Goal: Task Accomplishment & Management: Manage account settings

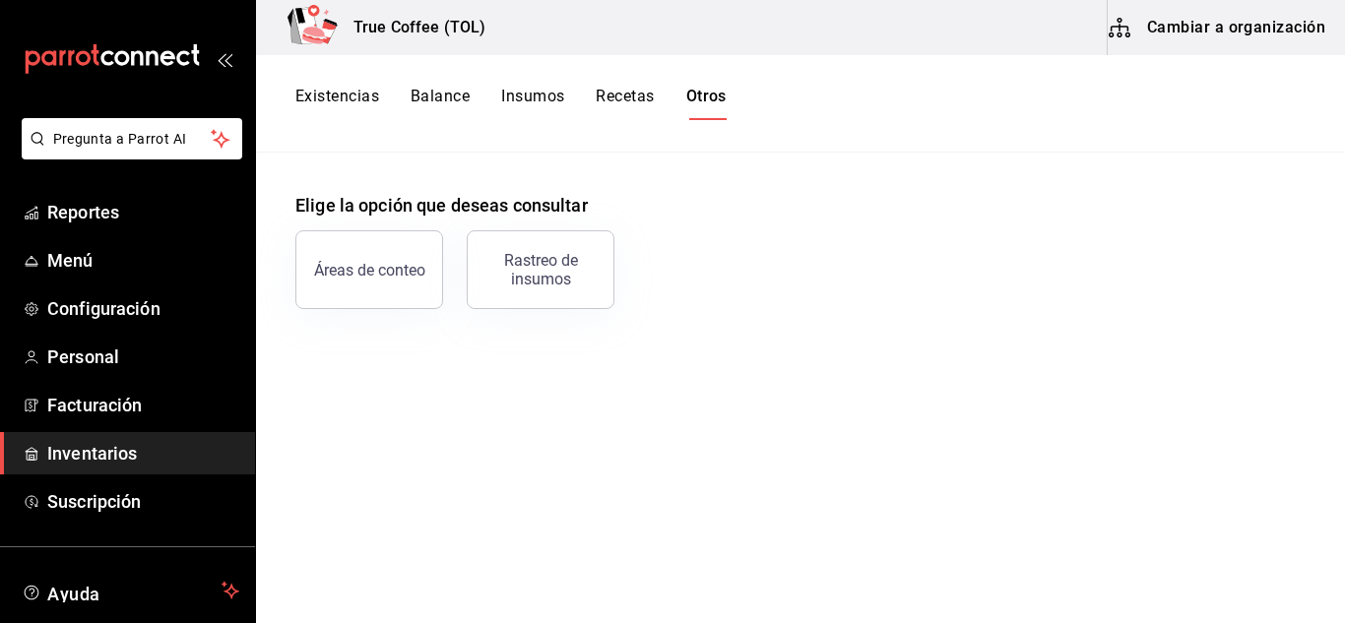
click at [359, 95] on button "Existencias" at bounding box center [337, 103] width 84 height 33
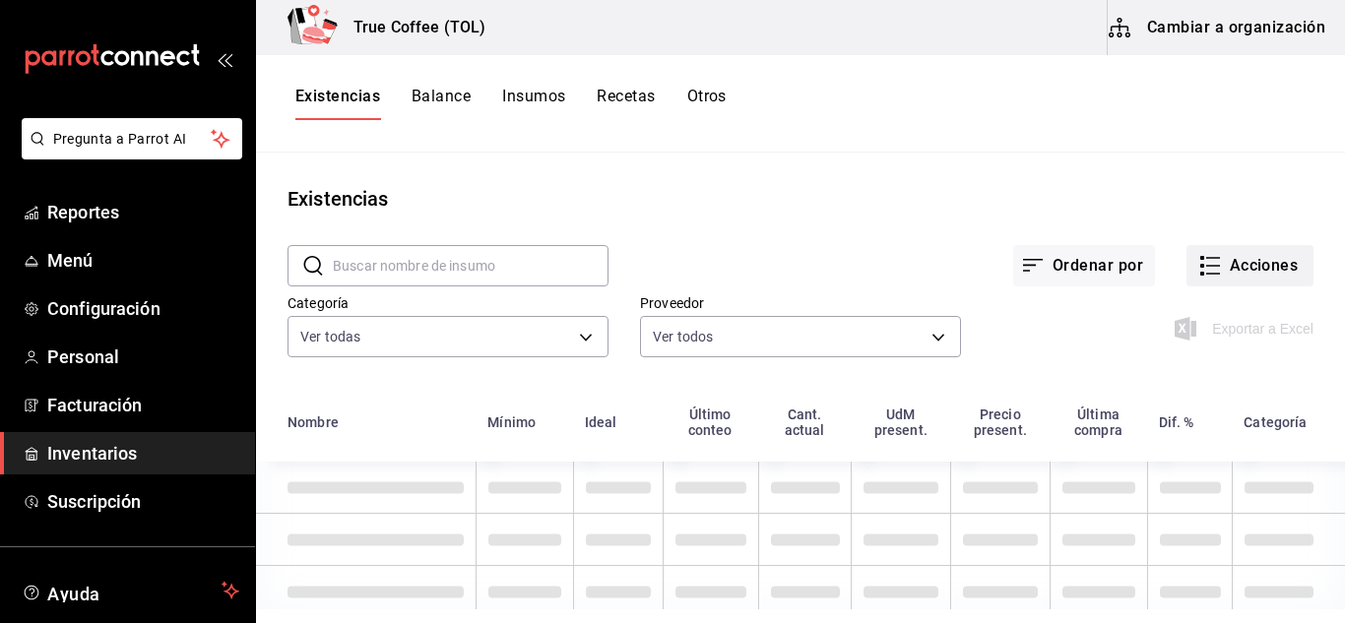
click at [1260, 263] on button "Acciones" at bounding box center [1249, 265] width 127 height 41
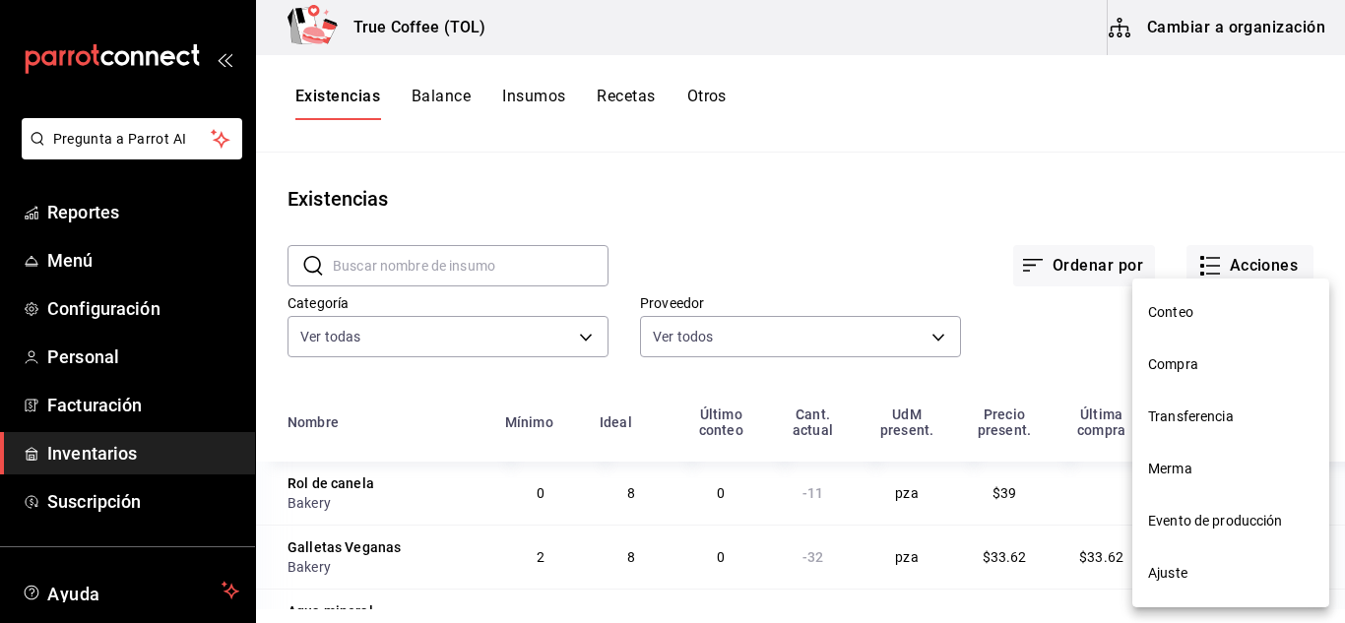
click at [1235, 457] on li "Merma" at bounding box center [1230, 469] width 197 height 52
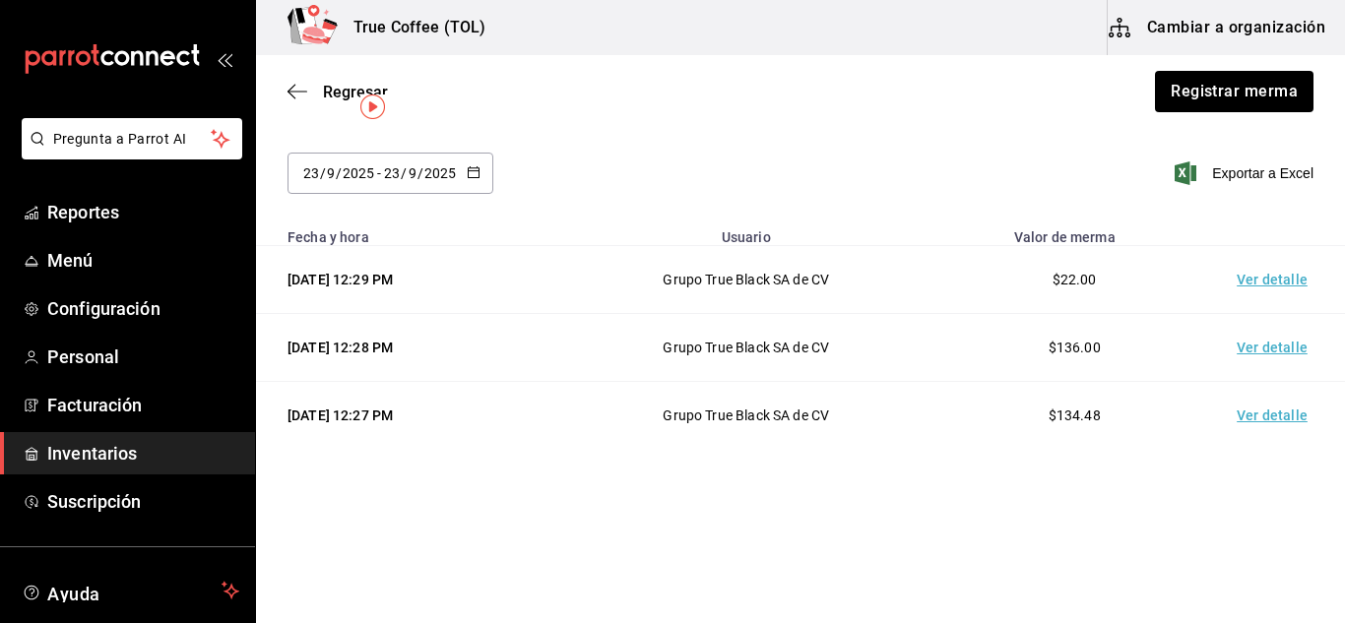
scroll to position [53, 0]
click at [288, 92] on icon "button" at bounding box center [291, 92] width 8 height 15
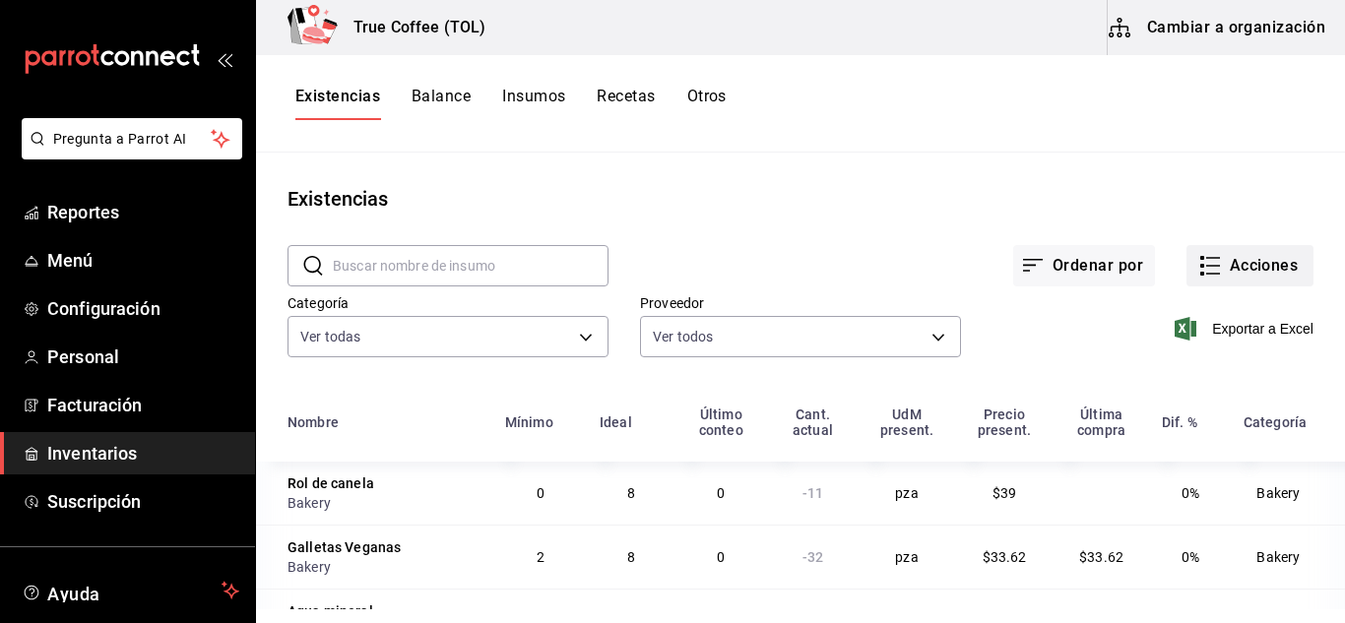
click at [1204, 256] on icon "button" at bounding box center [1210, 266] width 24 height 24
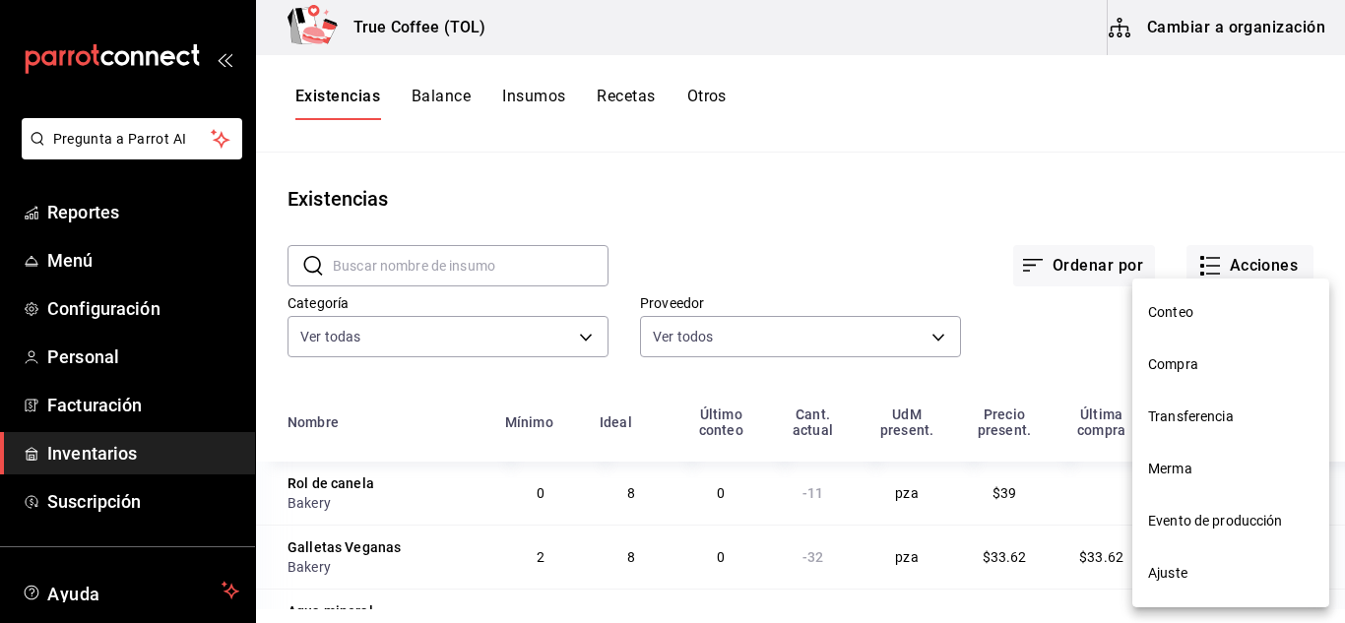
click at [1185, 360] on span "Compra" at bounding box center [1230, 364] width 165 height 21
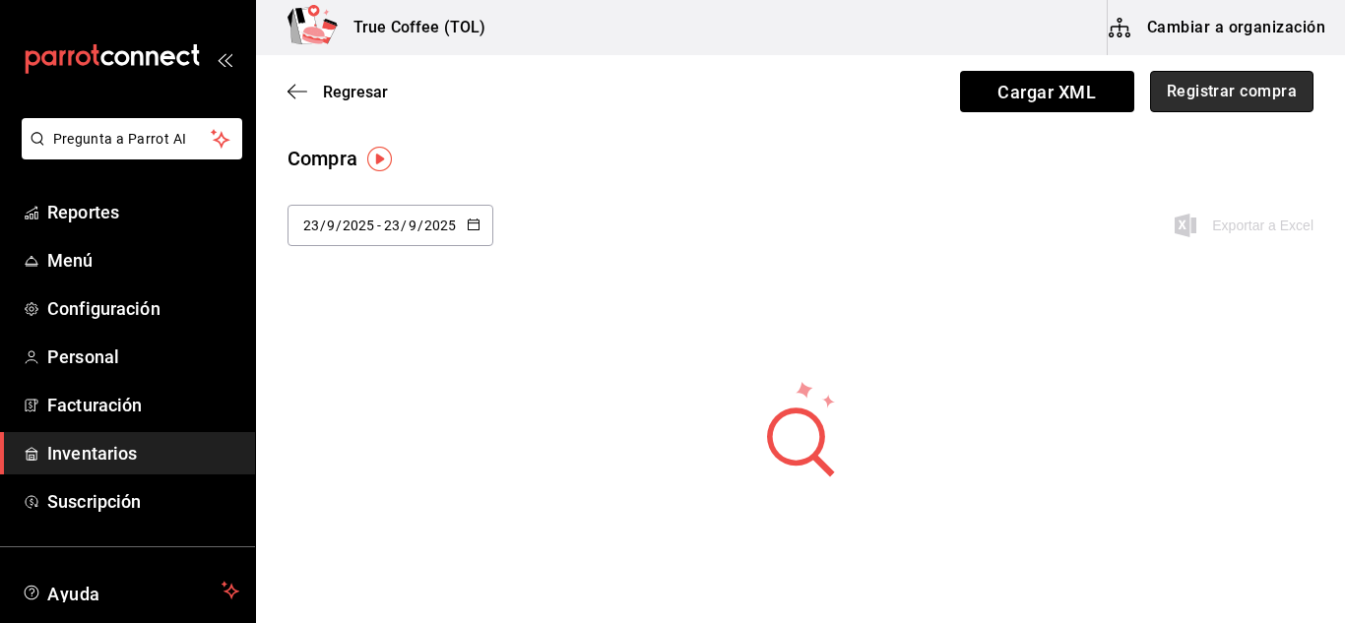
click at [1180, 99] on button "Registrar compra" at bounding box center [1231, 91] width 163 height 41
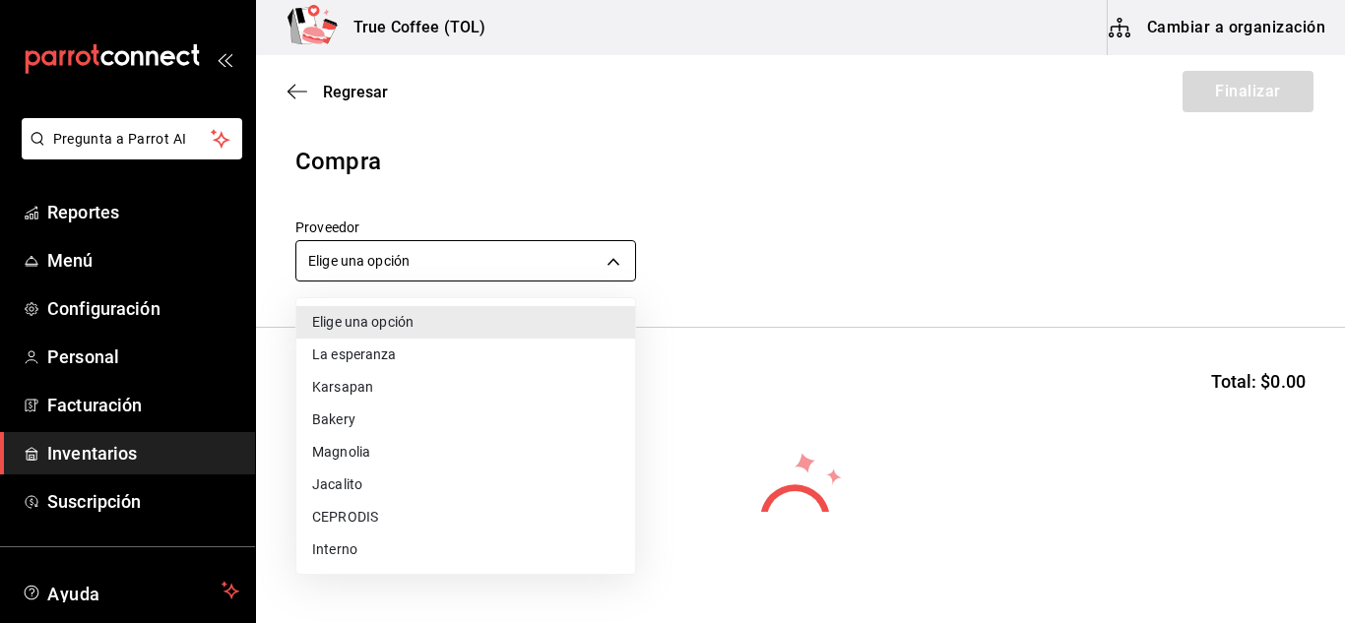
click at [472, 269] on body "Pregunta a Parrot AI Reportes Menú Configuración Personal Facturación Inventari…" at bounding box center [672, 256] width 1345 height 512
click at [384, 347] on li "La esperanza" at bounding box center [465, 355] width 339 height 32
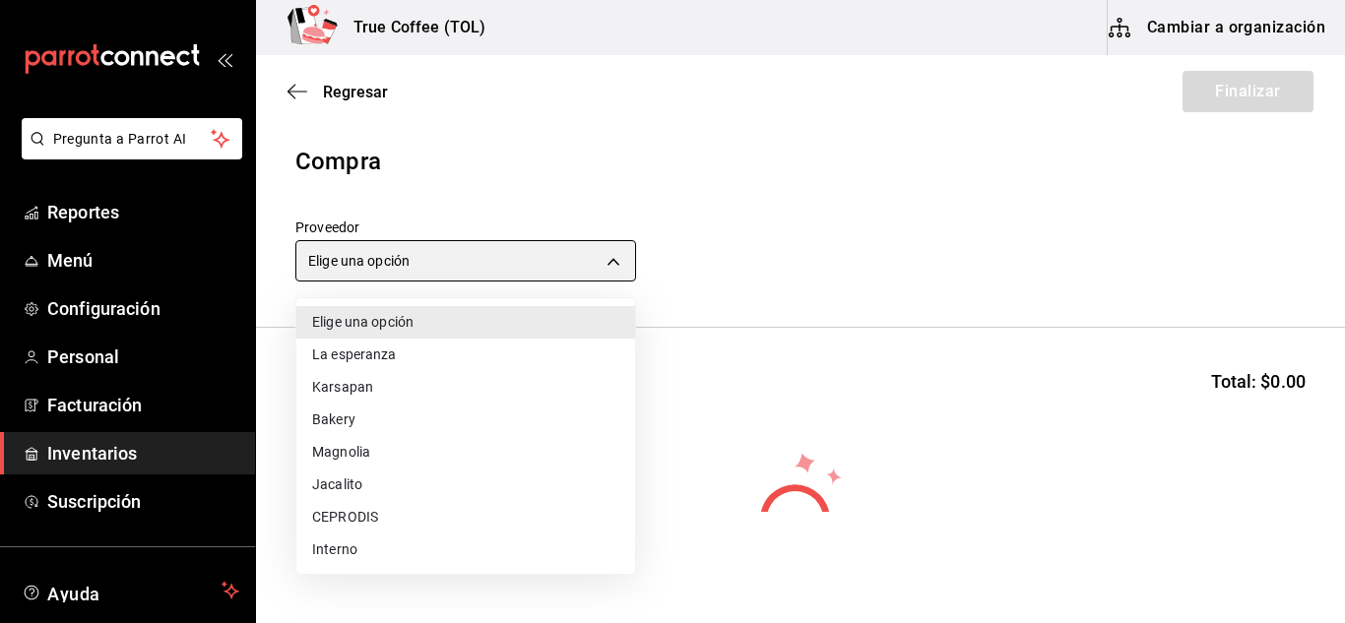
type input "9df72622-dd5e-4a66-8d21-61766b9c70fe"
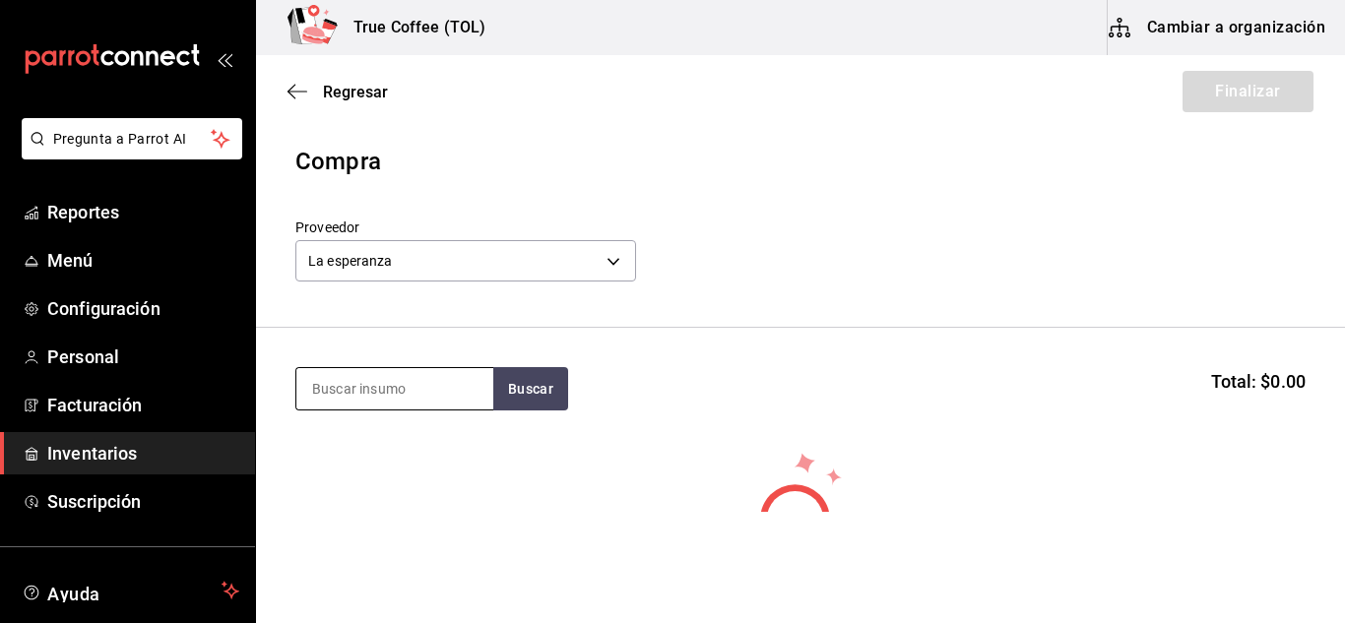
click at [415, 391] on input at bounding box center [394, 388] width 197 height 41
type input "c"
click at [541, 374] on button "Buscar" at bounding box center [530, 388] width 75 height 43
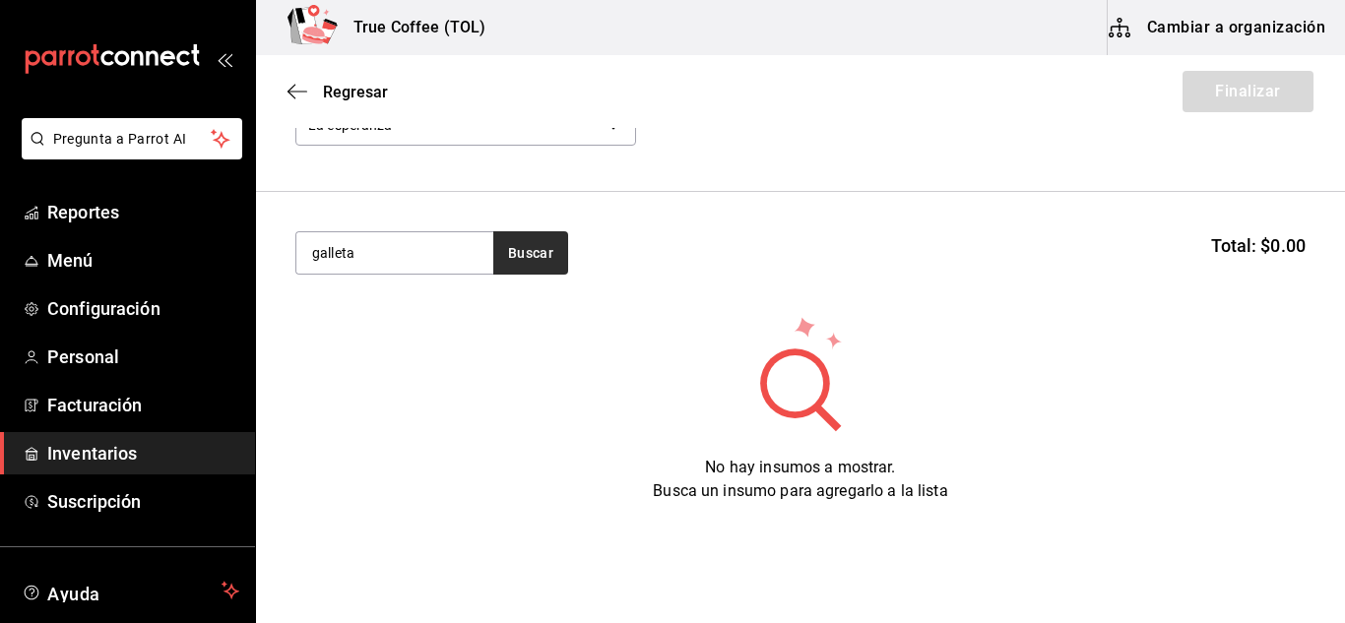
scroll to position [137, 0]
click at [527, 271] on button "Buscar" at bounding box center [530, 251] width 75 height 43
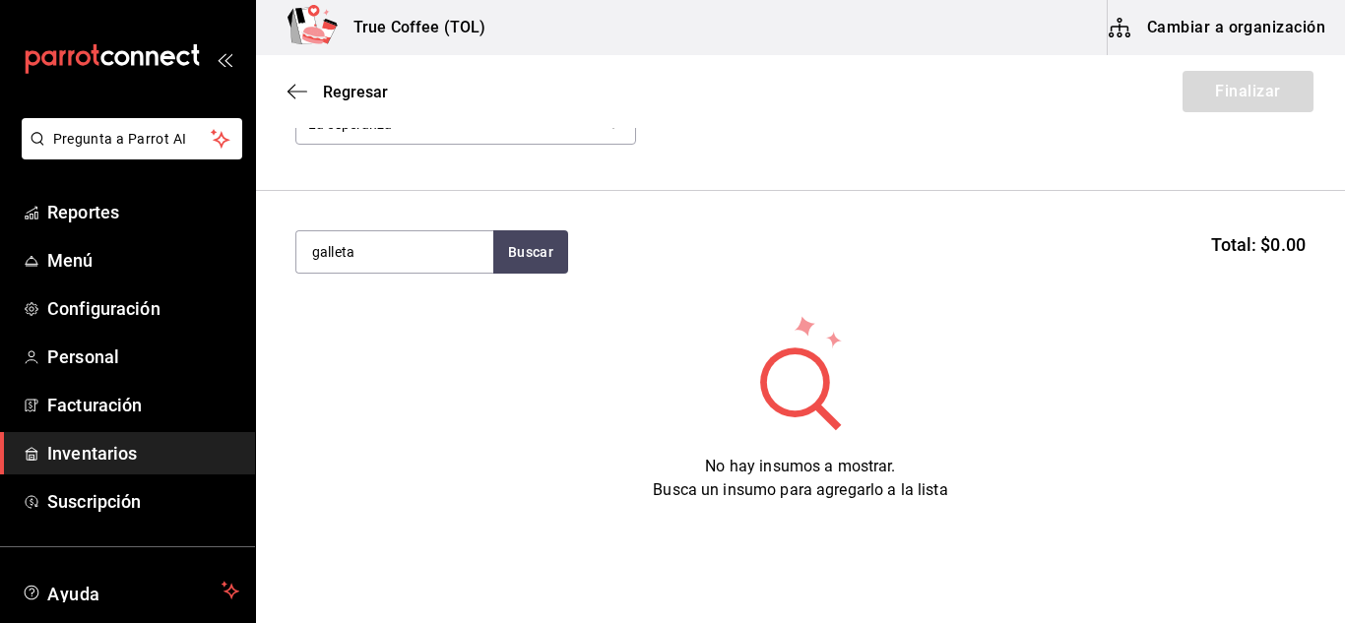
scroll to position [0, 0]
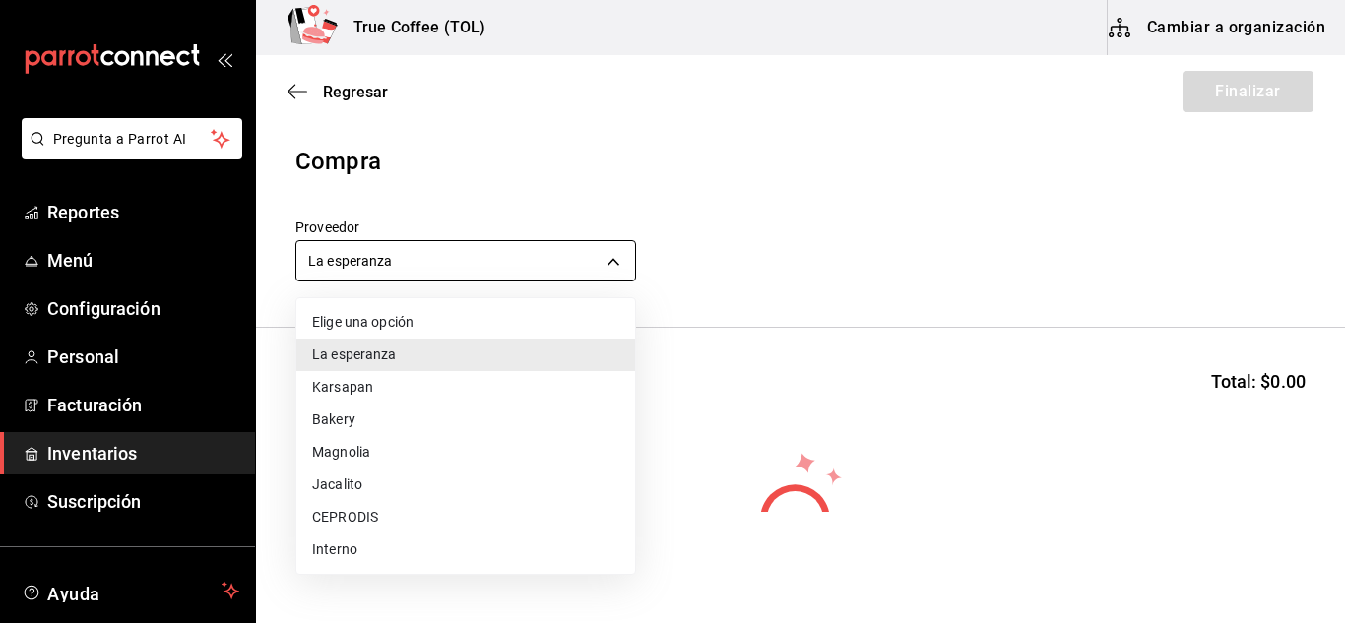
click at [437, 248] on body "Pregunta a Parrot AI Reportes Menú Configuración Personal Facturación Inventari…" at bounding box center [672, 256] width 1345 height 512
click at [437, 248] on div at bounding box center [672, 311] width 1345 height 623
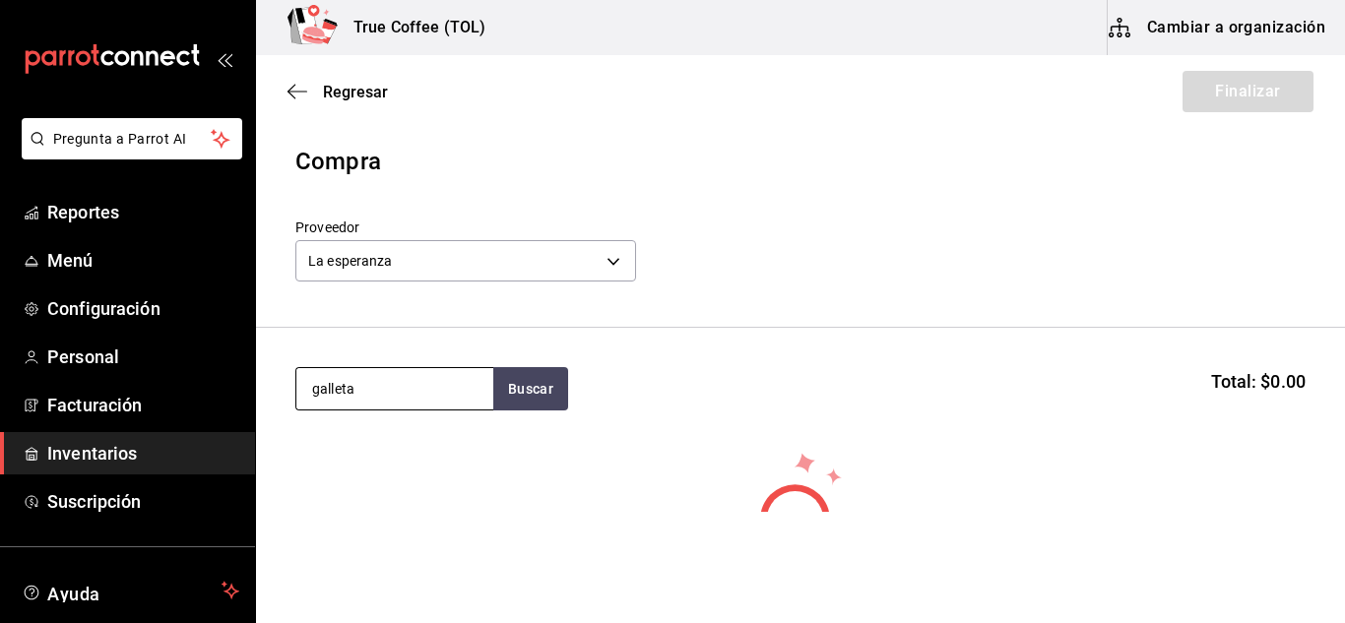
click at [403, 391] on input "galleta" at bounding box center [394, 388] width 197 height 41
type input "g"
type input "pan"
click at [582, 383] on div "pan Buscar Total: $0.00" at bounding box center [800, 388] width 1010 height 43
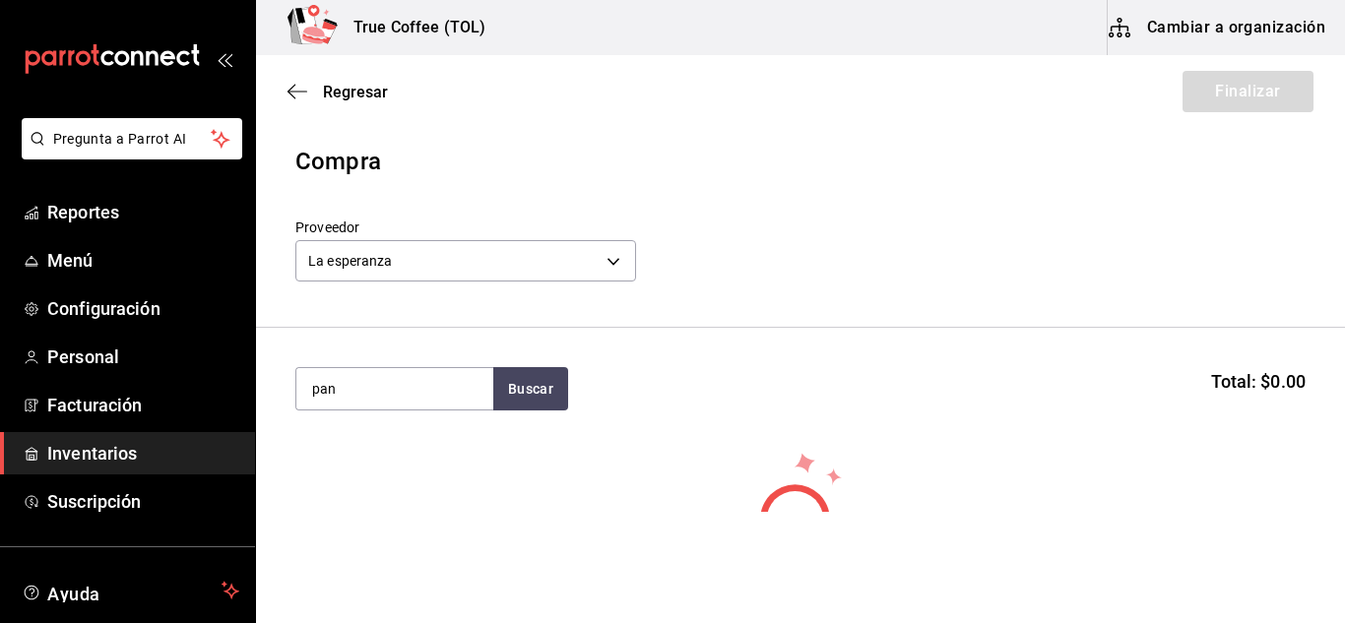
click at [582, 383] on div "pan Buscar Total: $0.00" at bounding box center [800, 388] width 1010 height 43
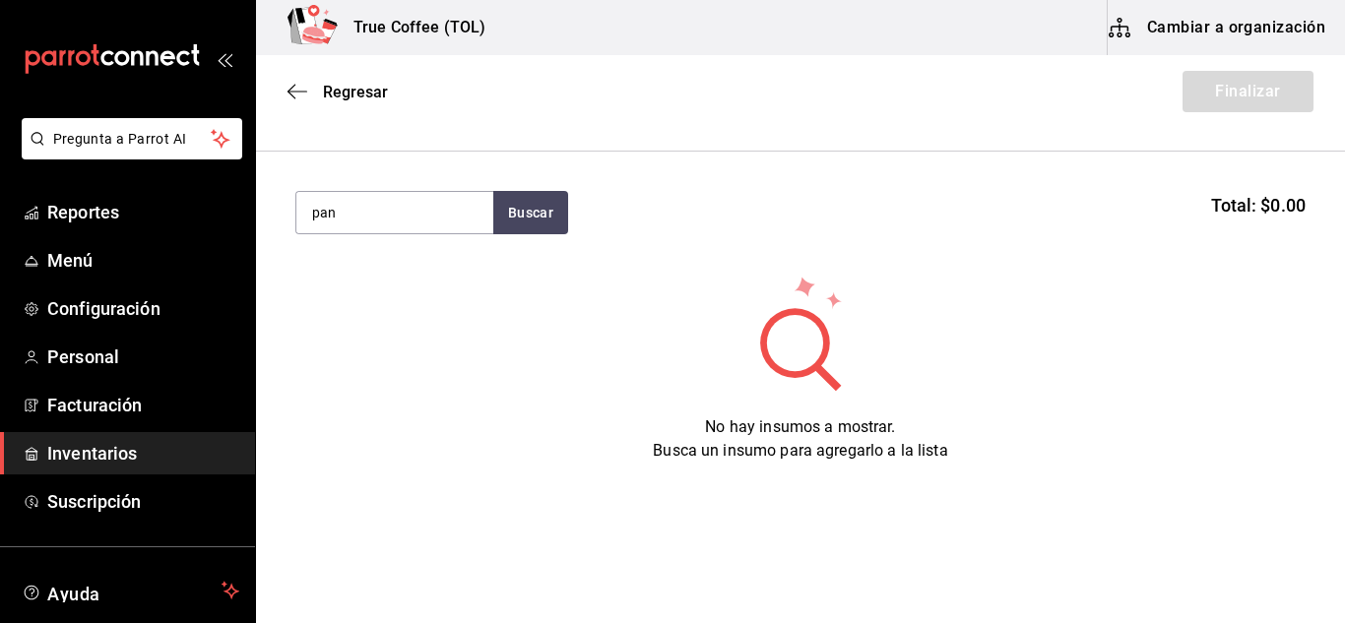
click at [366, 80] on div "Regresar Finalizar" at bounding box center [800, 91] width 1089 height 73
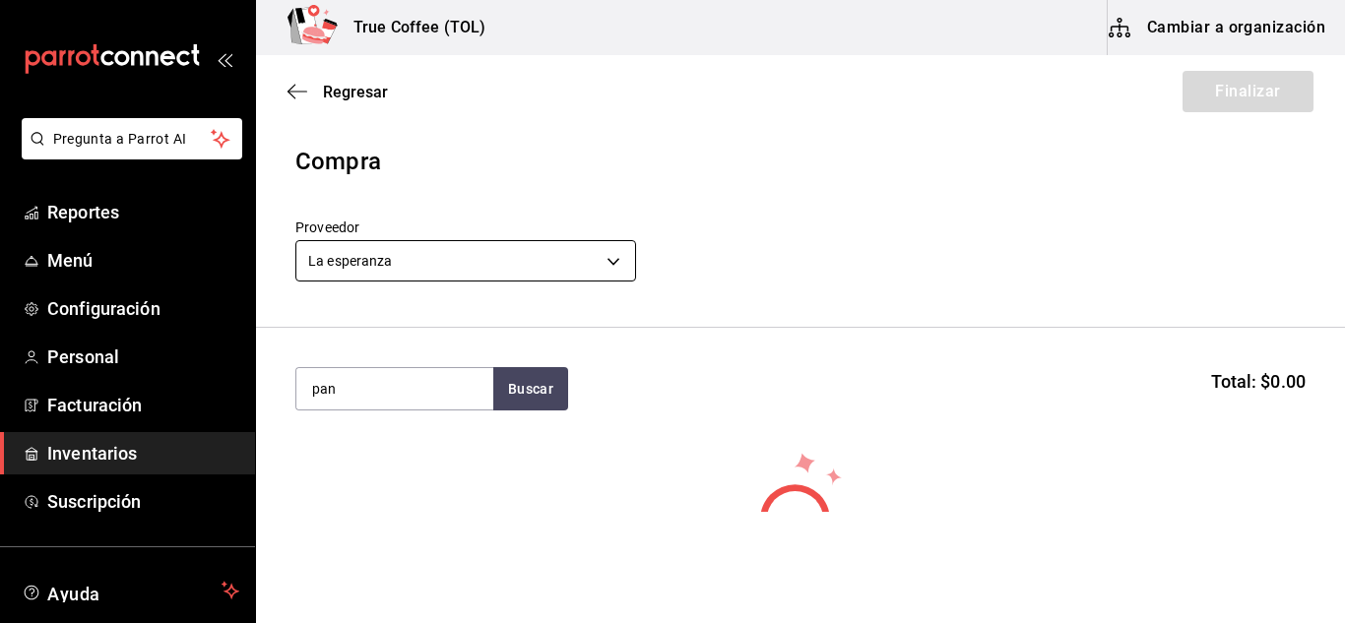
click at [495, 271] on body "Pregunta a Parrot AI Reportes Menú Configuración Personal Facturación Inventari…" at bounding box center [672, 256] width 1345 height 512
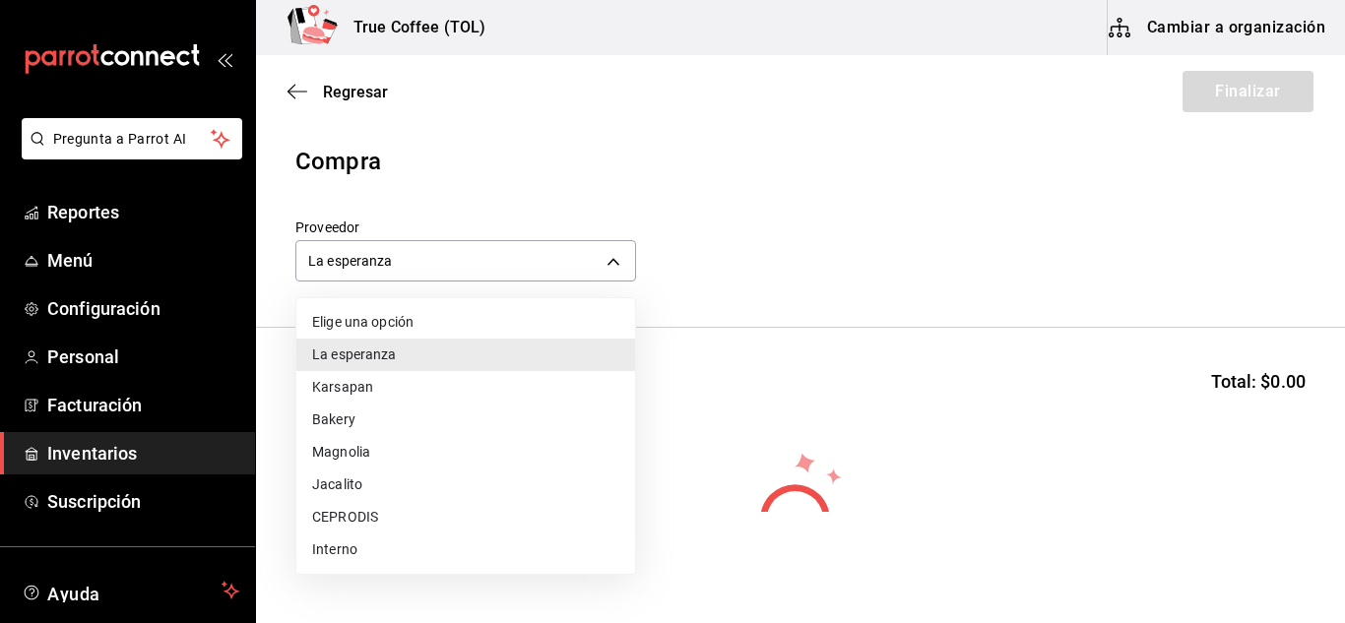
click at [401, 410] on li "Bakery" at bounding box center [465, 420] width 339 height 32
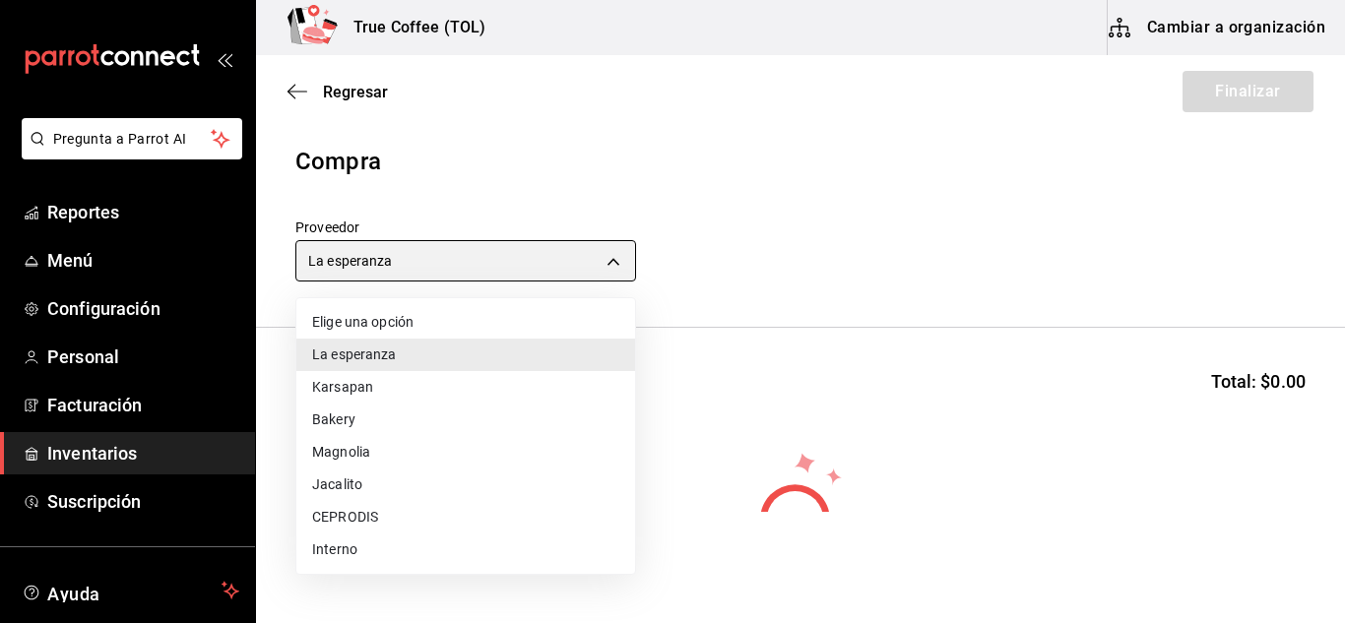
type input "e04ef907-a528-4bed-b84b-3795ef7164b4"
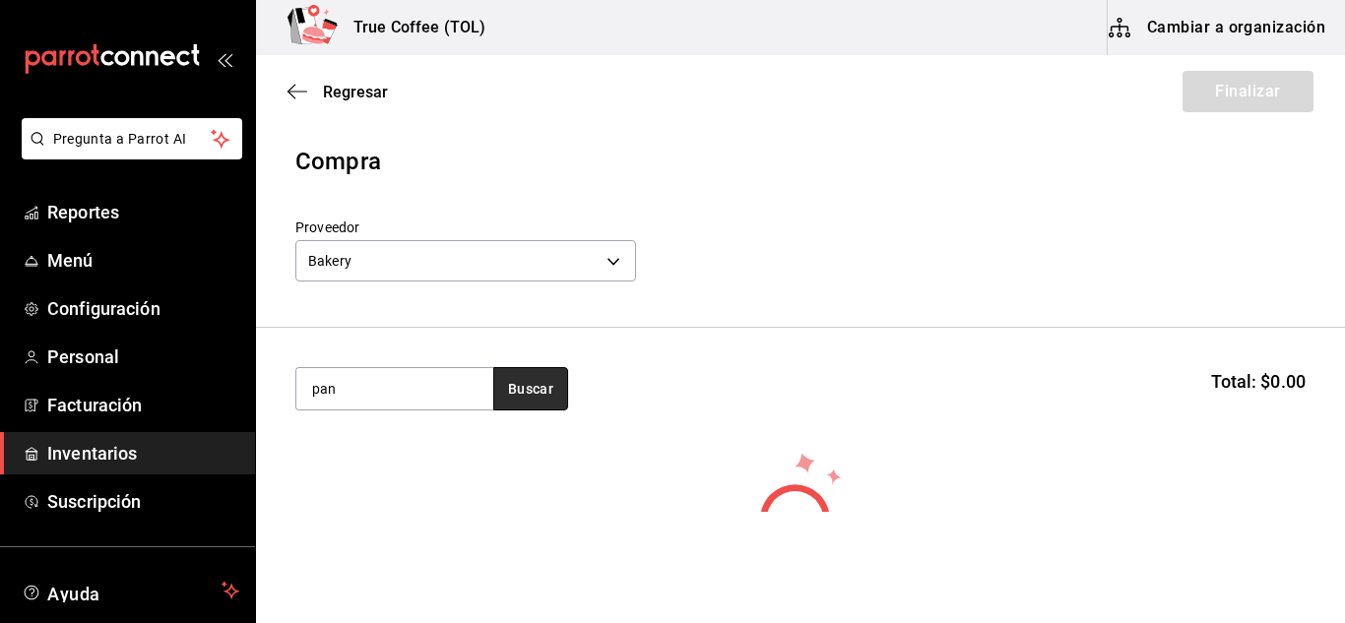
click at [536, 398] on button "Buscar" at bounding box center [530, 388] width 75 height 43
click at [338, 88] on span "Regresar" at bounding box center [355, 92] width 65 height 19
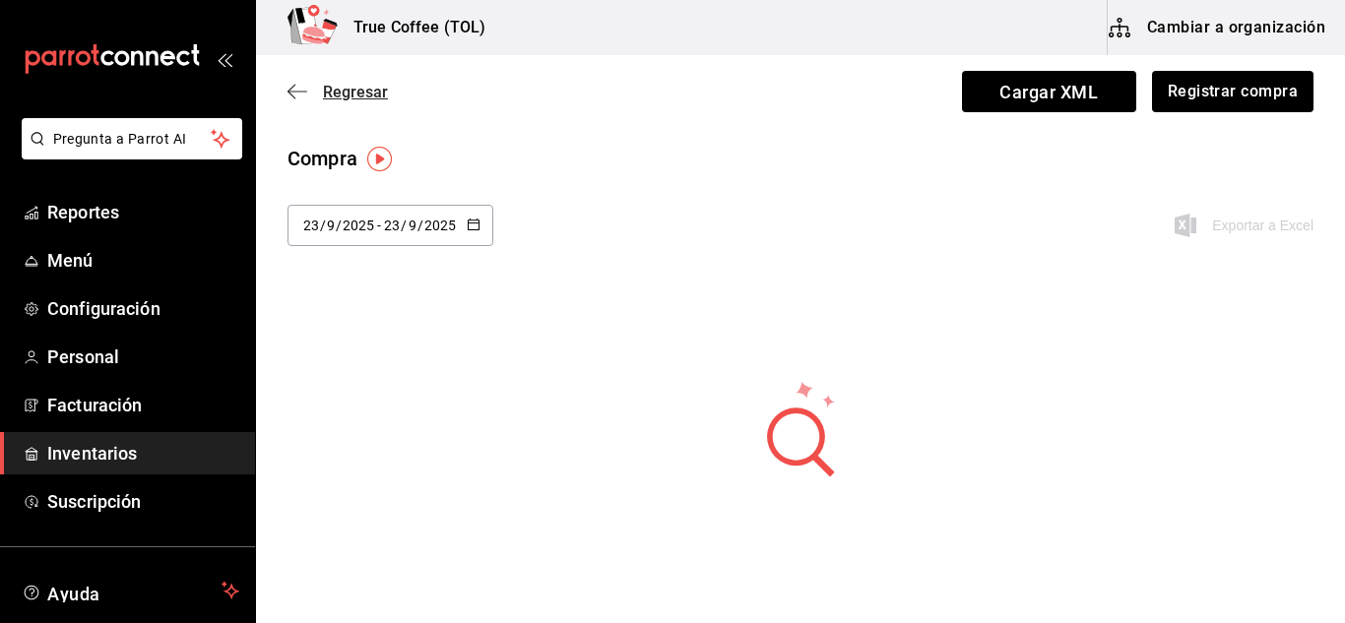
click at [343, 90] on span "Regresar" at bounding box center [355, 92] width 65 height 19
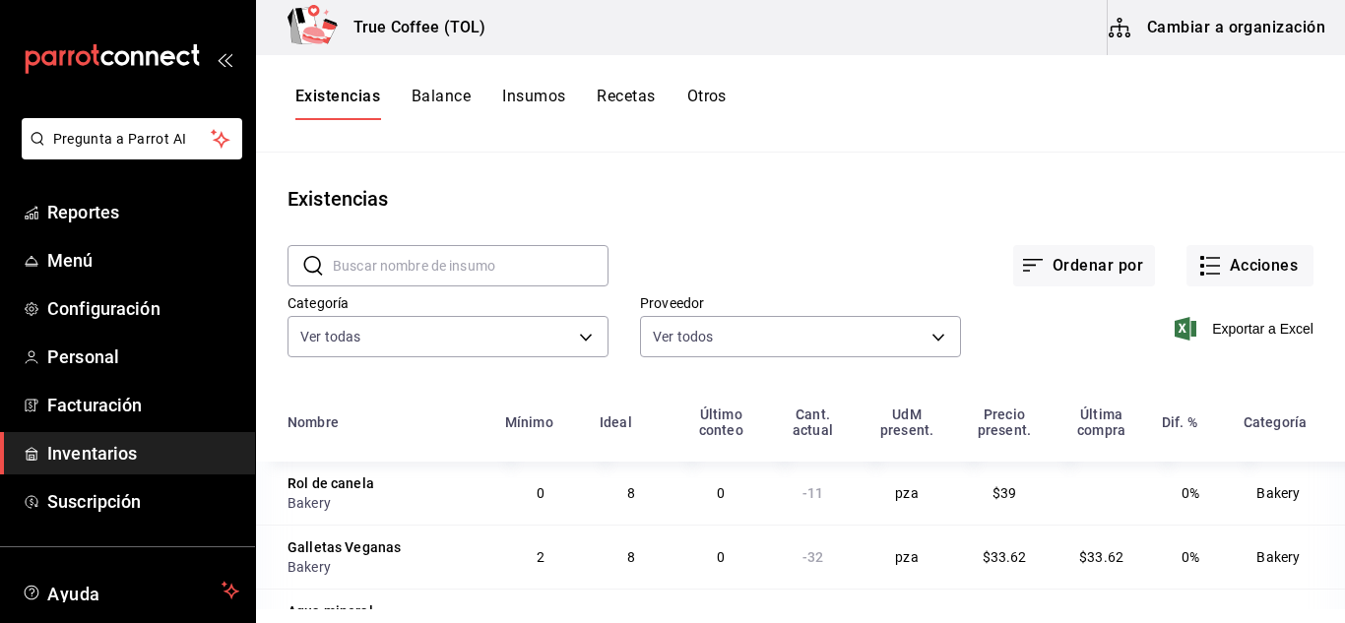
click at [552, 97] on button "Insumos" at bounding box center [533, 103] width 63 height 33
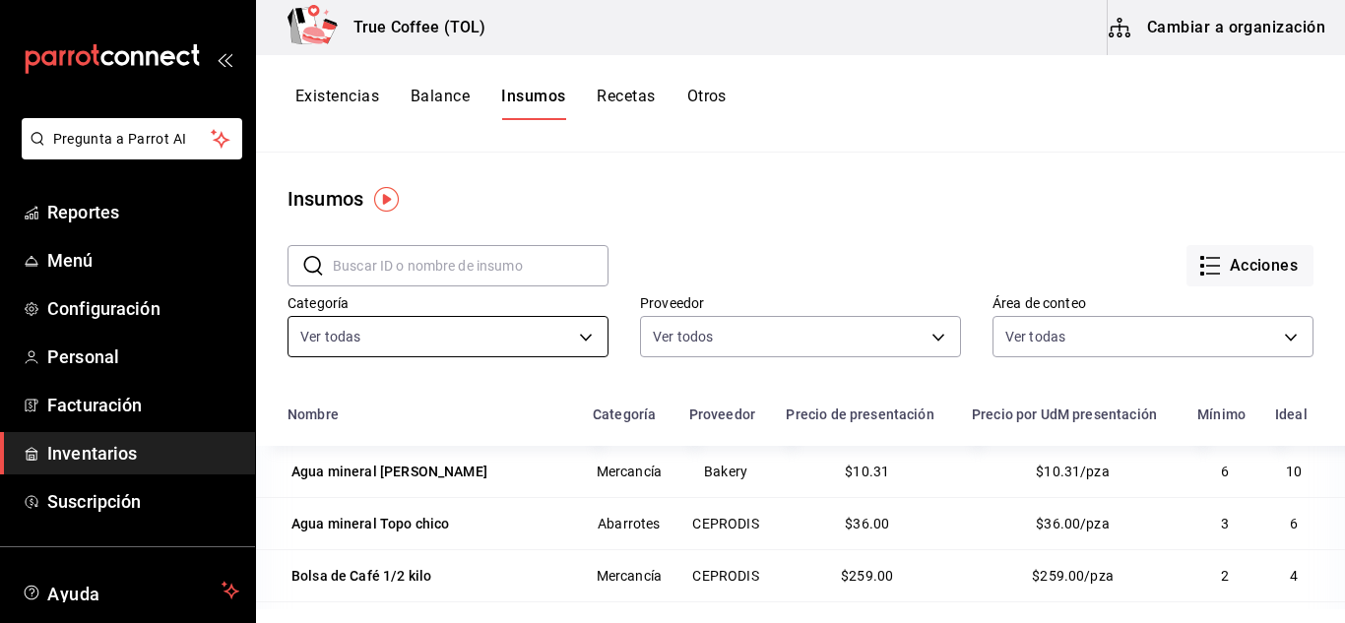
click at [448, 330] on body "Pregunta a Parrot AI Reportes Menú Configuración Personal Facturación Inventari…" at bounding box center [672, 304] width 1345 height 609
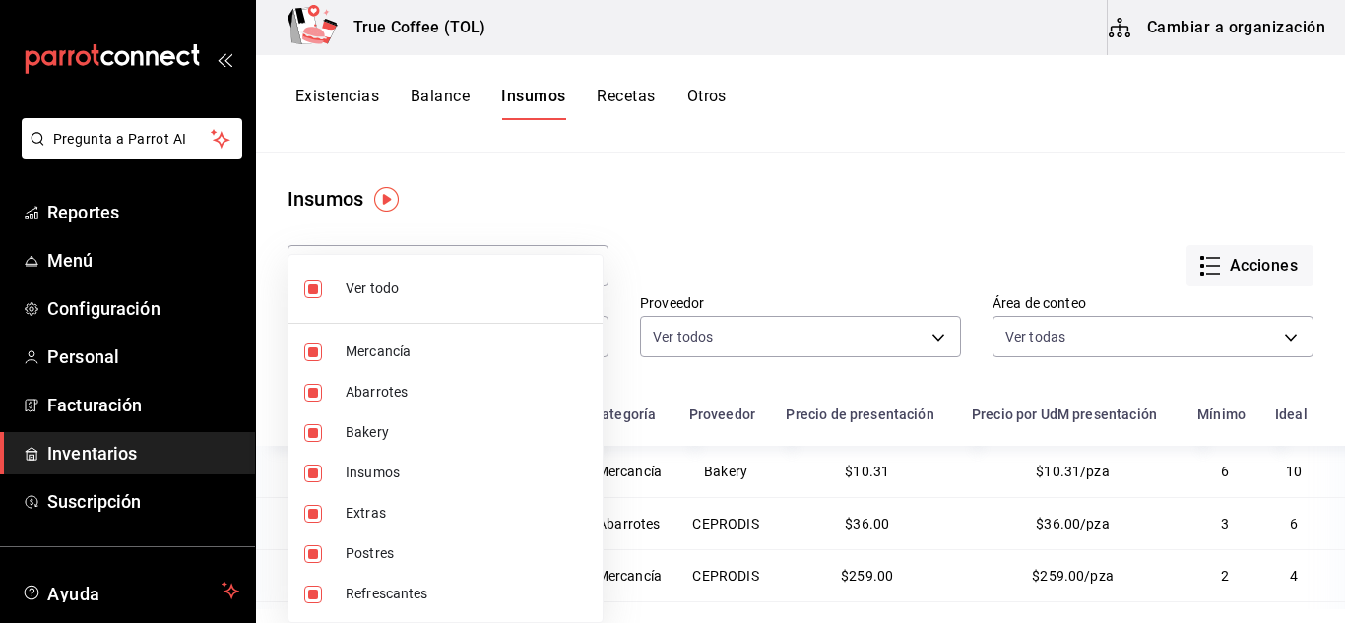
click at [371, 281] on span "Ver todo" at bounding box center [466, 289] width 241 height 21
checkbox input "false"
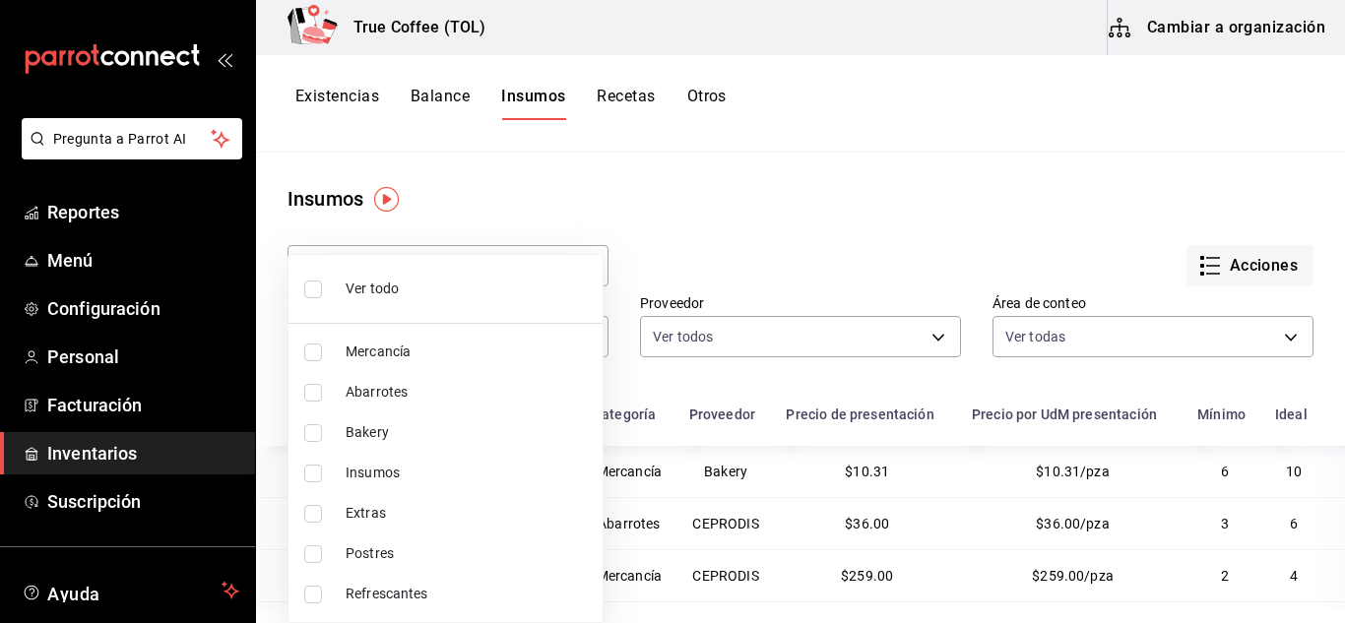
checkbox input "false"
click at [358, 441] on span "Bakery" at bounding box center [466, 432] width 241 height 21
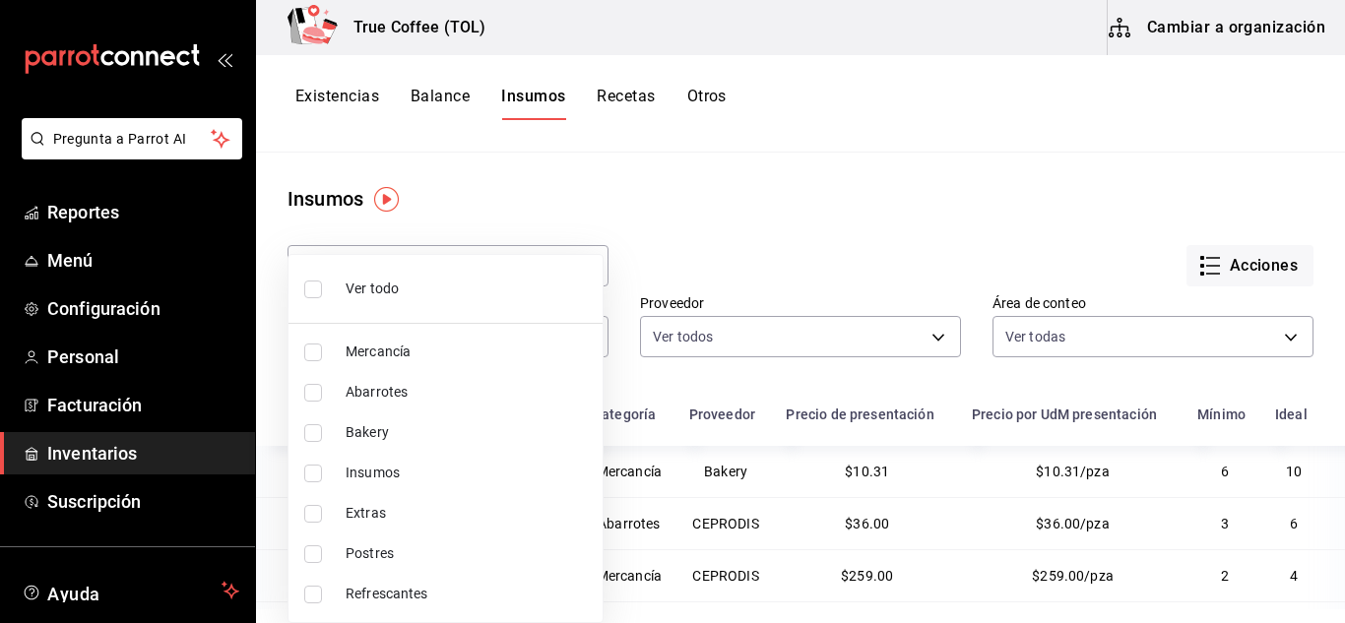
type input "d5a3c648-cbfd-4949-9454-a99b5eae4c66"
checkbox input "true"
click at [788, 206] on div at bounding box center [672, 311] width 1345 height 623
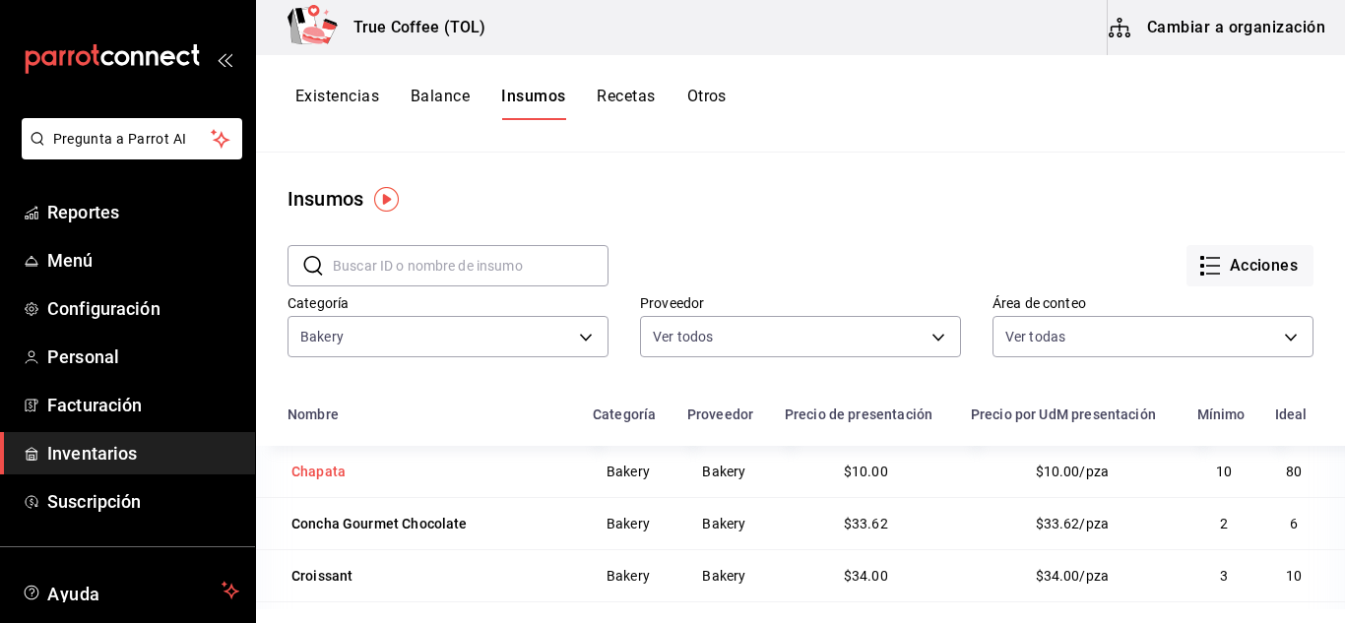
click at [323, 469] on div "Chapata" at bounding box center [318, 472] width 54 height 20
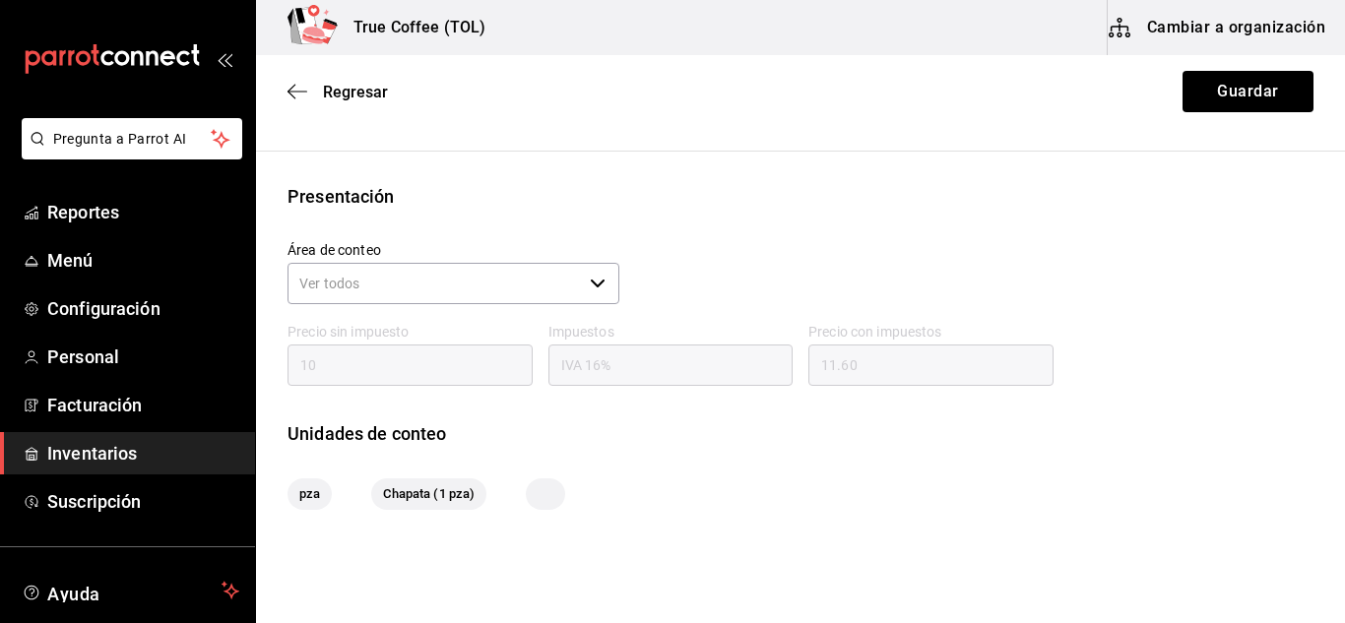
scroll to position [200, 0]
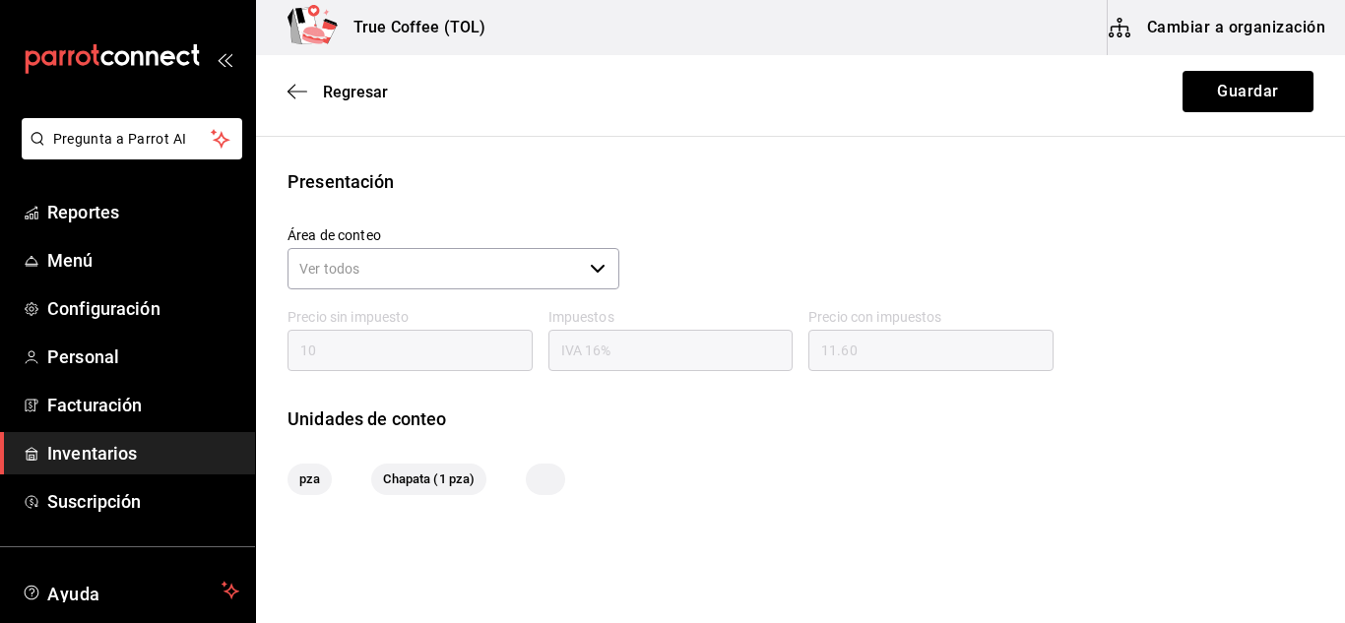
click at [462, 254] on input "Área de conteo" at bounding box center [434, 268] width 294 height 41
click at [601, 220] on div "Área de conteo ​" at bounding box center [445, 252] width 347 height 82
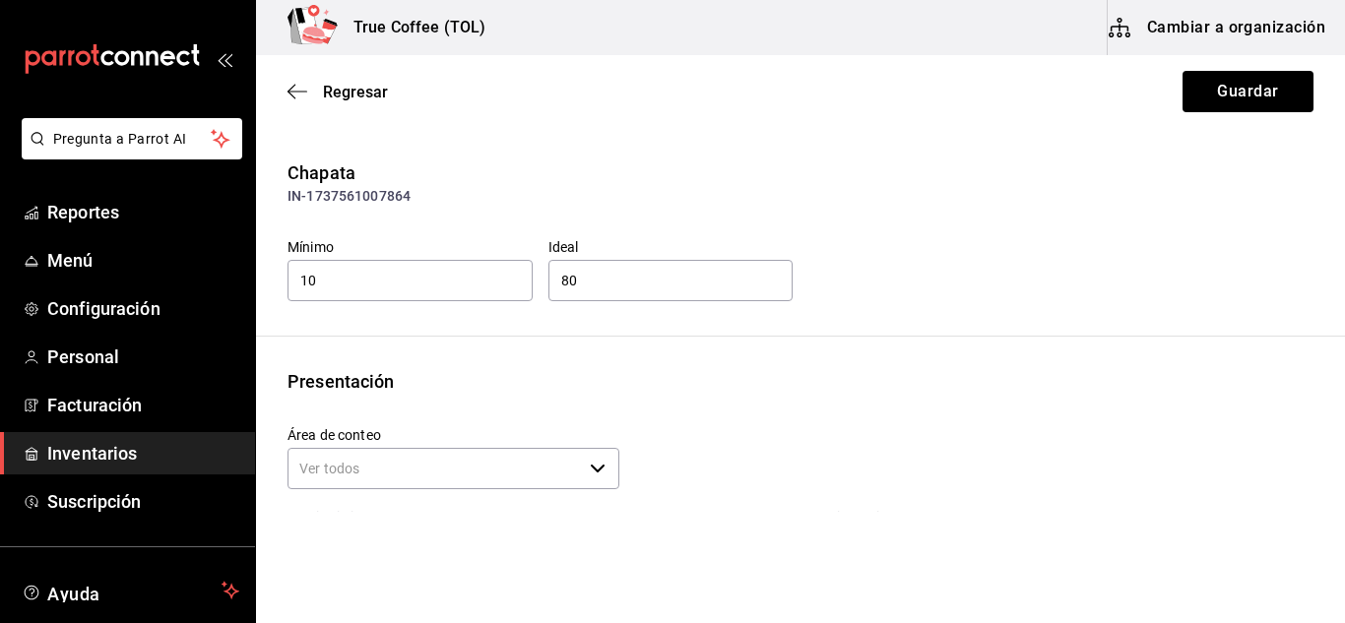
scroll to position [309, 0]
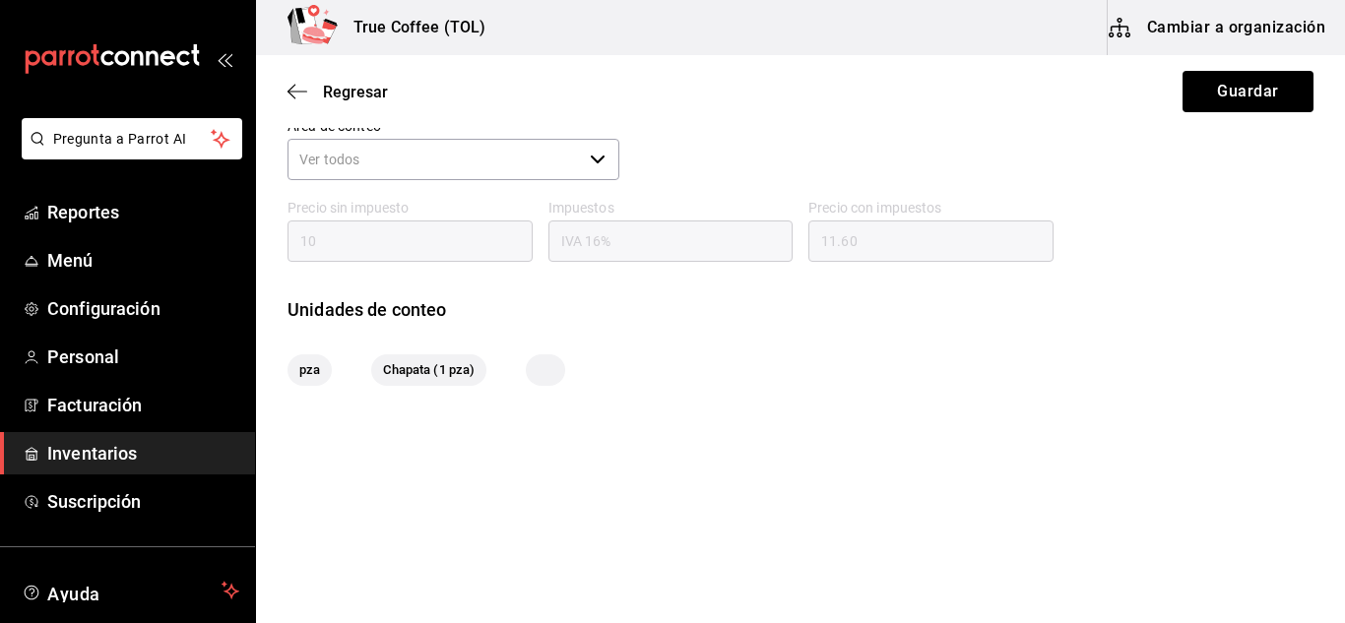
click at [413, 370] on span "Chapata (1 pza)" at bounding box center [428, 370] width 115 height 20
click at [539, 367] on div at bounding box center [545, 370] width 39 height 32
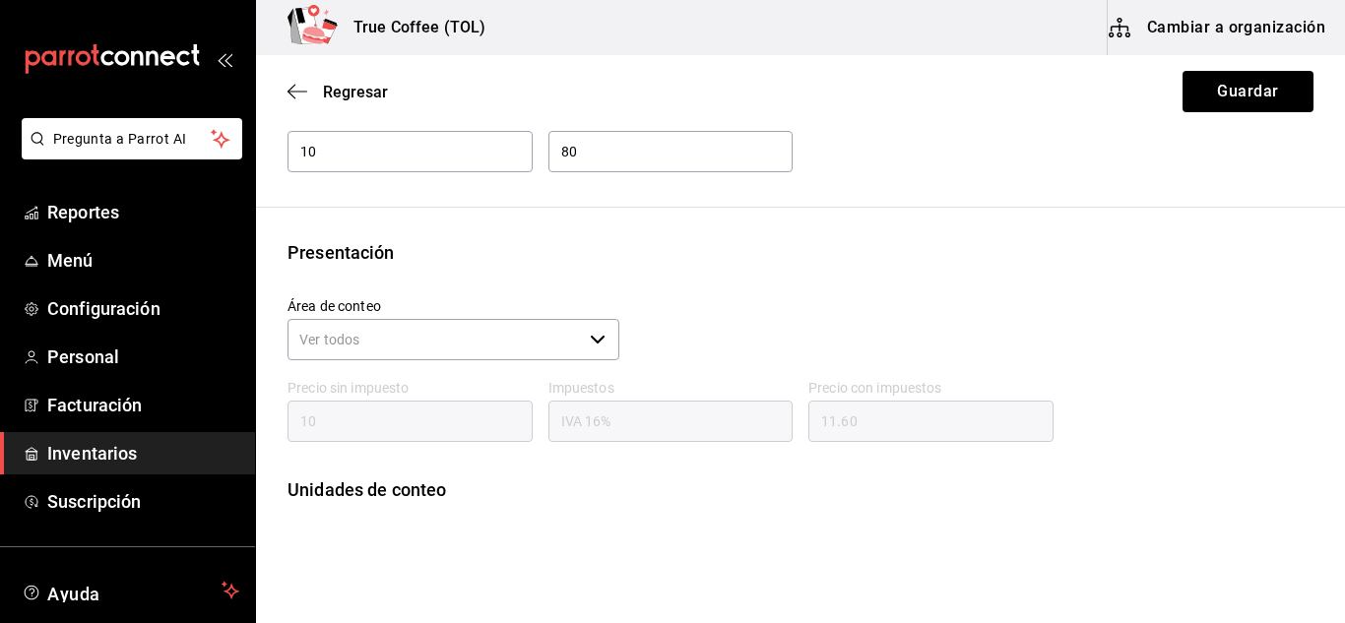
scroll to position [0, 0]
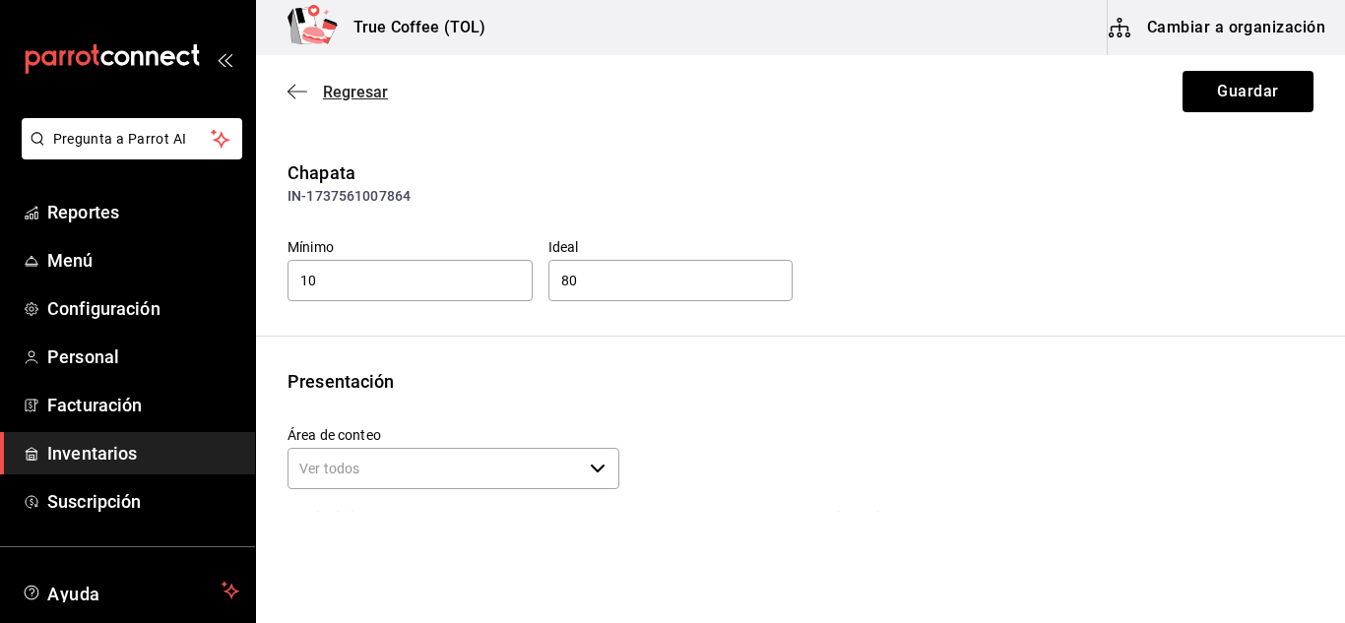
click at [356, 96] on span "Regresar" at bounding box center [355, 92] width 65 height 19
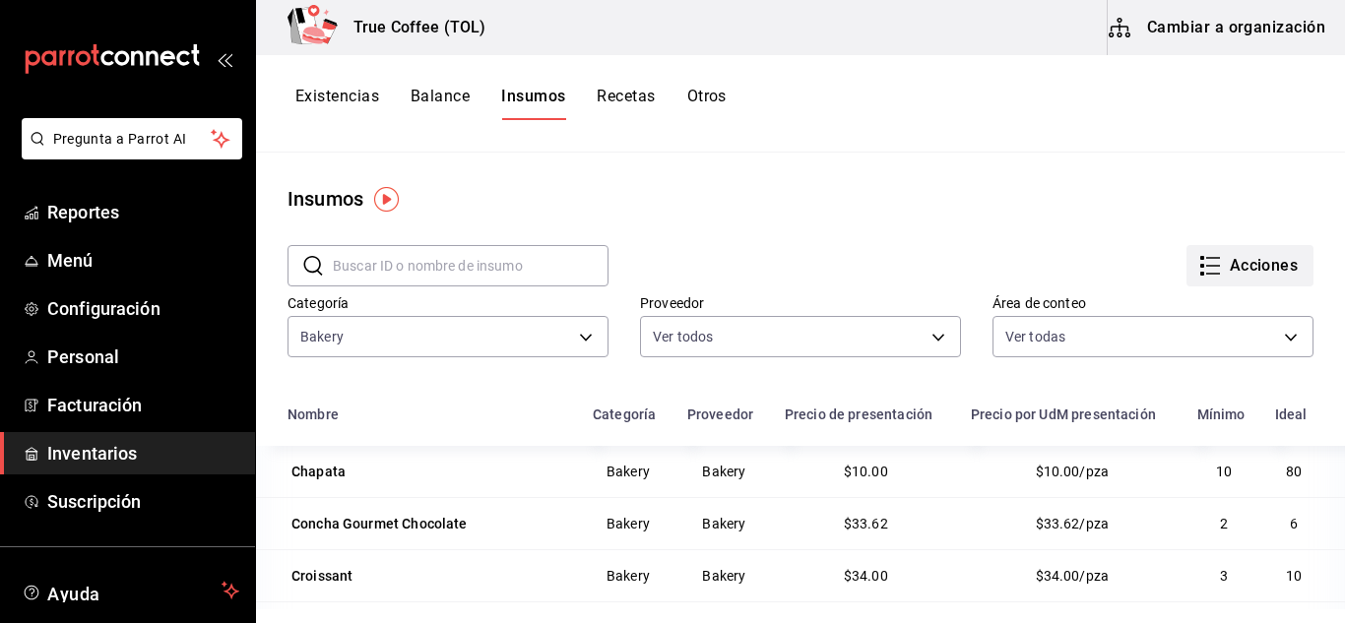
click at [1198, 263] on icon "button" at bounding box center [1210, 266] width 24 height 24
click at [875, 265] on div at bounding box center [672, 311] width 1345 height 623
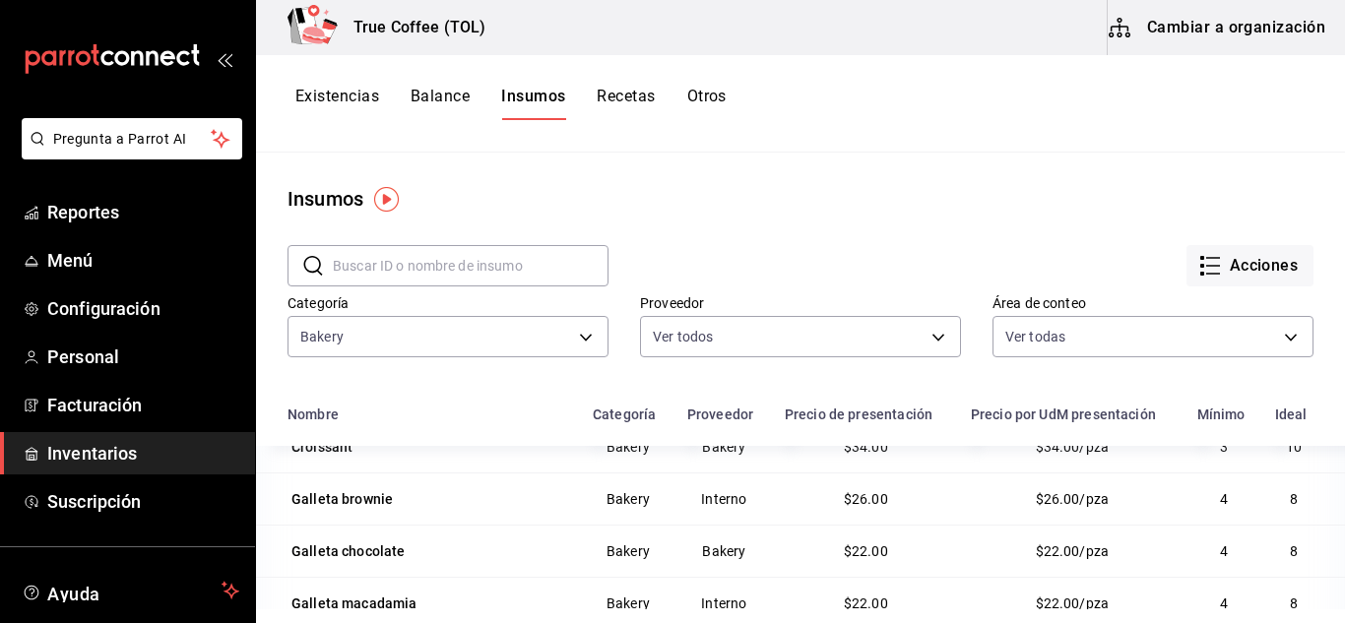
click at [723, 492] on td "Interno" at bounding box center [723, 499] width 97 height 52
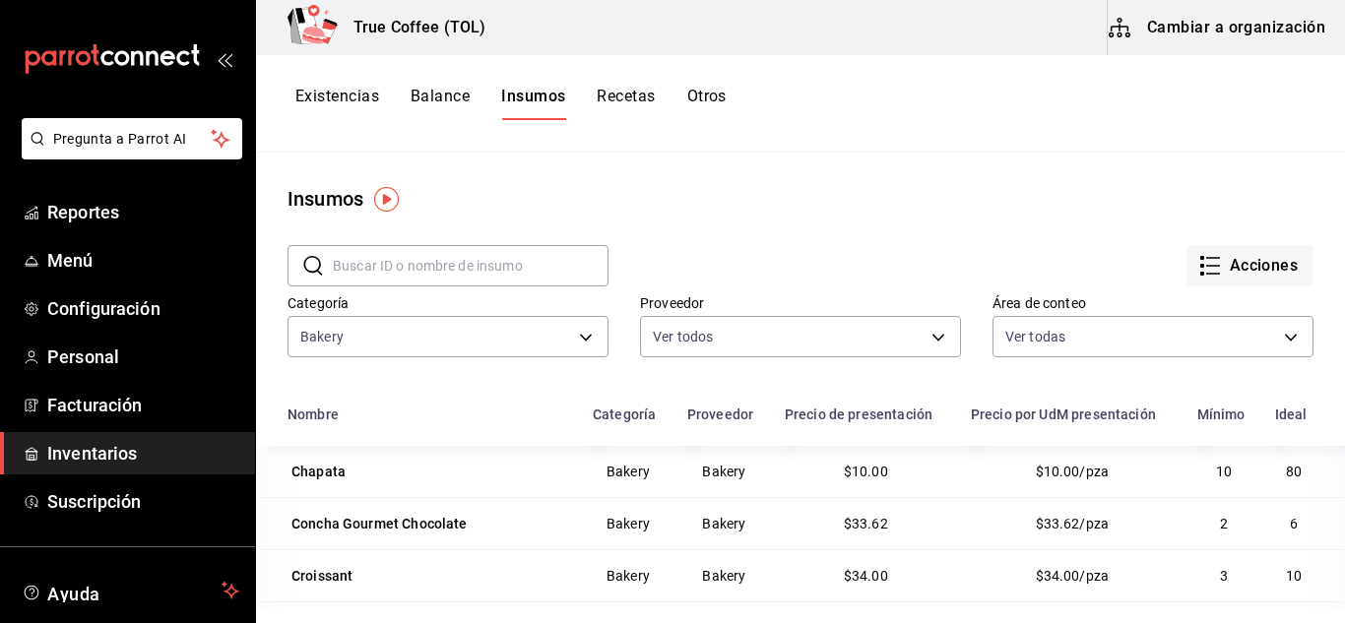
click at [708, 98] on button "Otros" at bounding box center [706, 103] width 39 height 33
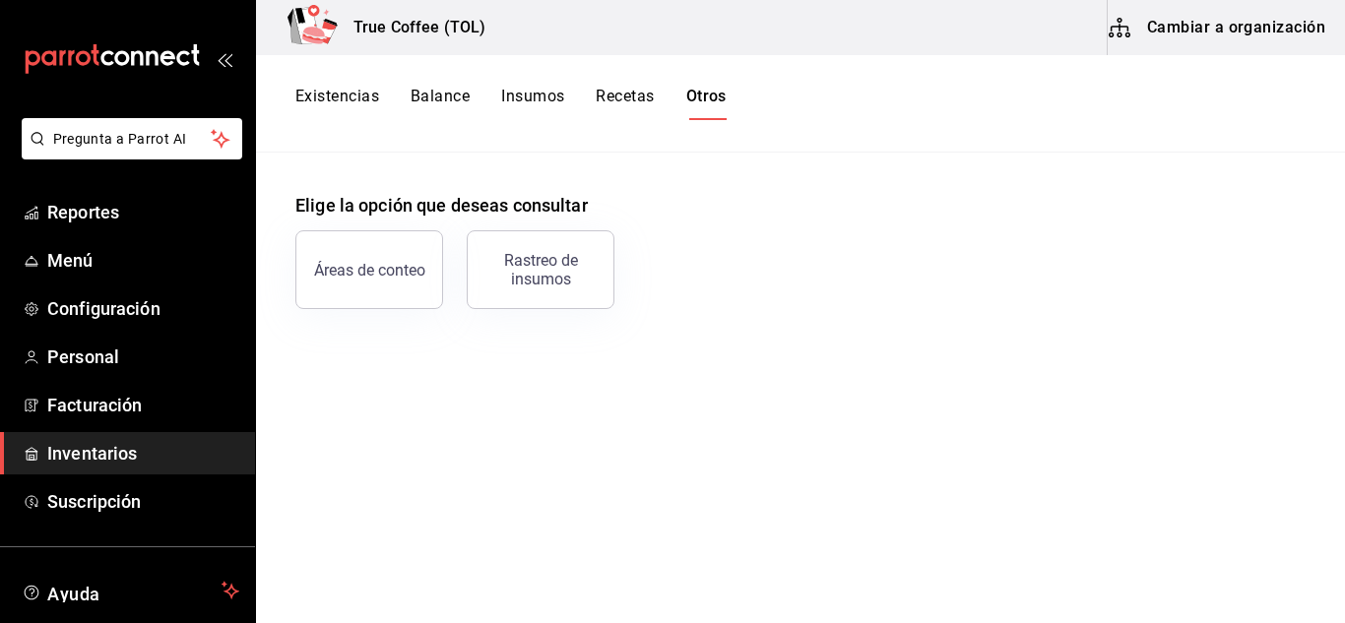
click at [325, 88] on button "Existencias" at bounding box center [337, 103] width 84 height 33
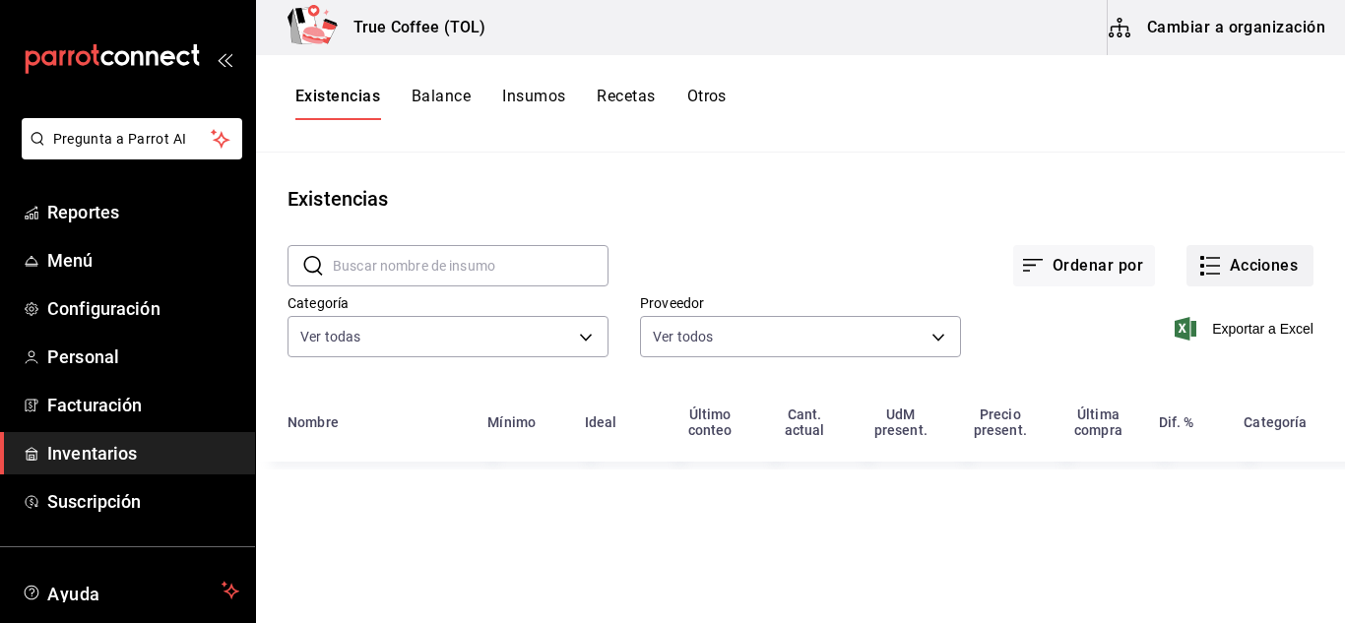
click at [1227, 273] on button "Acciones" at bounding box center [1249, 265] width 127 height 41
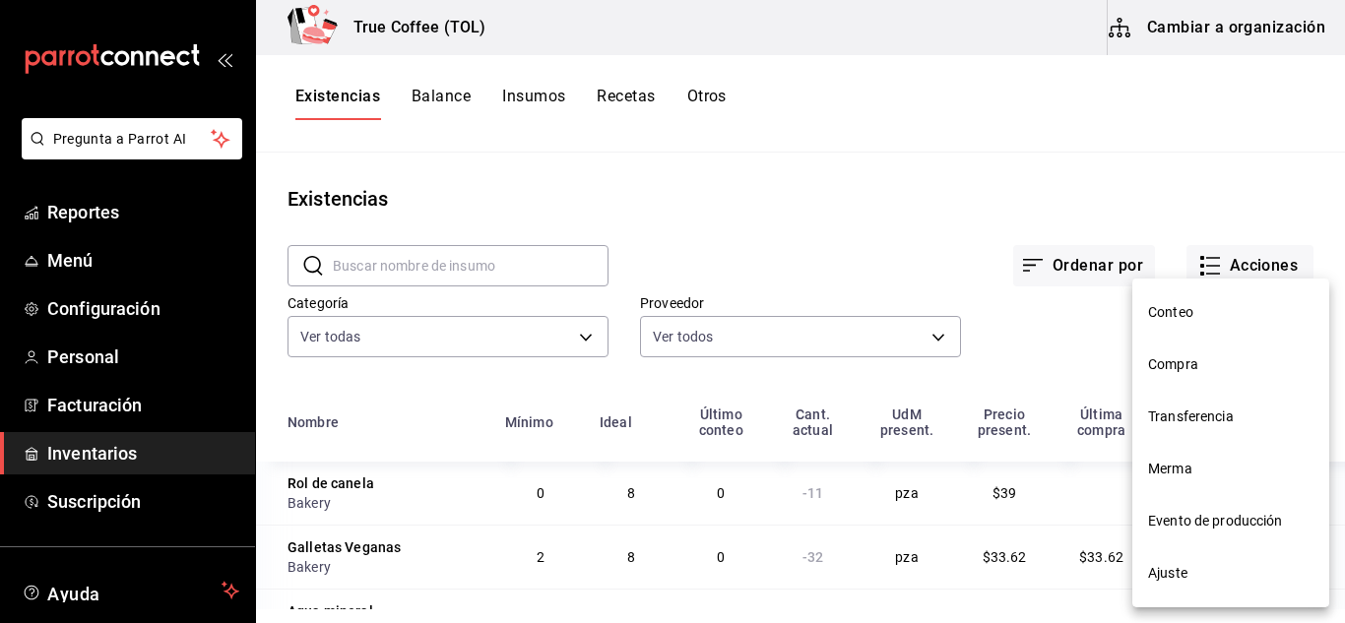
click at [1190, 316] on span "Conteo" at bounding box center [1230, 312] width 165 height 21
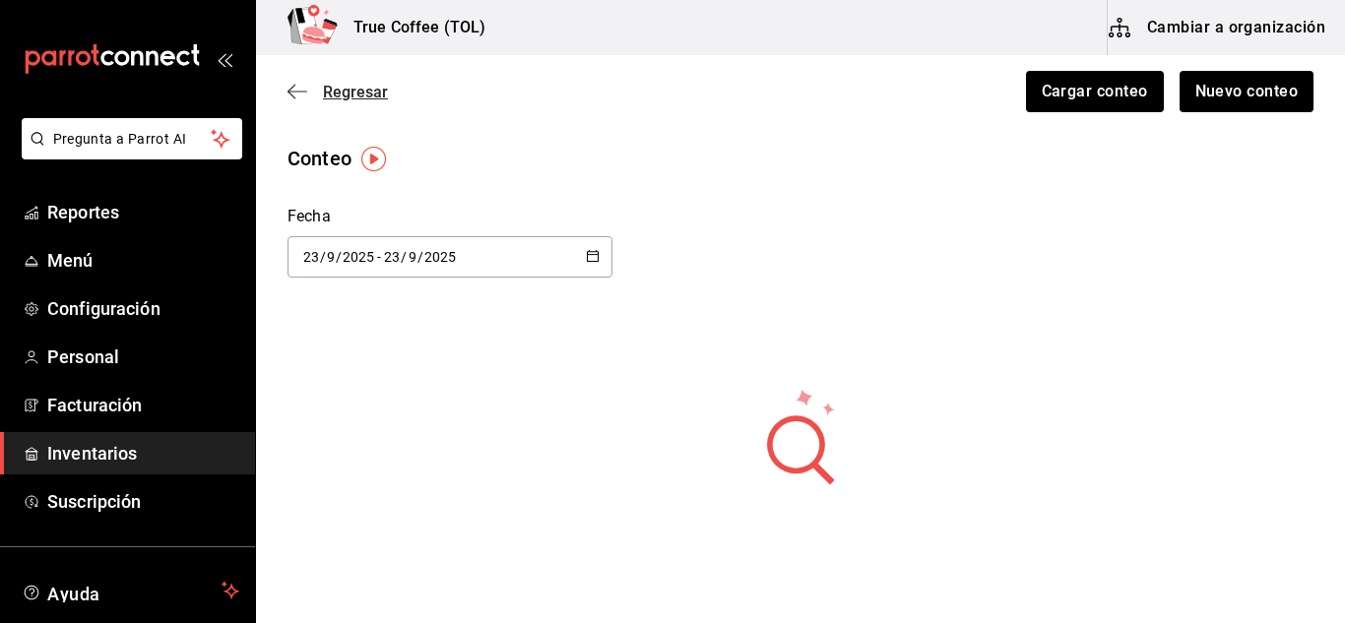
click at [353, 92] on span "Regresar" at bounding box center [355, 92] width 65 height 19
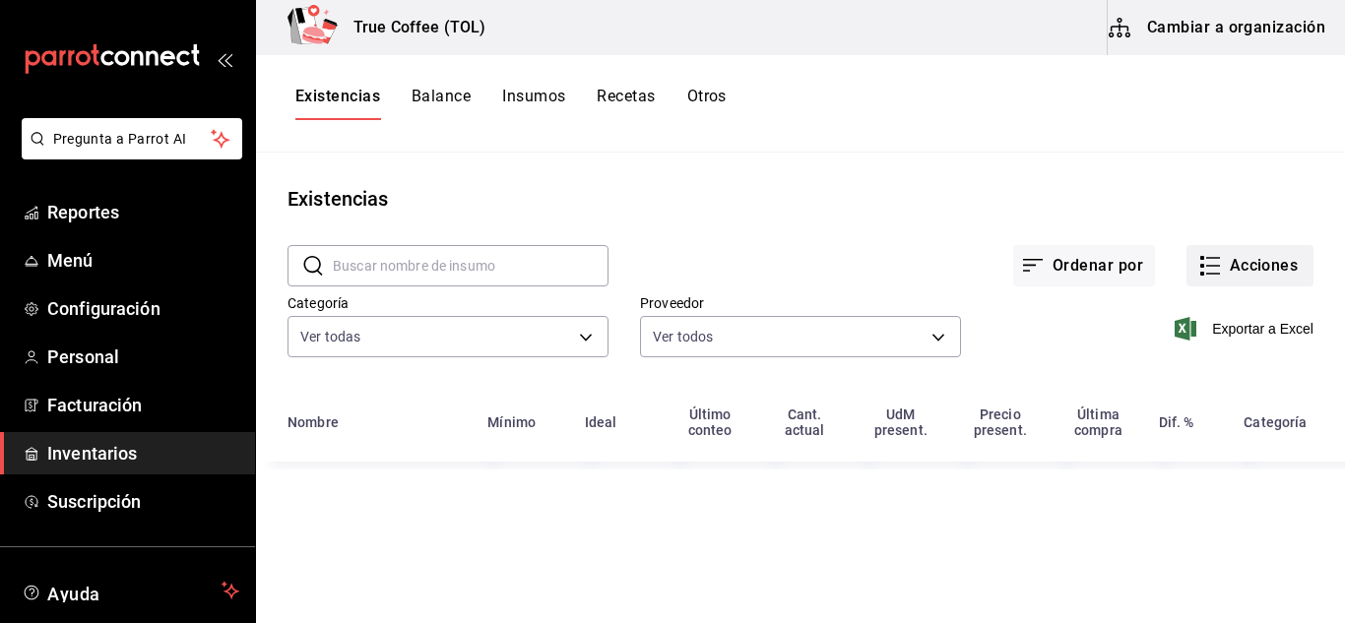
click at [1222, 265] on button "Acciones" at bounding box center [1249, 265] width 127 height 41
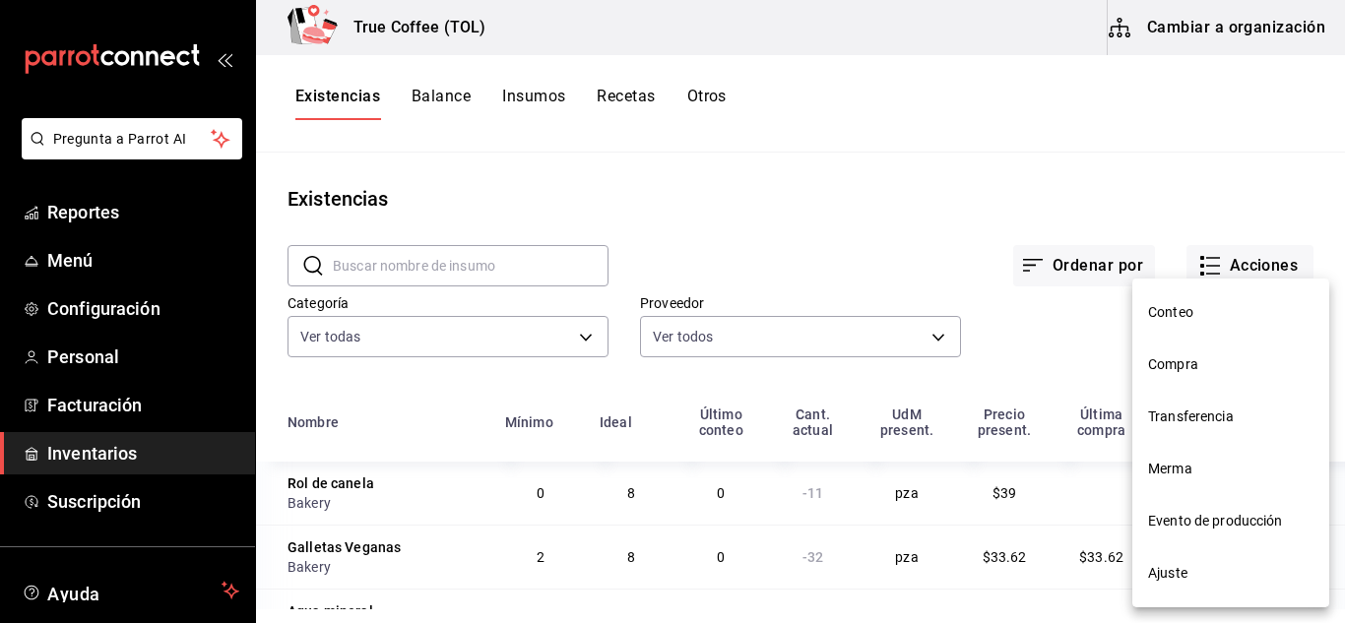
click at [1151, 358] on span "Compra" at bounding box center [1230, 364] width 165 height 21
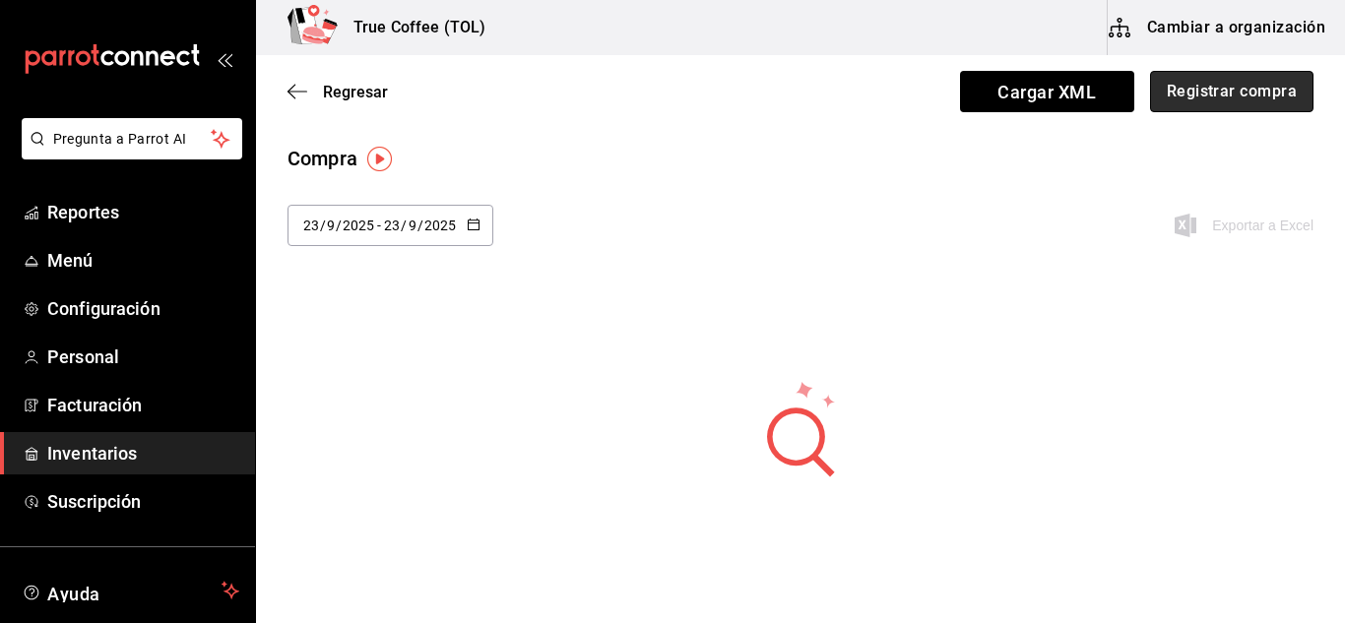
click at [1173, 100] on button "Registrar compra" at bounding box center [1231, 91] width 163 height 41
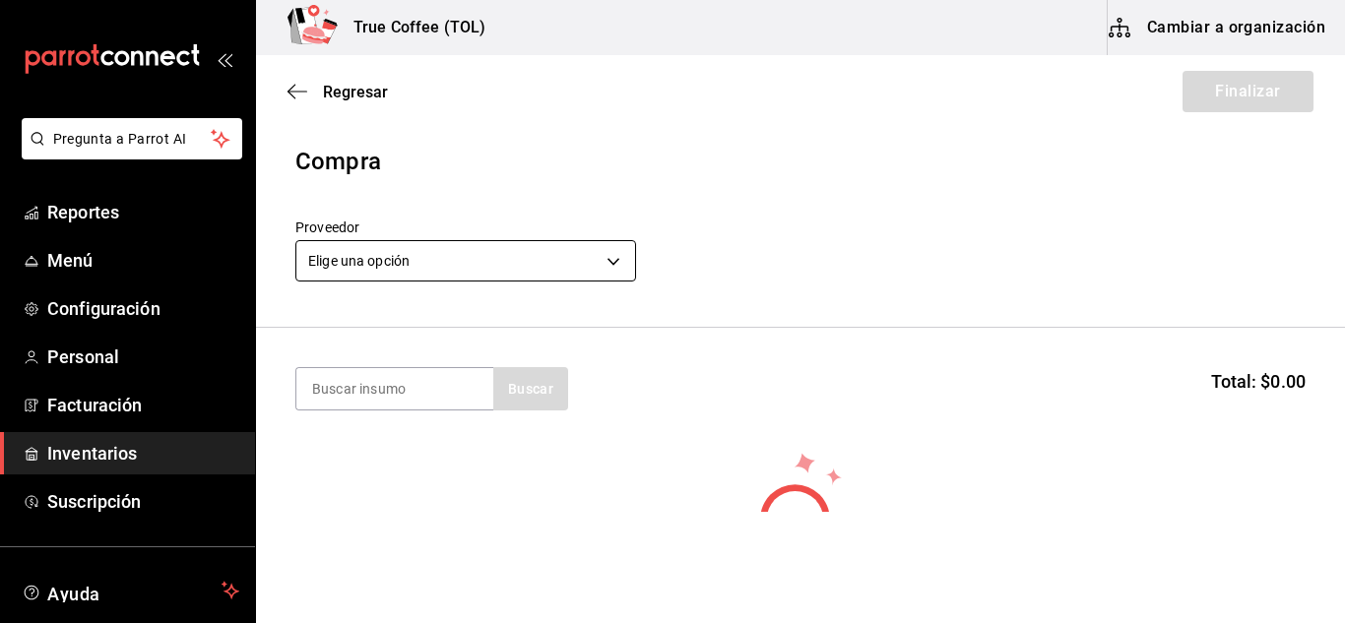
click at [431, 268] on body "Pregunta a Parrot AI Reportes Menú Configuración Personal Facturación Inventari…" at bounding box center [672, 256] width 1345 height 512
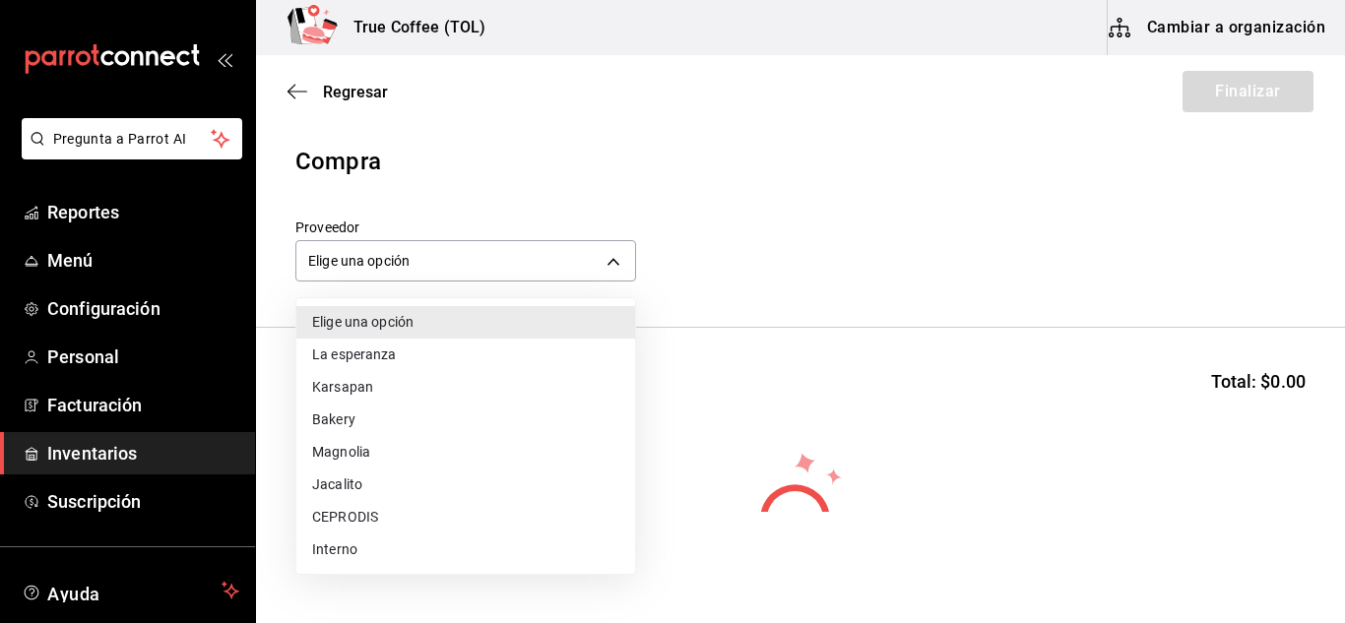
click at [387, 421] on li "Bakery" at bounding box center [465, 420] width 339 height 32
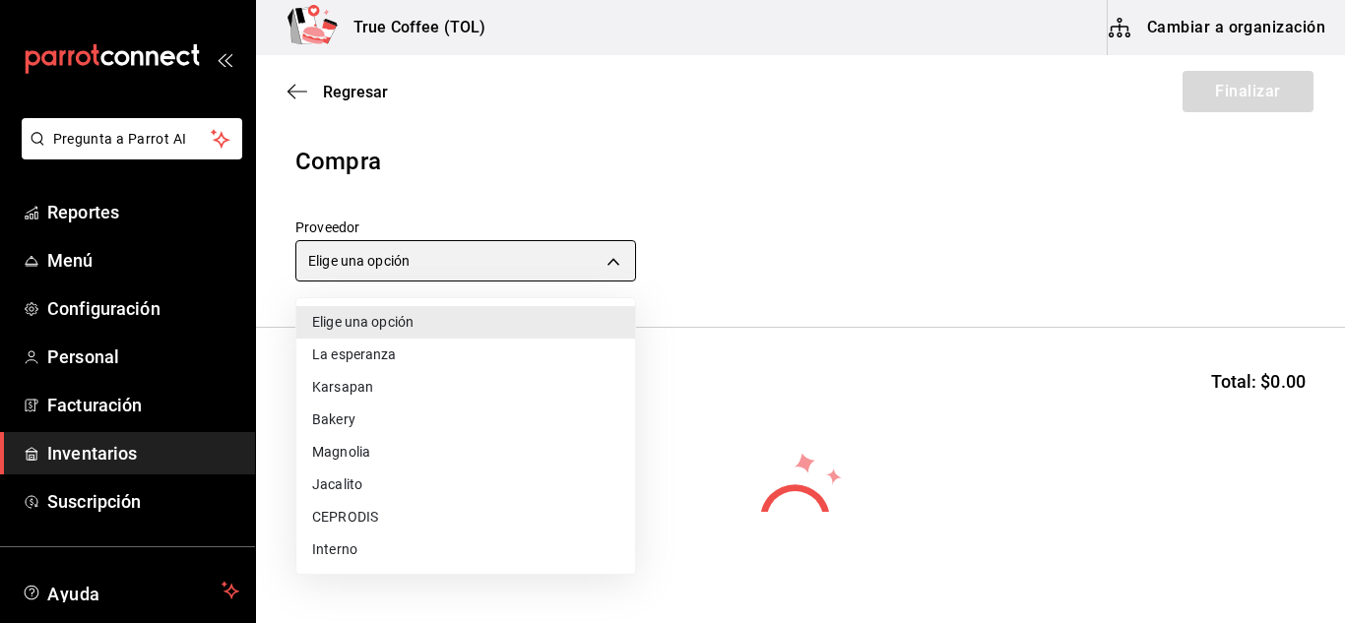
type input "e04ef907-a528-4bed-b84b-3795ef7164b4"
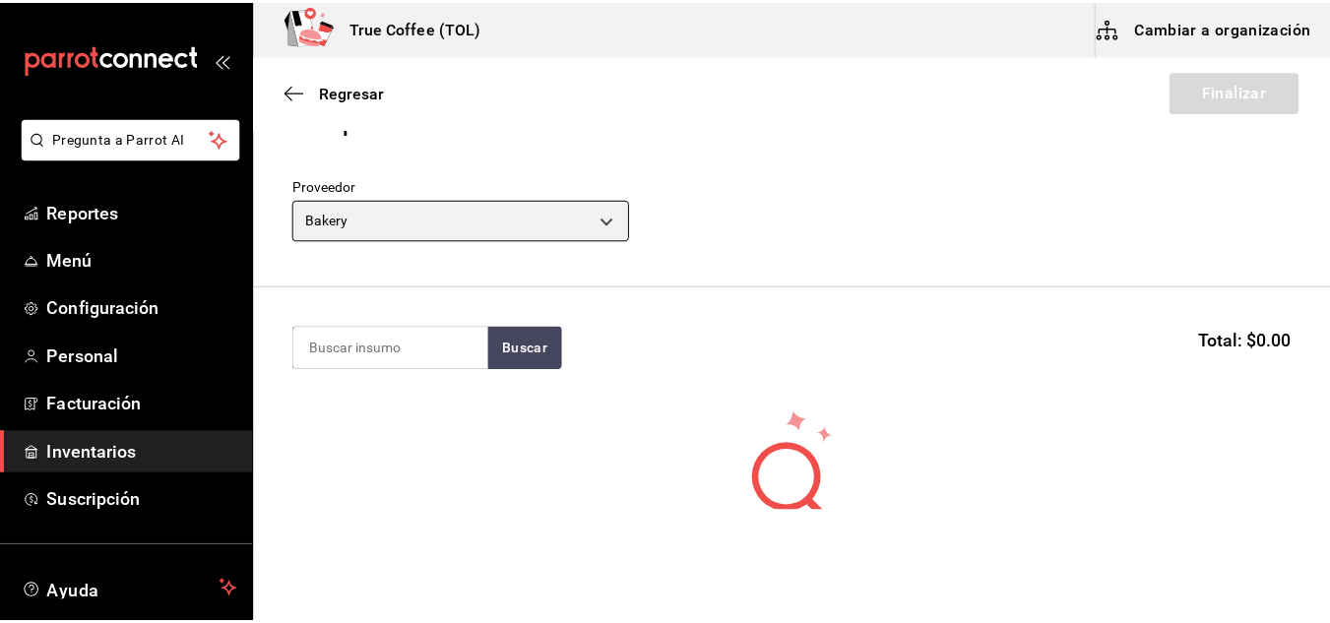
scroll to position [42, 0]
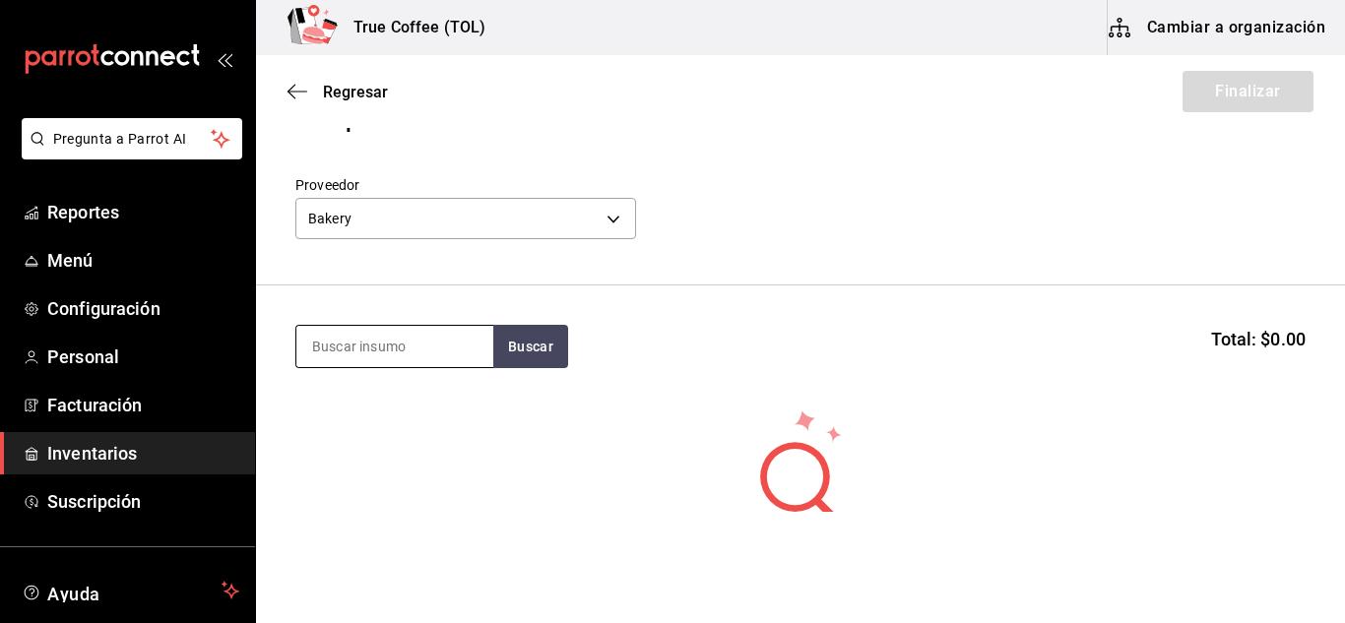
click at [441, 333] on input at bounding box center [394, 346] width 197 height 41
type input "pan"
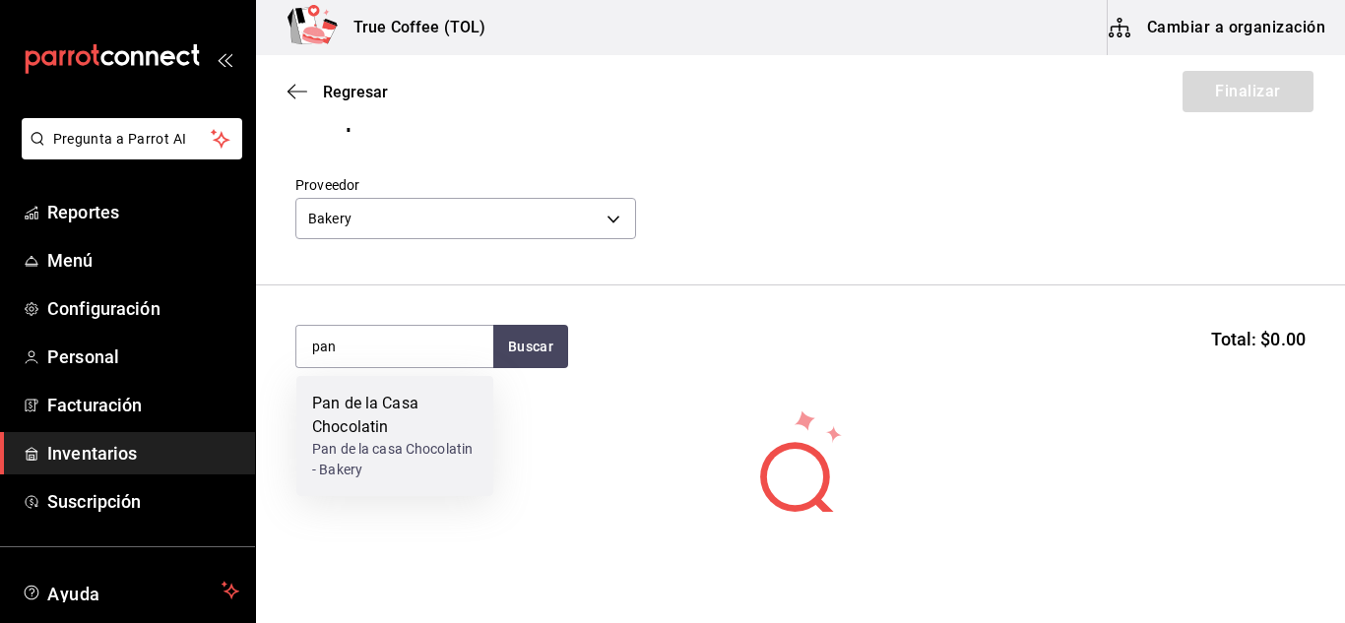
click at [391, 434] on div "Pan de la Casa Chocolatin" at bounding box center [394, 415] width 165 height 47
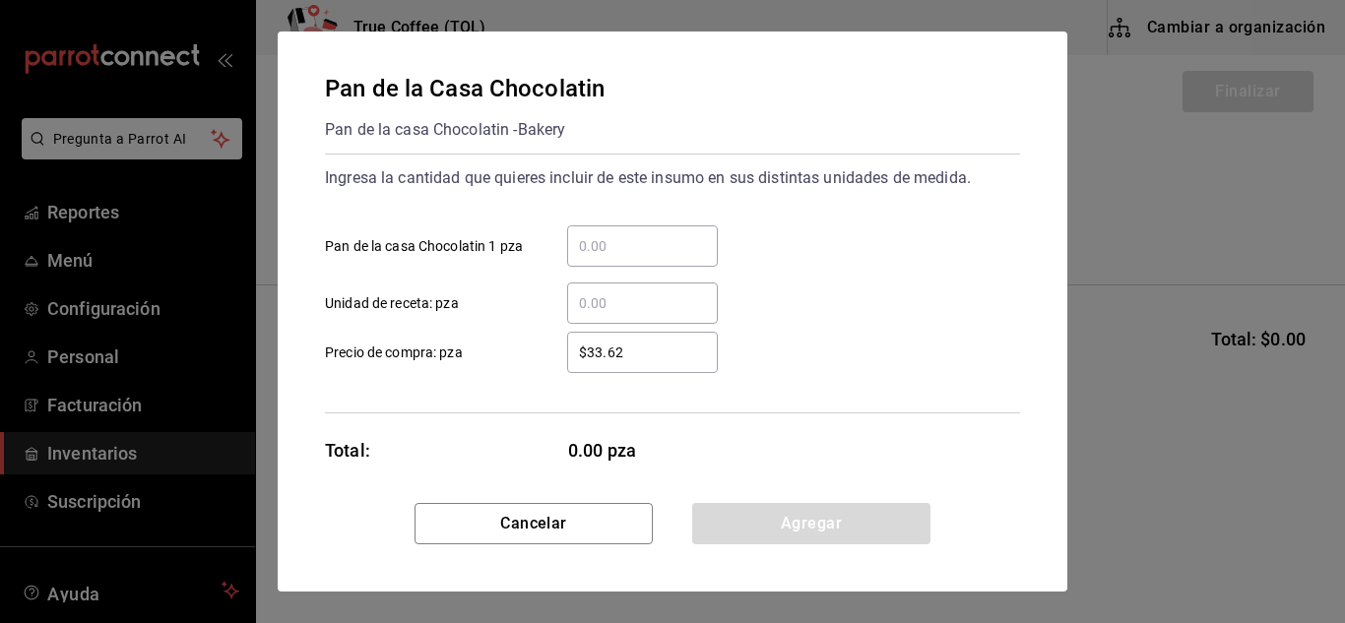
click at [649, 239] on input "​ Pan de la casa Chocolatin 1 pza" at bounding box center [642, 246] width 151 height 24
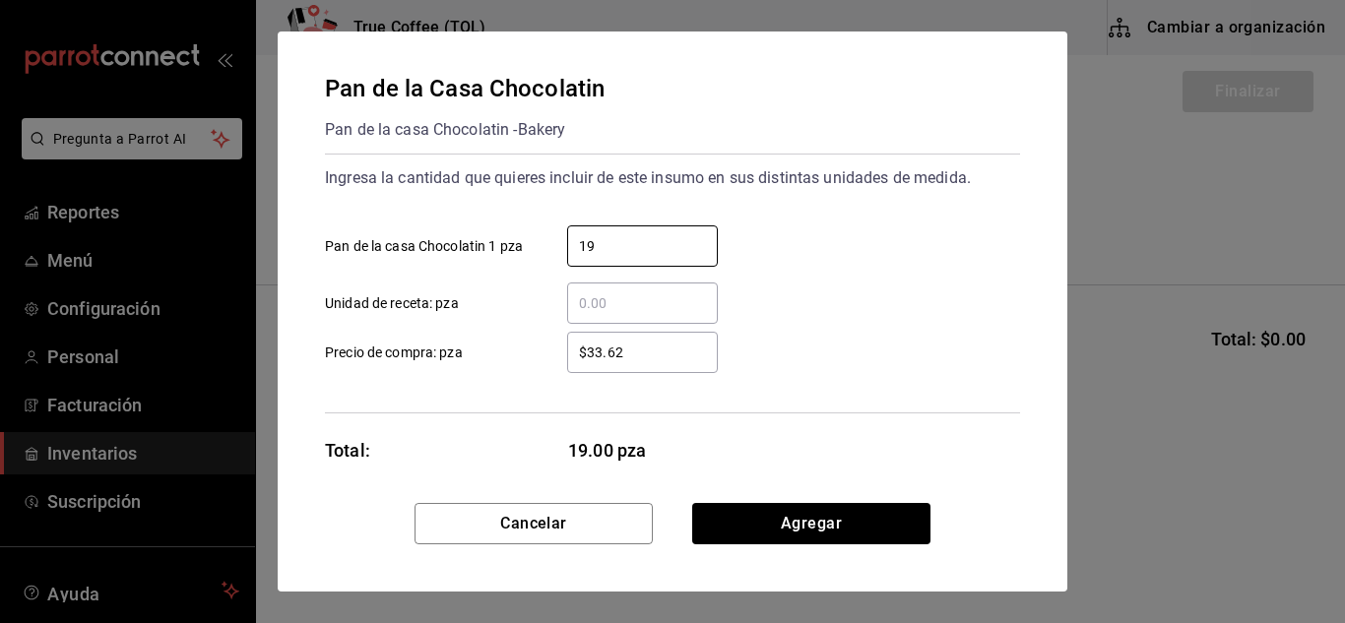
type input "19"
click at [597, 301] on input "​ Unidad de receta: pza" at bounding box center [642, 303] width 151 height 24
type input "1"
type input "5"
type input "."
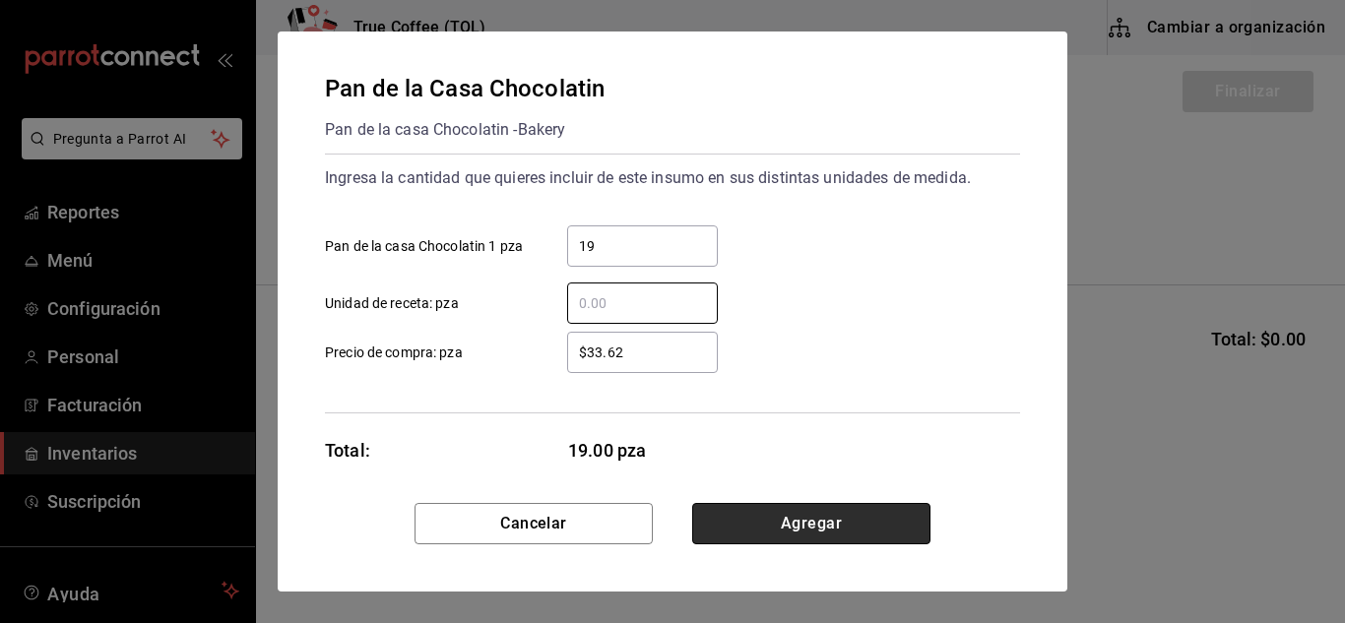
click at [758, 531] on button "Agregar" at bounding box center [811, 523] width 238 height 41
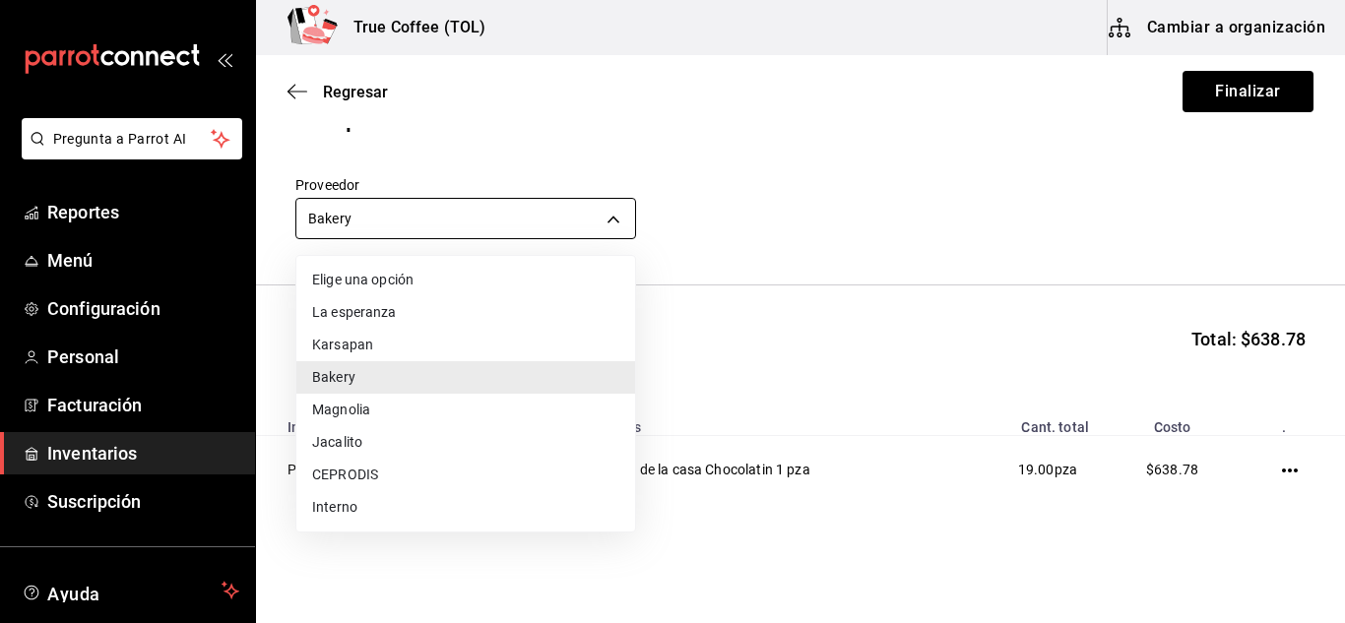
click at [442, 223] on body "Pregunta a Parrot AI Reportes Menú Configuración Personal Facturación Inventari…" at bounding box center [672, 256] width 1345 height 512
click at [379, 467] on li "CEPRODIS" at bounding box center [465, 475] width 339 height 32
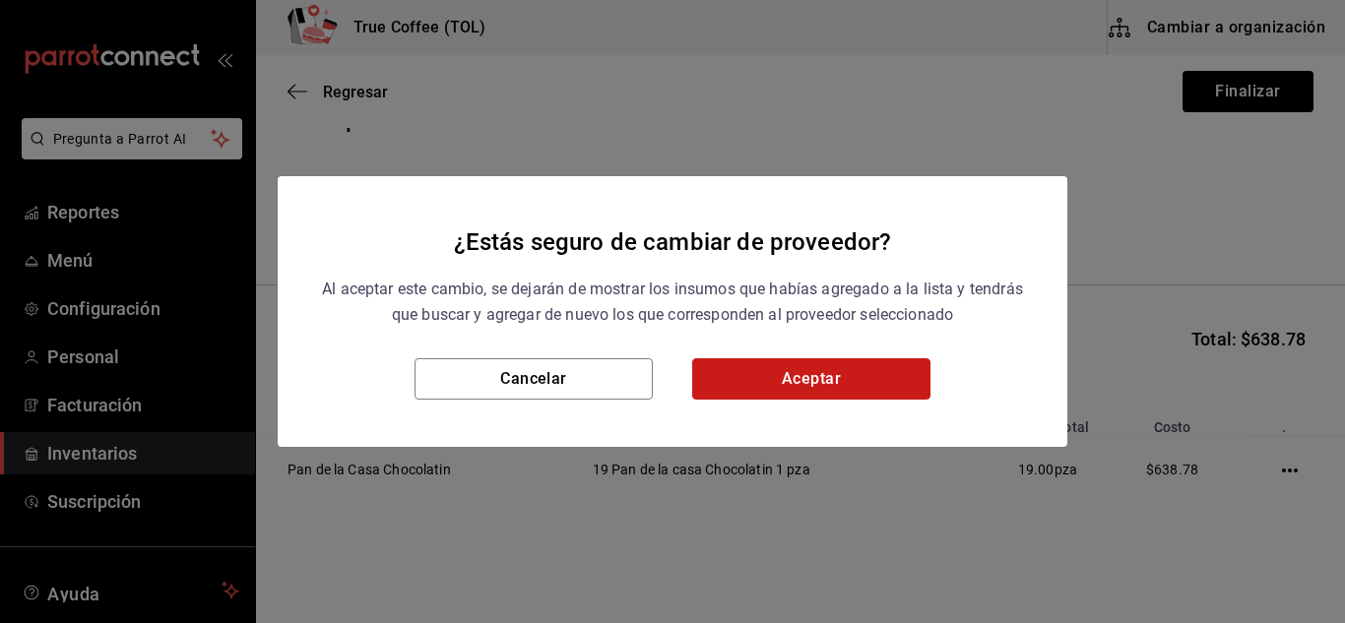
click at [737, 371] on button "Aceptar" at bounding box center [811, 378] width 238 height 41
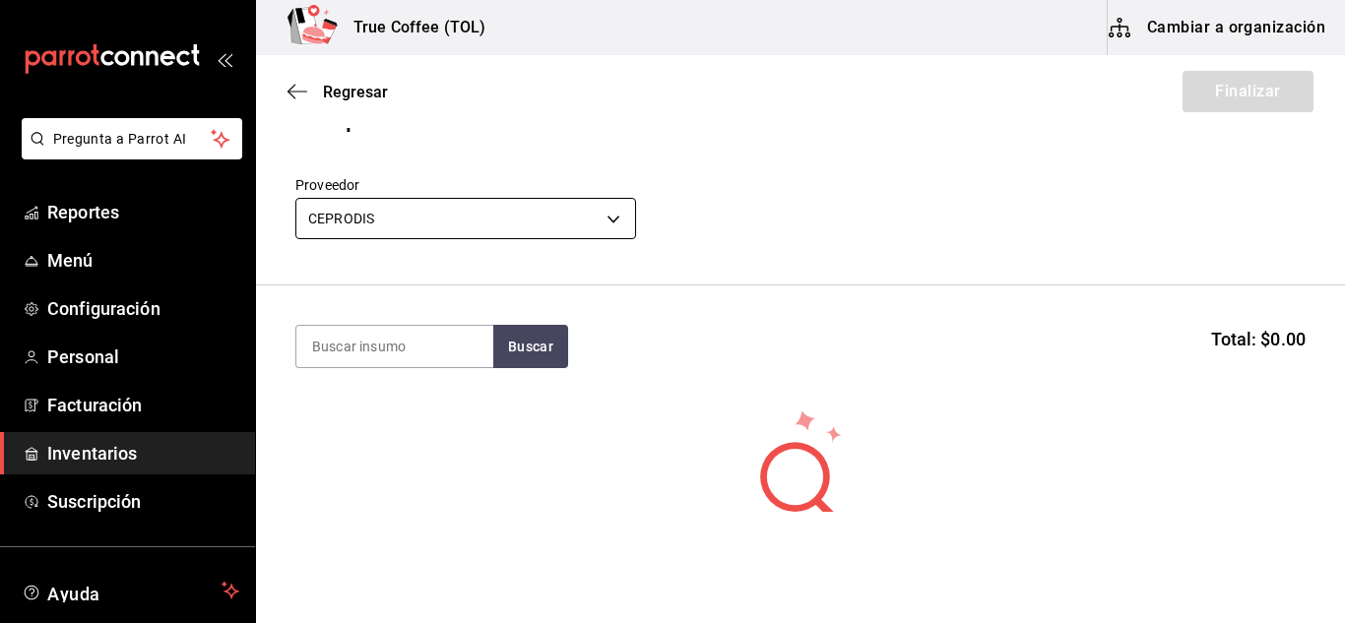
click at [551, 218] on body "Pregunta a Parrot AI Reportes Menú Configuración Personal Facturación Inventari…" at bounding box center [672, 256] width 1345 height 512
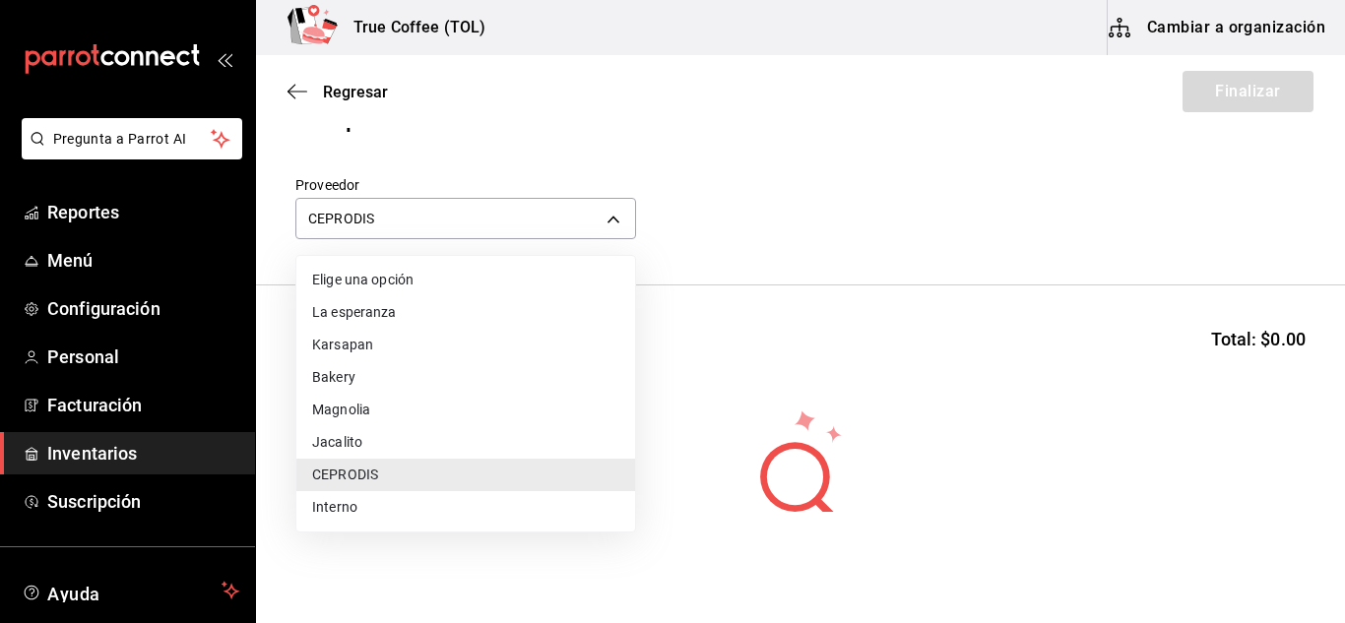
click at [381, 372] on li "Bakery" at bounding box center [465, 377] width 339 height 32
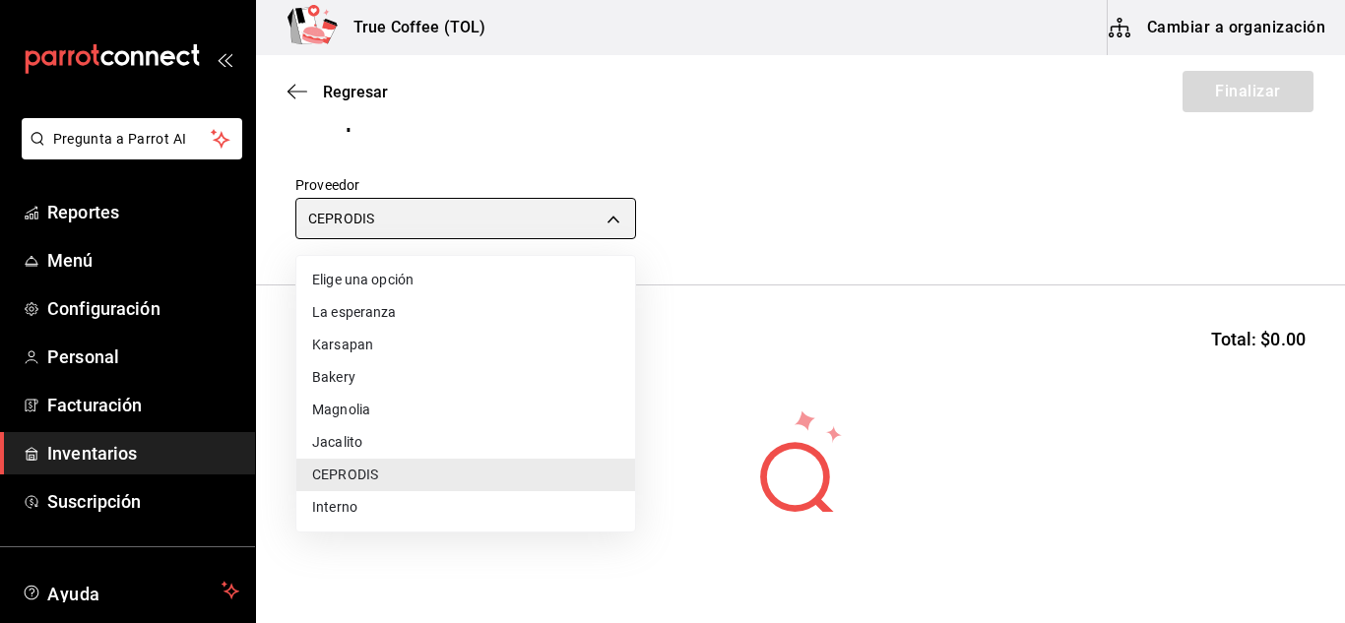
type input "e04ef907-a528-4bed-b84b-3795ef7164b4"
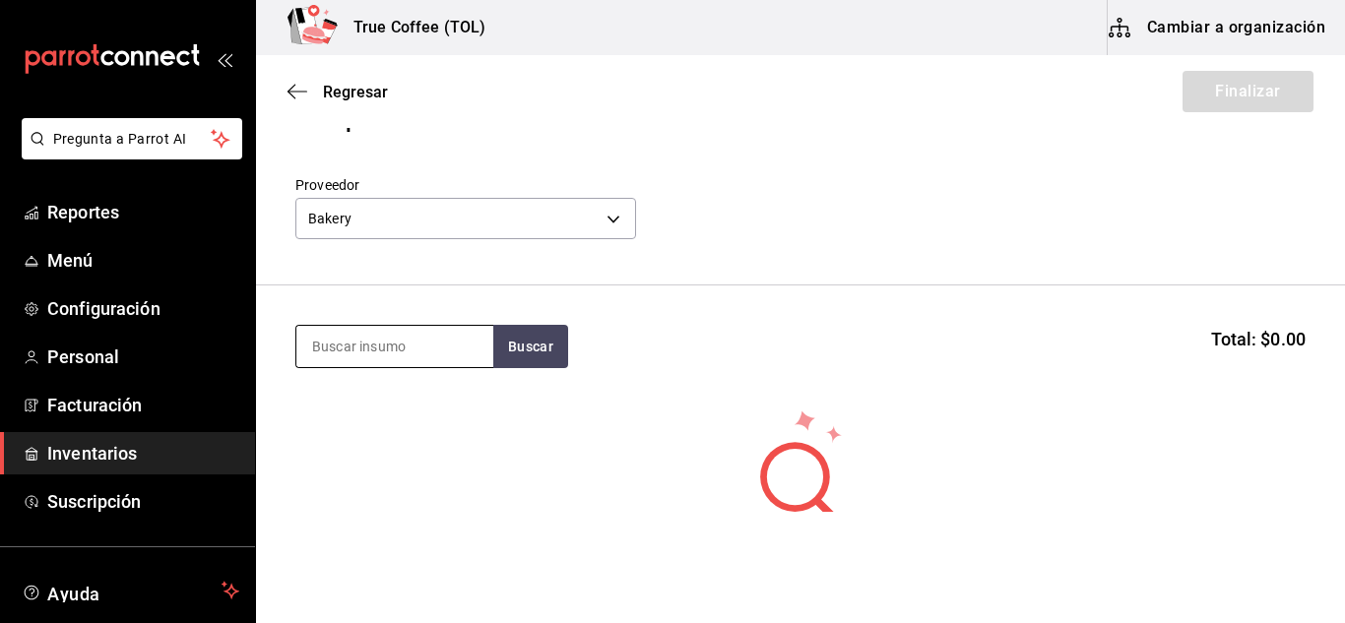
click at [423, 346] on input at bounding box center [394, 346] width 197 height 41
type input "pan"
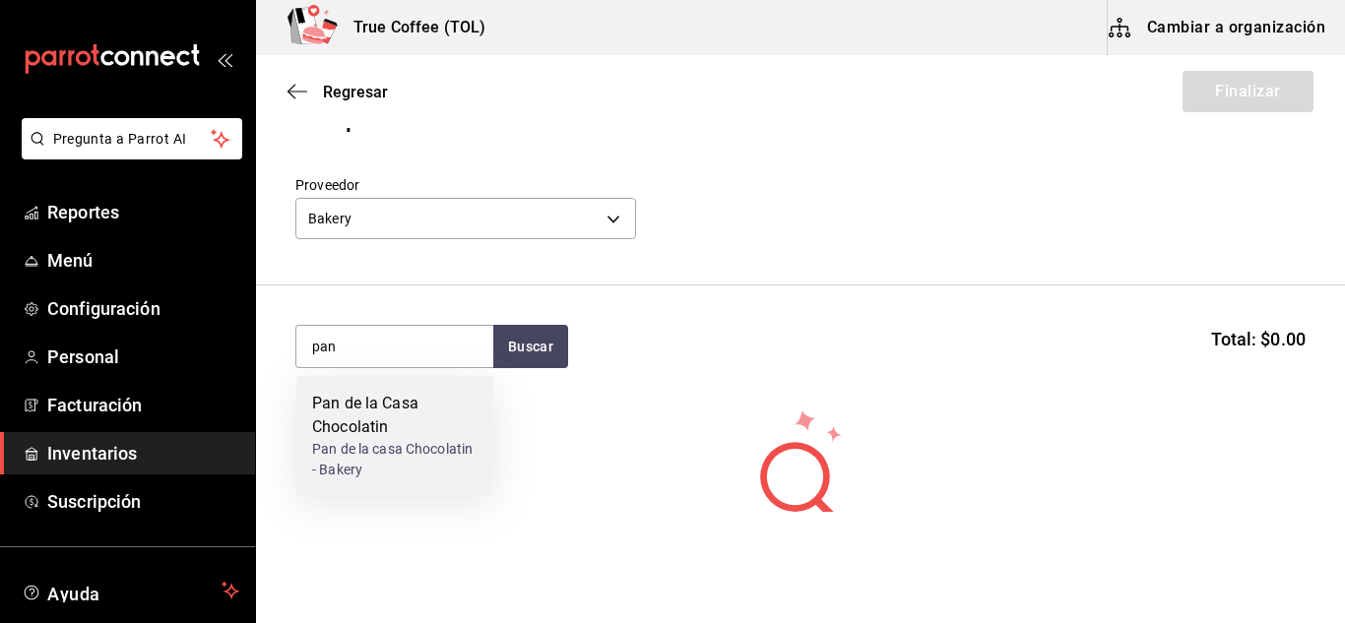
click at [433, 397] on div "Pan de la Casa Chocolatin" at bounding box center [394, 415] width 165 height 47
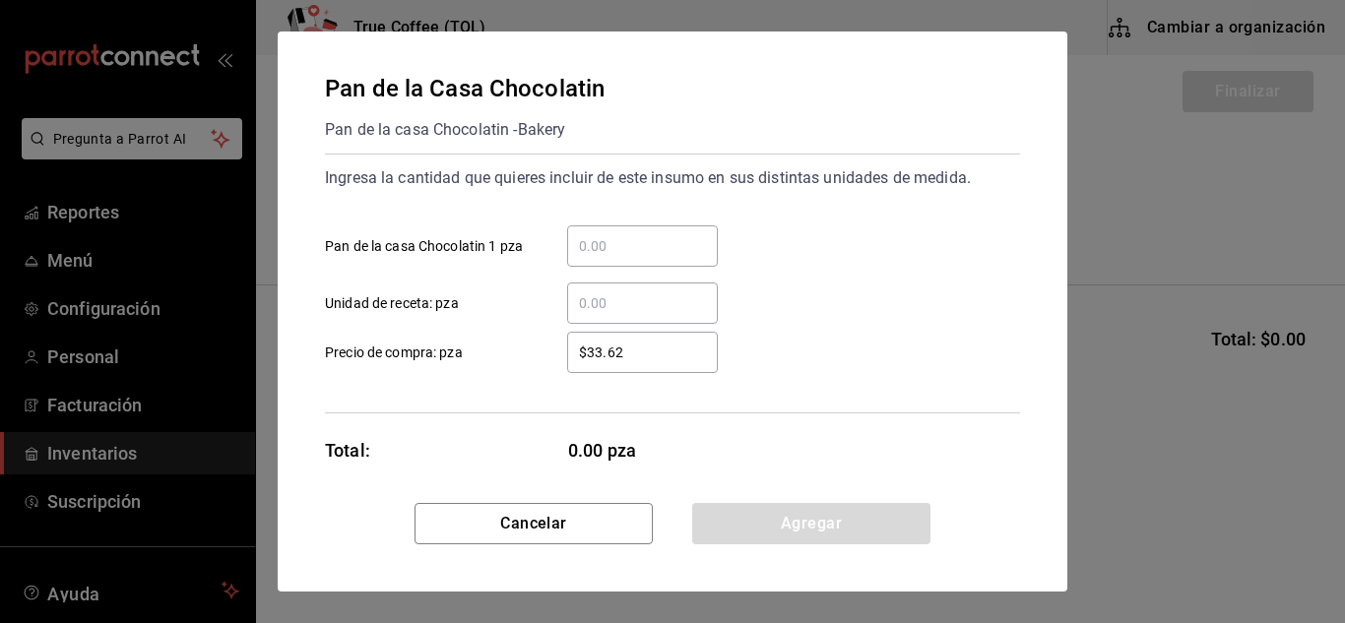
click at [645, 243] on input "​ Pan de la casa Chocolatin 1 pza" at bounding box center [642, 246] width 151 height 24
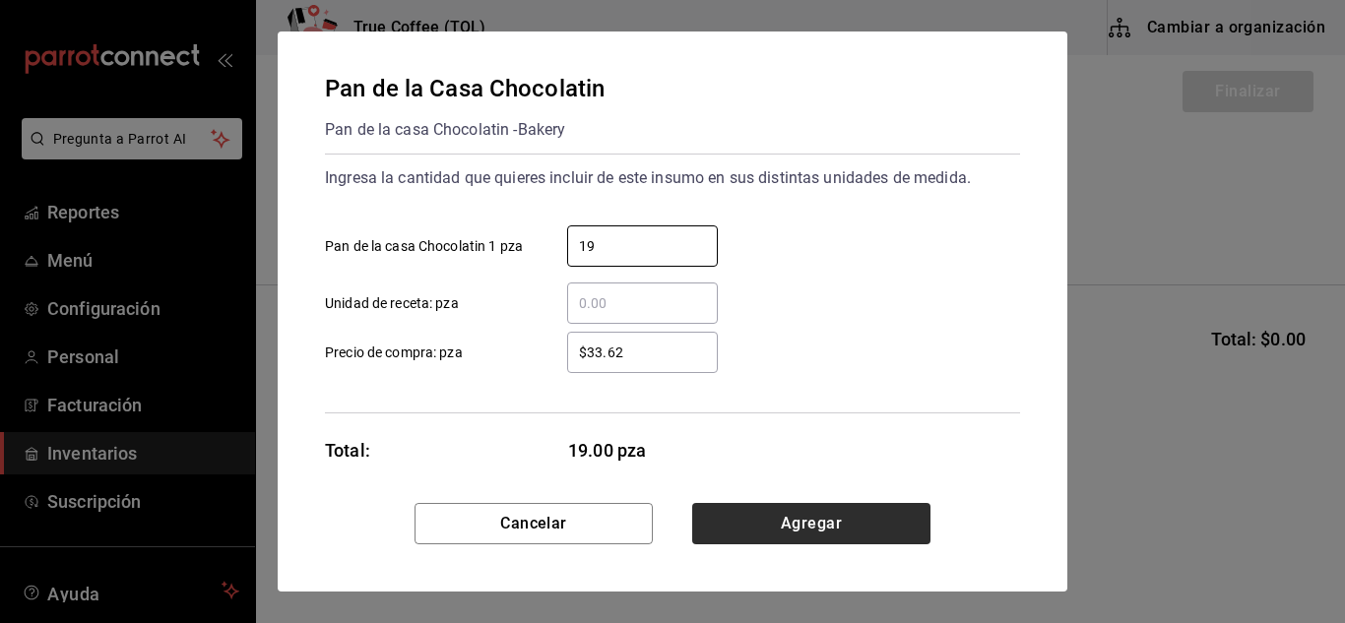
type input "19"
click at [754, 527] on button "Agregar" at bounding box center [811, 523] width 238 height 41
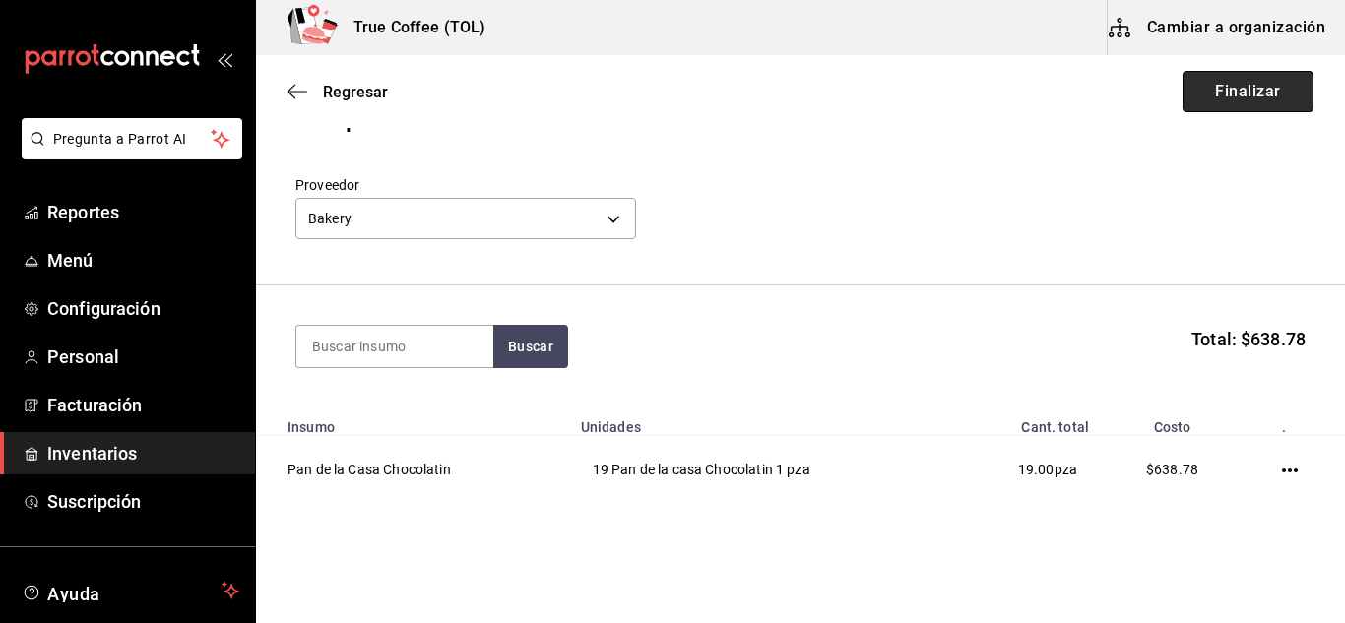
click at [1212, 80] on button "Finalizar" at bounding box center [1247, 91] width 131 height 41
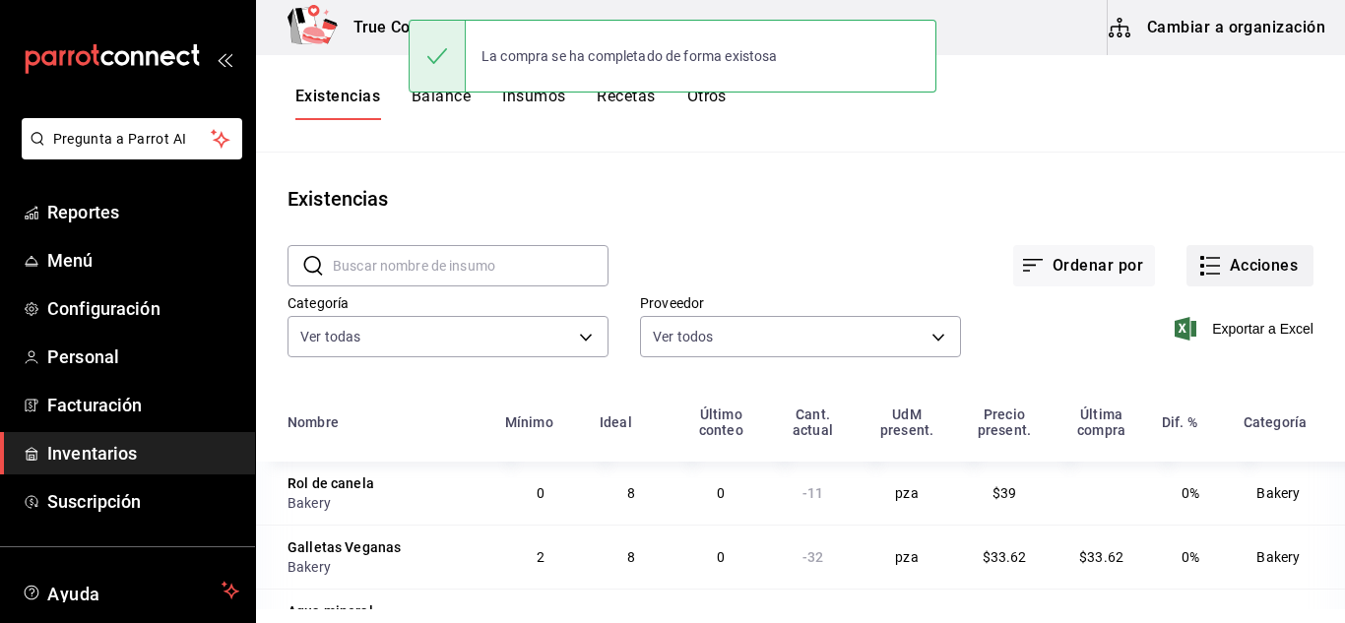
click at [1198, 268] on icon "button" at bounding box center [1210, 266] width 24 height 24
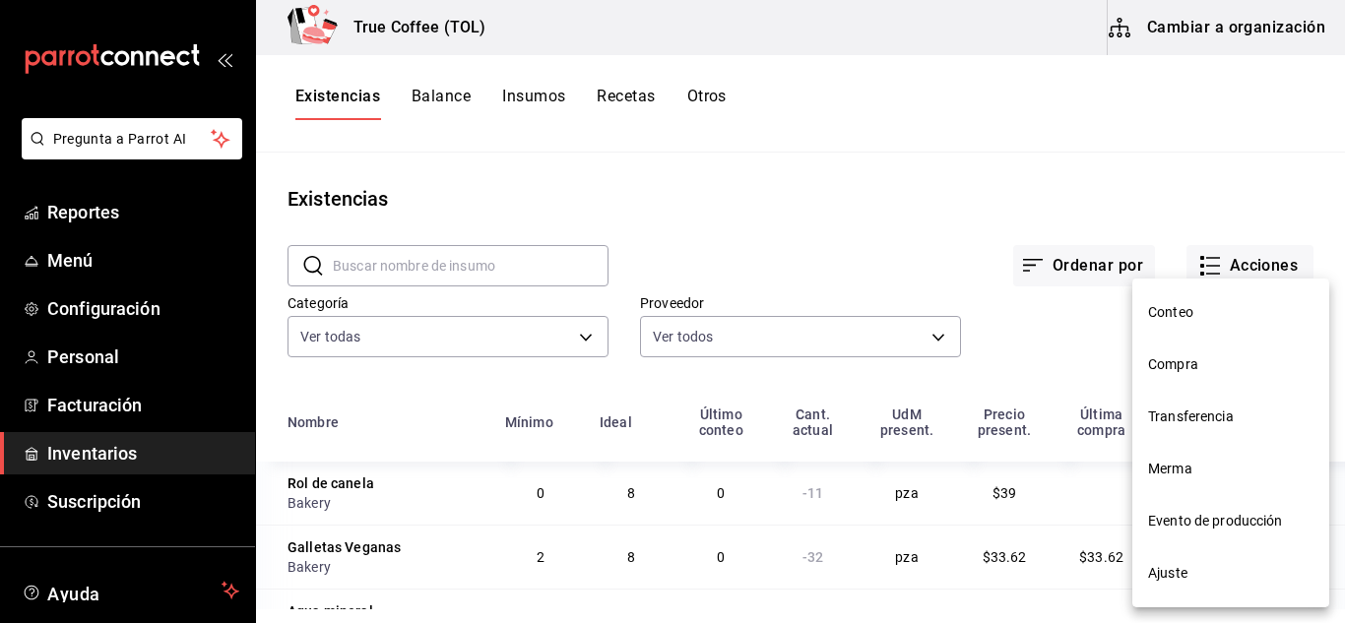
click at [1183, 359] on span "Compra" at bounding box center [1230, 364] width 165 height 21
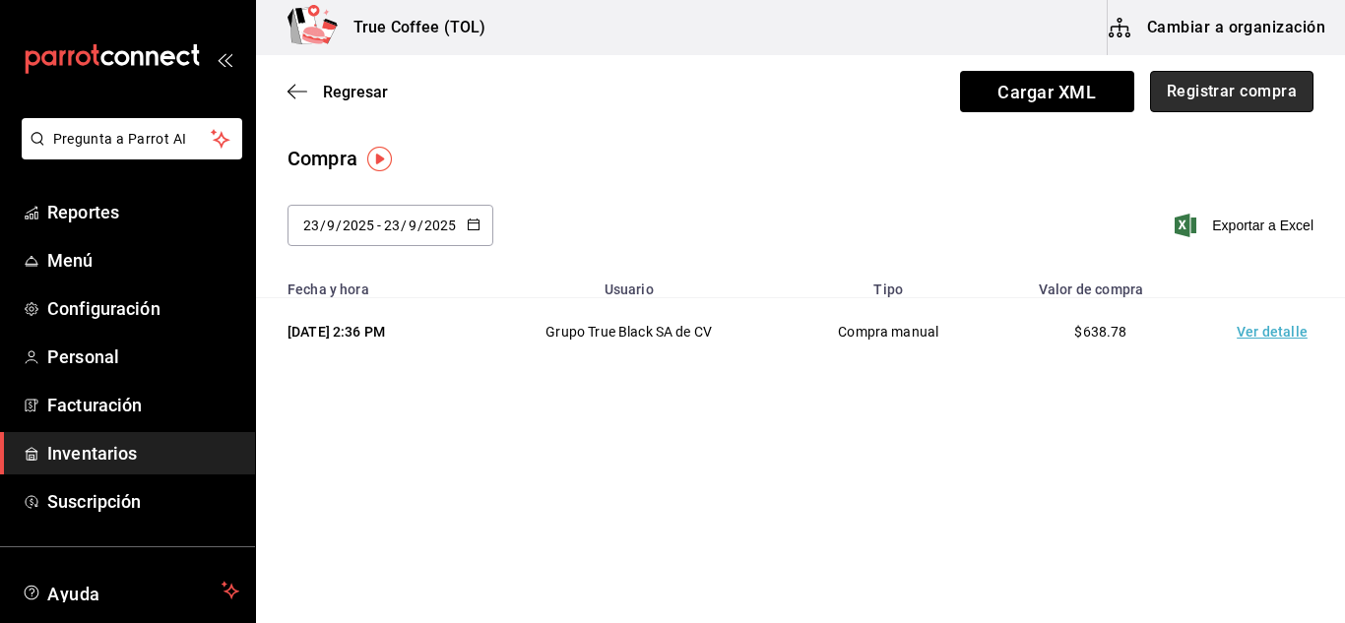
click at [1237, 78] on button "Registrar compra" at bounding box center [1231, 91] width 163 height 41
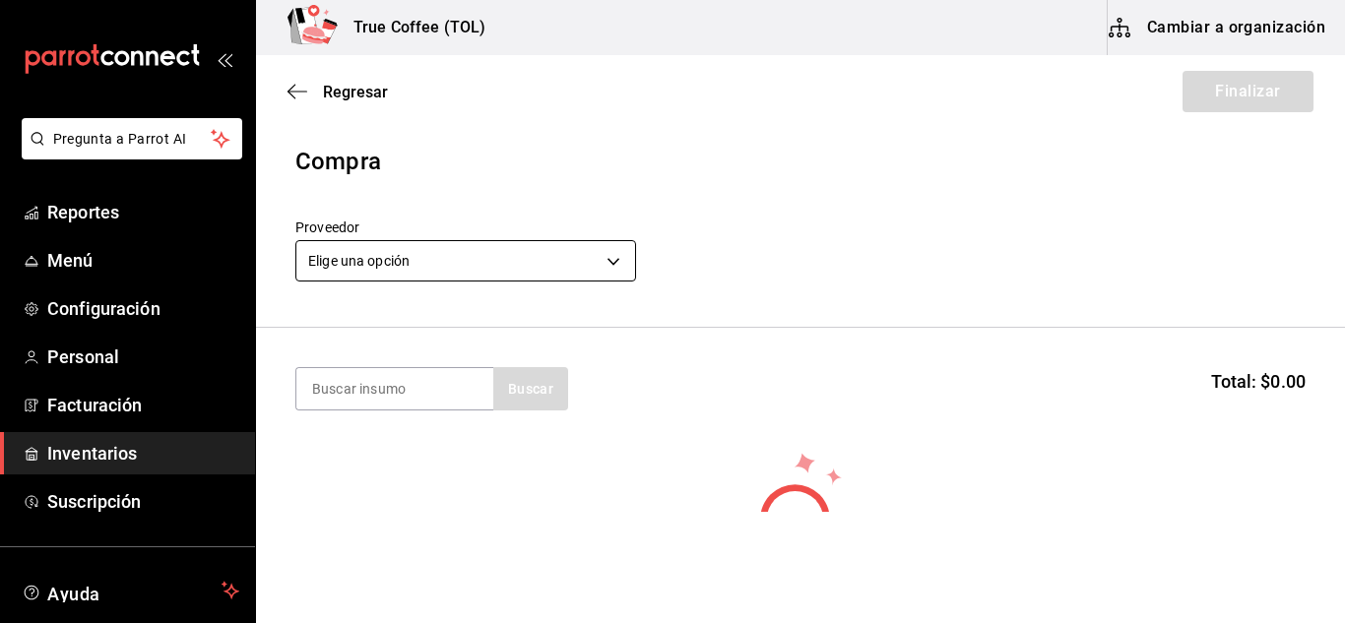
click at [530, 250] on body "Pregunta a Parrot AI Reportes Menú Configuración Personal Facturación Inventari…" at bounding box center [672, 256] width 1345 height 512
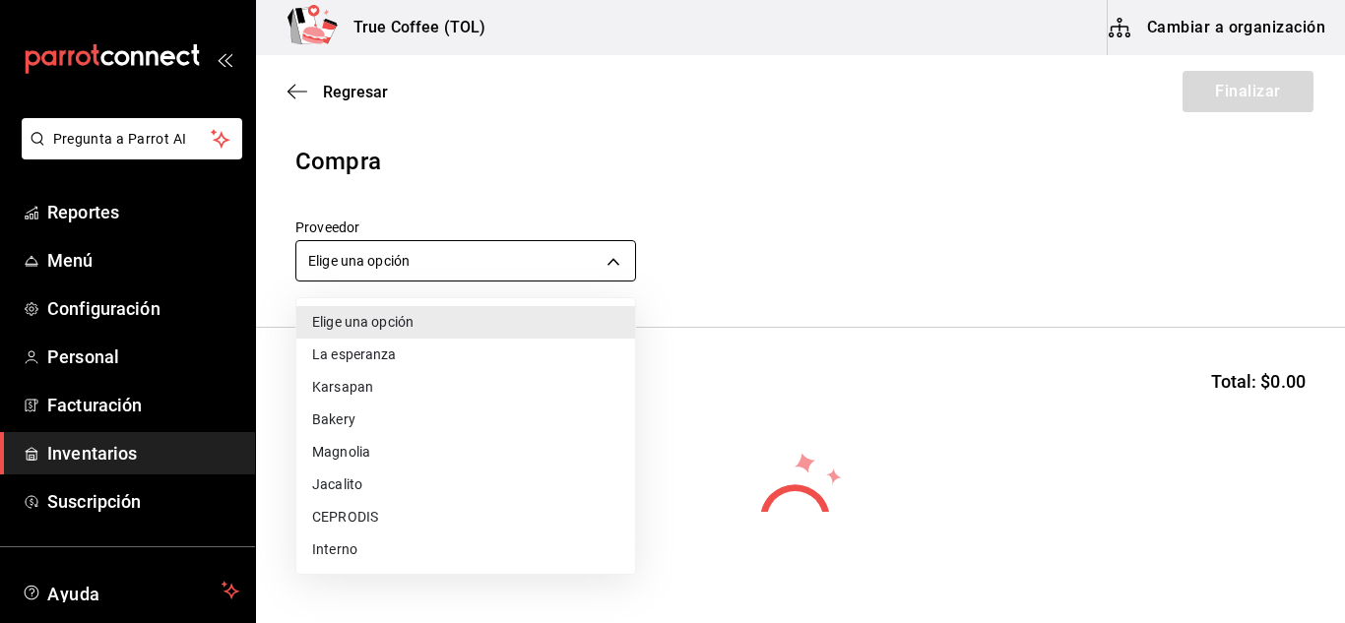
click at [530, 250] on div at bounding box center [672, 311] width 1345 height 623
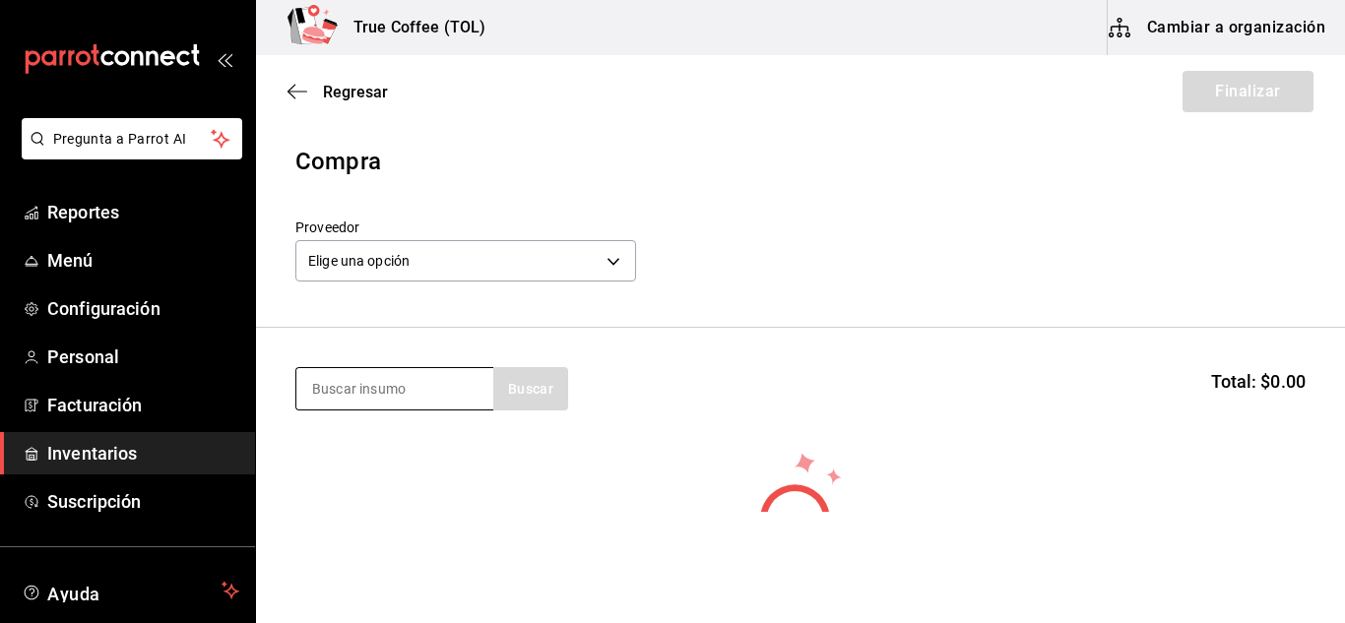
click at [409, 377] on input at bounding box center [394, 388] width 197 height 41
type input "galleta"
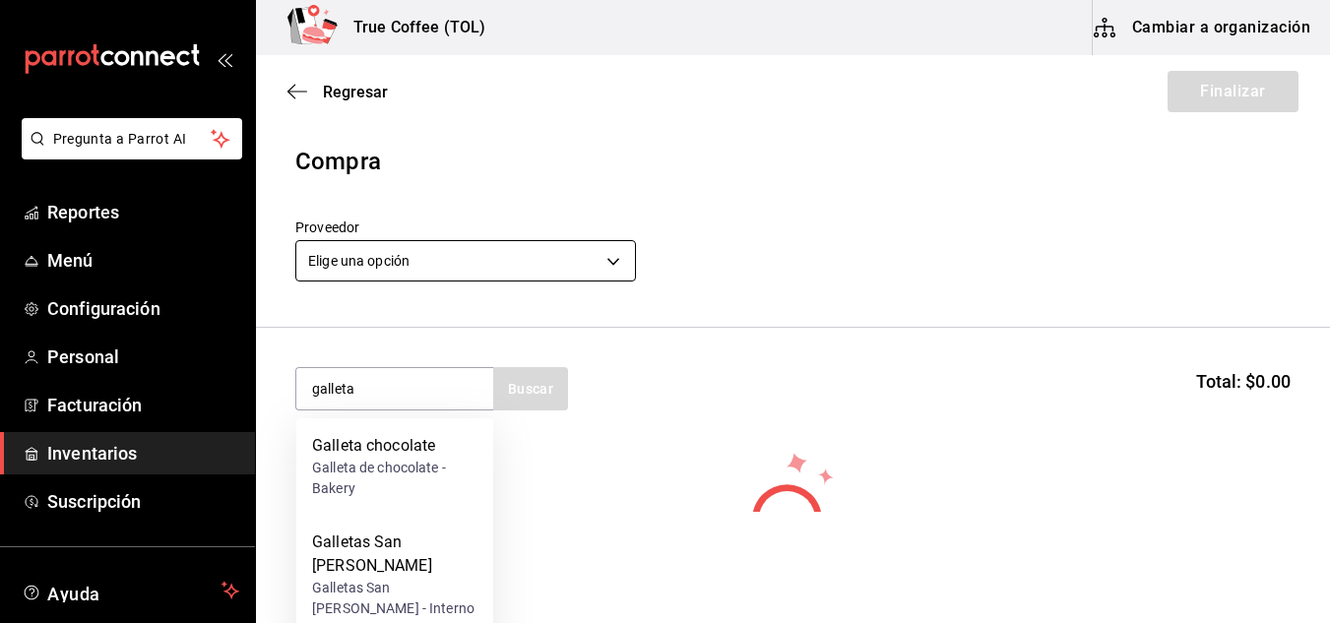
drag, startPoint x: 403, startPoint y: 492, endPoint x: 443, endPoint y: 261, distance: 234.8
click at [443, 261] on body "Pregunta a Parrot AI Reportes Menú Configuración Personal Facturación Inventari…" at bounding box center [665, 256] width 1330 height 512
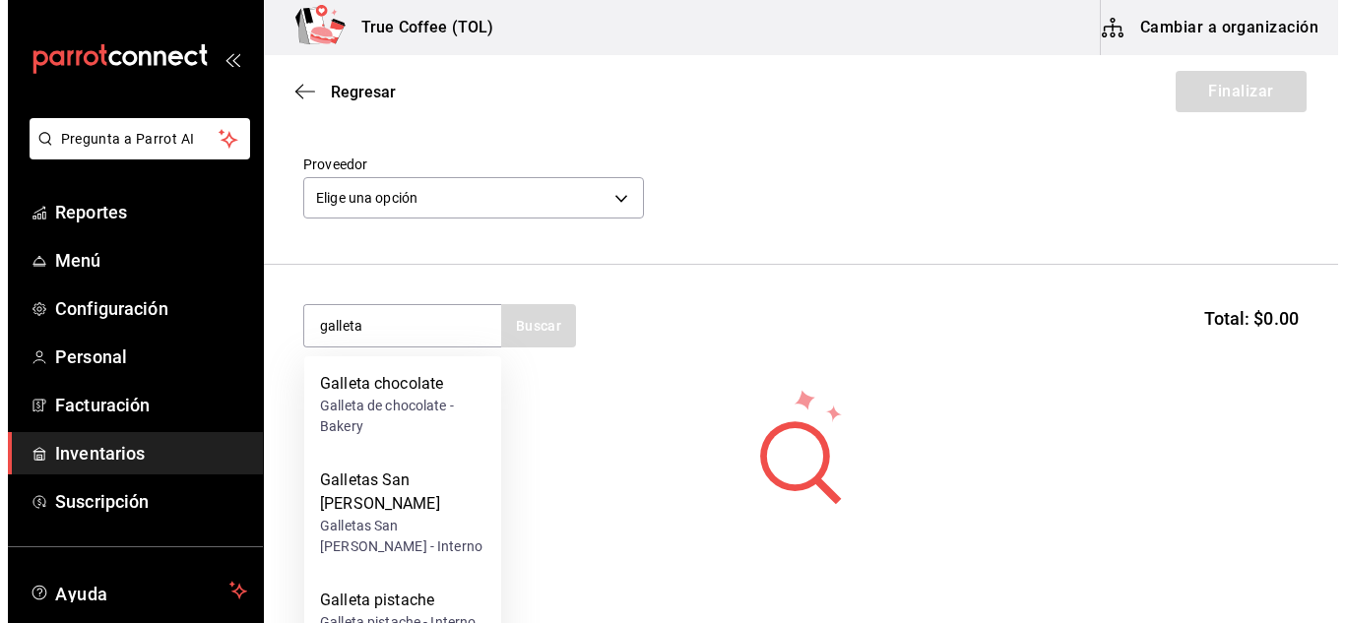
scroll to position [62, 0]
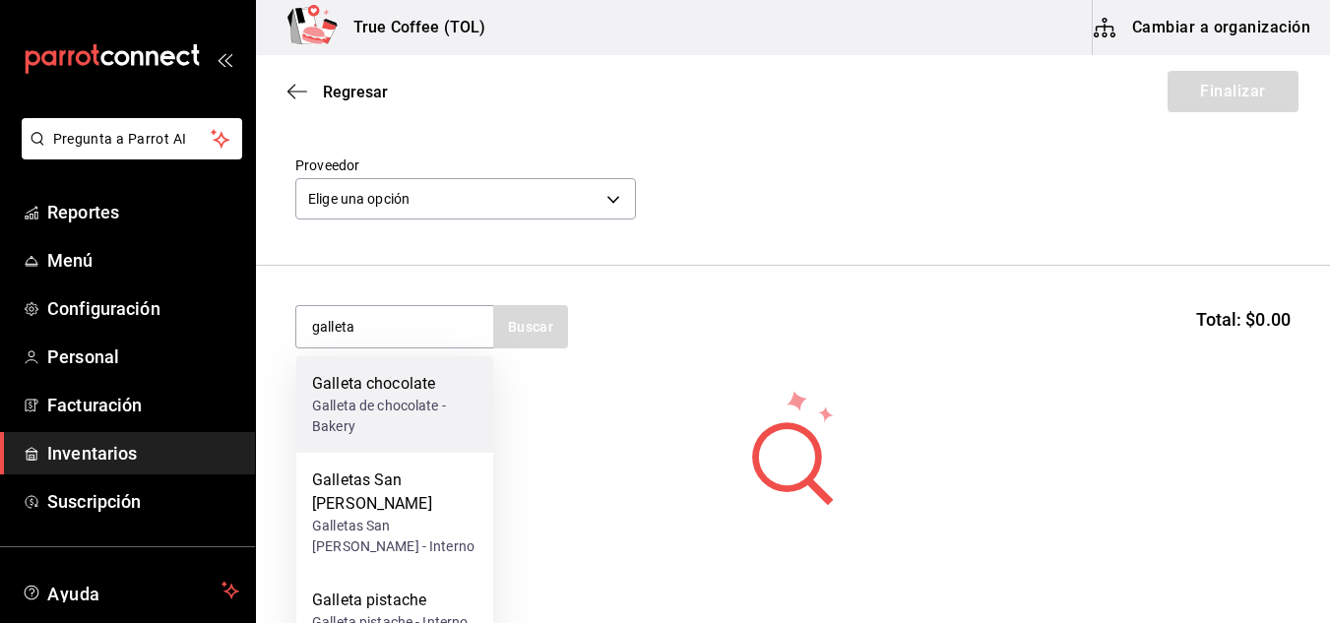
click at [393, 398] on div "Galleta de chocolate - Bakery" at bounding box center [394, 416] width 165 height 41
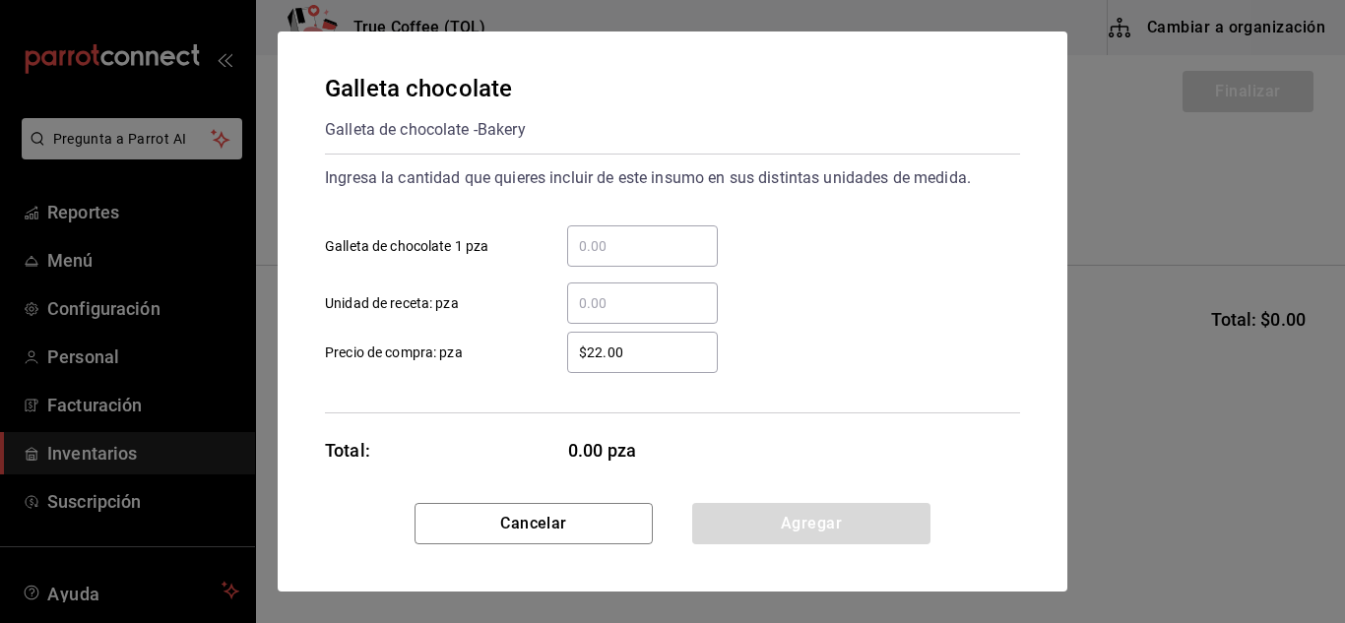
click at [650, 246] on input "​ Galleta de chocolate 1 pza" at bounding box center [642, 246] width 151 height 24
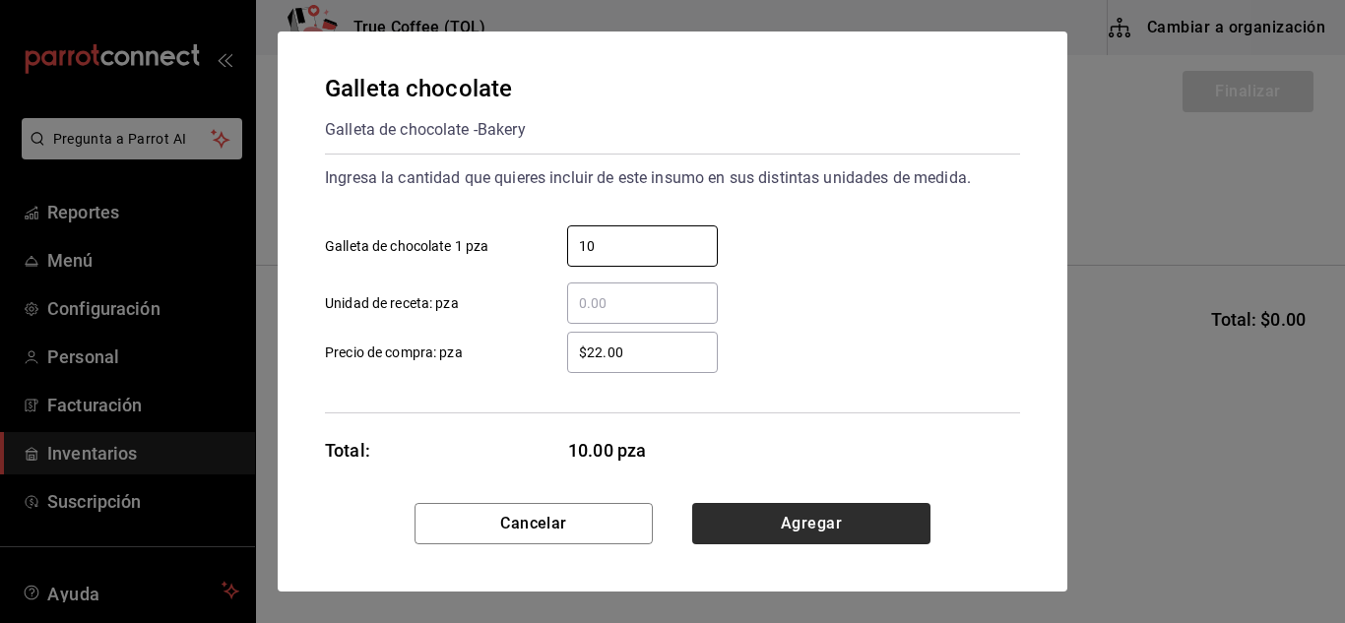
type input "10"
click at [807, 520] on button "Agregar" at bounding box center [811, 523] width 238 height 41
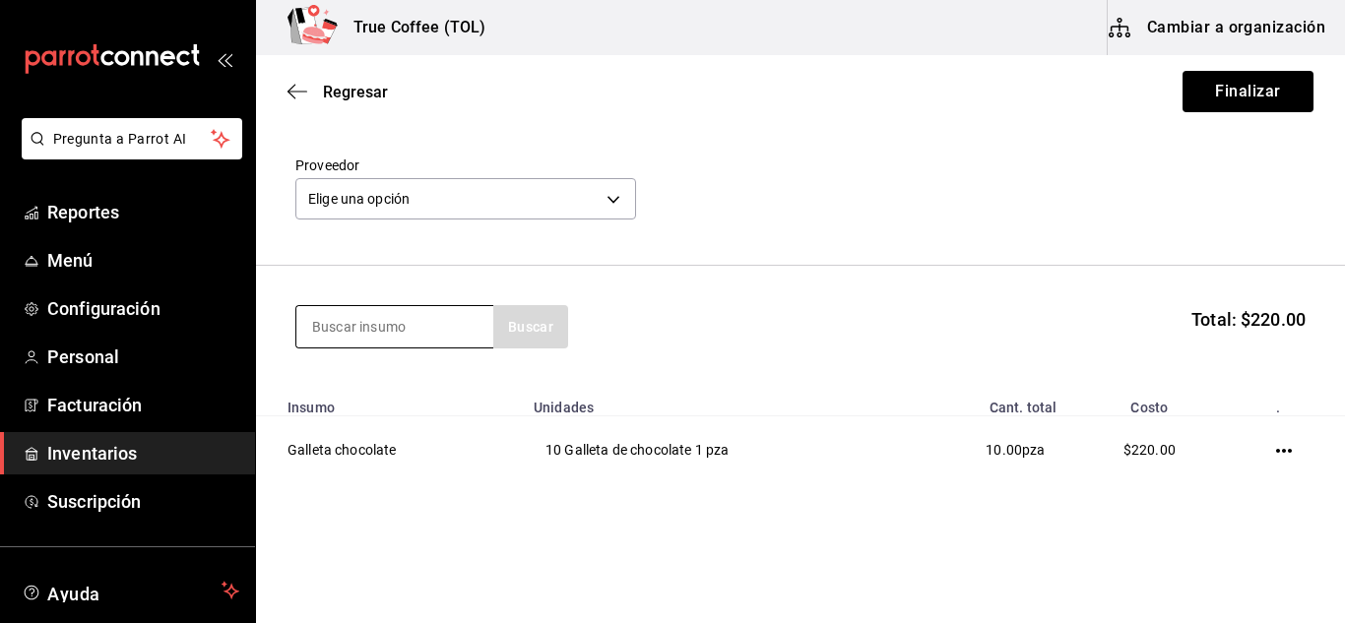
paste input "croissant"
type input "croissant"
click at [544, 332] on div "croissant Buscar" at bounding box center [431, 326] width 273 height 43
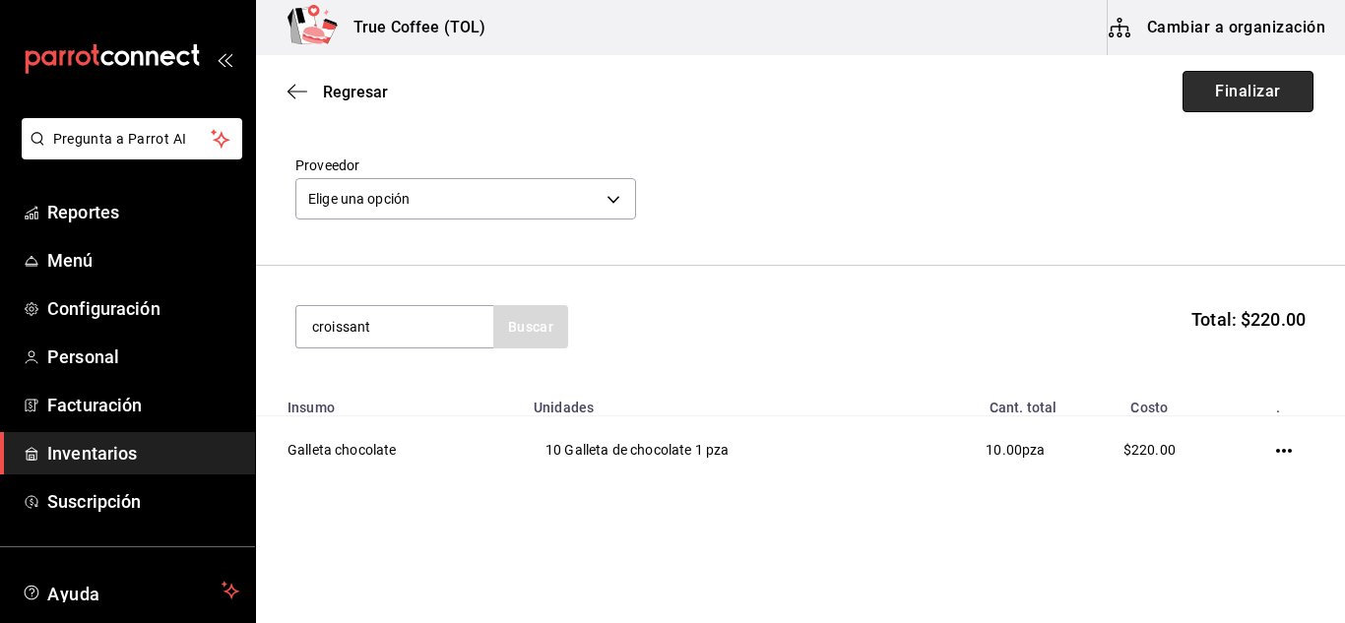
click at [1197, 93] on button "Finalizar" at bounding box center [1247, 91] width 131 height 41
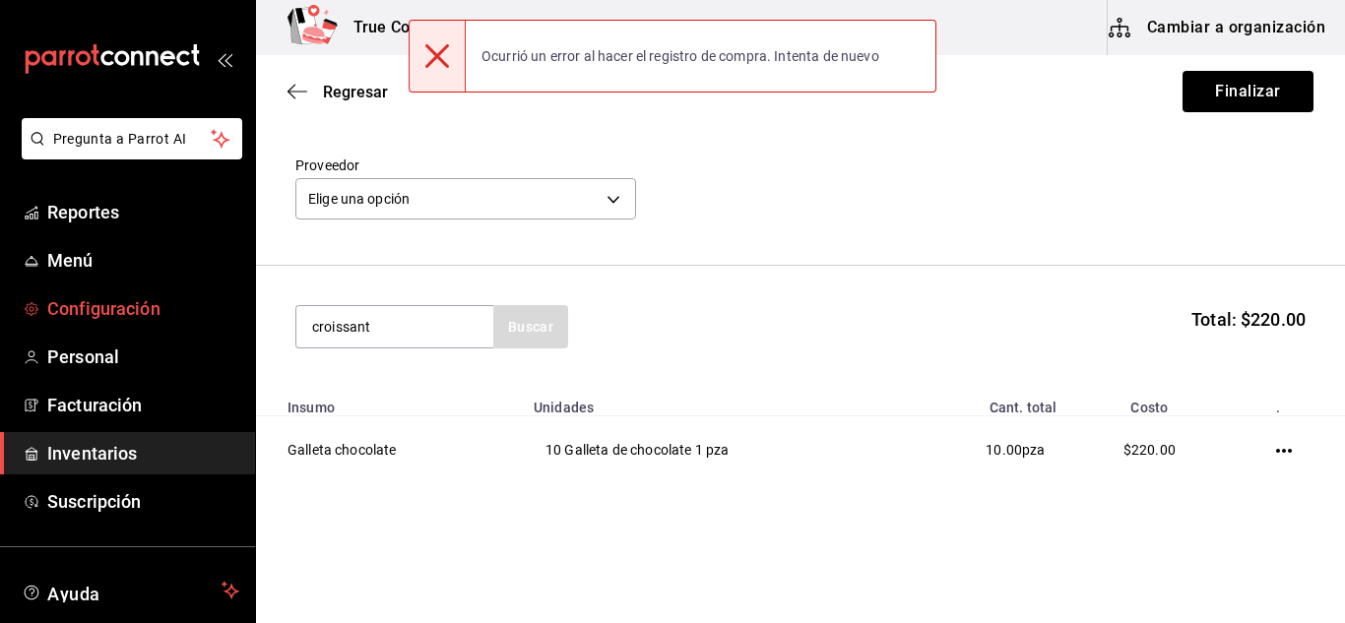
drag, startPoint x: 402, startPoint y: 334, endPoint x: 172, endPoint y: 325, distance: 229.5
click at [172, 325] on div "Pregunta a Parrot AI Reportes Menú Configuración Personal Facturación Inventari…" at bounding box center [672, 256] width 1345 height 512
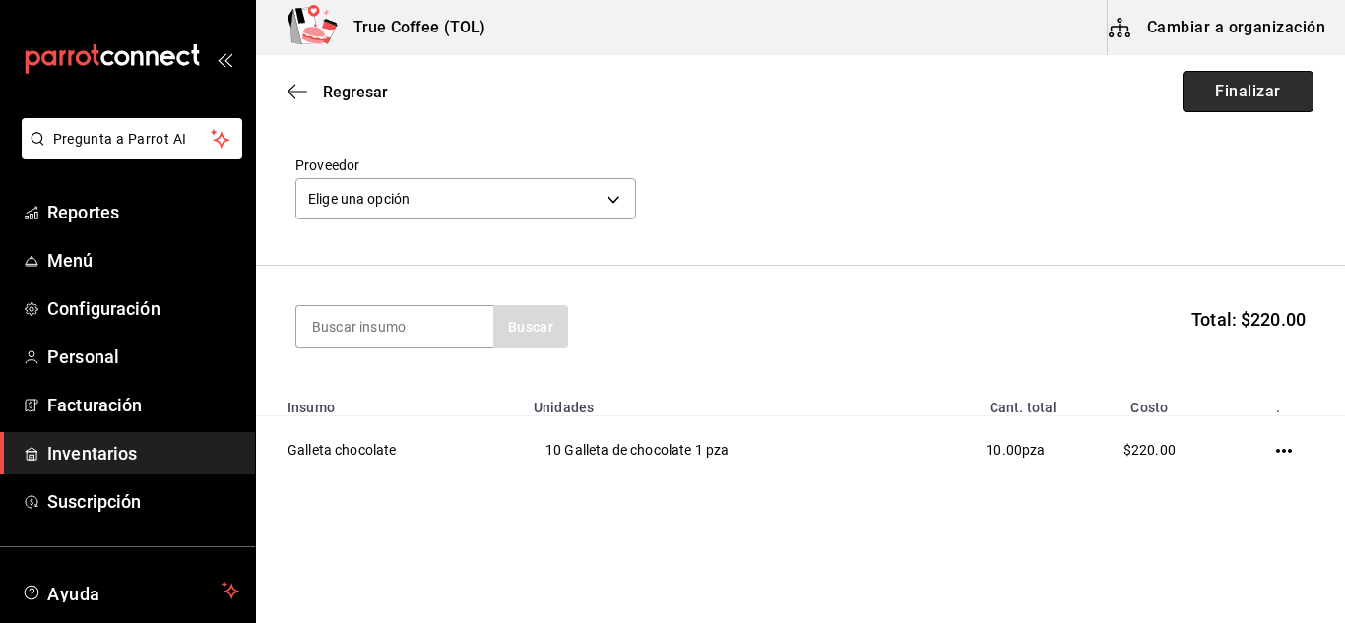
click at [1230, 111] on button "Finalizar" at bounding box center [1247, 91] width 131 height 41
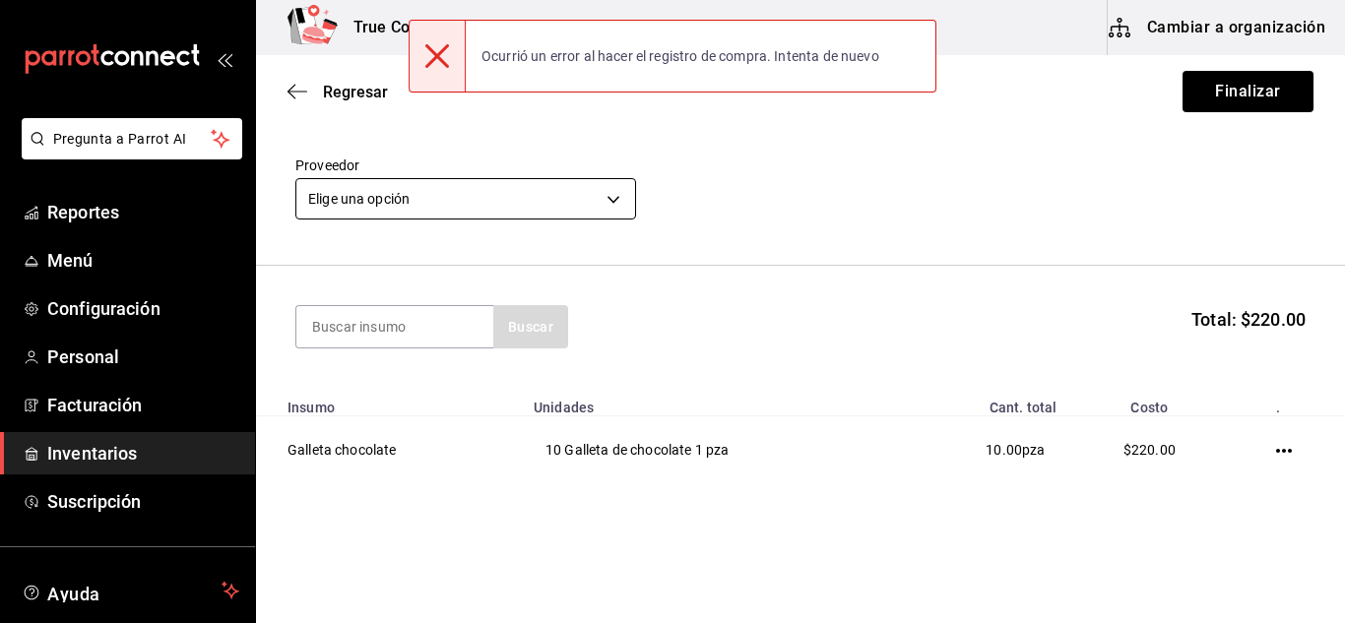
click at [525, 184] on body "Pregunta a Parrot AI Reportes Menú Configuración Personal Facturación Inventari…" at bounding box center [672, 256] width 1345 height 512
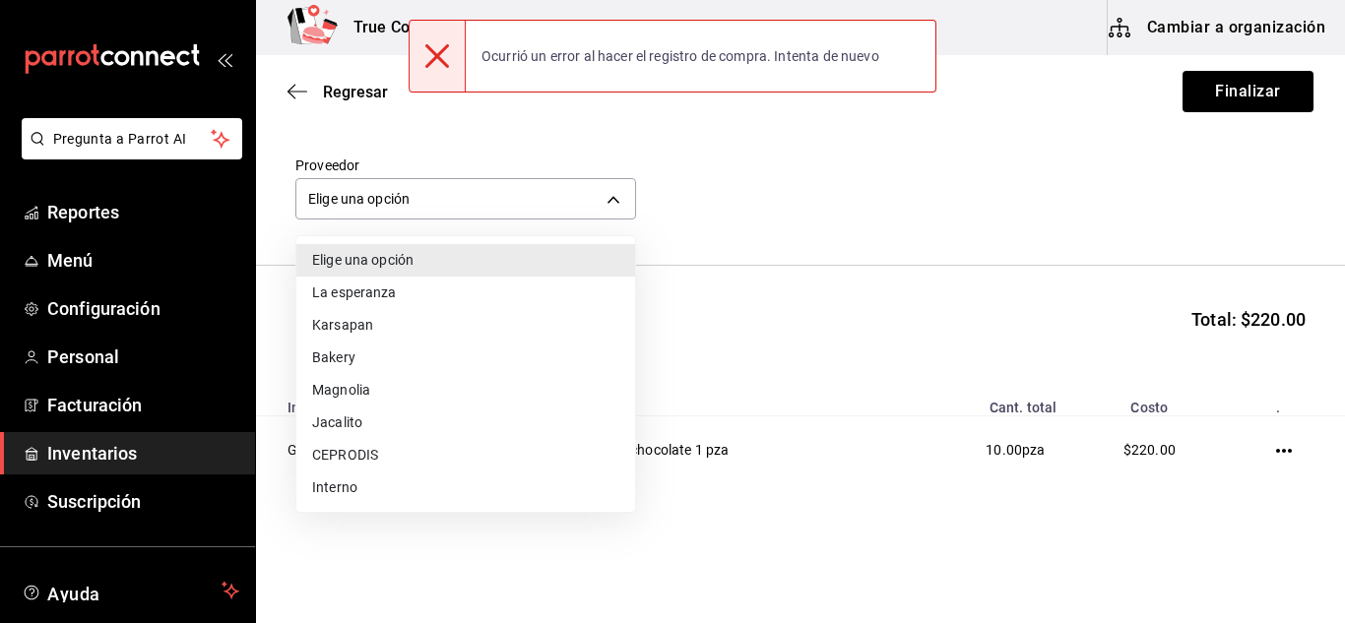
click at [398, 294] on li "La esperanza" at bounding box center [465, 293] width 339 height 32
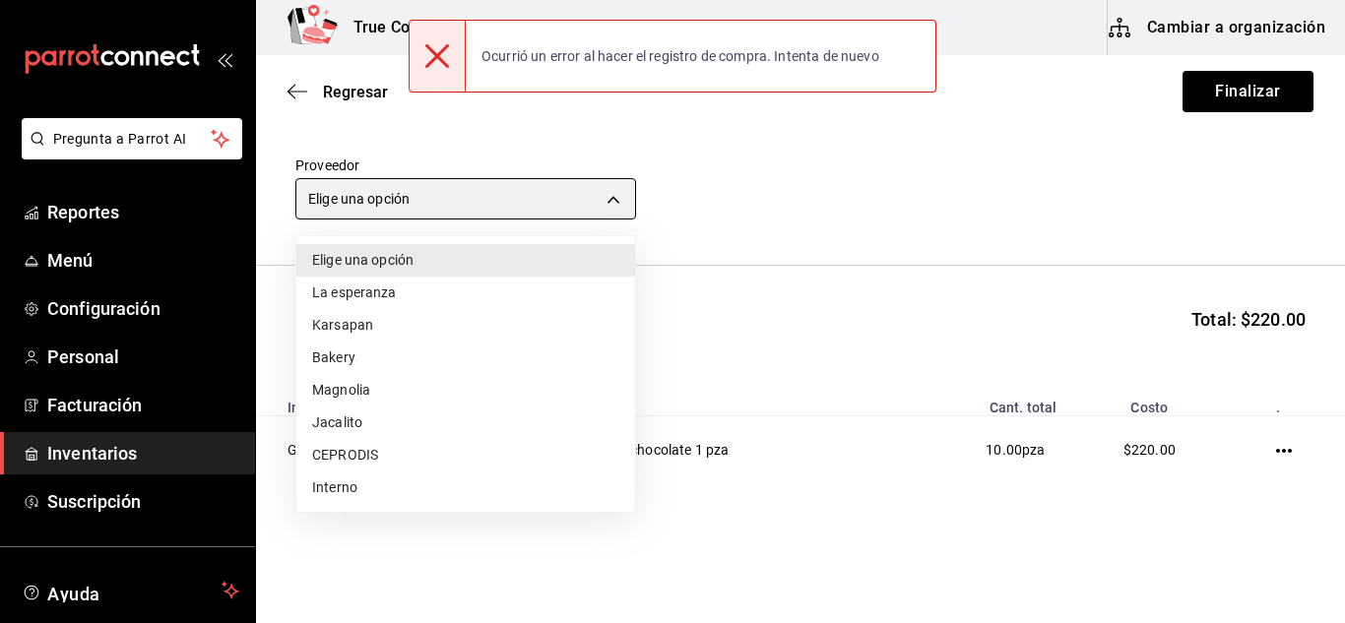
type input "9df72622-dd5e-4a66-8d21-61766b9c70fe"
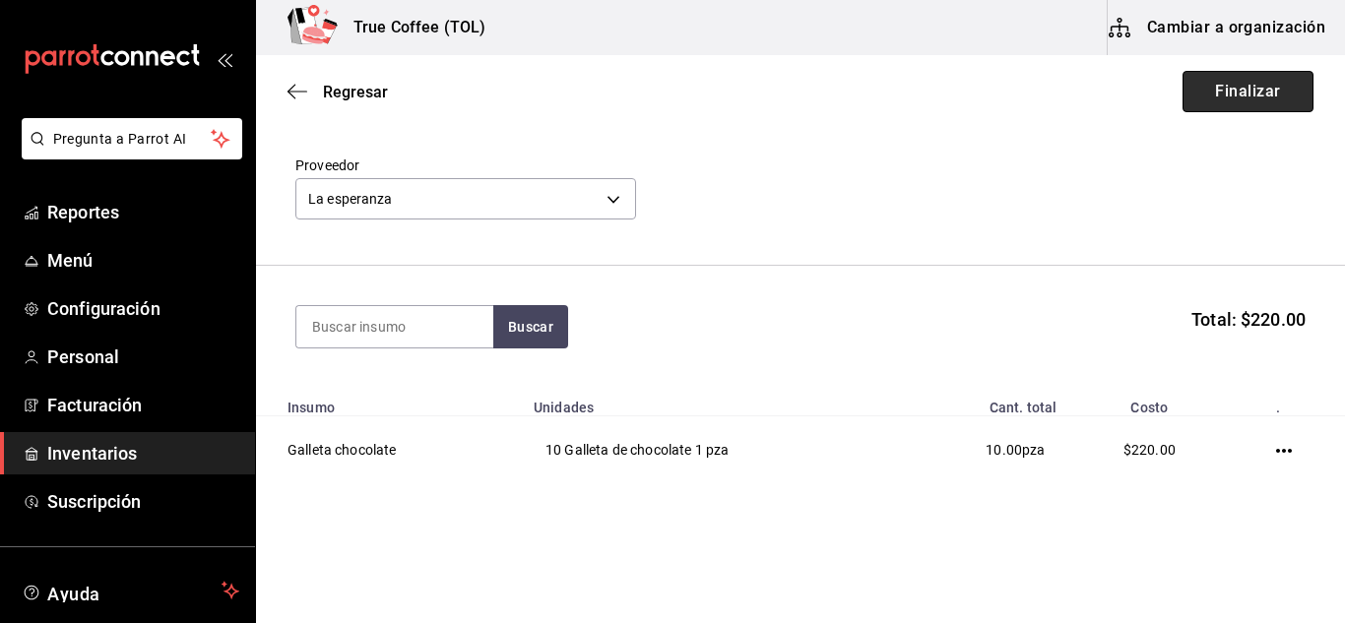
click at [1213, 86] on button "Finalizar" at bounding box center [1247, 91] width 131 height 41
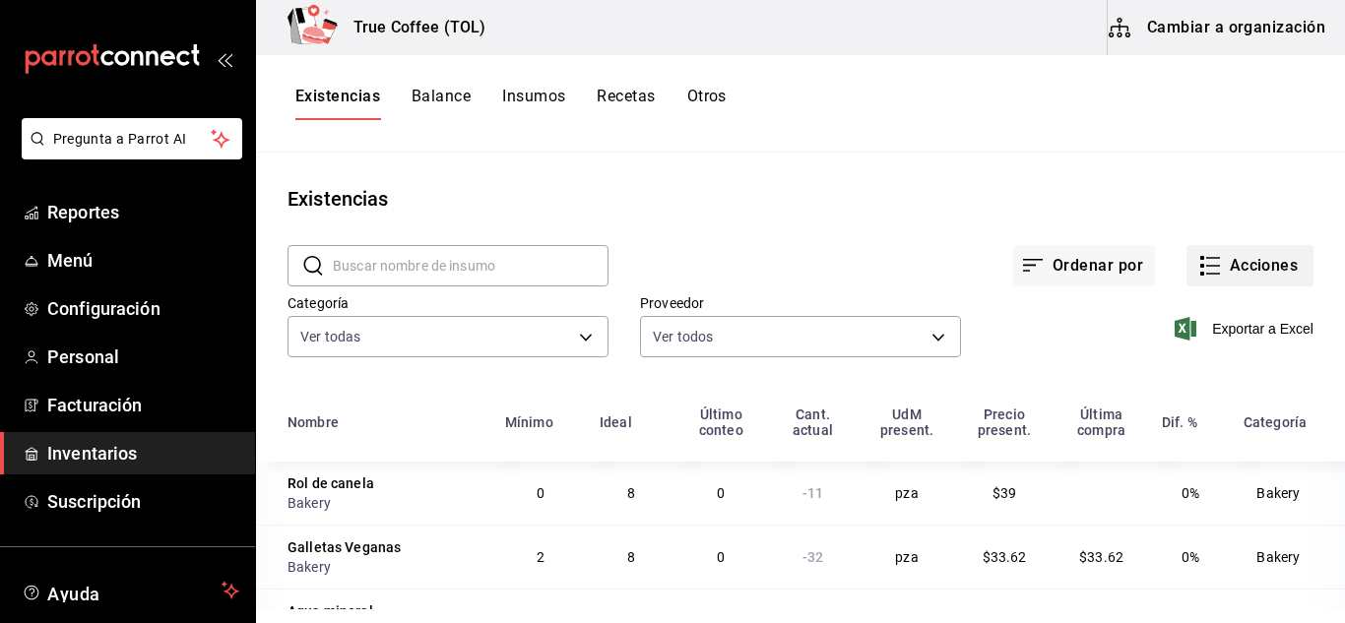
click at [1211, 269] on button "Acciones" at bounding box center [1249, 265] width 127 height 41
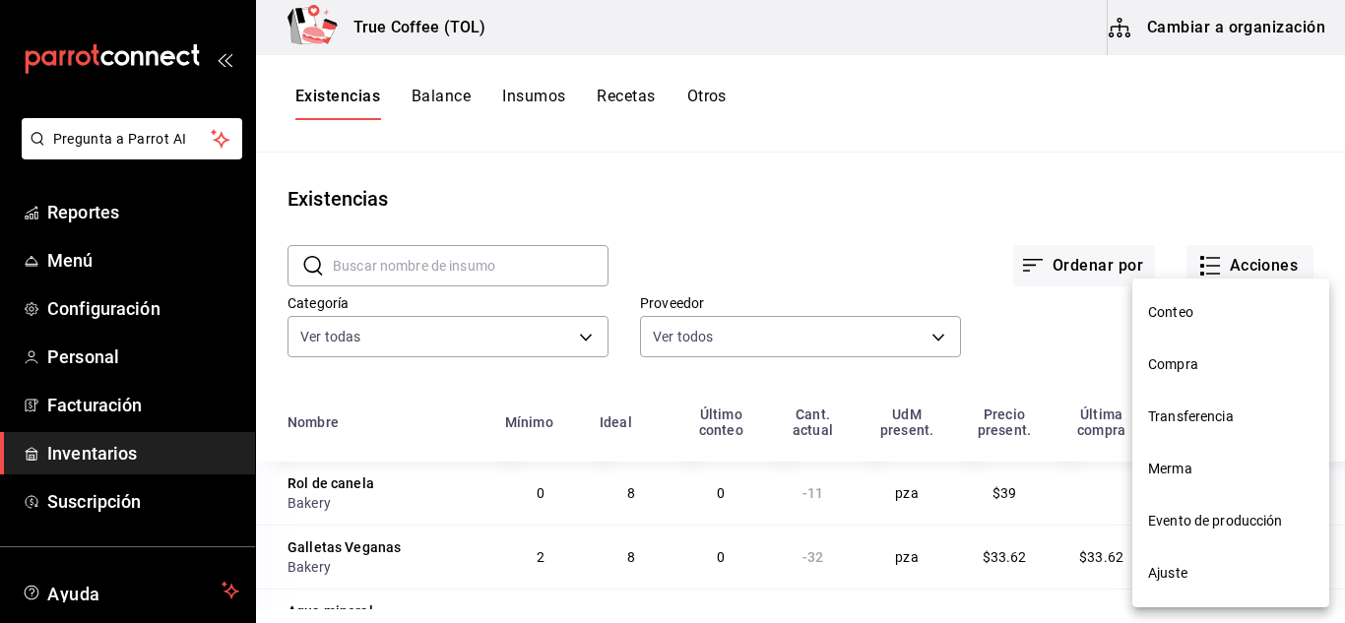
click at [1197, 356] on span "Compra" at bounding box center [1230, 364] width 165 height 21
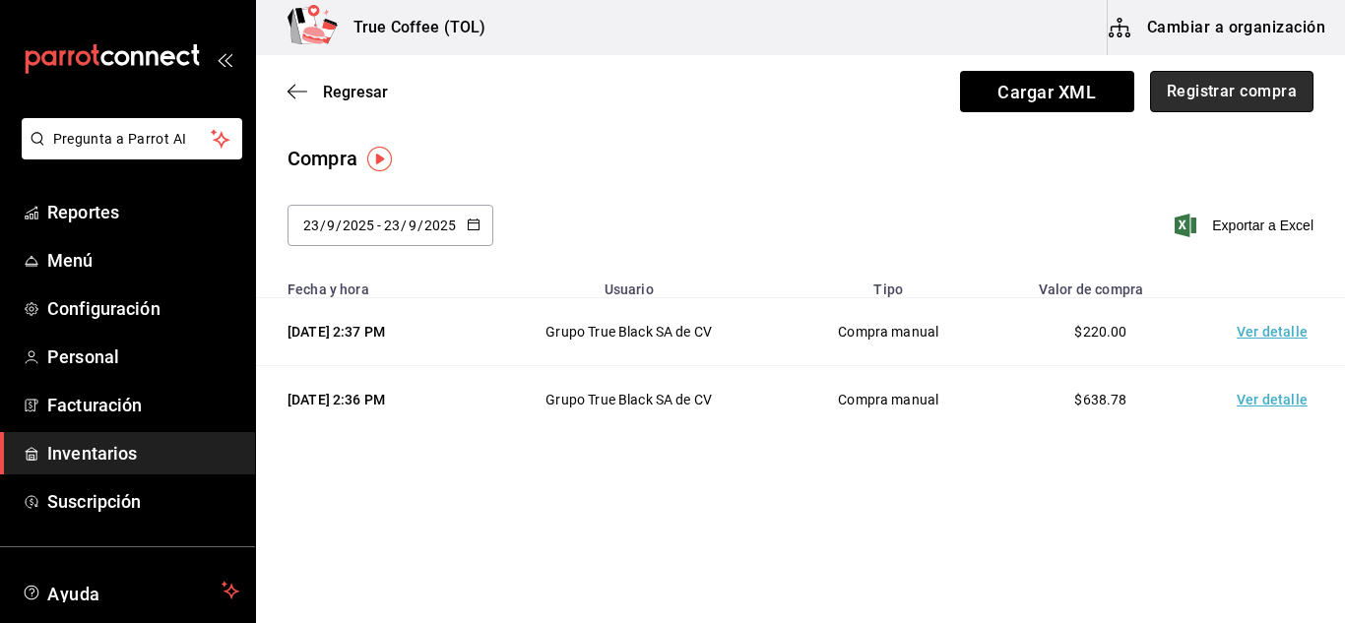
click at [1223, 92] on button "Registrar compra" at bounding box center [1231, 91] width 163 height 41
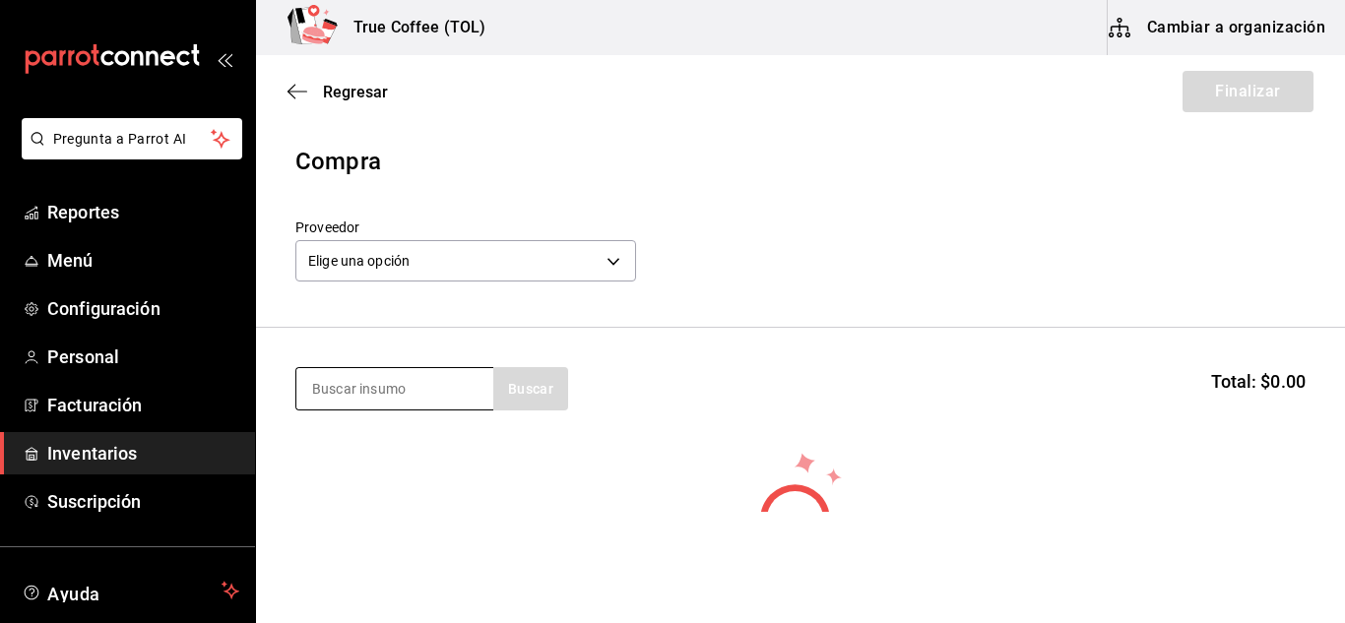
click at [416, 400] on input at bounding box center [394, 388] width 197 height 41
paste input "croissant"
type input "croissant"
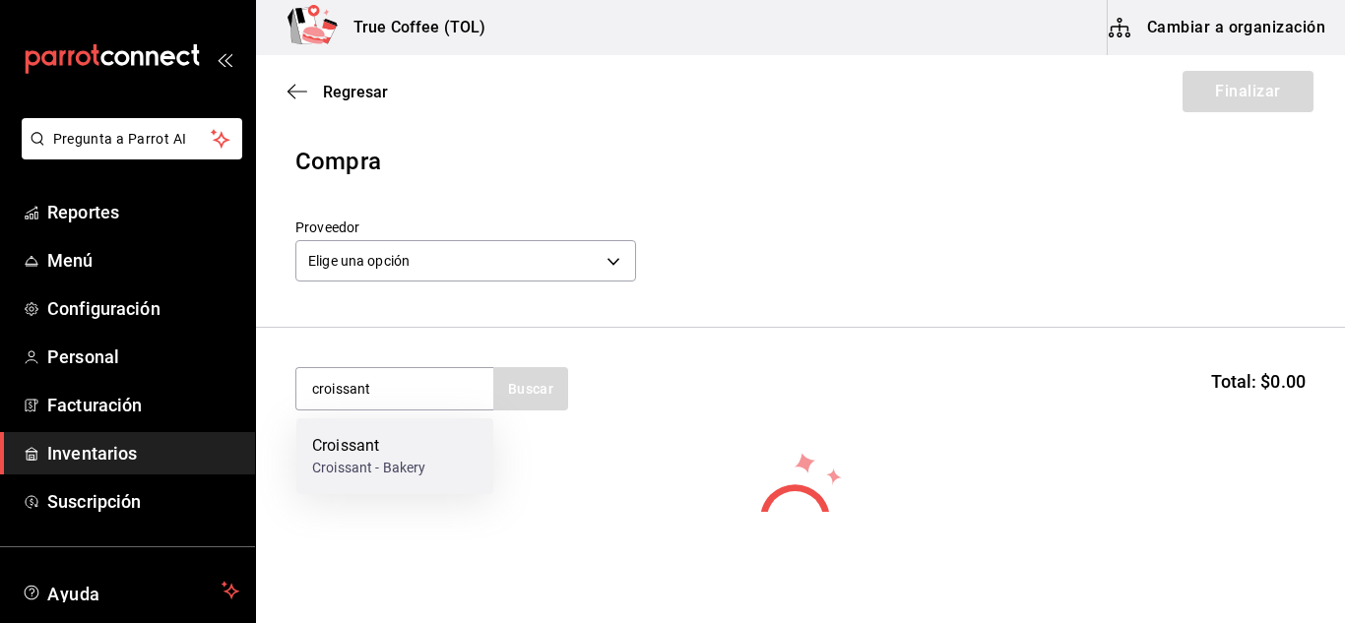
click at [377, 452] on div "Croissant" at bounding box center [368, 446] width 113 height 24
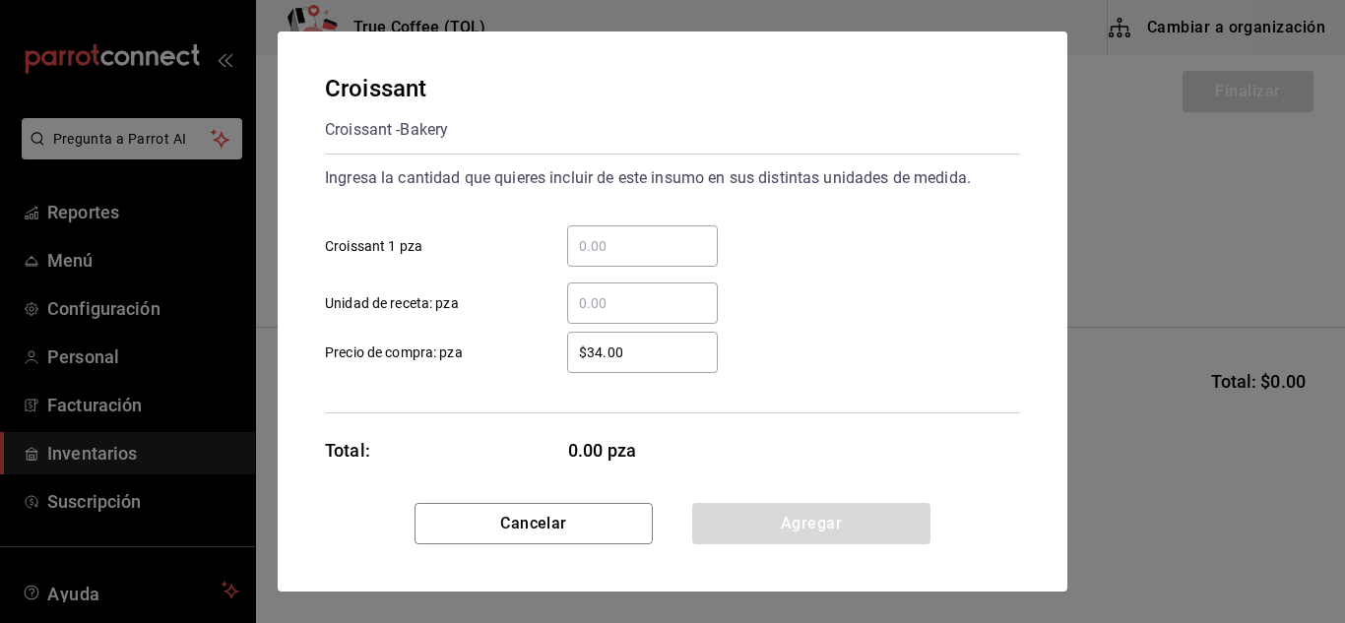
click at [683, 246] on input "​ Croissant 1 pza" at bounding box center [642, 246] width 151 height 24
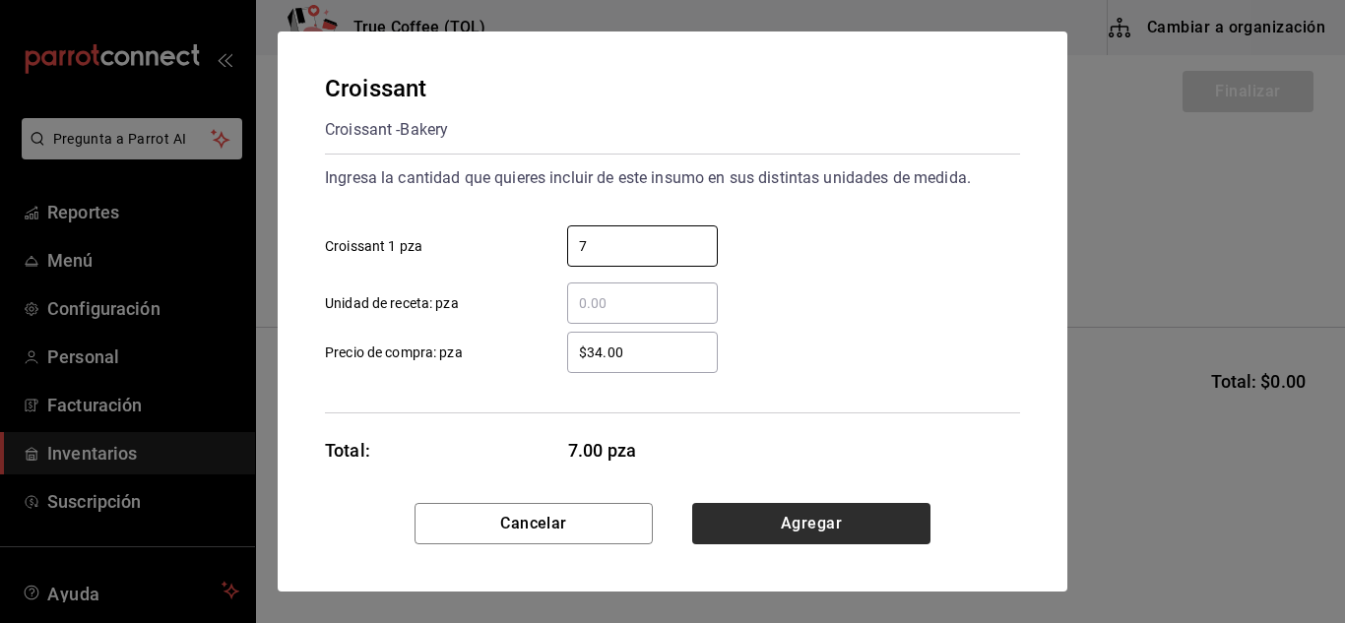
type input "7"
click at [755, 542] on button "Agregar" at bounding box center [811, 523] width 238 height 41
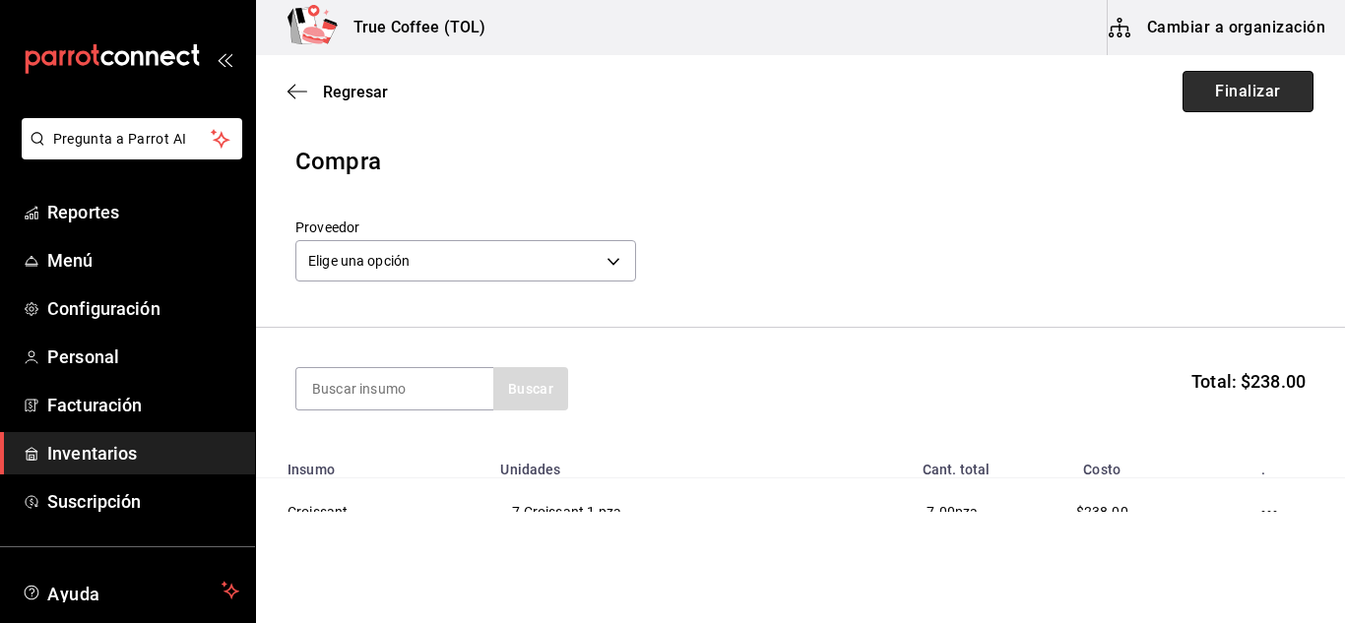
click at [1229, 90] on button "Finalizar" at bounding box center [1247, 91] width 131 height 41
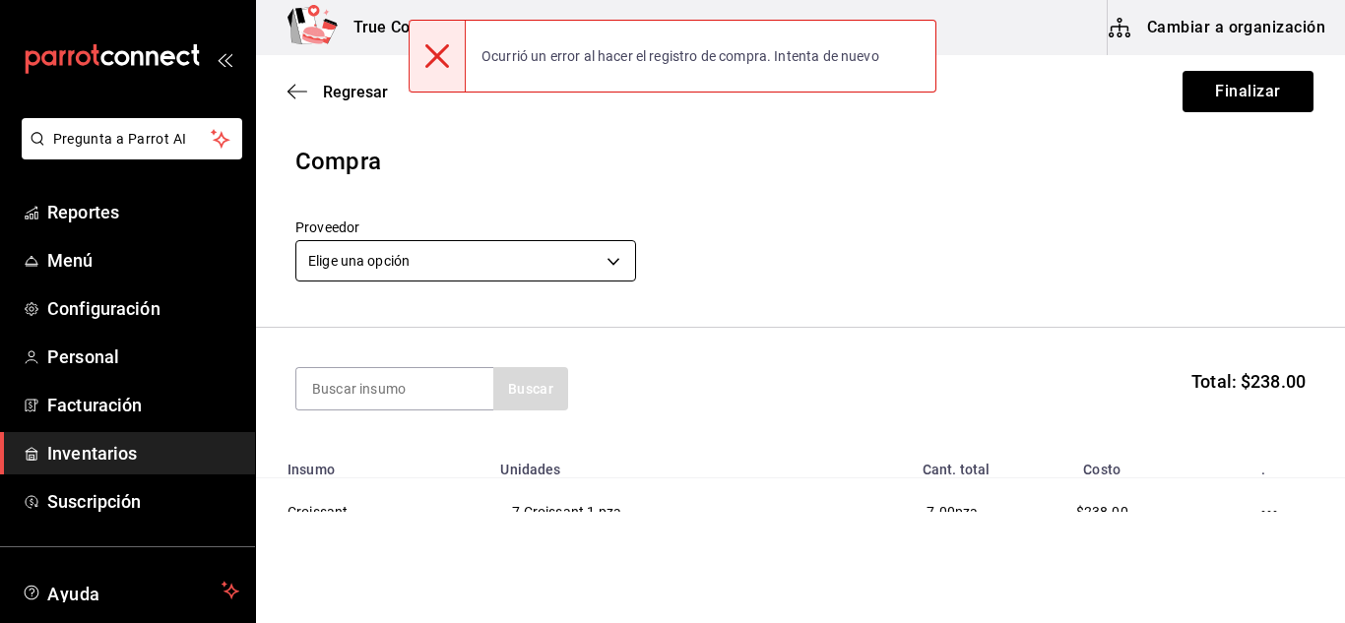
click at [567, 252] on body "Pregunta a Parrot AI Reportes Menú Configuración Personal Facturación Inventari…" at bounding box center [672, 256] width 1345 height 512
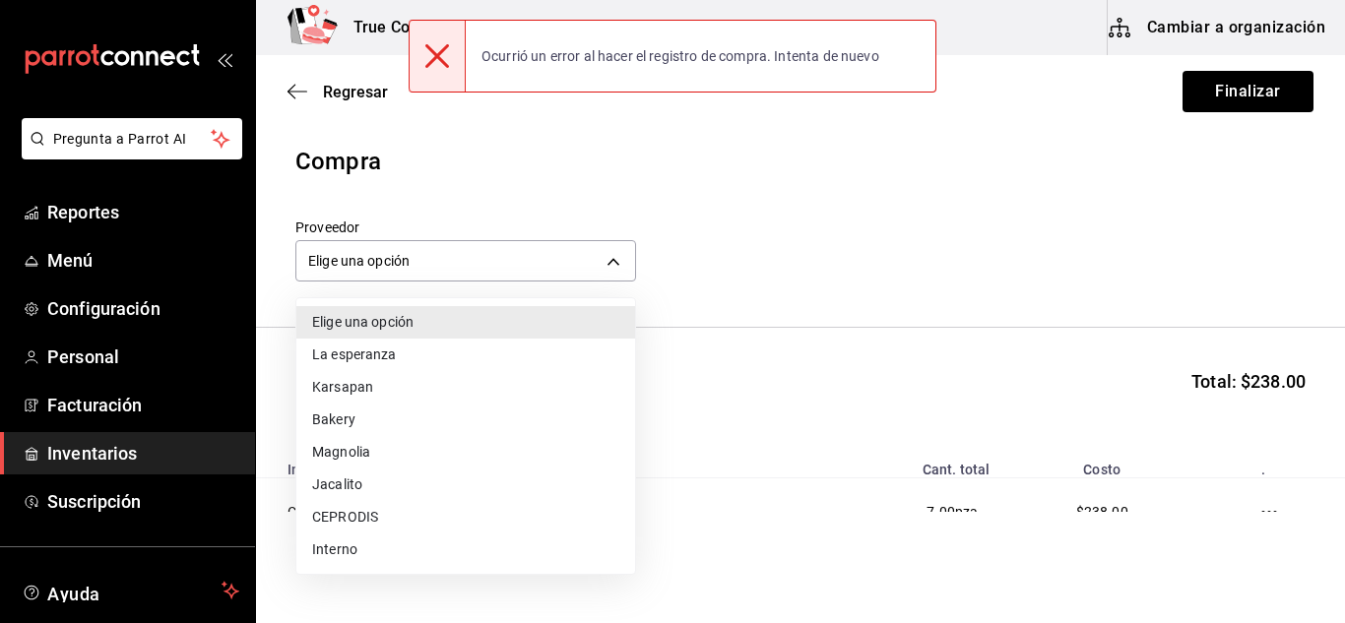
click at [387, 355] on li "La esperanza" at bounding box center [465, 355] width 339 height 32
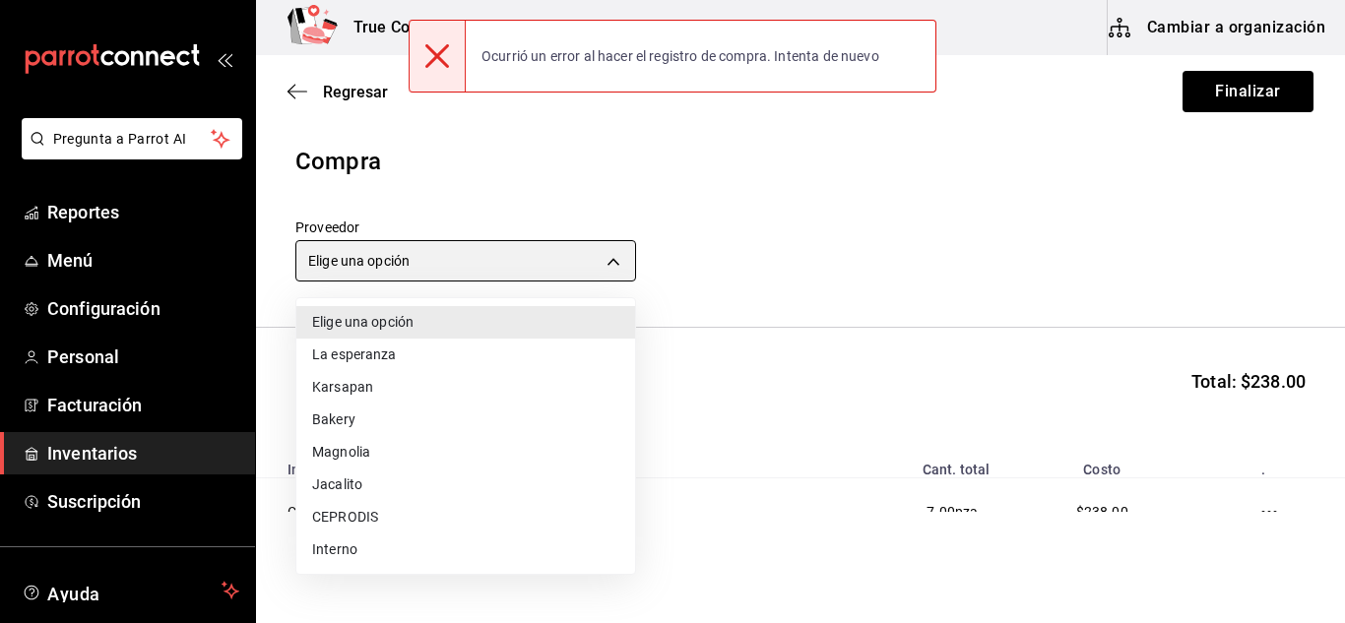
type input "9df72622-dd5e-4a66-8d21-61766b9c70fe"
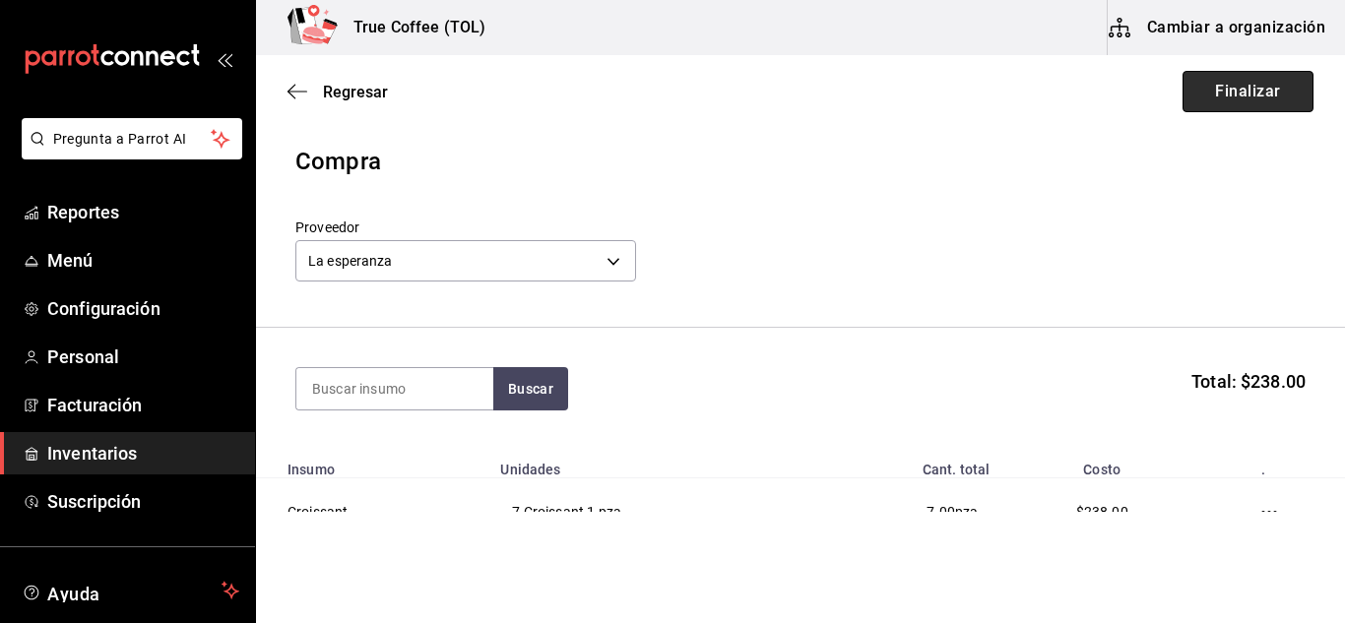
click at [1273, 84] on button "Finalizar" at bounding box center [1247, 91] width 131 height 41
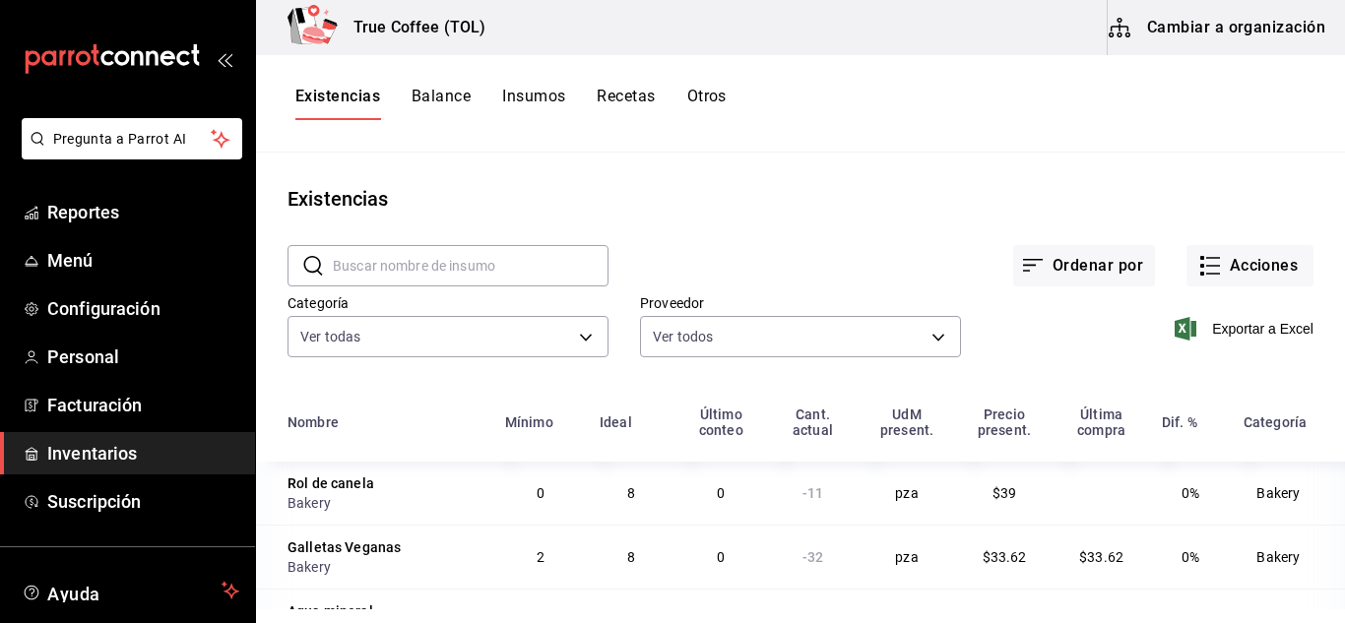
click at [451, 94] on button "Balance" at bounding box center [440, 103] width 59 height 33
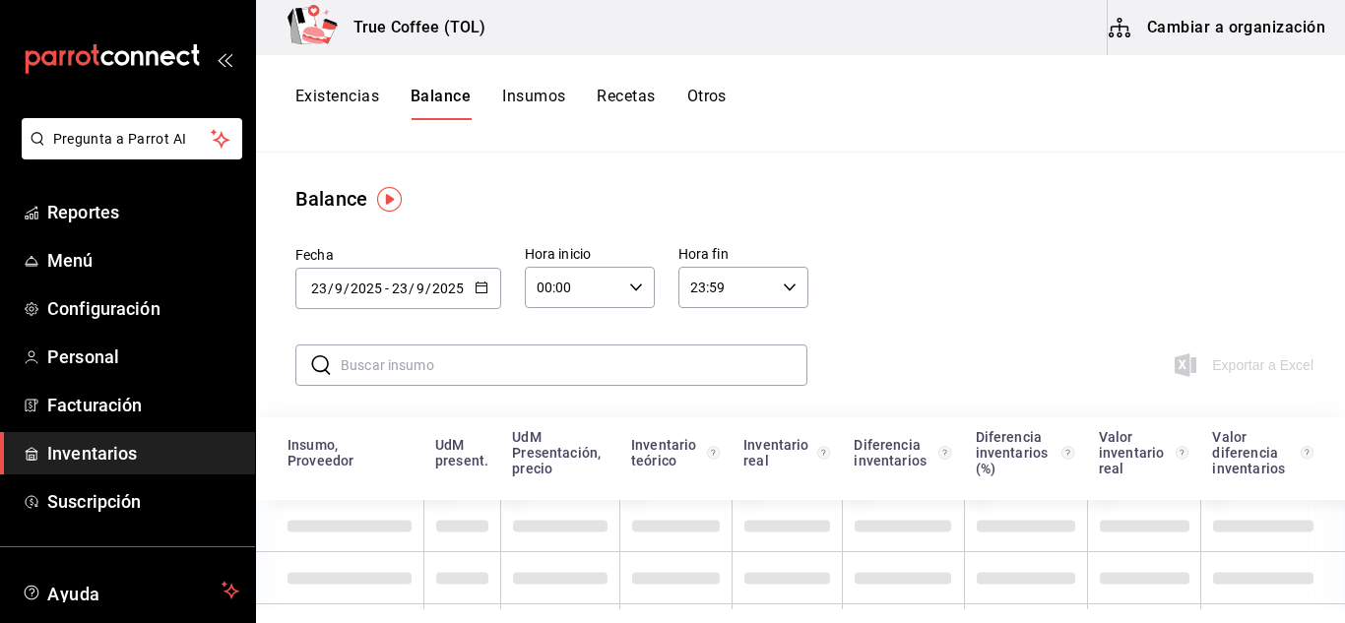
click at [515, 98] on button "Insumos" at bounding box center [533, 103] width 63 height 33
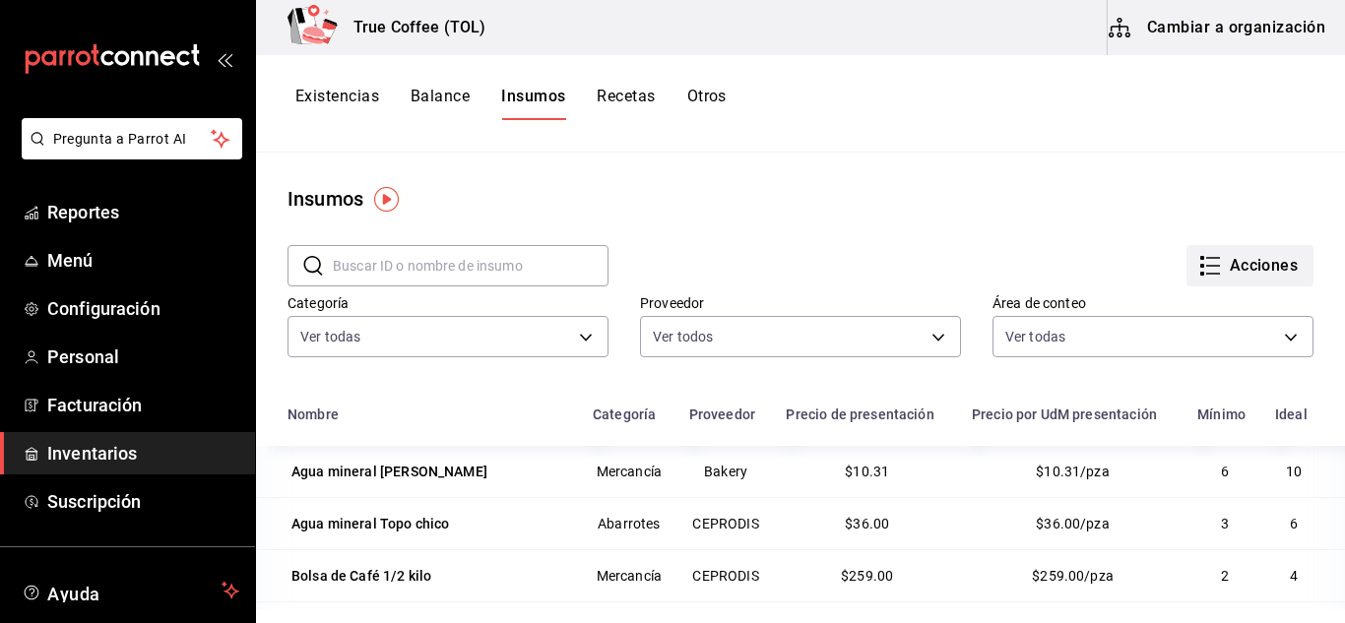
click at [1218, 260] on button "Acciones" at bounding box center [1249, 265] width 127 height 41
click at [876, 224] on div at bounding box center [672, 311] width 1345 height 623
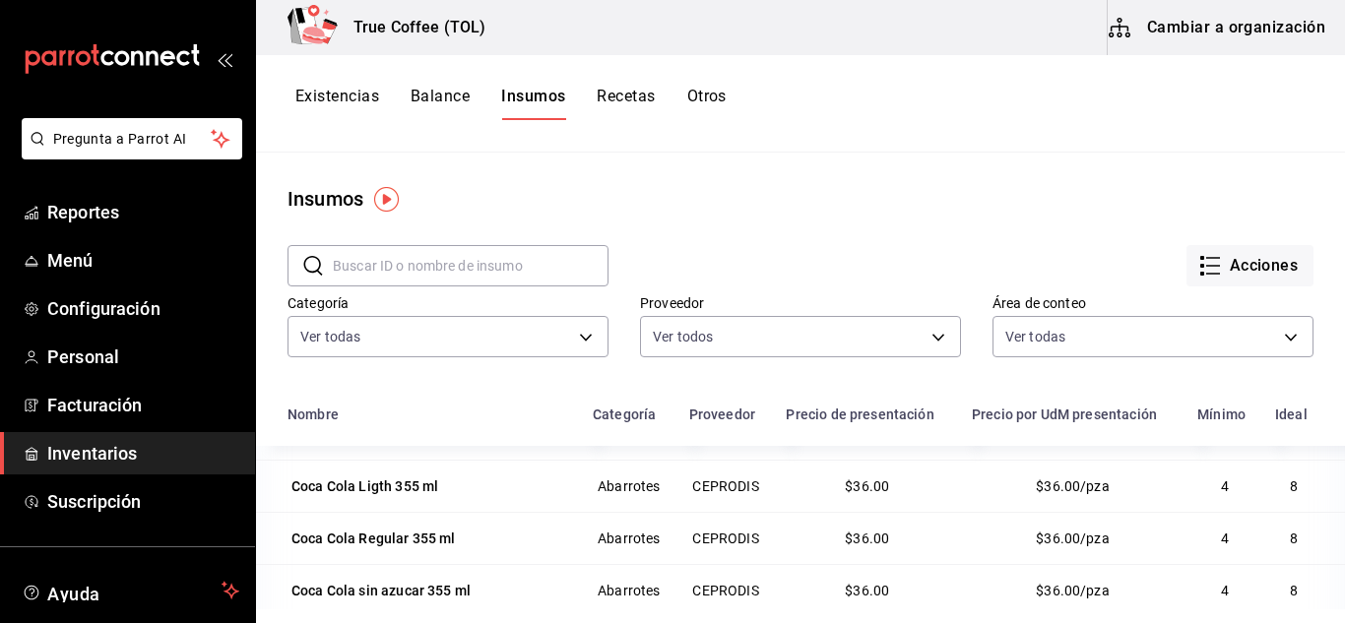
scroll to position [717, 0]
click at [332, 486] on div "Coca Cola Ligth 355 ml" at bounding box center [364, 485] width 147 height 20
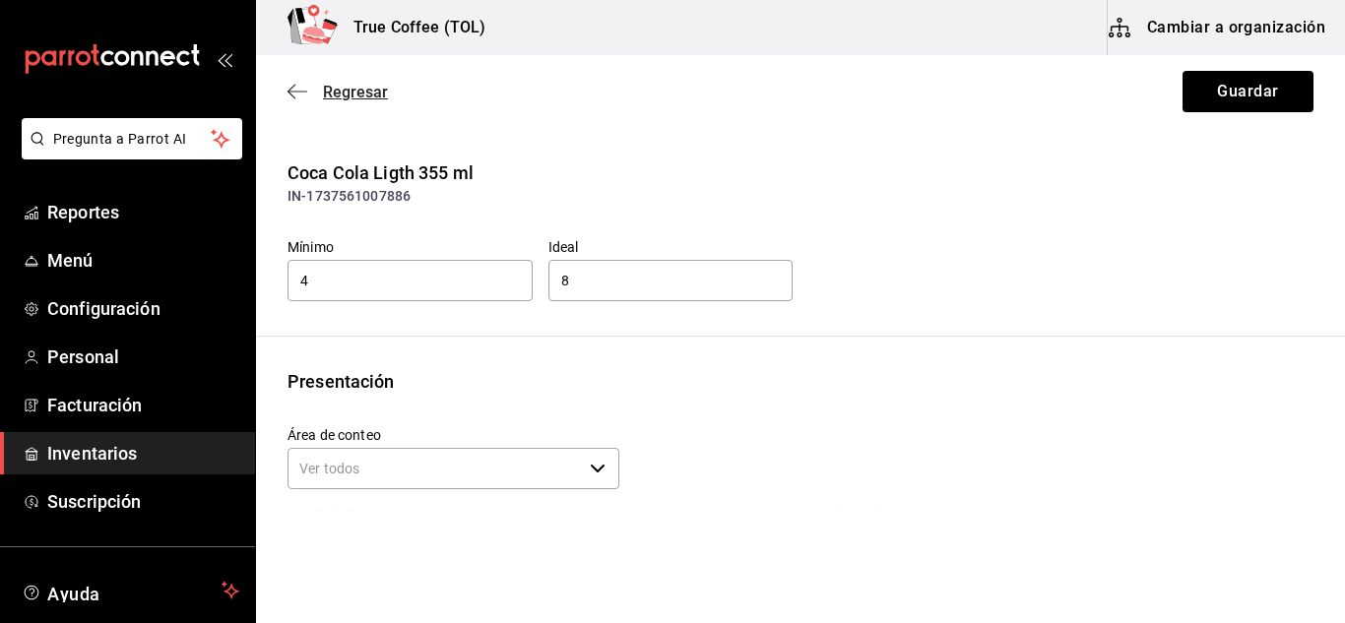
click at [362, 96] on span "Regresar" at bounding box center [355, 92] width 65 height 19
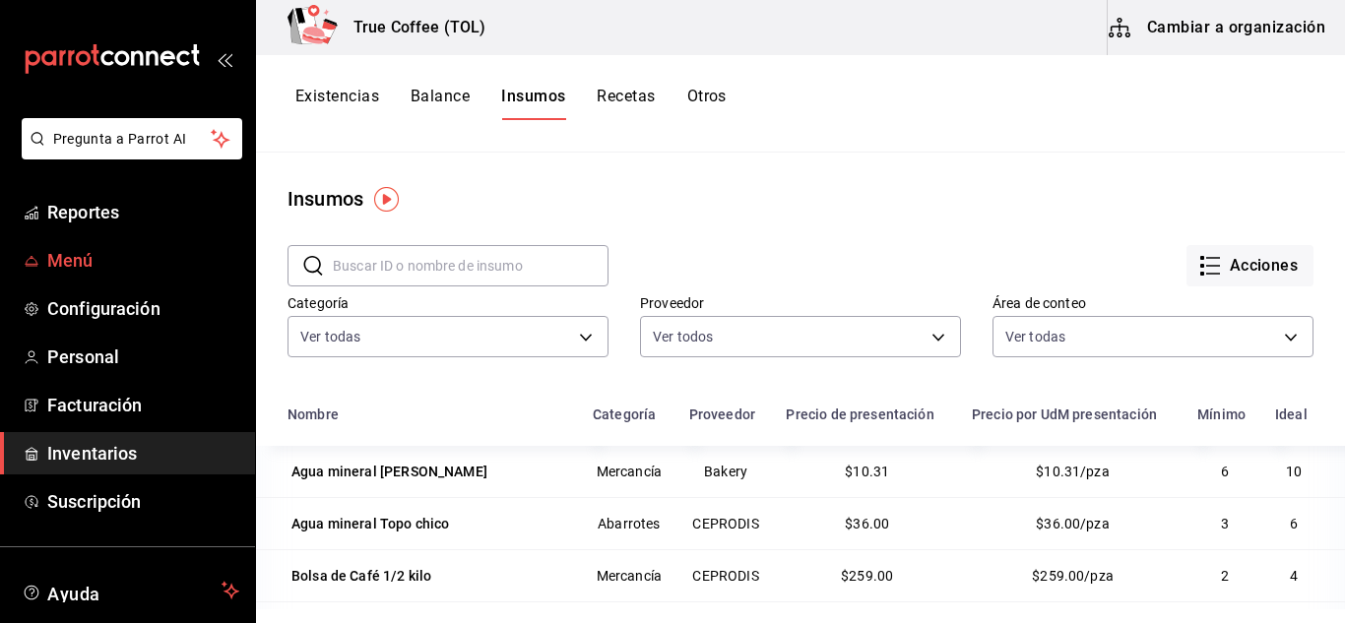
click at [109, 273] on span "Menú" at bounding box center [143, 260] width 192 height 27
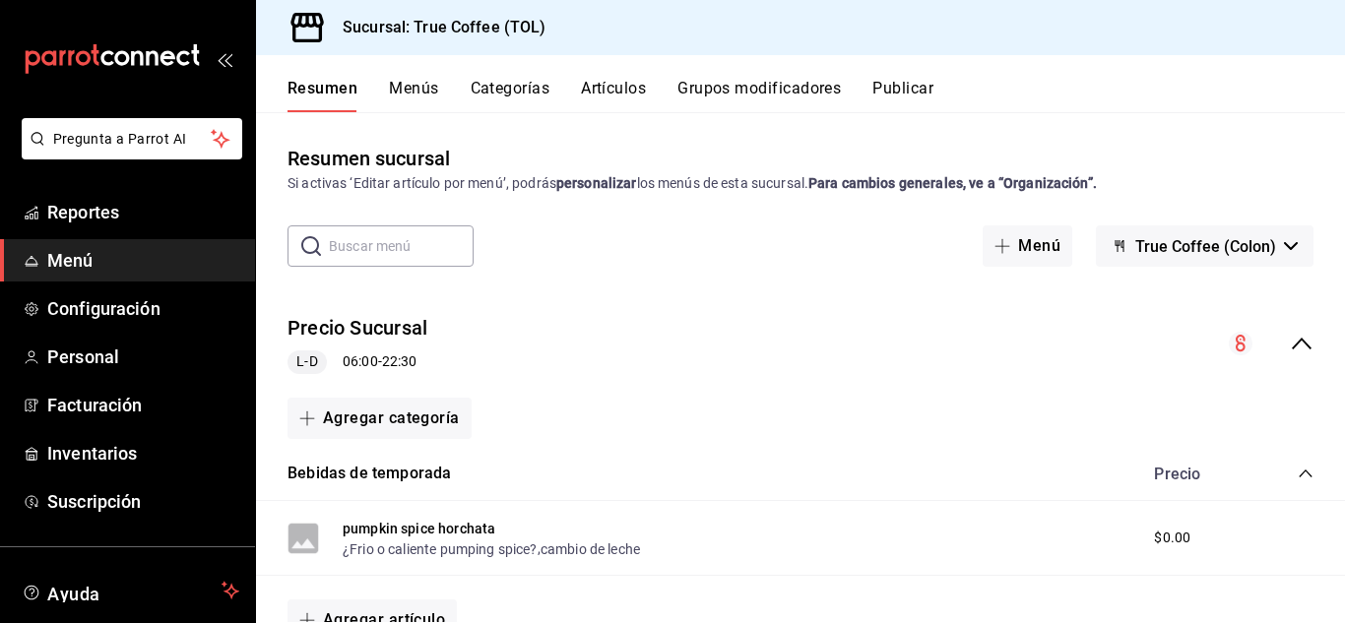
click at [596, 88] on button "Artículos" at bounding box center [613, 95] width 65 height 33
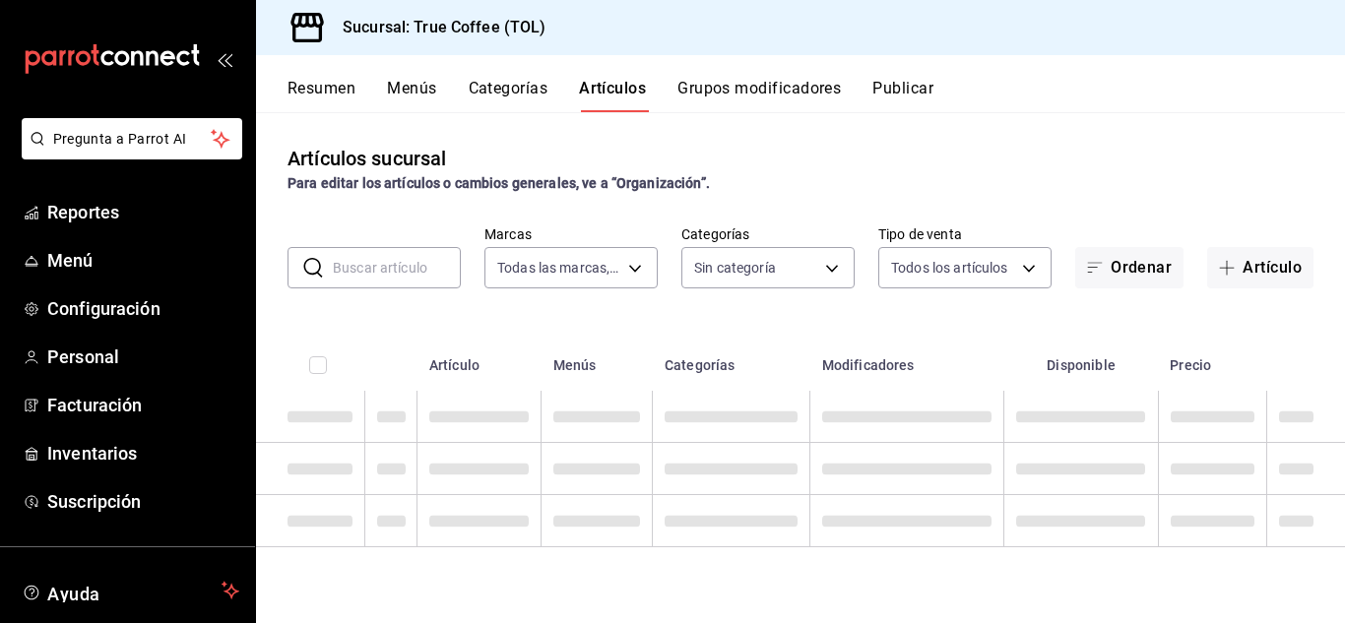
type input "26f61452-cae3-4785-a690-7b393e87ceb5"
click at [365, 280] on input "text" at bounding box center [397, 267] width 128 height 39
type input "29f0c7d4-b3b5-43ea-9f44-92e305308fa8,3f43cfac-62cb-4203-bc11-d6242f9346a8,4e802…"
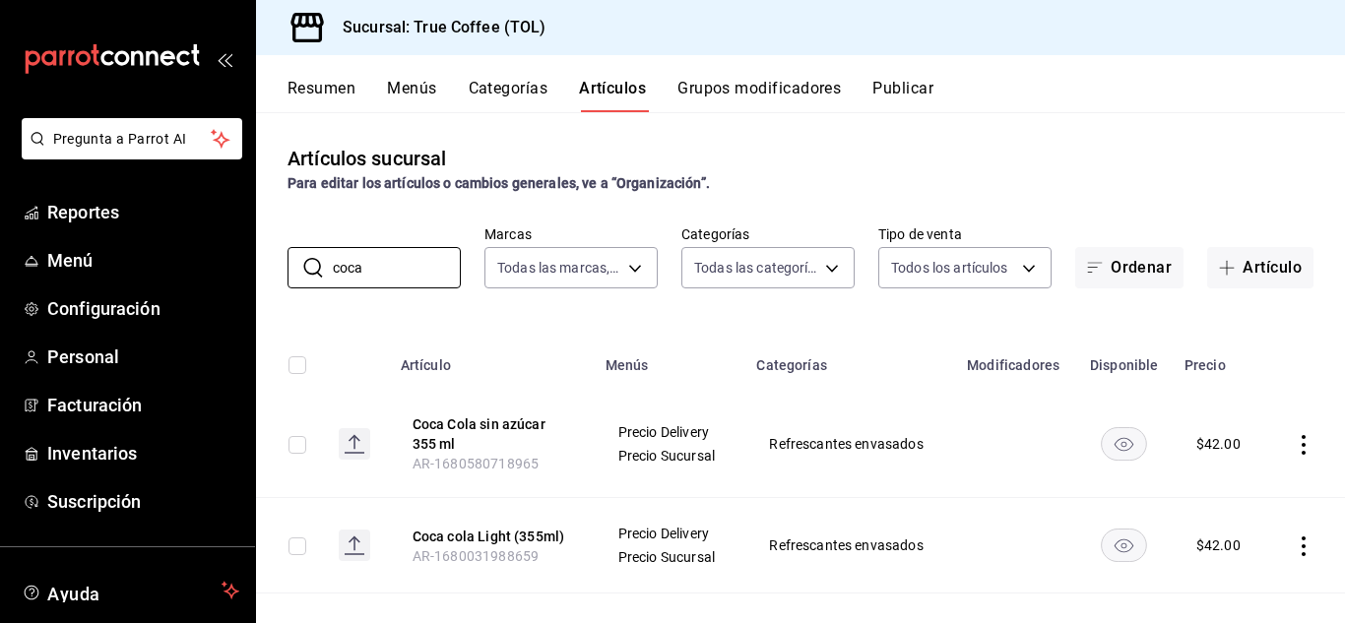
scroll to position [30, 0]
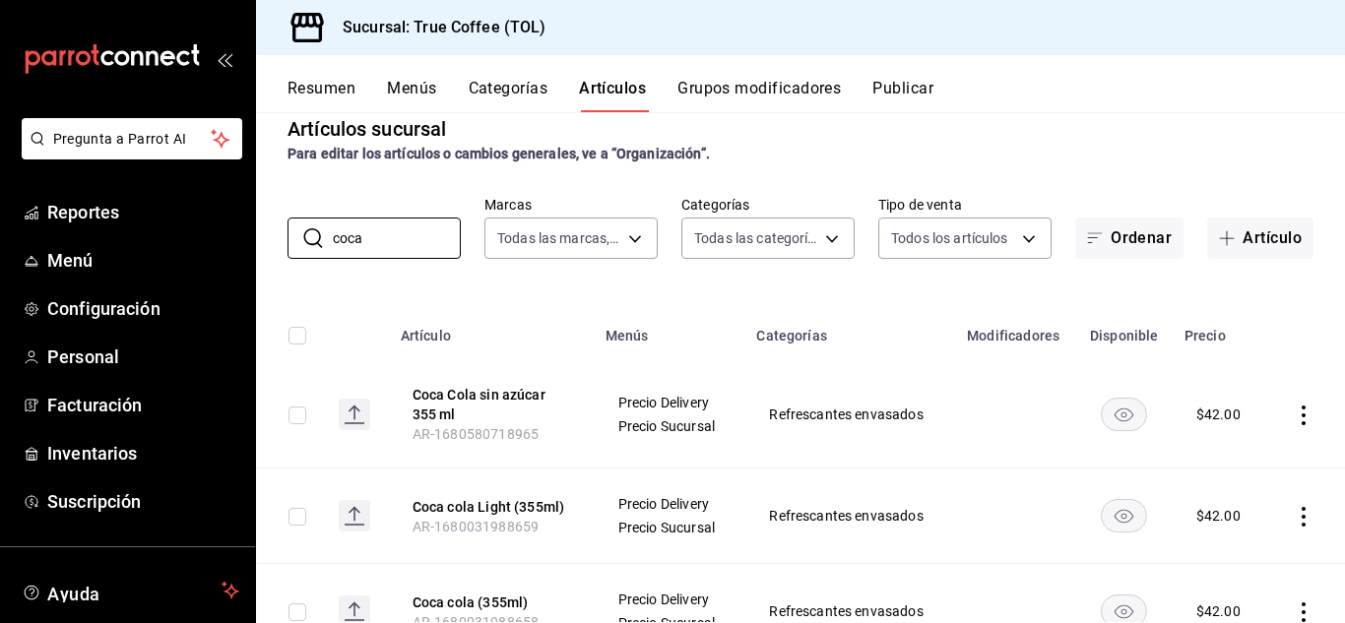
click at [1293, 522] on icon "actions" at bounding box center [1303, 517] width 20 height 20
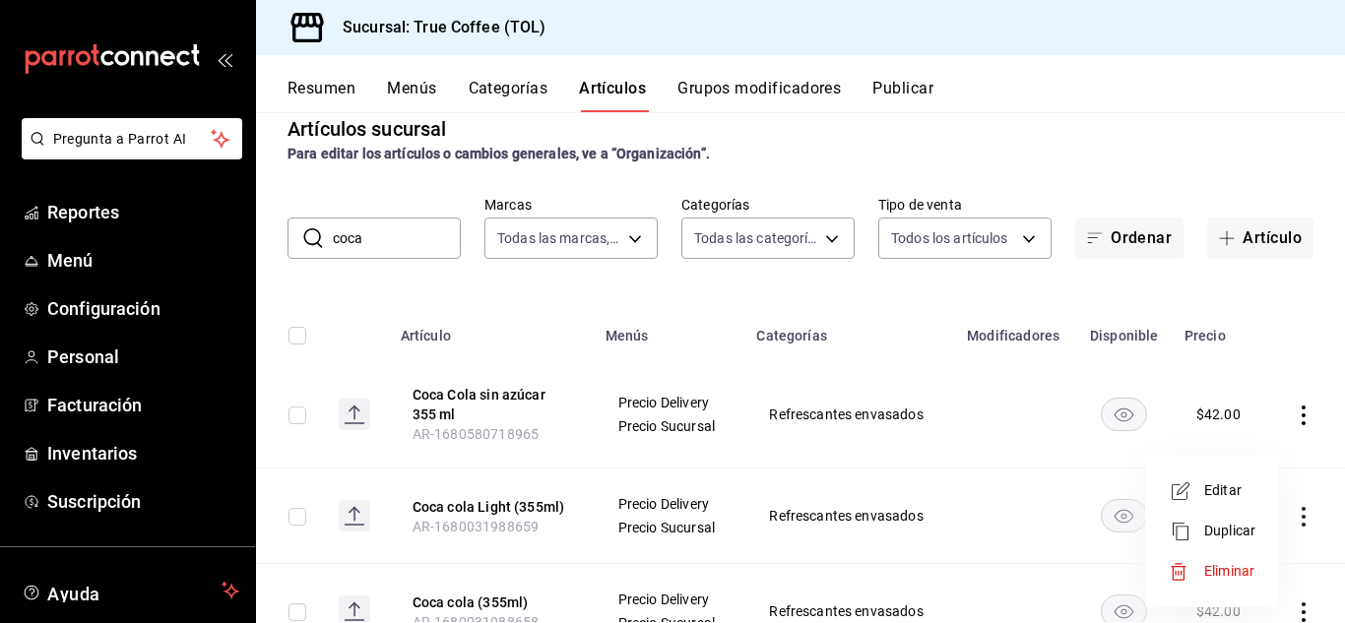
drag, startPoint x: 1229, startPoint y: 563, endPoint x: 1026, endPoint y: 459, distance: 228.1
click at [1026, 459] on div "Editar Duplicar Eliminar" at bounding box center [672, 311] width 1345 height 623
click at [1026, 459] on div at bounding box center [672, 311] width 1345 height 623
click at [1102, 514] on rect "availability-product" at bounding box center [1124, 516] width 45 height 32
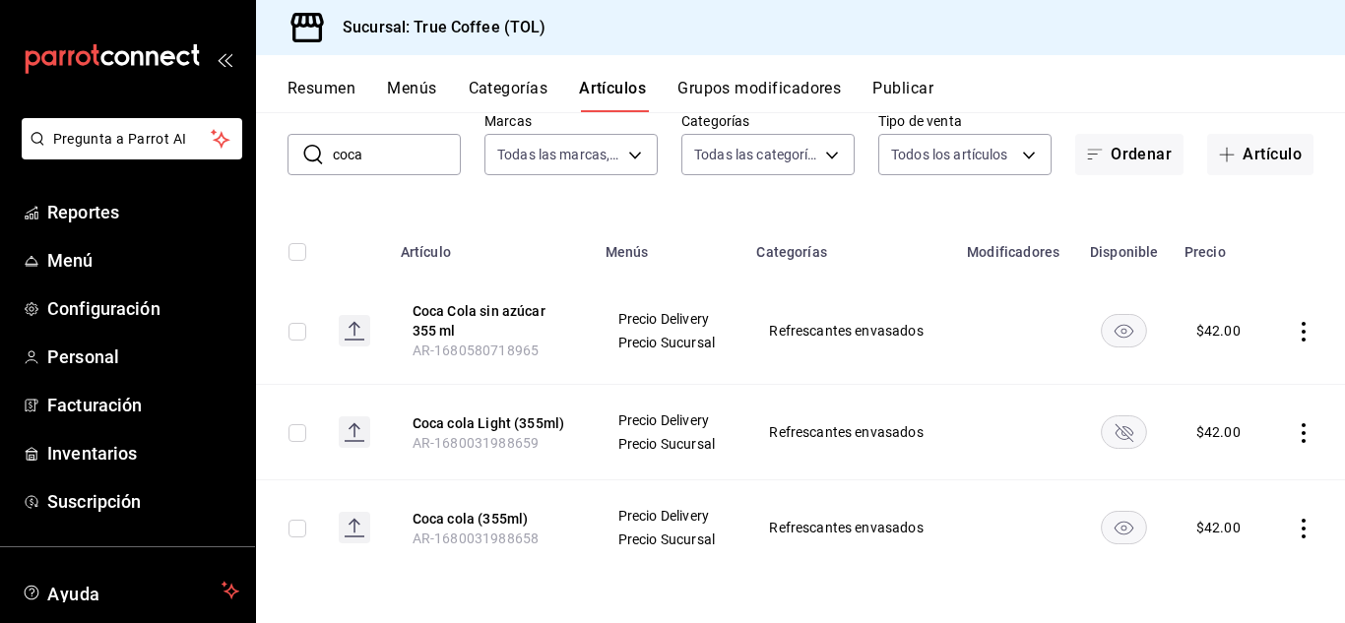
scroll to position [0, 0]
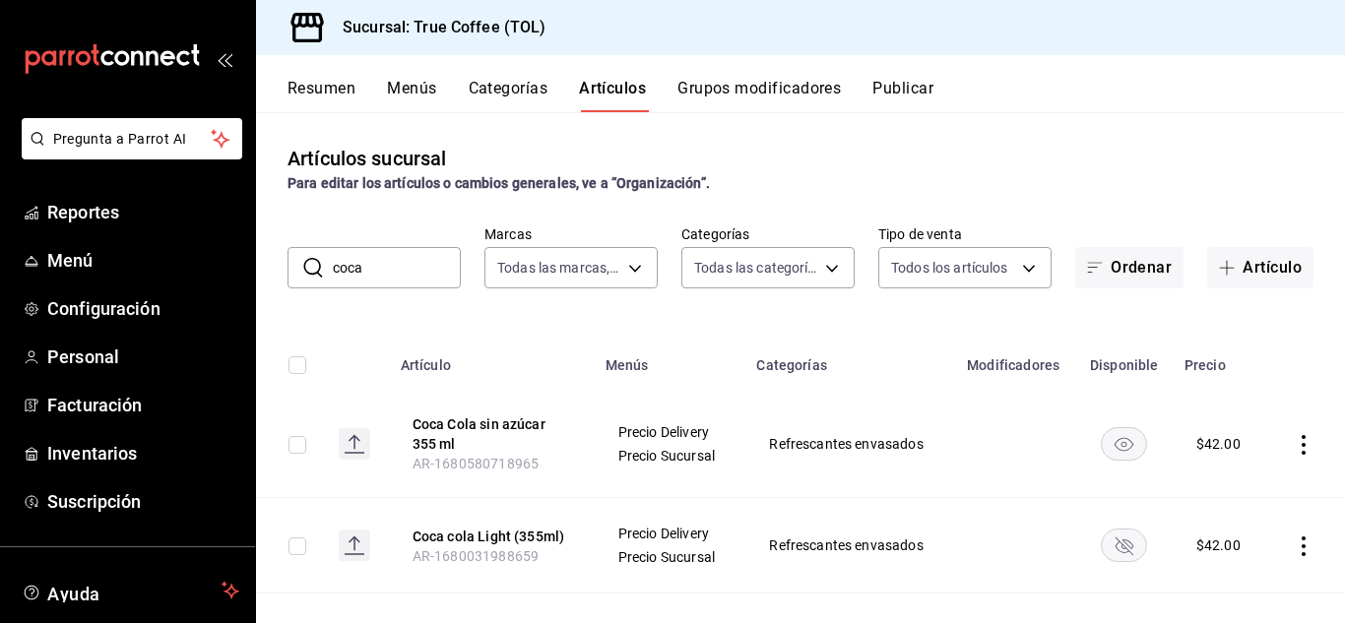
click at [399, 258] on input "coca" at bounding box center [397, 267] width 128 height 39
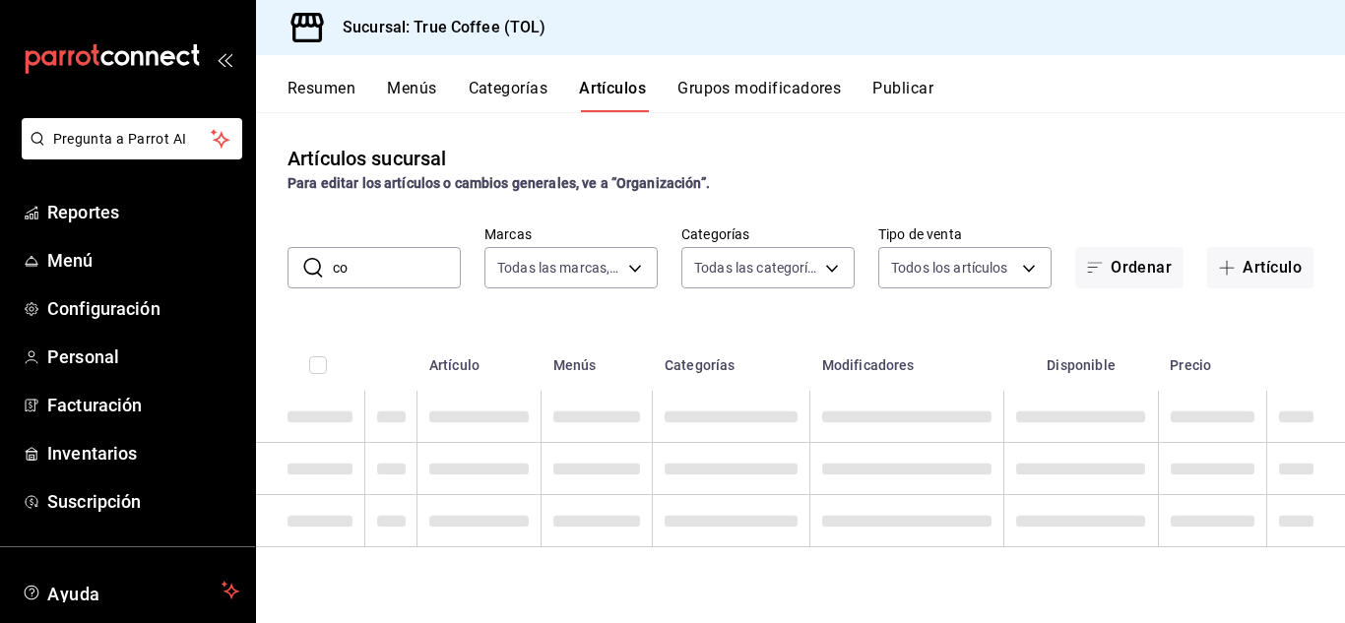
type input "c"
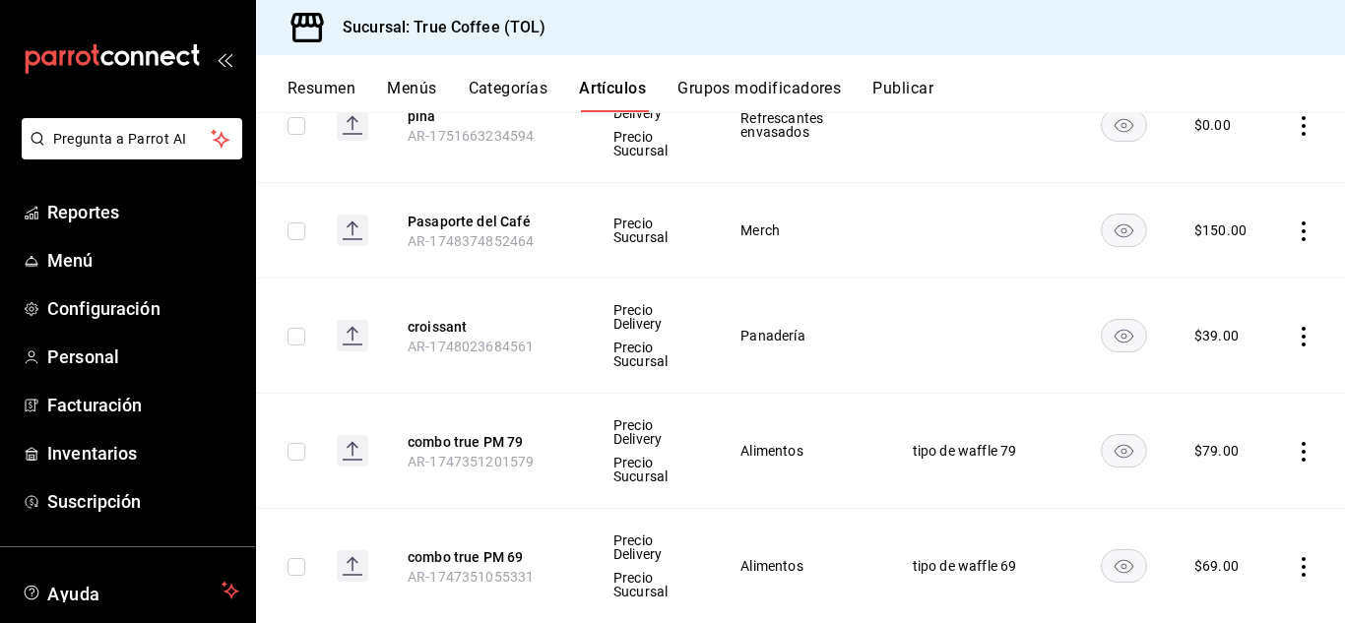
scroll to position [1249, 0]
click at [1109, 234] on rect "availability-product" at bounding box center [1124, 228] width 45 height 32
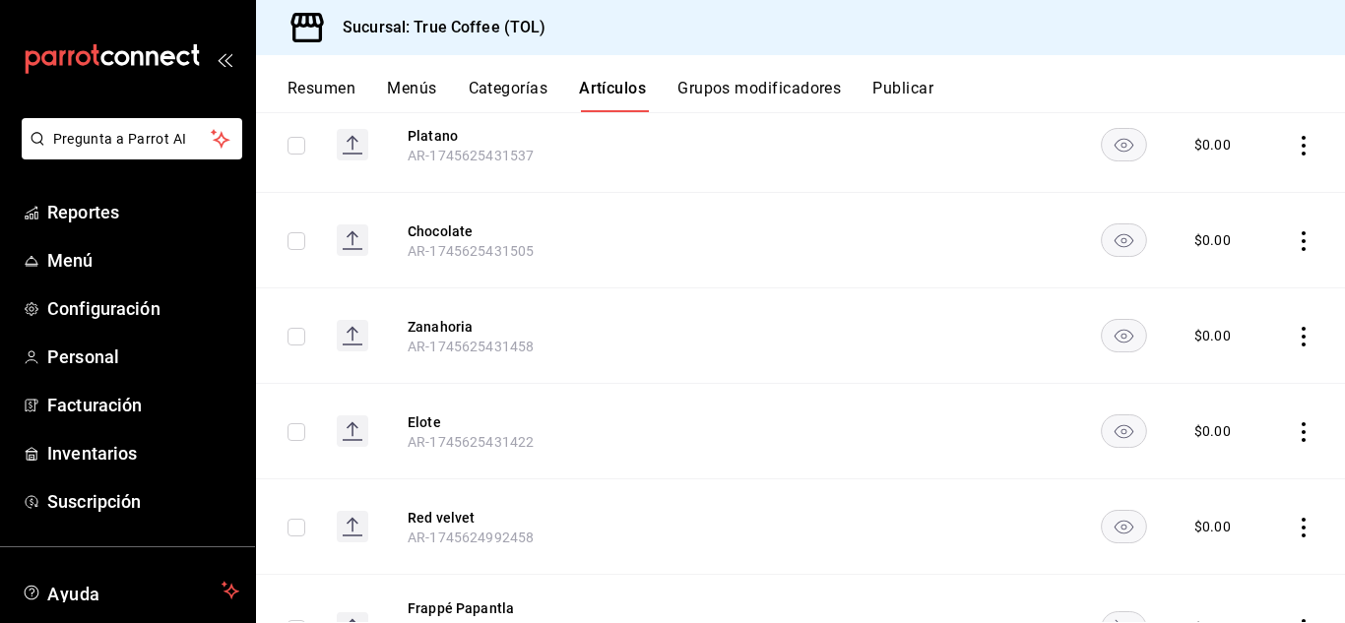
scroll to position [3875, 0]
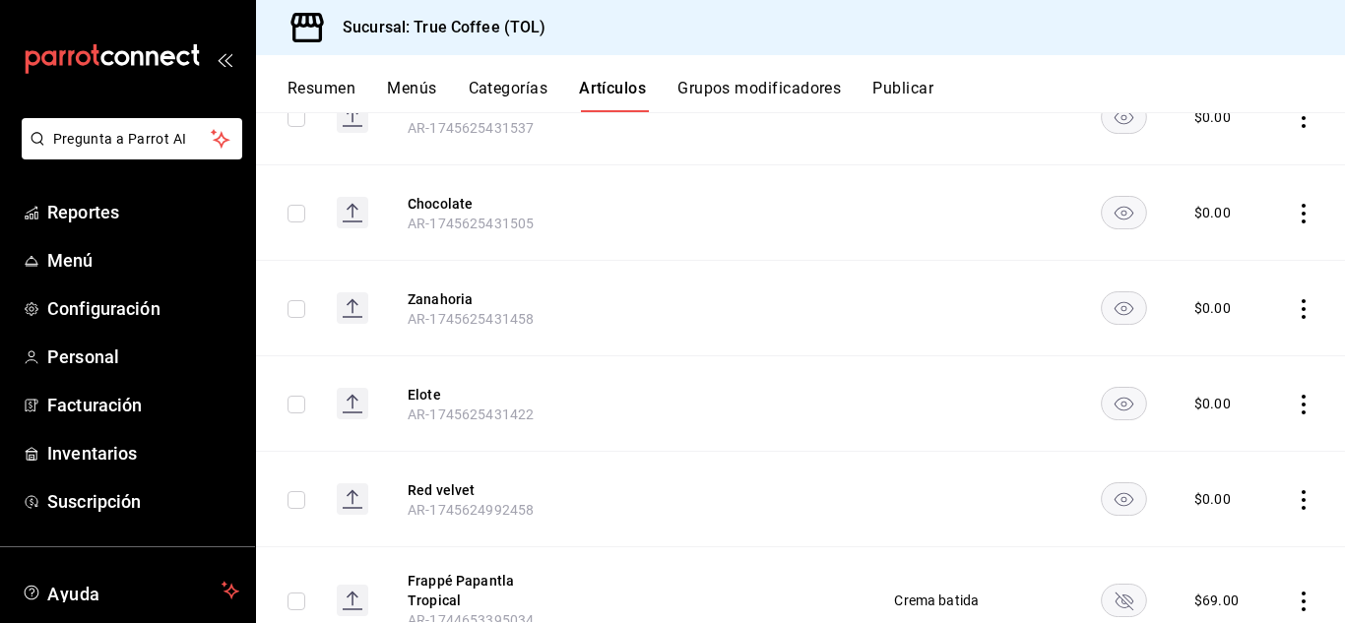
click at [1118, 483] on rect "availability-product" at bounding box center [1124, 499] width 45 height 32
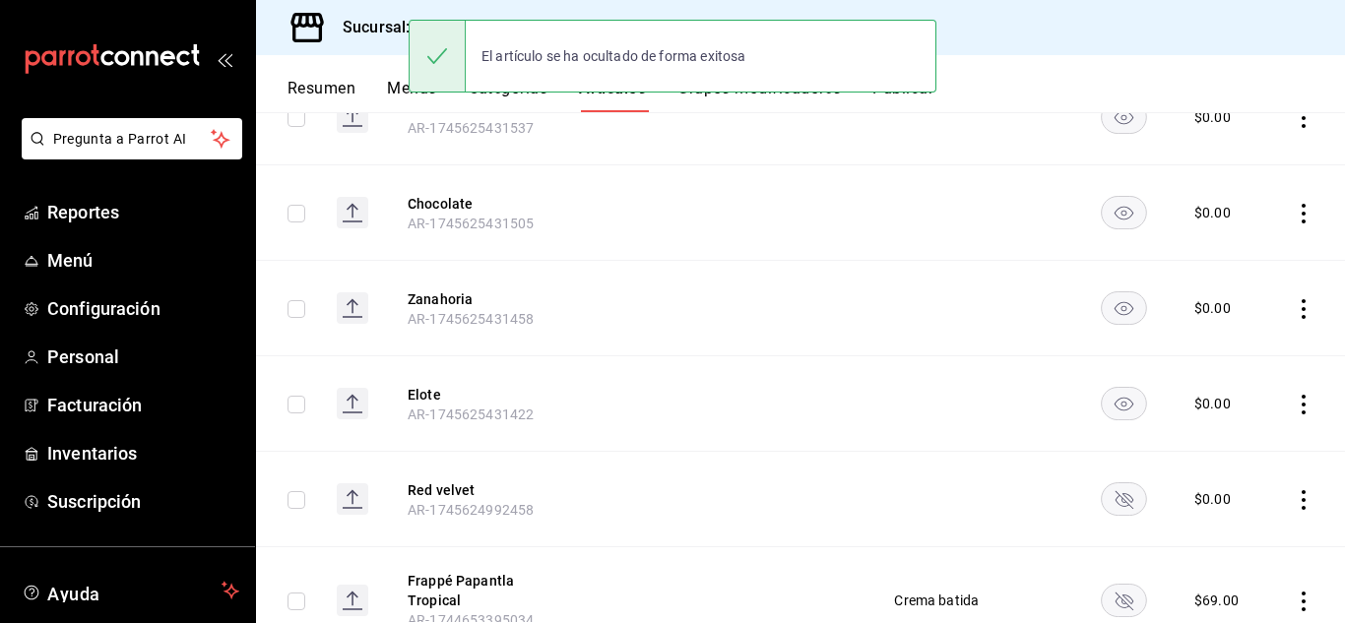
click at [1114, 302] on icon "availability-product" at bounding box center [1123, 309] width 19 height 14
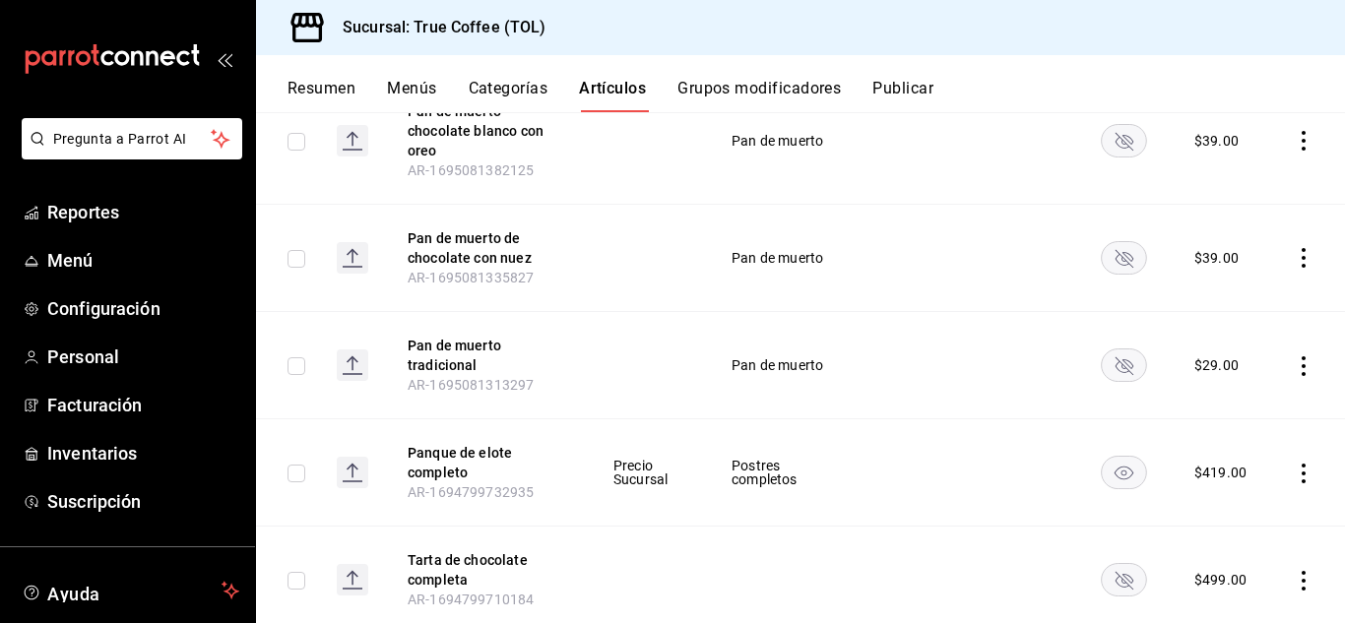
scroll to position [11944, 0]
click at [727, 107] on button "Grupos modificadores" at bounding box center [758, 95] width 163 height 33
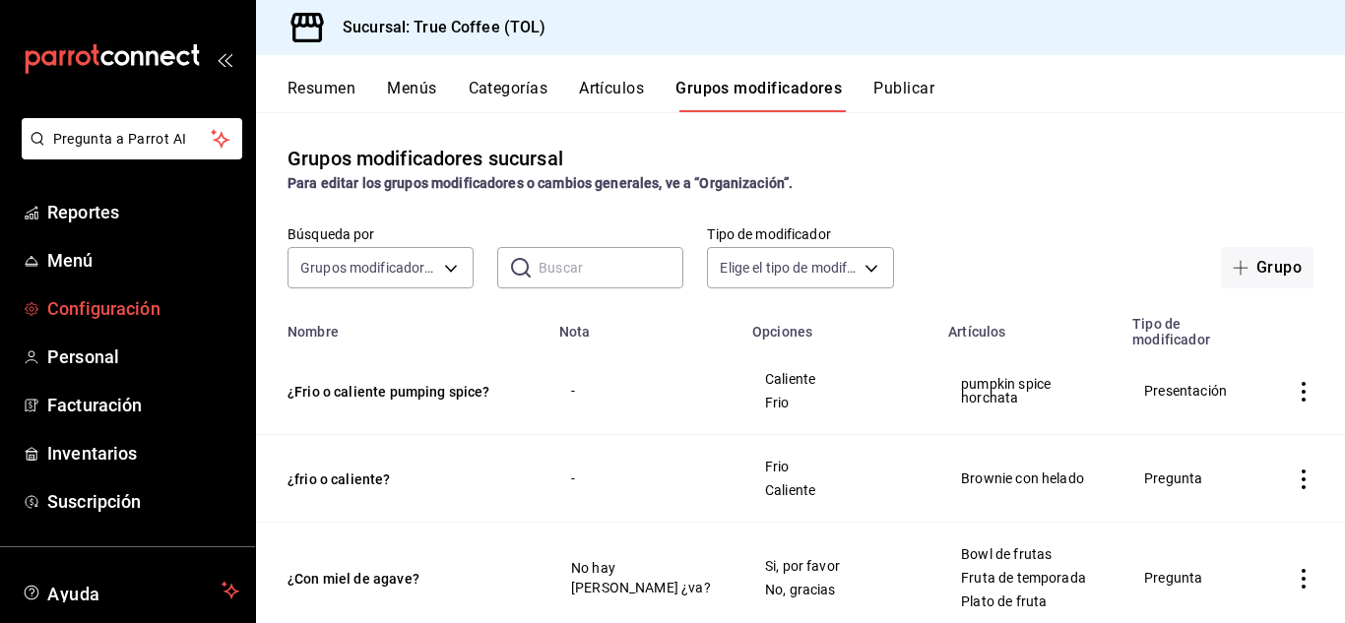
click at [78, 312] on span "Configuración" at bounding box center [143, 308] width 192 height 27
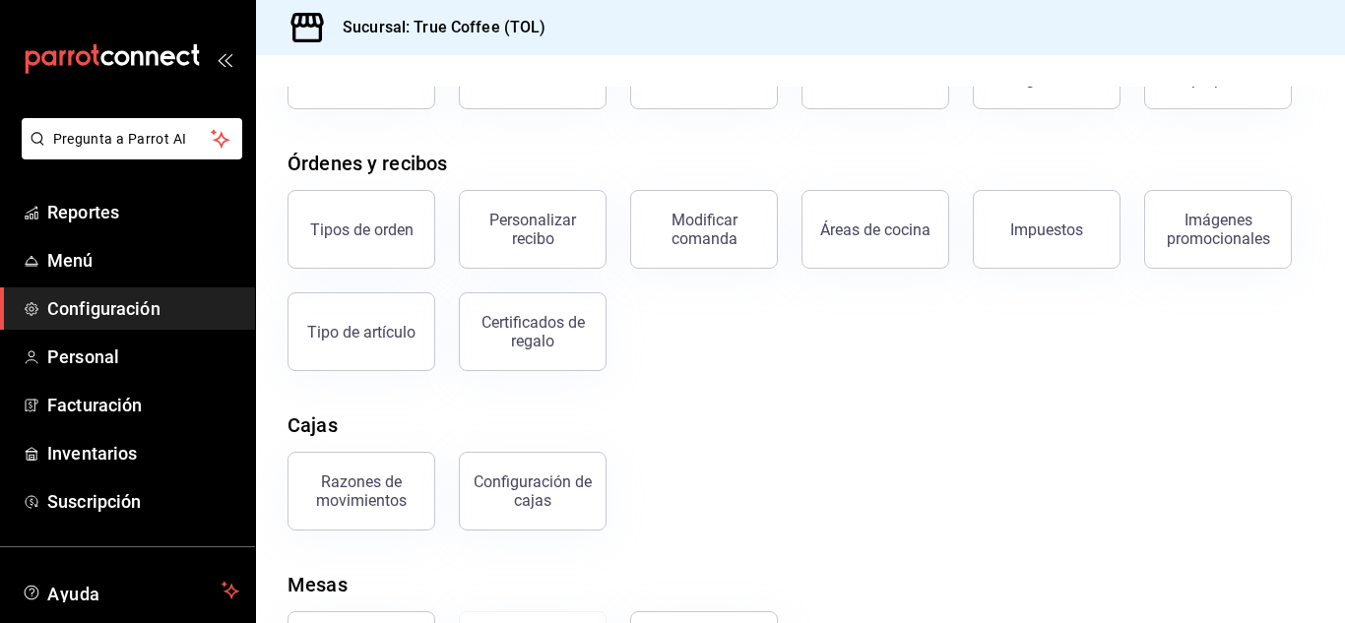
scroll to position [273, 0]
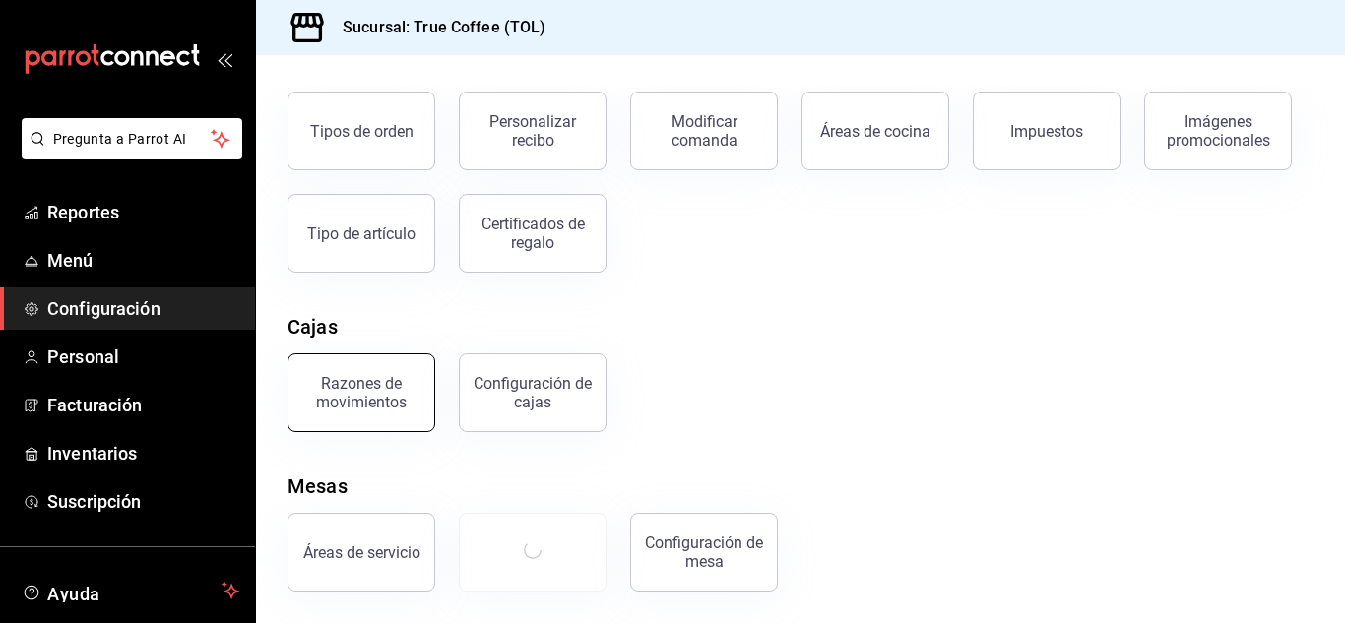
click at [348, 394] on div "Razones de movimientos" at bounding box center [361, 392] width 122 height 37
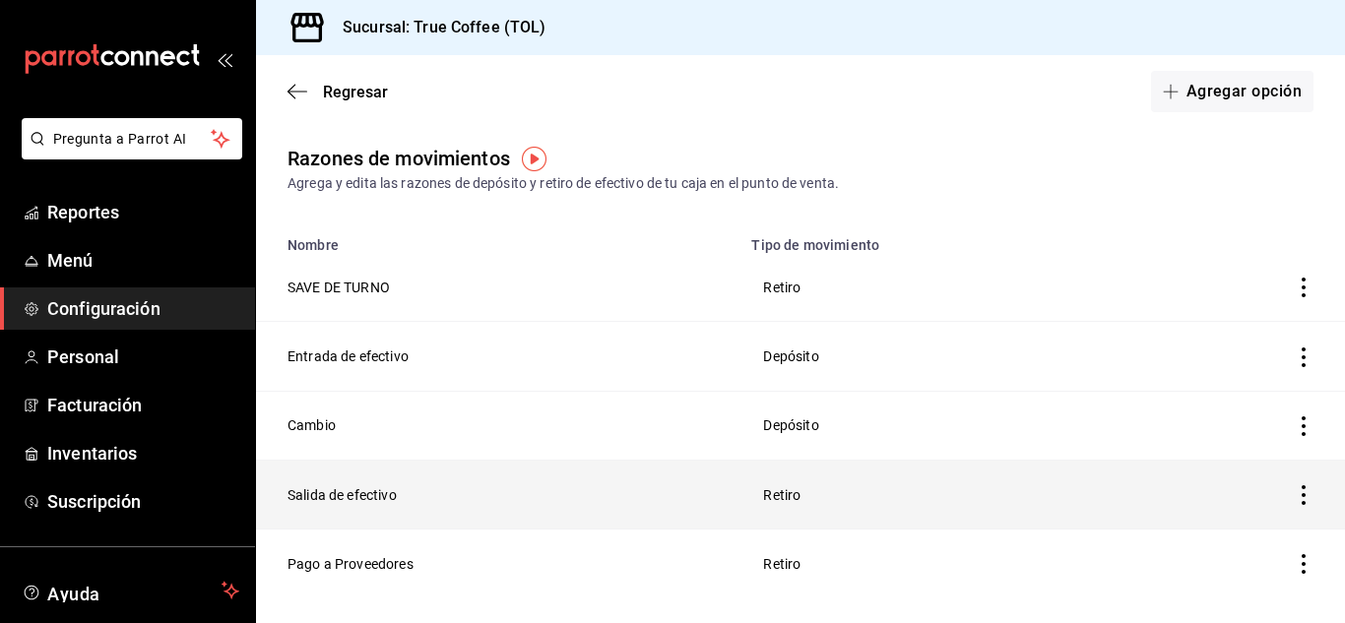
scroll to position [33, 0]
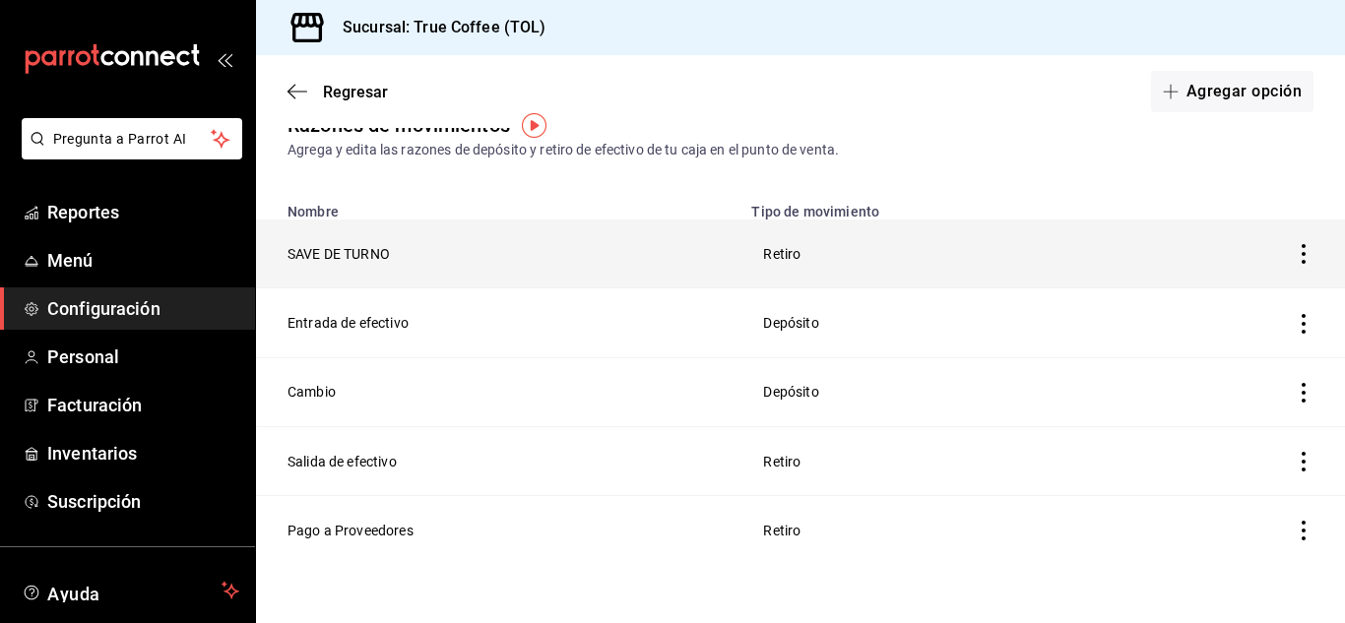
click at [1293, 257] on icon "button" at bounding box center [1303, 254] width 20 height 20
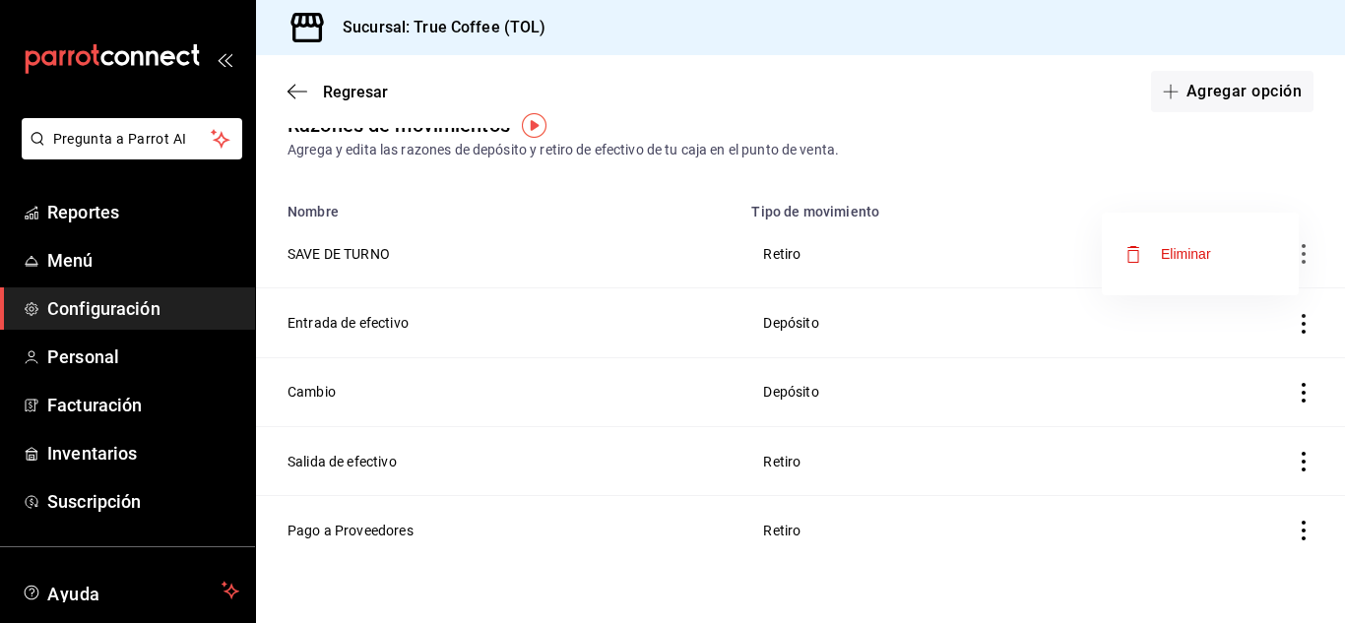
click at [1214, 93] on div at bounding box center [672, 311] width 1345 height 623
click at [1214, 93] on button "Agregar opción" at bounding box center [1232, 91] width 162 height 41
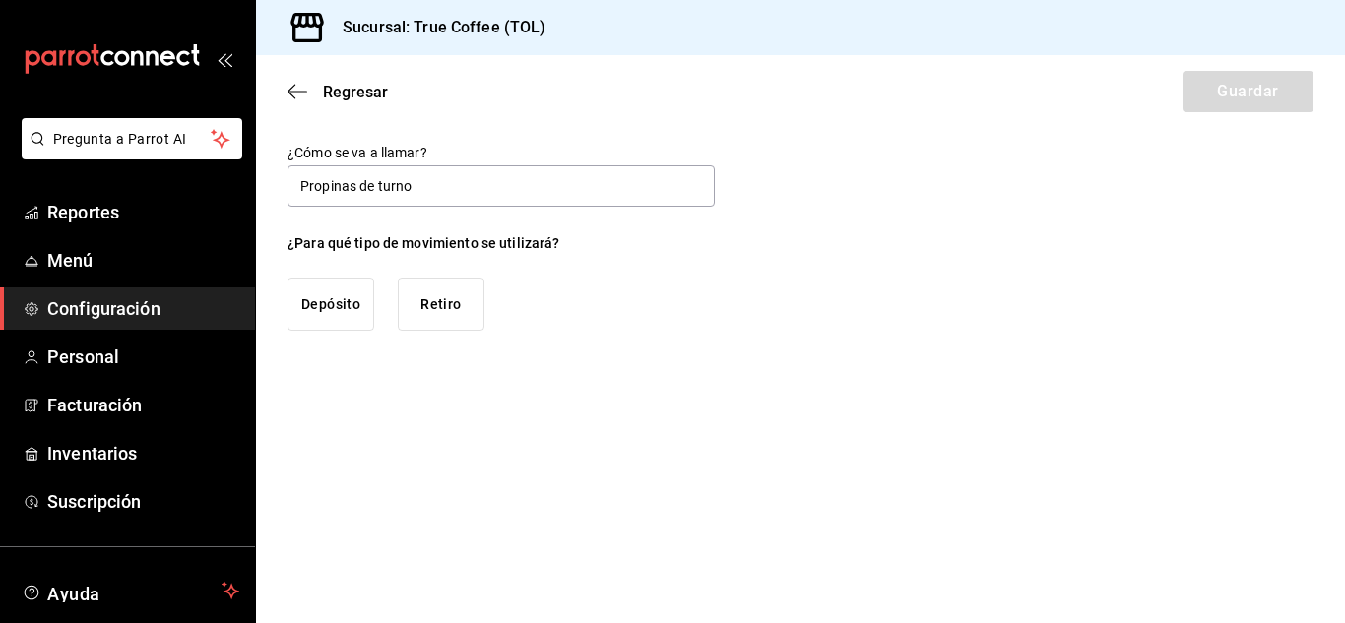
type input "Propinas de turno"
click at [461, 314] on button "Retiro" at bounding box center [441, 304] width 87 height 53
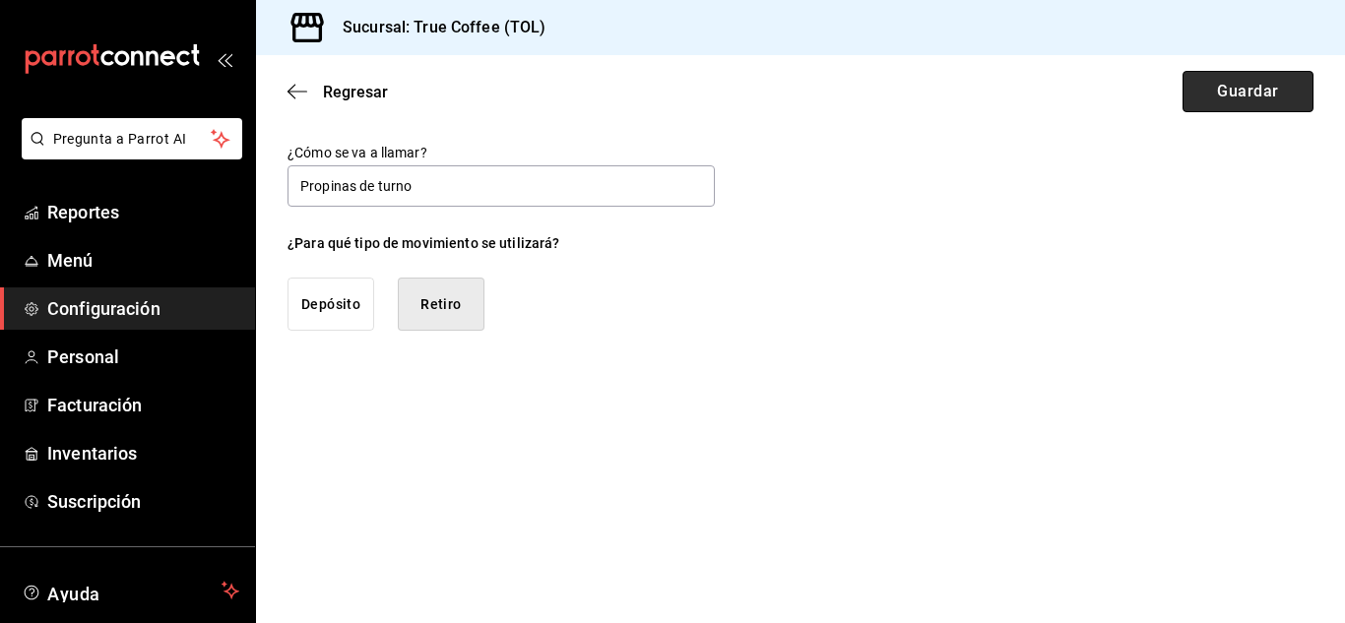
click at [1258, 83] on button "Guardar" at bounding box center [1247, 91] width 131 height 41
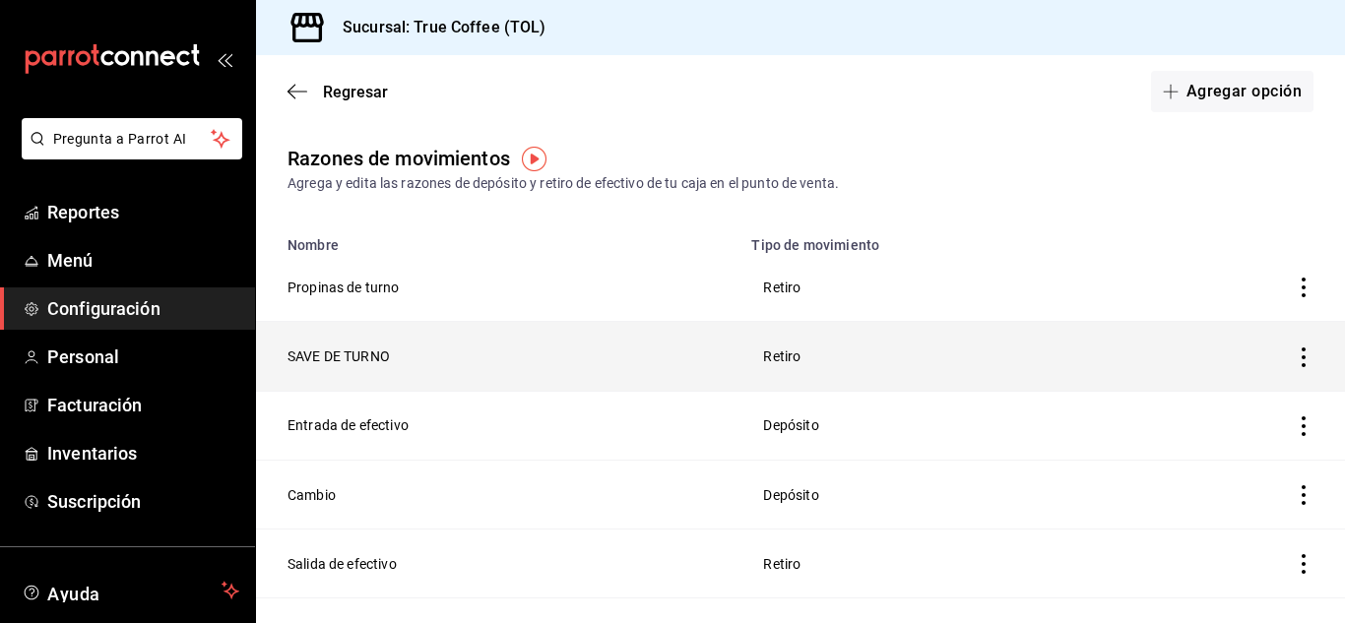
click at [1293, 362] on icon "button" at bounding box center [1303, 357] width 20 height 20
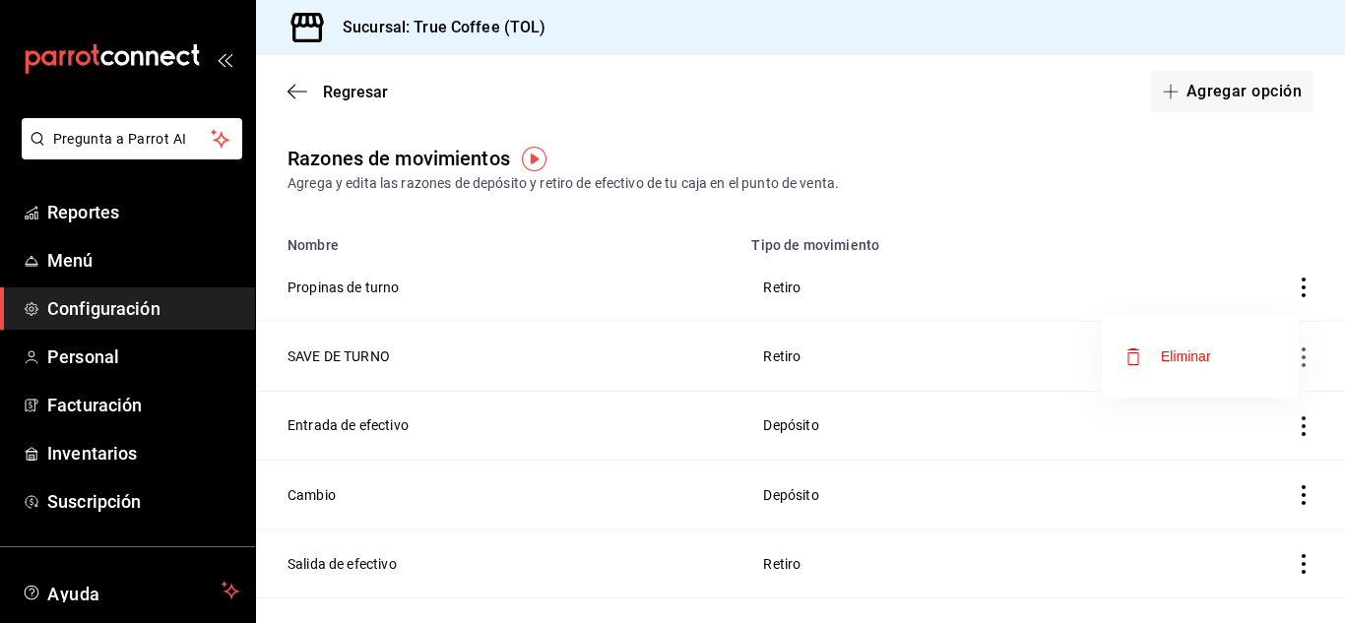
click at [1193, 361] on div "Eliminar" at bounding box center [1186, 356] width 50 height 16
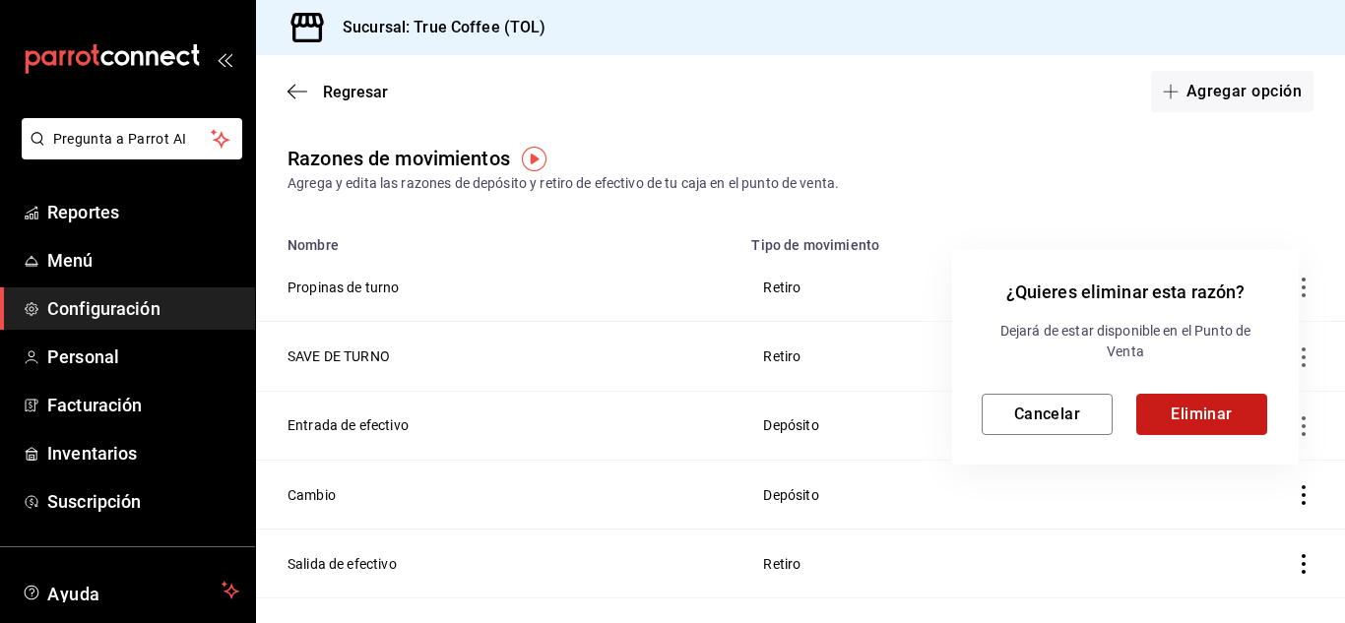
click at [1216, 426] on button "Eliminar" at bounding box center [1201, 414] width 131 height 41
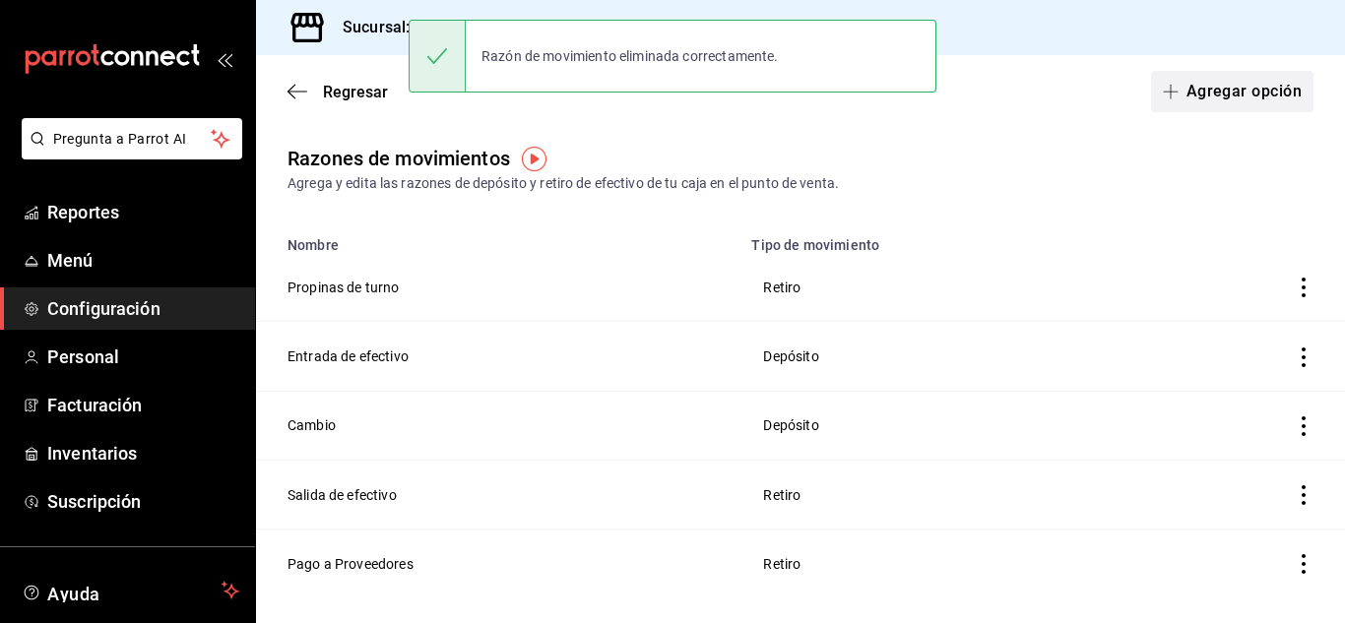
click at [1233, 82] on button "Agregar opción" at bounding box center [1232, 91] width 162 height 41
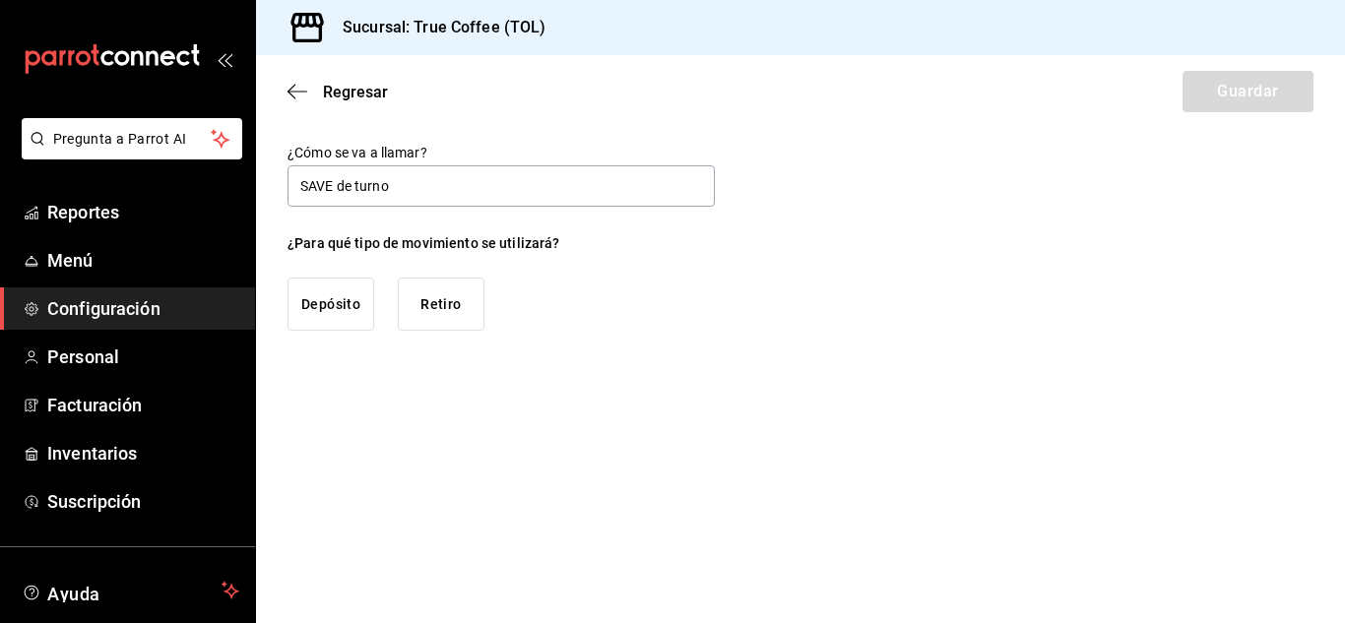
type input "SAVE de turno"
click at [439, 295] on button "Retiro" at bounding box center [441, 304] width 87 height 53
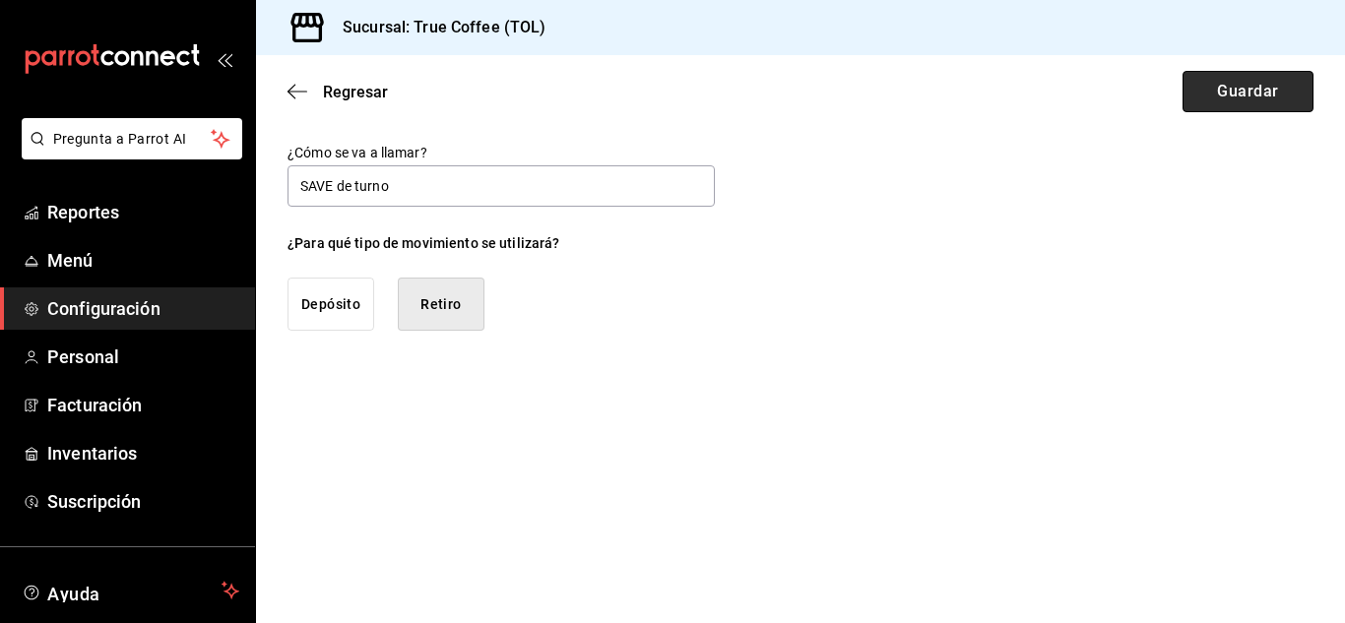
click at [1242, 94] on button "Guardar" at bounding box center [1247, 91] width 131 height 41
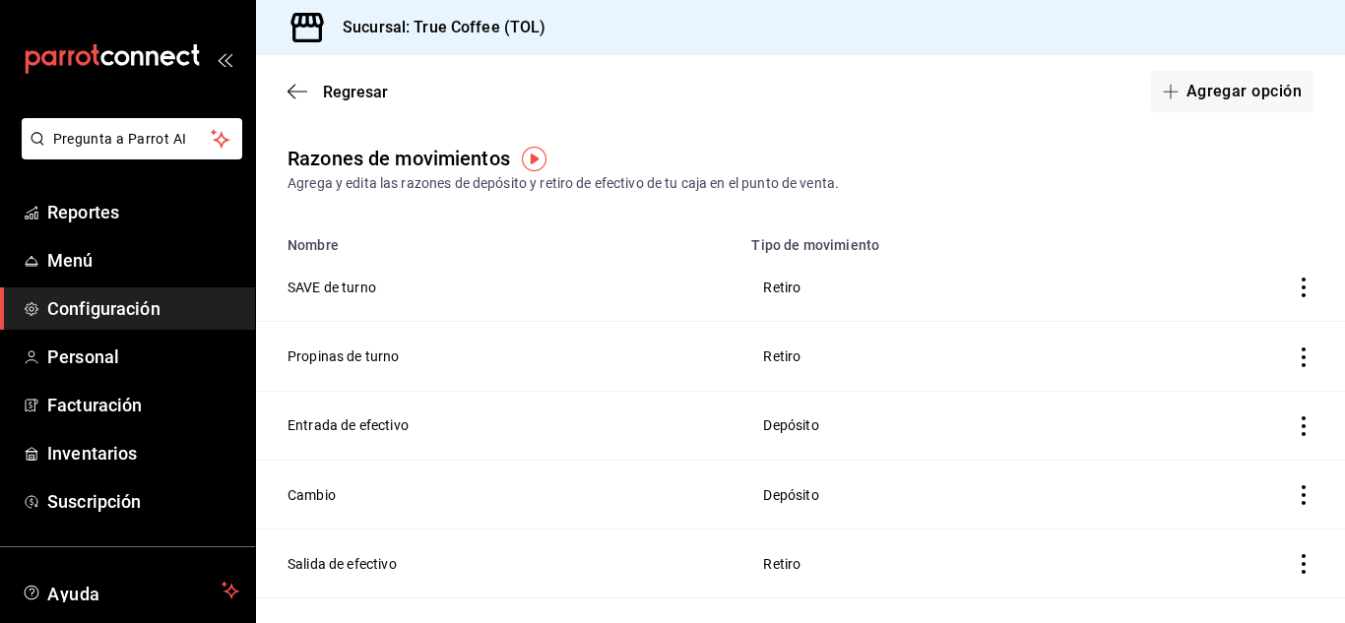
click at [343, 76] on div "Regresar Agregar opción" at bounding box center [800, 91] width 1089 height 73
click at [343, 90] on span "Regresar" at bounding box center [355, 92] width 65 height 19
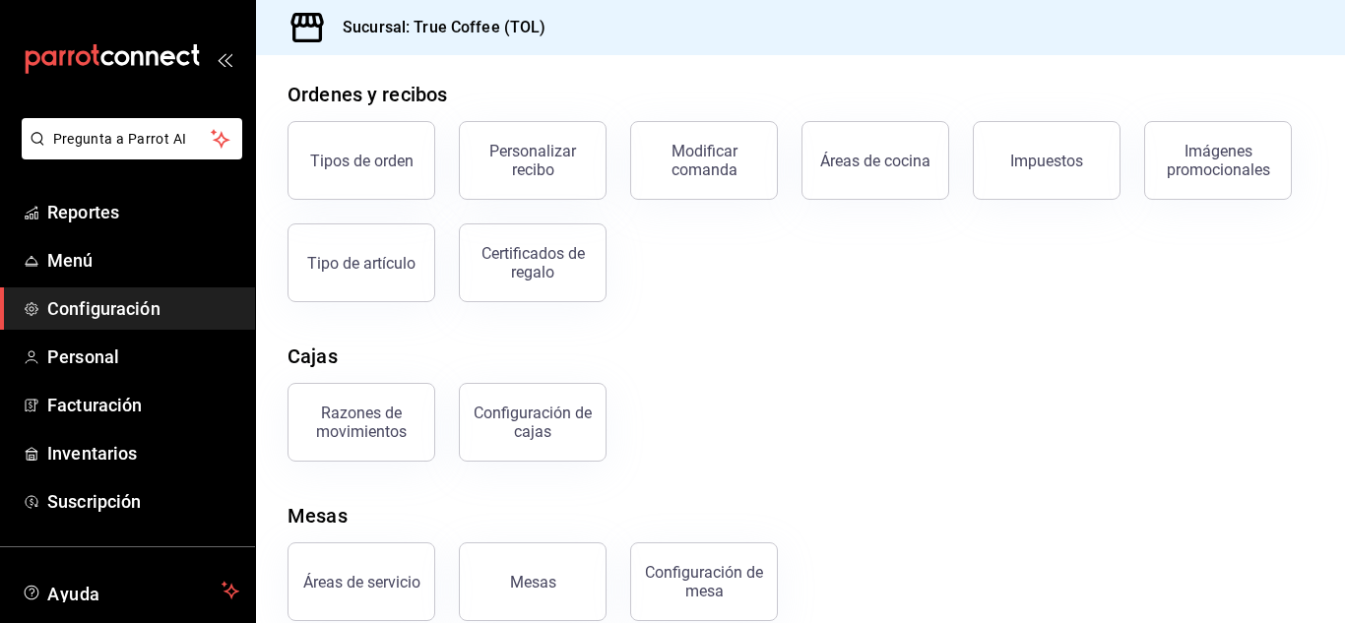
scroll to position [273, 0]
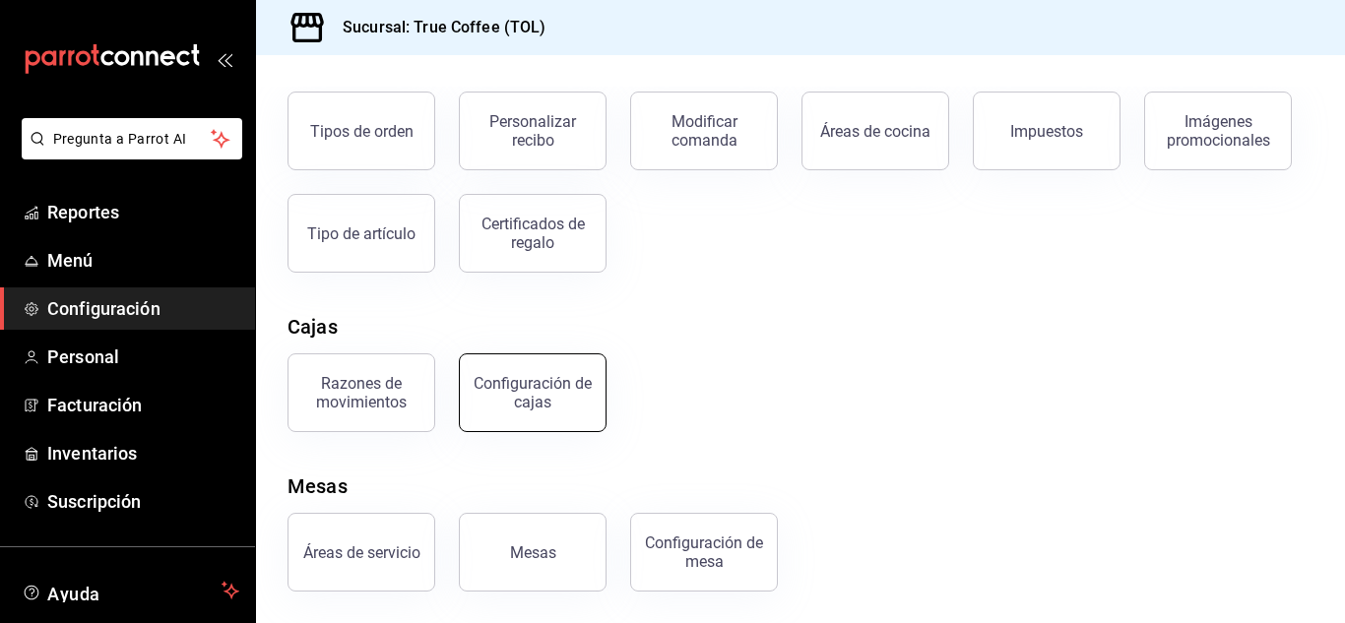
click at [545, 370] on button "Configuración de cajas" at bounding box center [533, 392] width 148 height 79
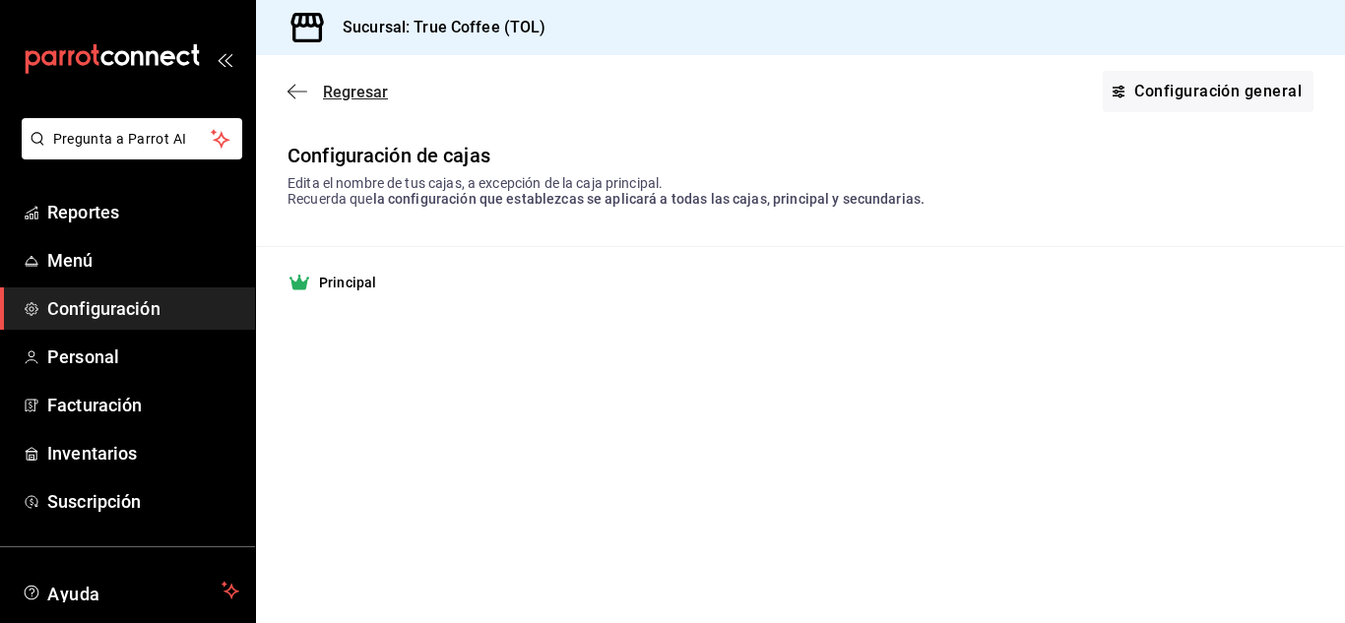
click at [357, 88] on span "Regresar" at bounding box center [355, 92] width 65 height 19
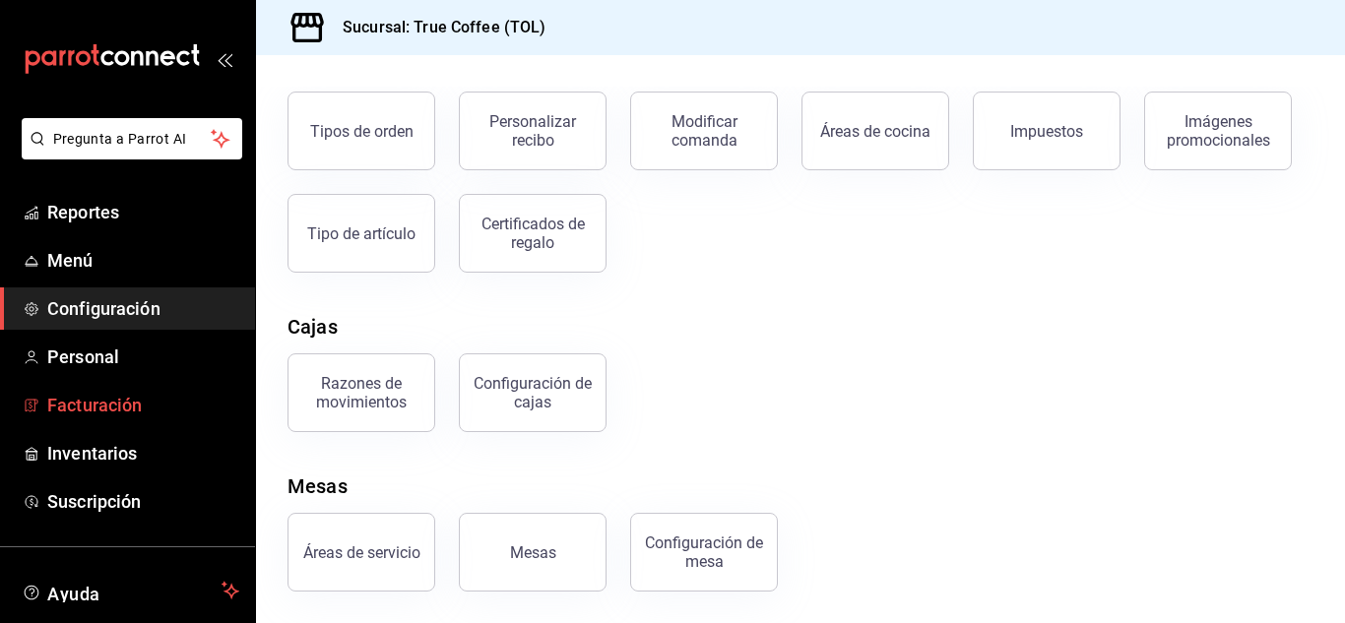
scroll to position [120, 0]
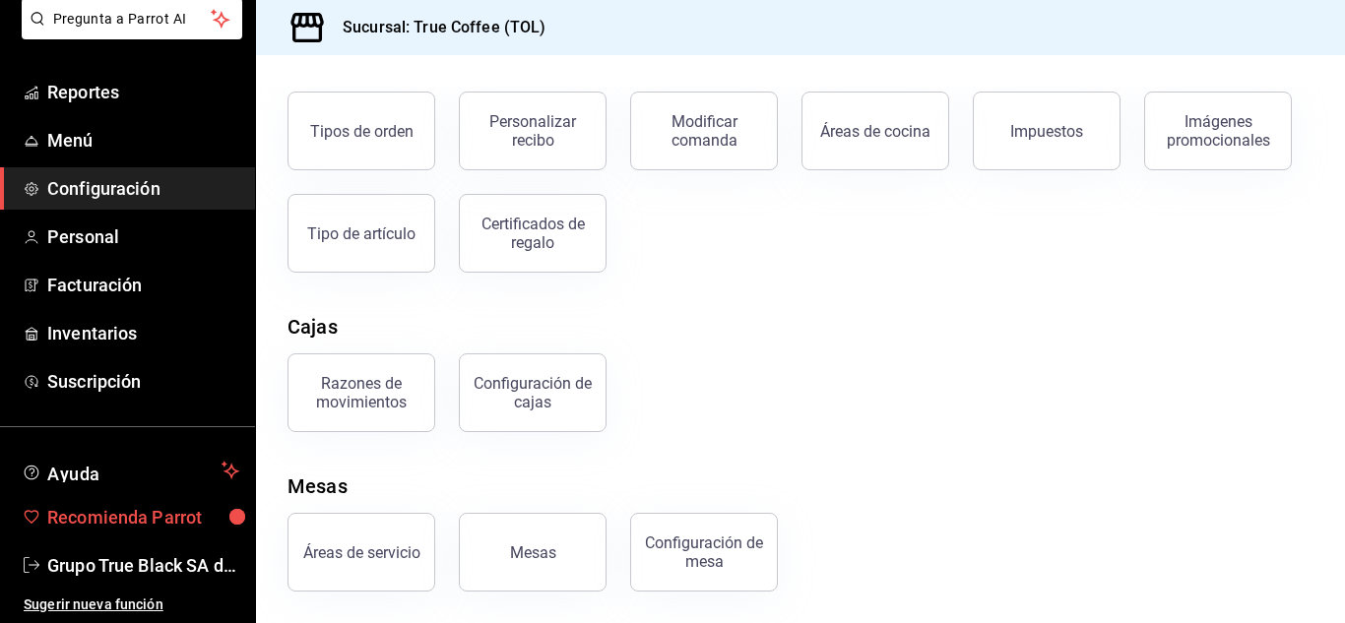
click at [121, 525] on span "Recomienda Parrot" at bounding box center [143, 517] width 192 height 27
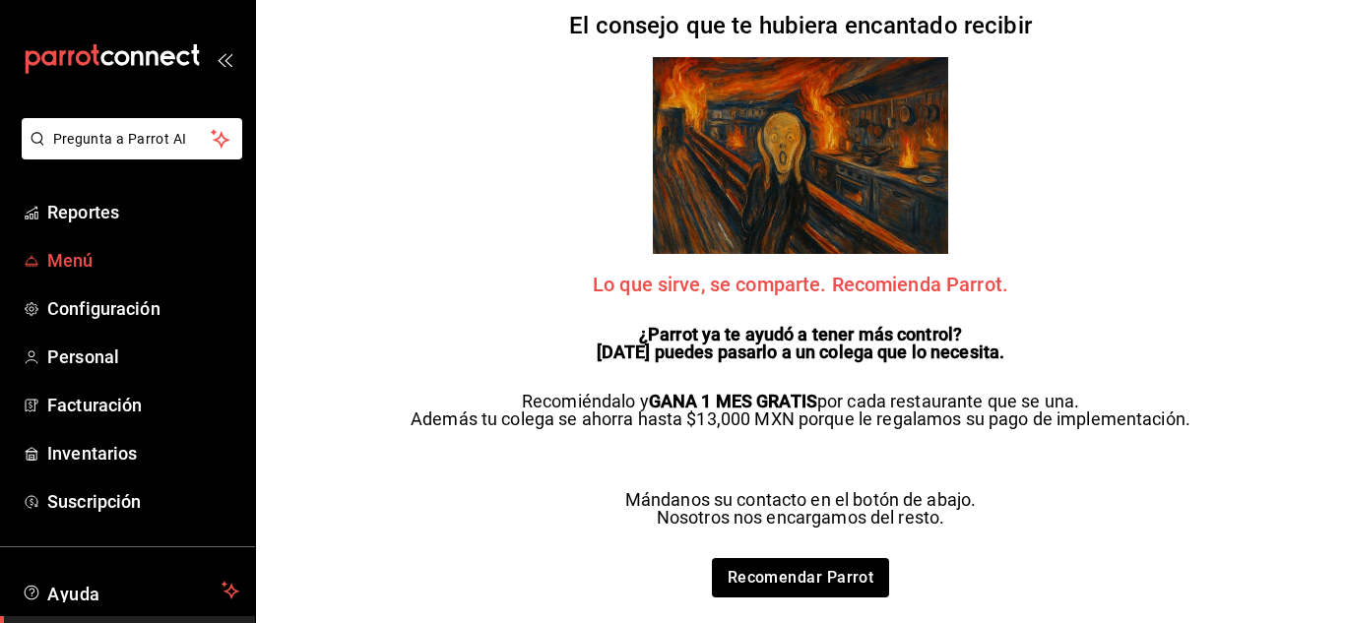
click at [77, 265] on span "Menú" at bounding box center [143, 260] width 192 height 27
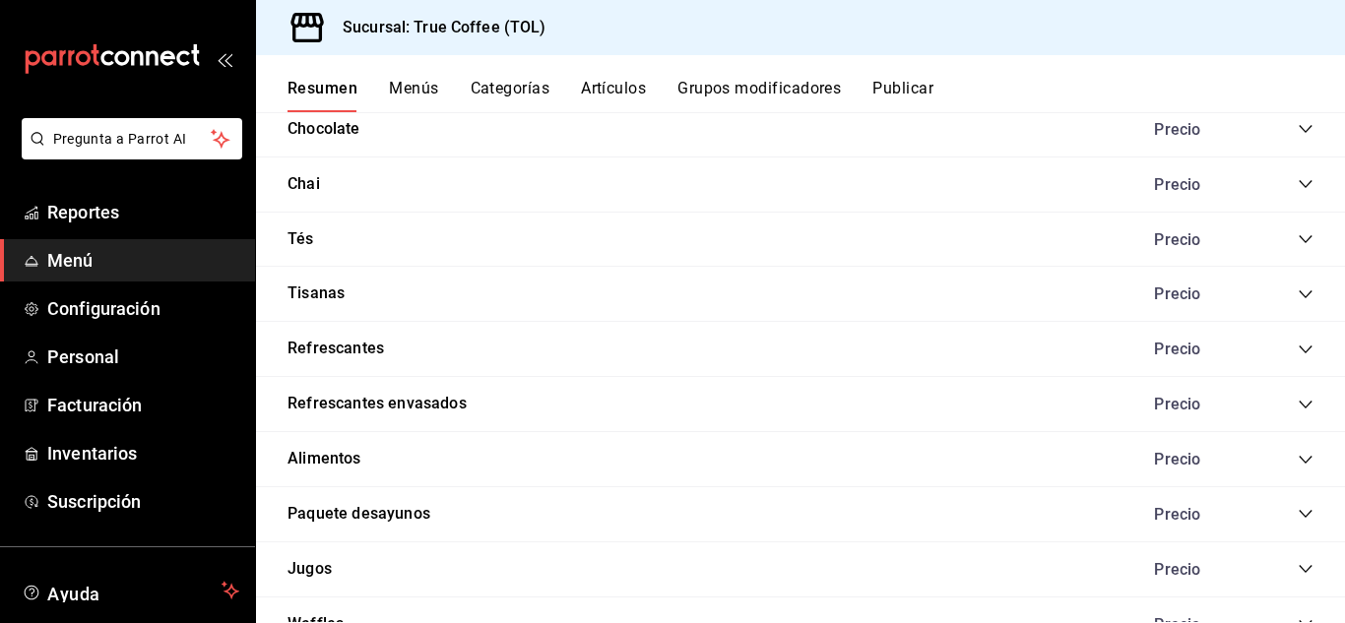
scroll to position [1266, 0]
click at [1298, 407] on icon "collapse-category-row" at bounding box center [1304, 404] width 13 height 8
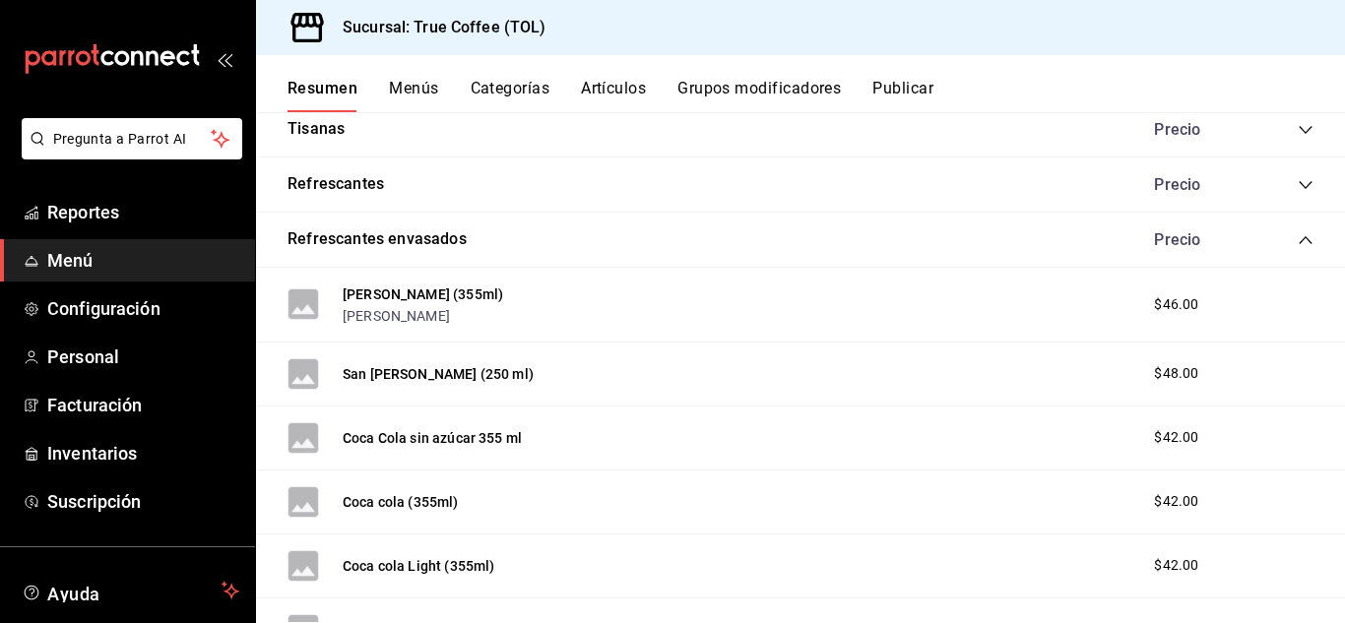
scroll to position [1430, 0]
click at [409, 368] on button "San [PERSON_NAME] (250 ml)" at bounding box center [438, 373] width 191 height 20
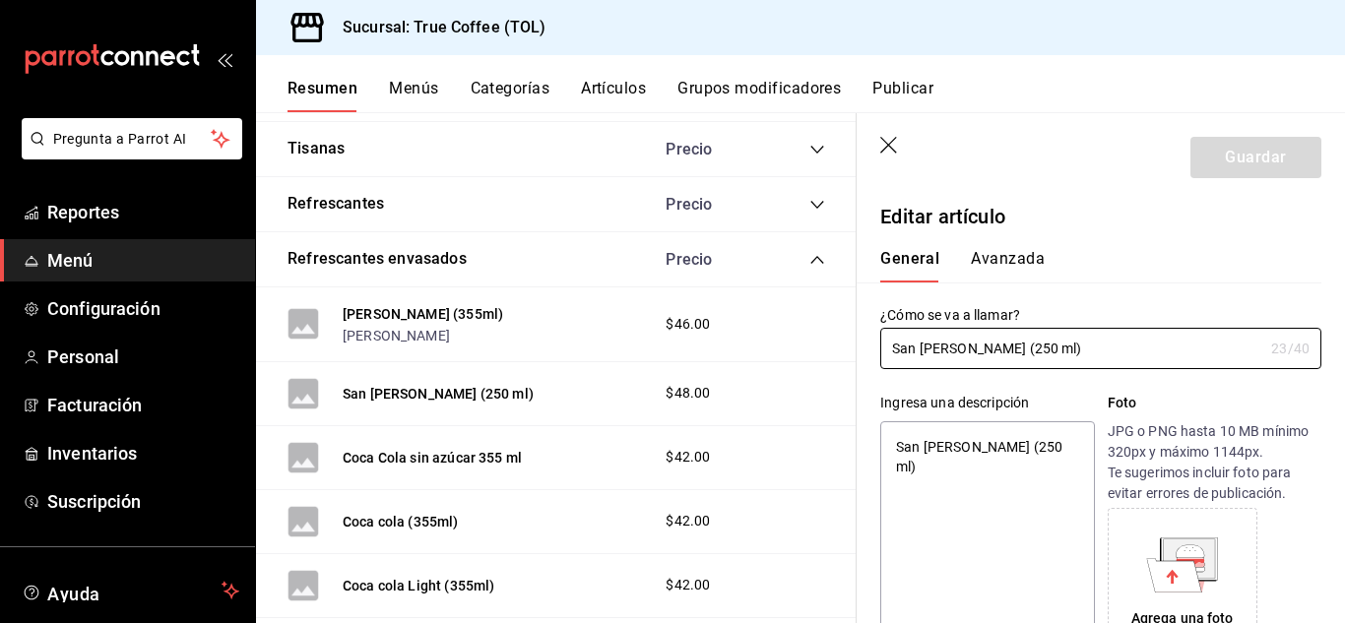
type textarea "x"
type input "$48.00"
type textarea "x"
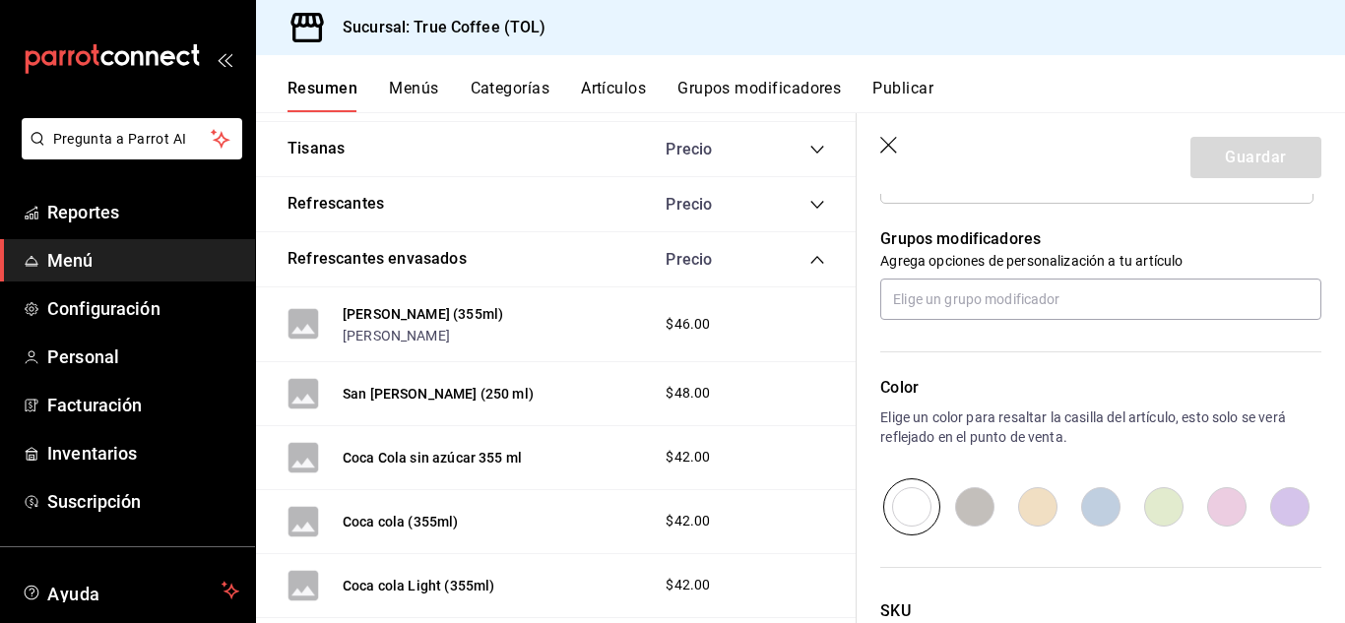
scroll to position [1152, 0]
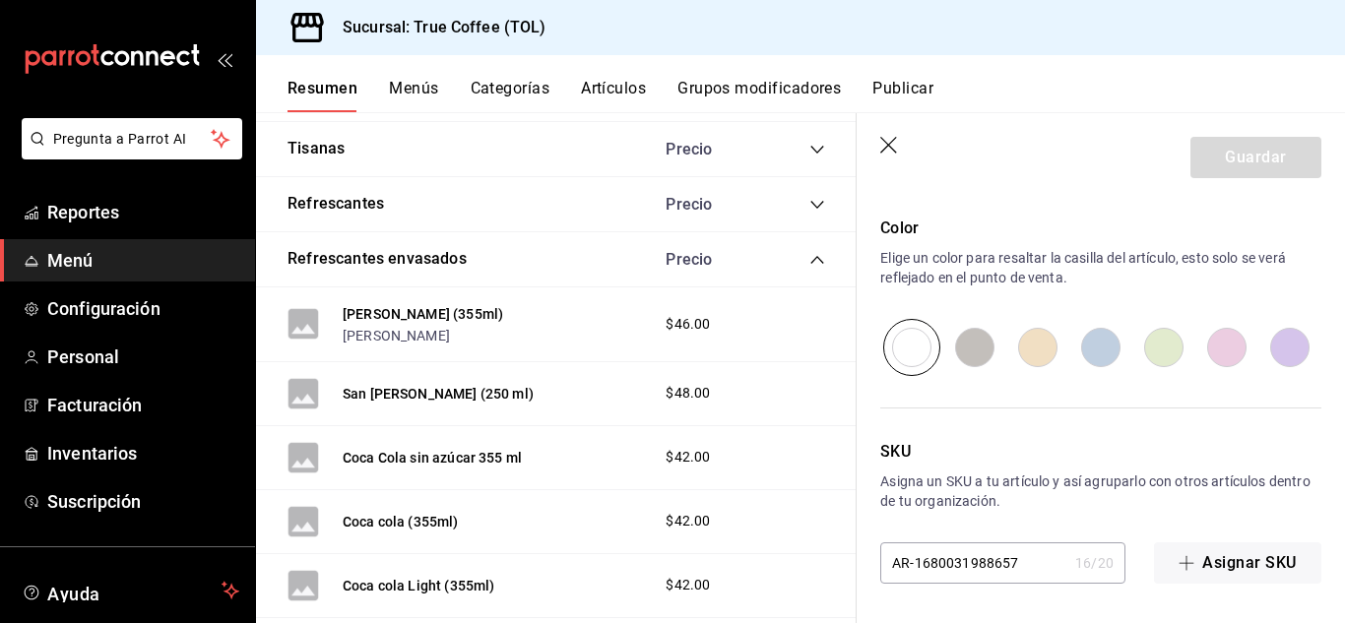
click at [604, 89] on button "Artículos" at bounding box center [613, 95] width 65 height 33
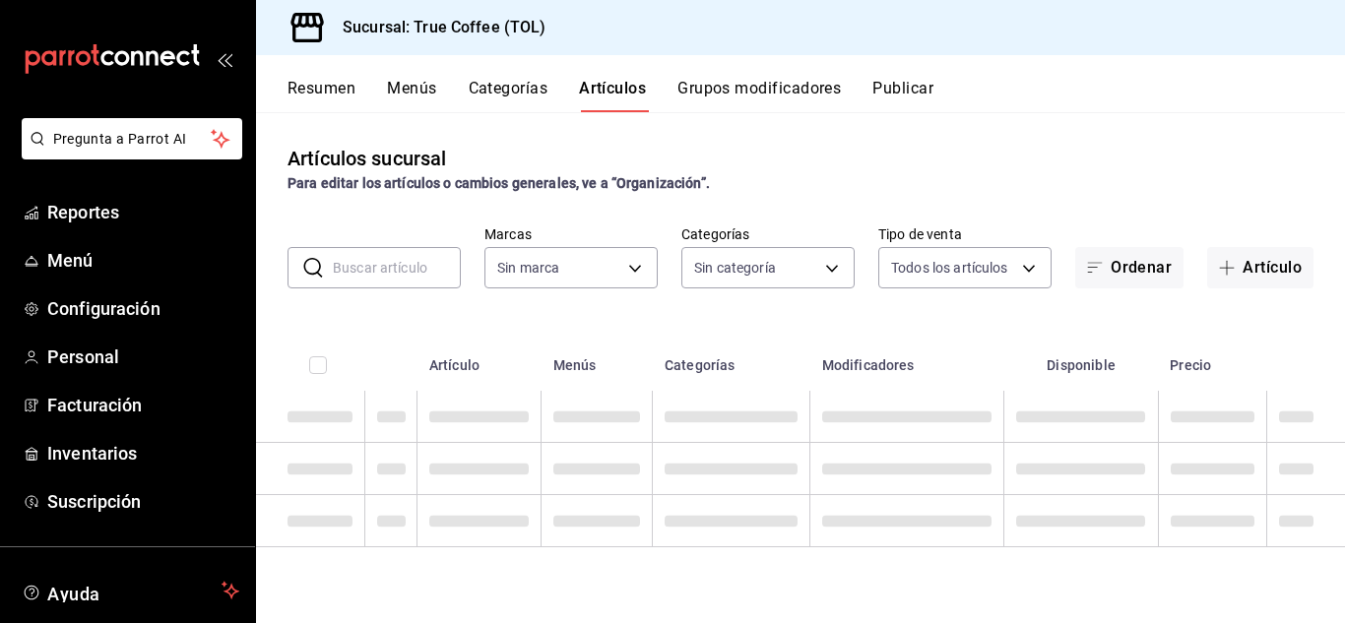
type input "26f61452-cae3-4785-a690-7b393e87ceb5"
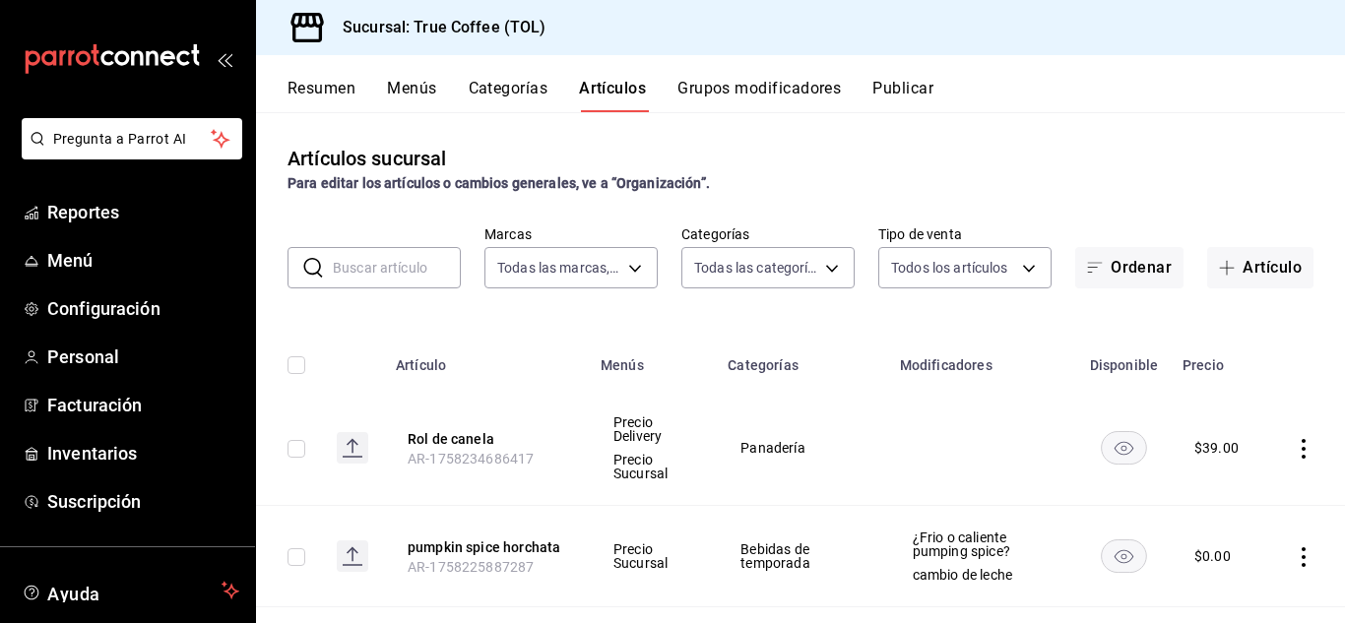
type input "29f0c7d4-b3b5-43ea-9f44-92e305308fa8,3f43cfac-62cb-4203-bc11-d6242f9346a8,4e802…"
click at [406, 268] on input "text" at bounding box center [397, 267] width 128 height 39
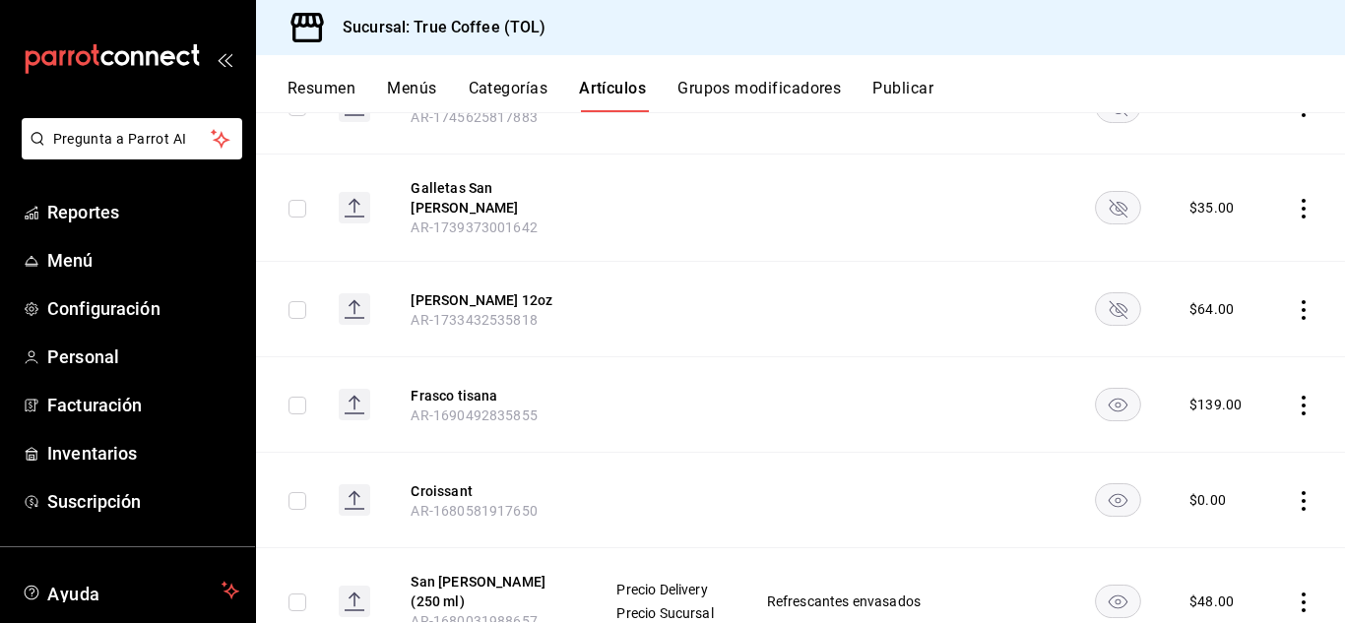
scroll to position [674, 0]
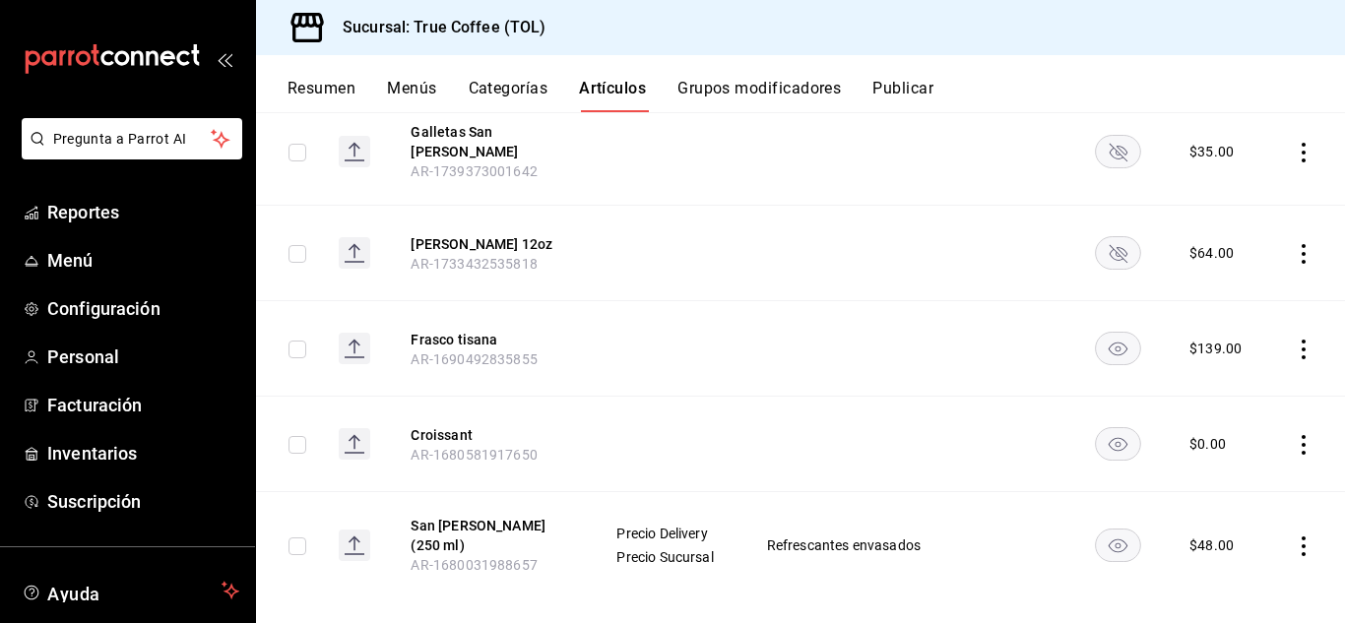
click at [1115, 534] on rect "availability-product" at bounding box center [1118, 546] width 45 height 32
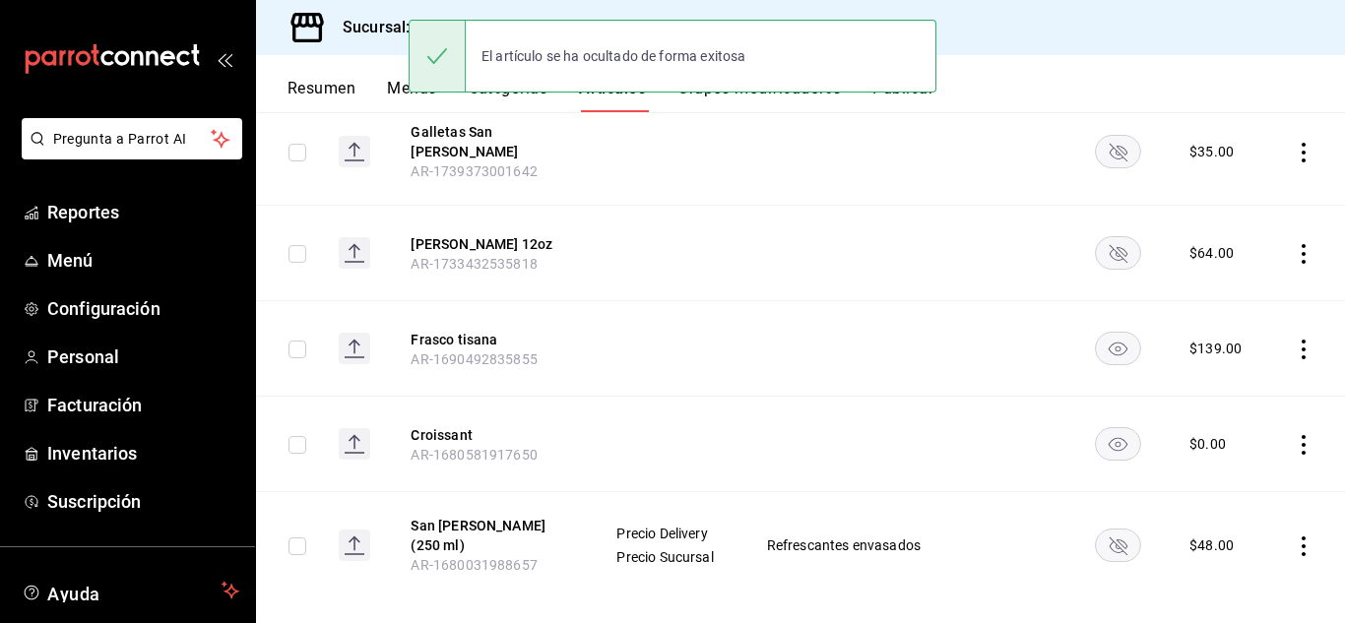
scroll to position [0, 0]
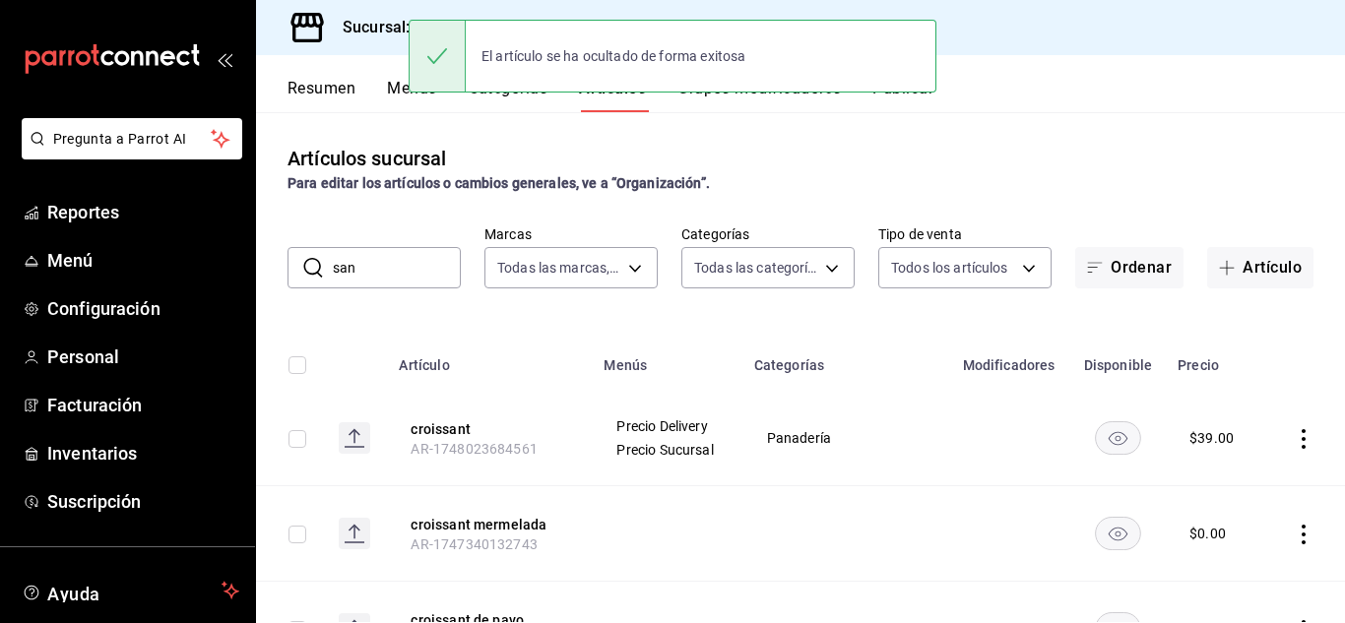
click at [385, 269] on input "san" at bounding box center [397, 267] width 128 height 39
type input "s"
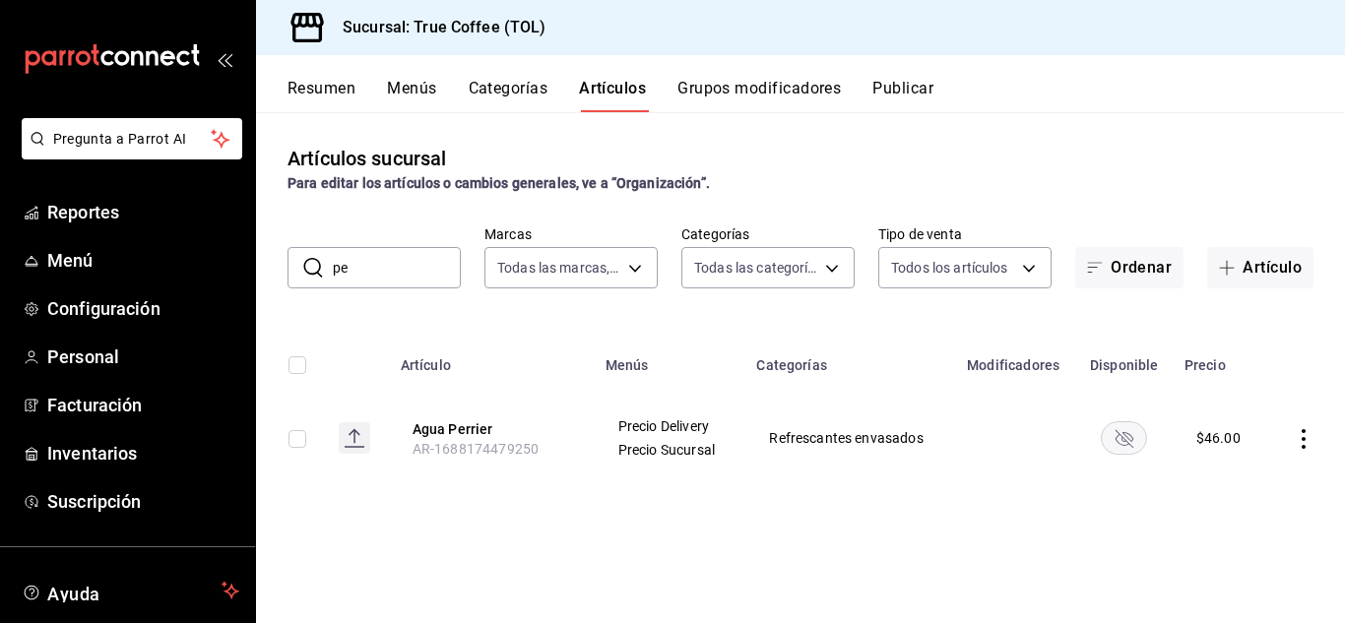
type input "p"
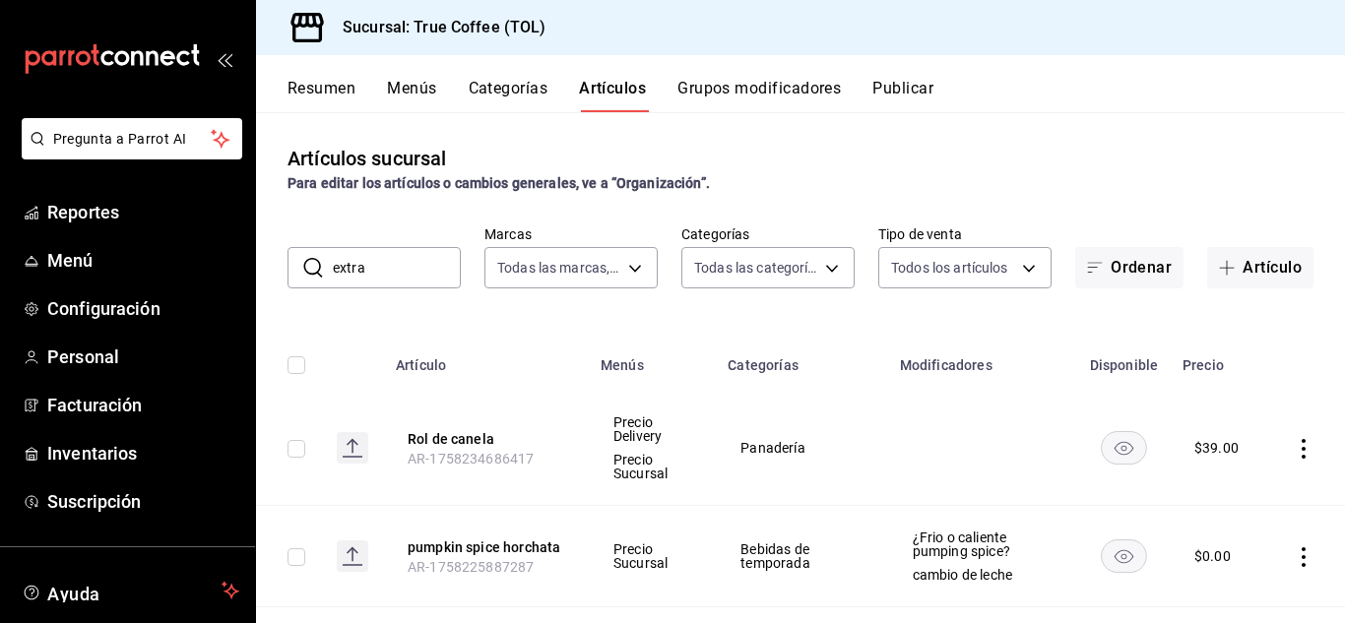
type input "extra"
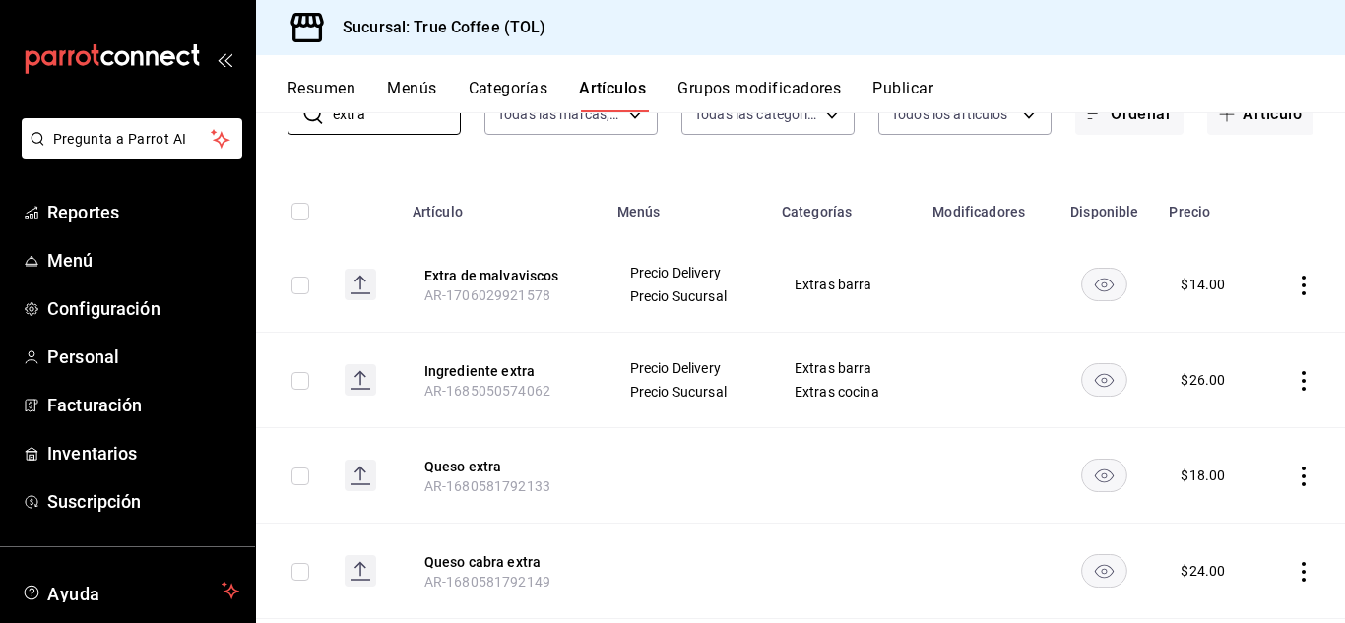
scroll to position [153, 0]
click at [1295, 379] on icon "actions" at bounding box center [1303, 382] width 20 height 20
click at [1224, 422] on span "Editar" at bounding box center [1229, 426] width 51 height 21
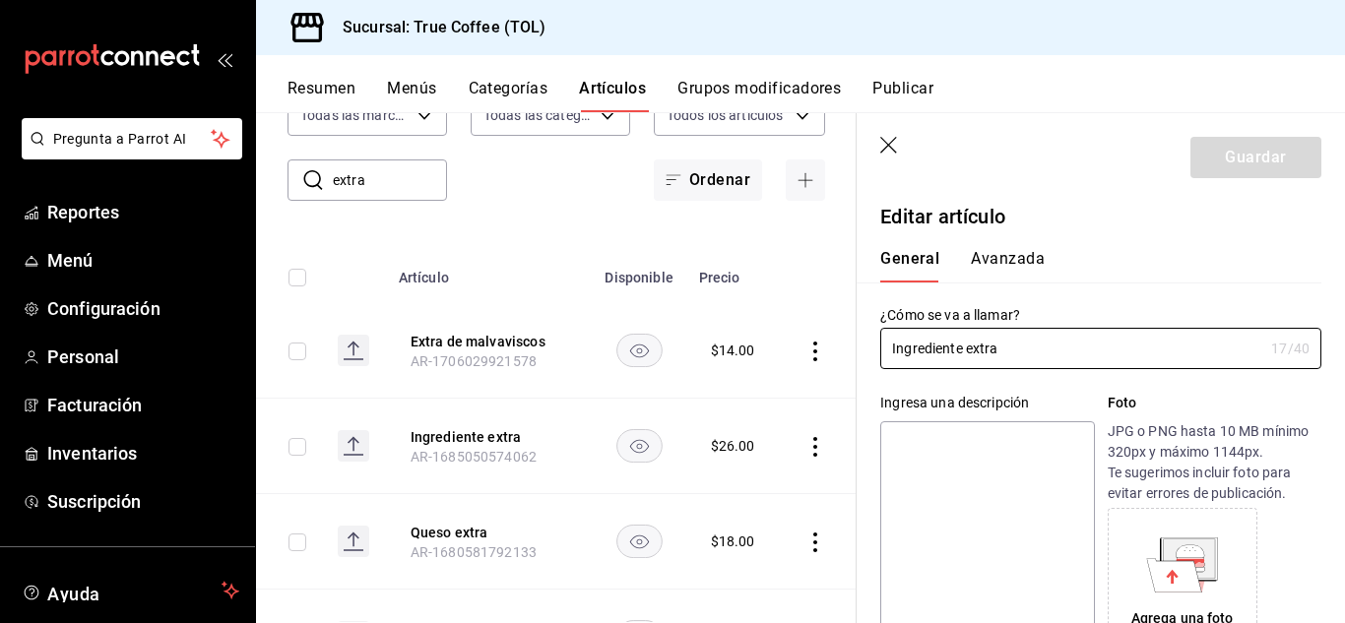
type input "$26.00"
click at [1009, 251] on button "Avanzada" at bounding box center [1008, 265] width 74 height 33
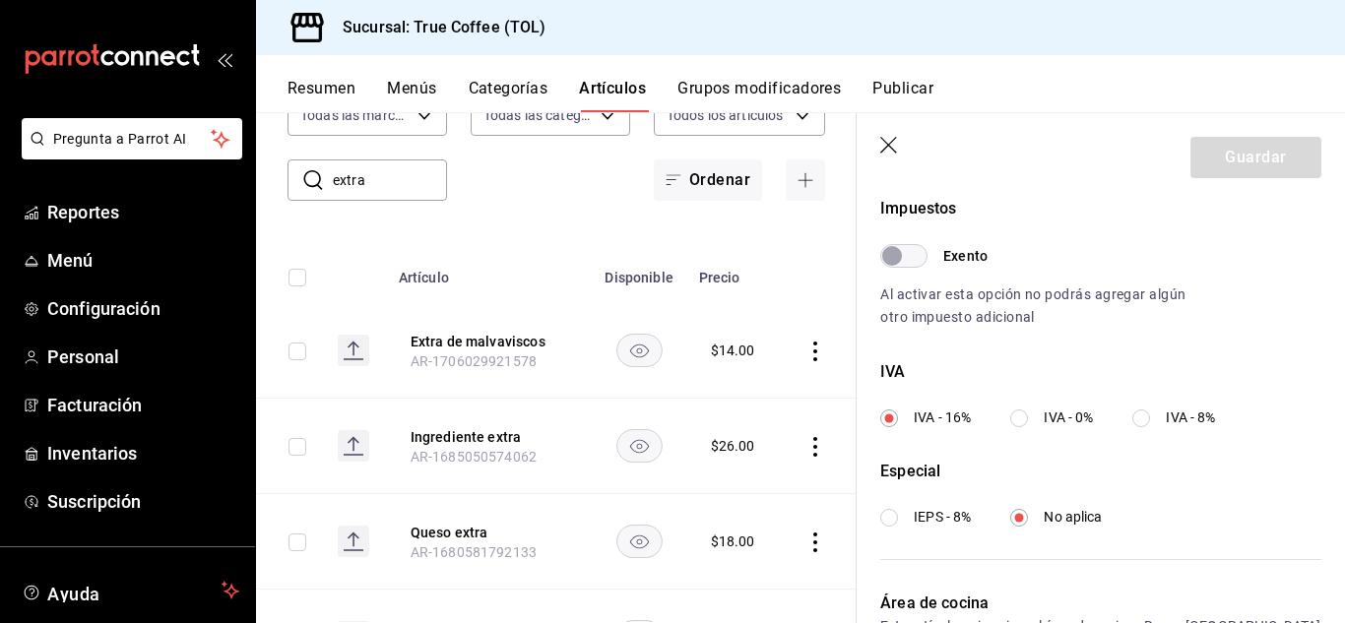
scroll to position [768, 0]
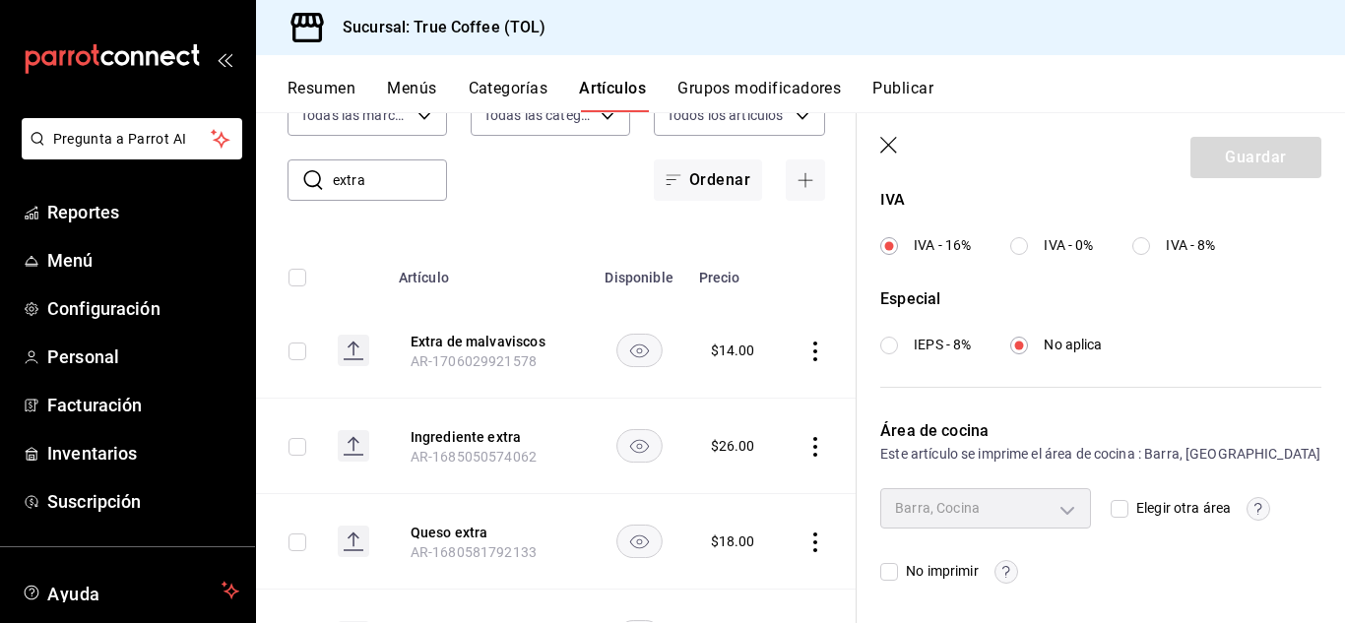
click at [892, 133] on header "Guardar" at bounding box center [1100, 153] width 488 height 81
click at [887, 146] on icon "button" at bounding box center [890, 147] width 20 height 20
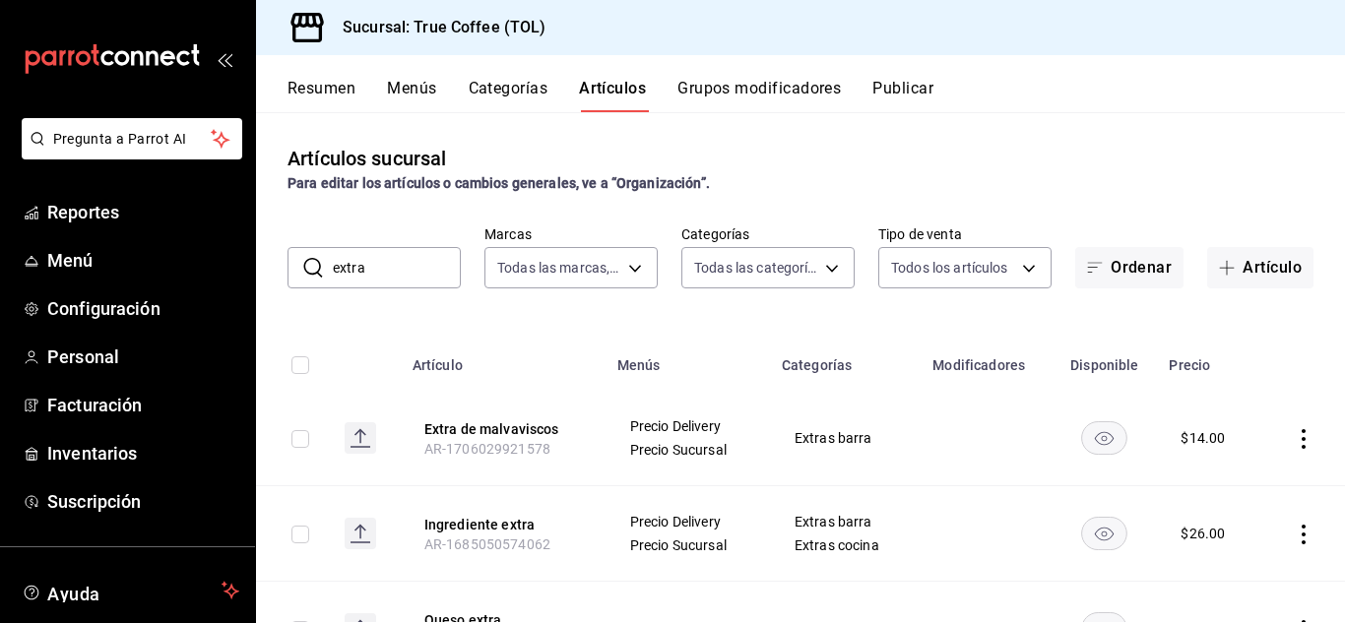
click at [718, 97] on button "Grupos modificadores" at bounding box center [758, 95] width 163 height 33
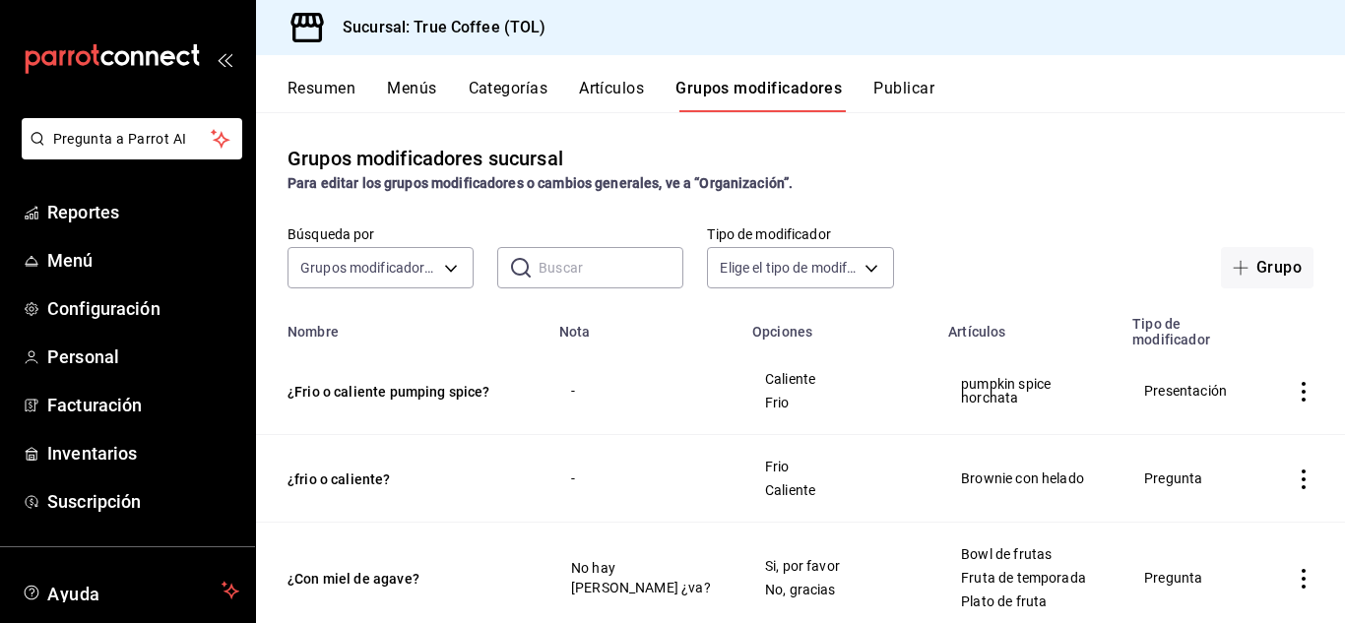
click at [902, 89] on button "Publicar" at bounding box center [903, 95] width 61 height 33
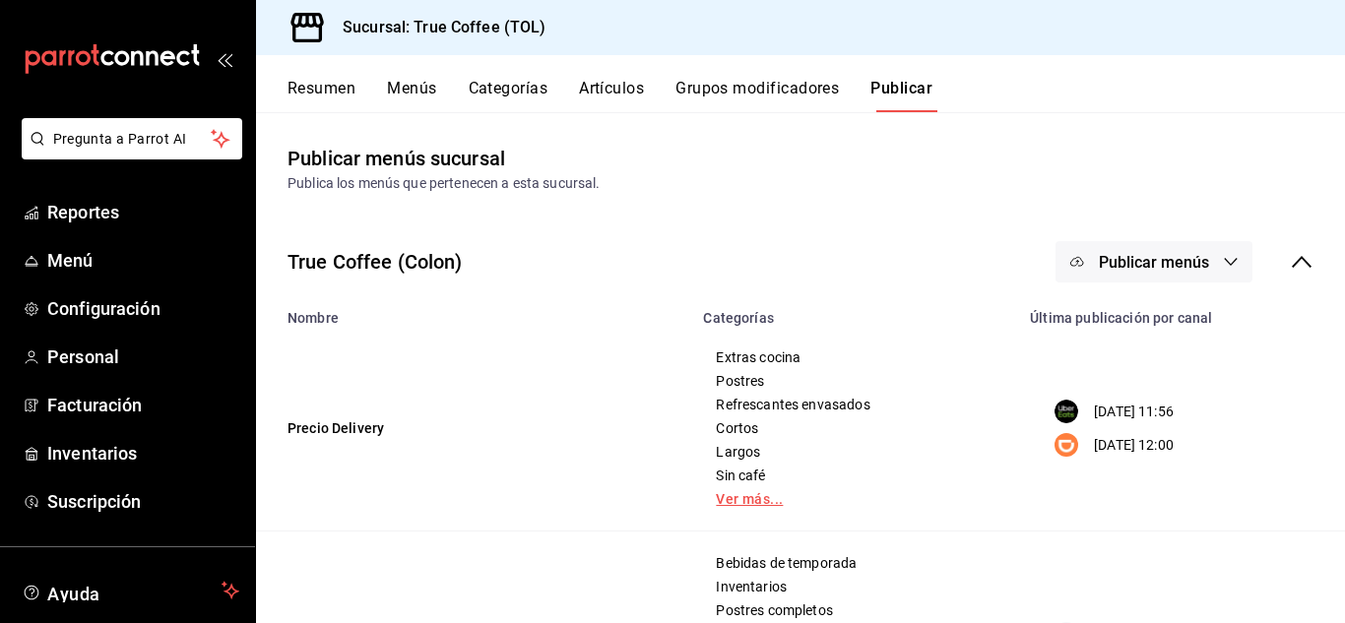
click at [754, 504] on link "Ver más..." at bounding box center [855, 499] width 278 height 14
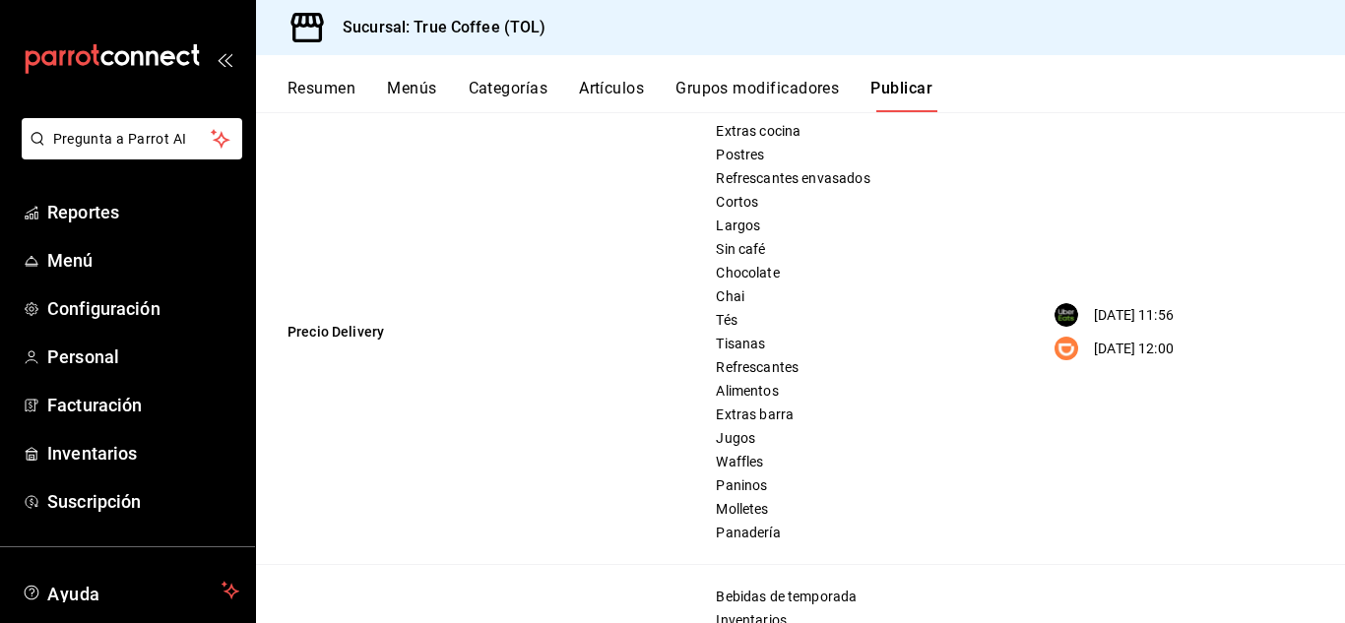
scroll to position [229, 0]
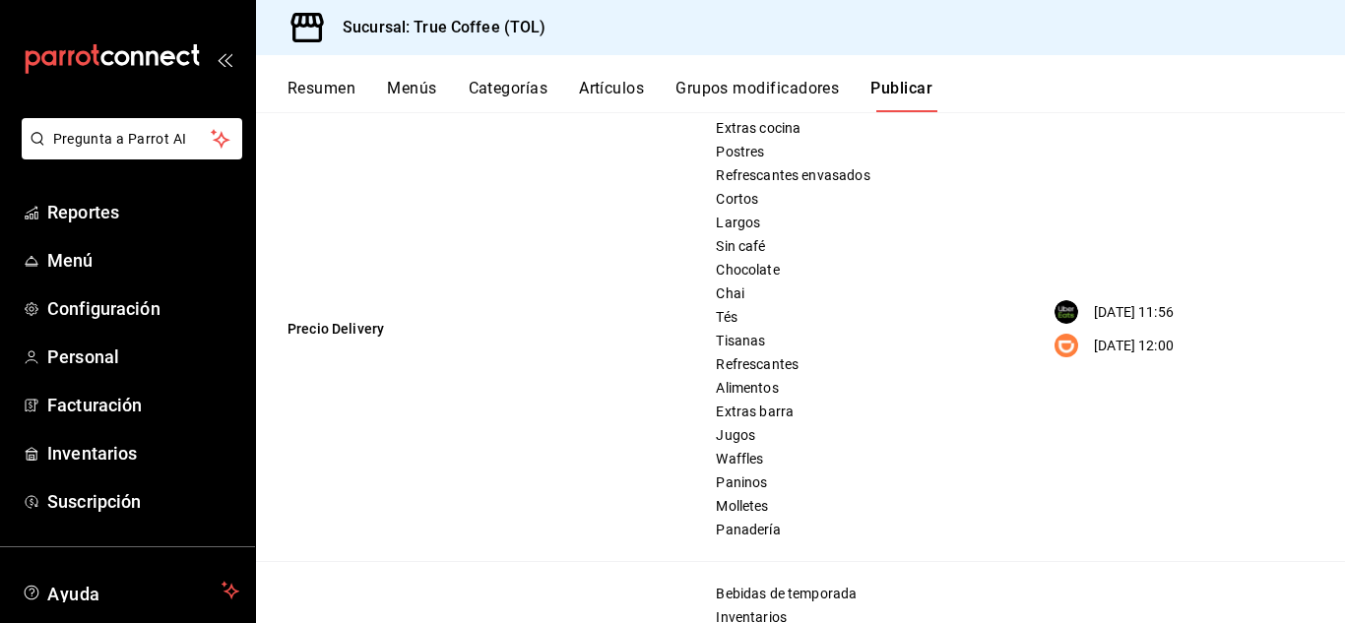
click at [754, 411] on span "Extras barra" at bounding box center [855, 412] width 278 height 14
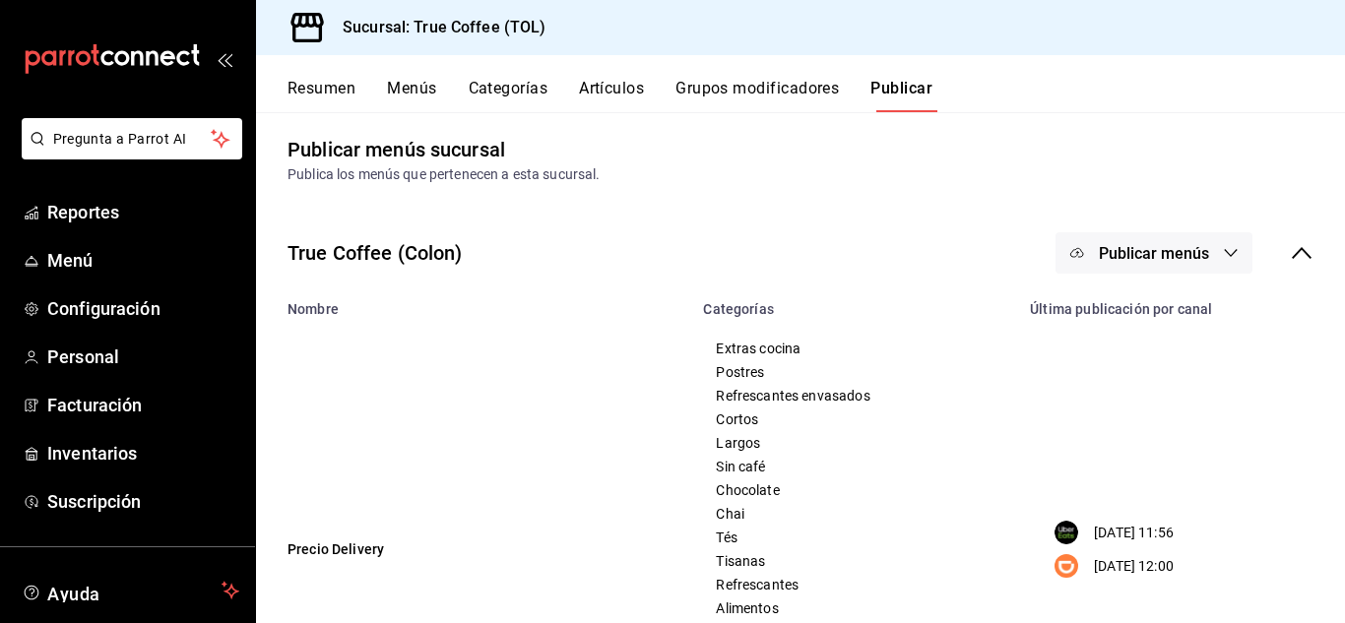
scroll to position [8, 0]
click at [324, 90] on button "Resumen" at bounding box center [321, 95] width 68 height 33
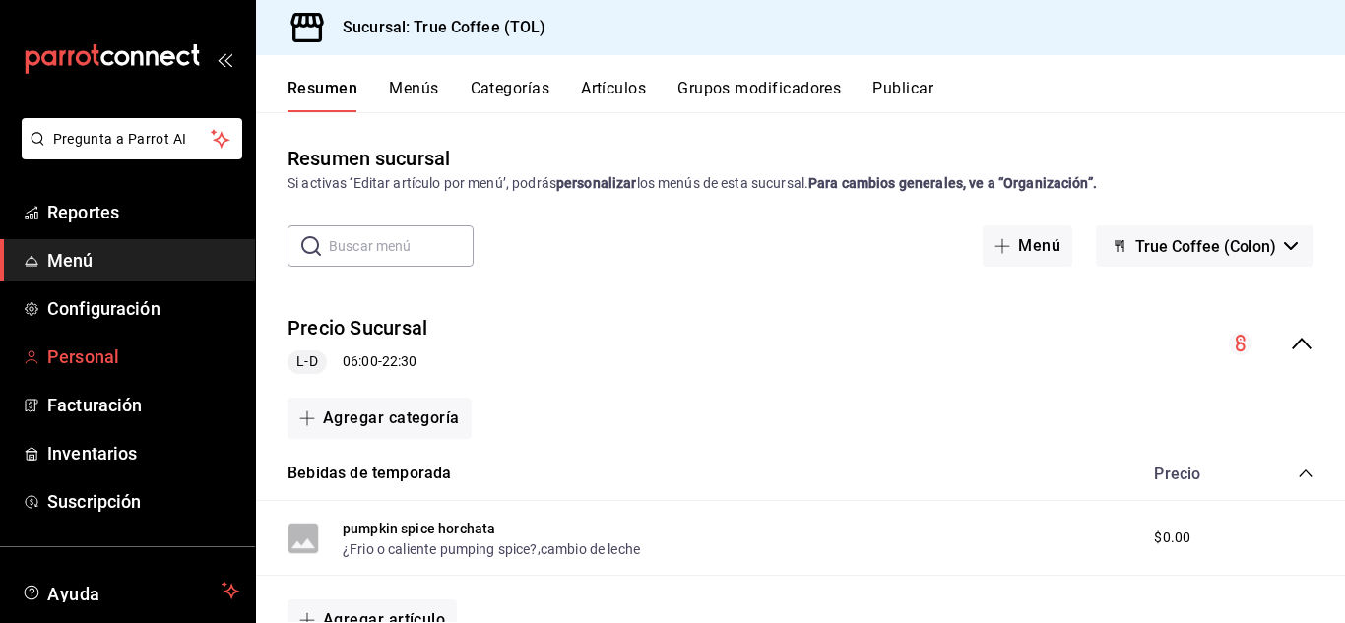
click at [114, 343] on link "Personal" at bounding box center [127, 357] width 255 height 42
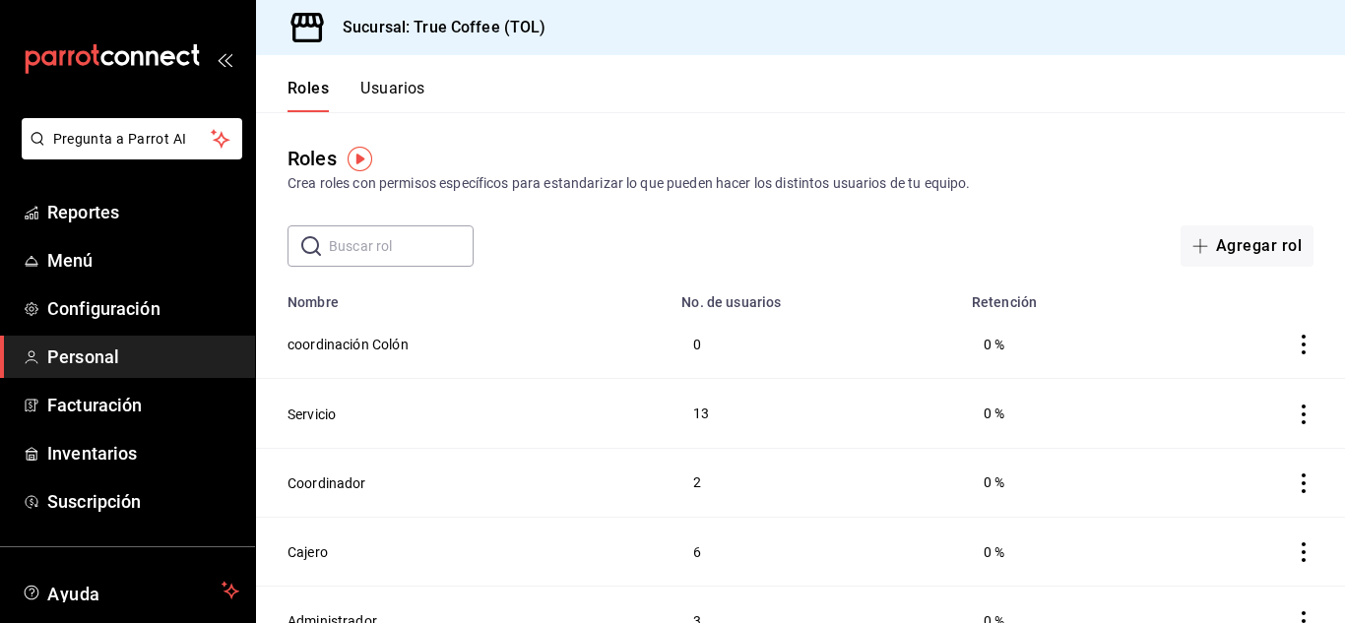
click at [1293, 344] on icon "actions" at bounding box center [1303, 345] width 20 height 20
click at [877, 257] on div at bounding box center [672, 311] width 1345 height 623
click at [349, 346] on button "coordinación Colón" at bounding box center [347, 345] width 121 height 20
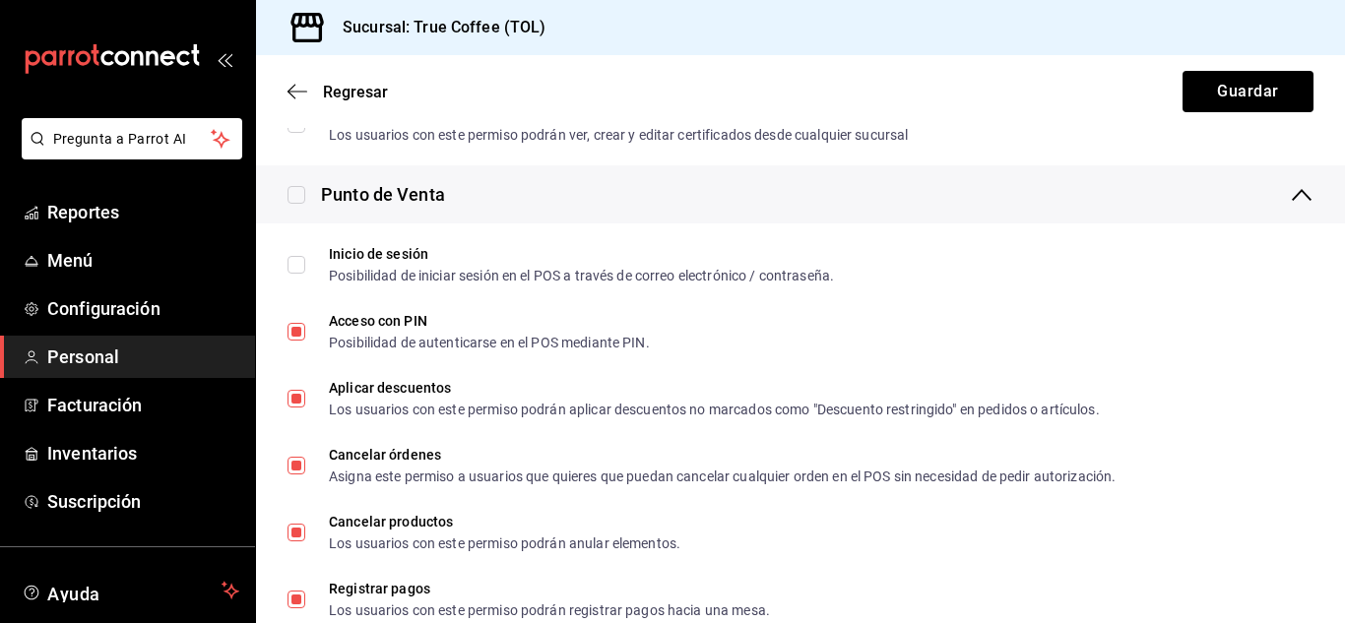
scroll to position [772, 0]
click at [305, 86] on icon "button" at bounding box center [297, 92] width 20 height 18
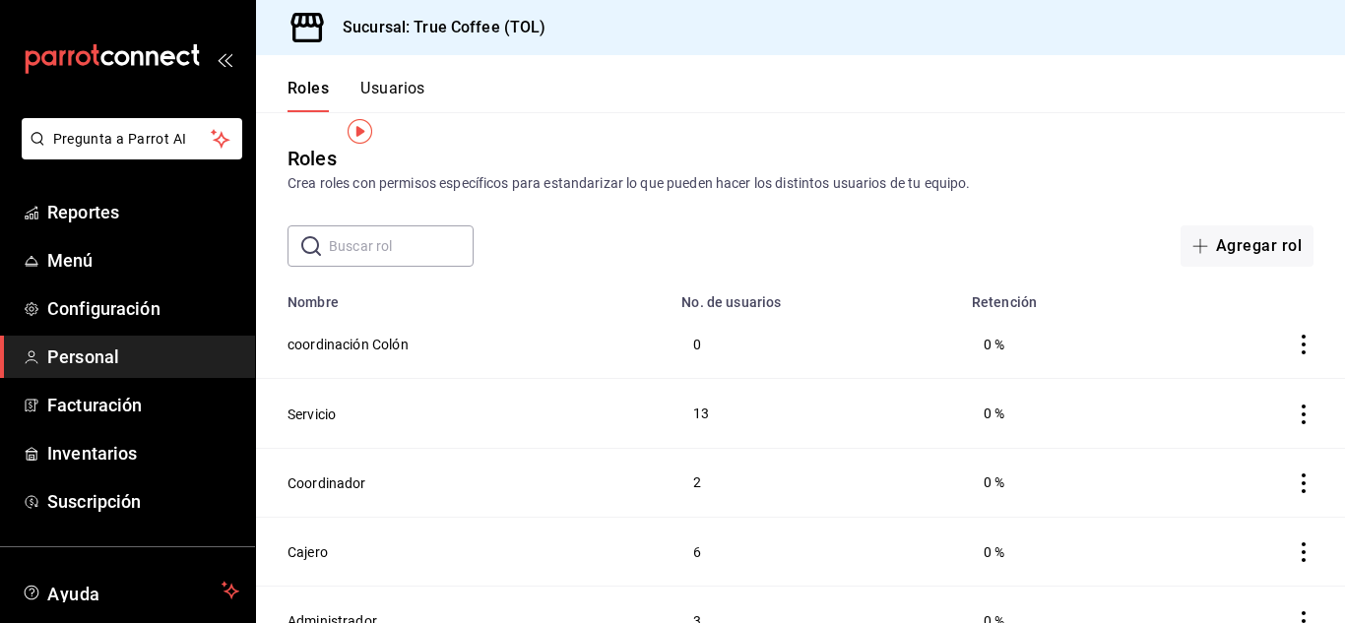
scroll to position [28, 0]
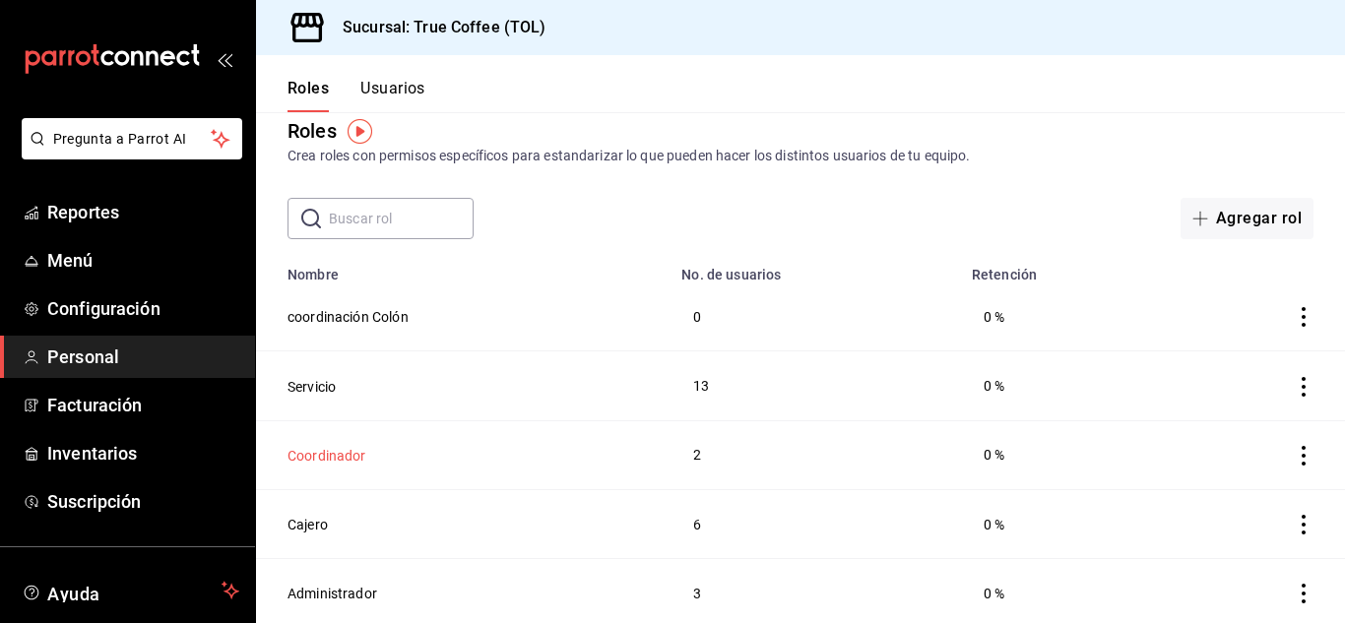
click at [342, 452] on button "Coordinador" at bounding box center [326, 456] width 79 height 20
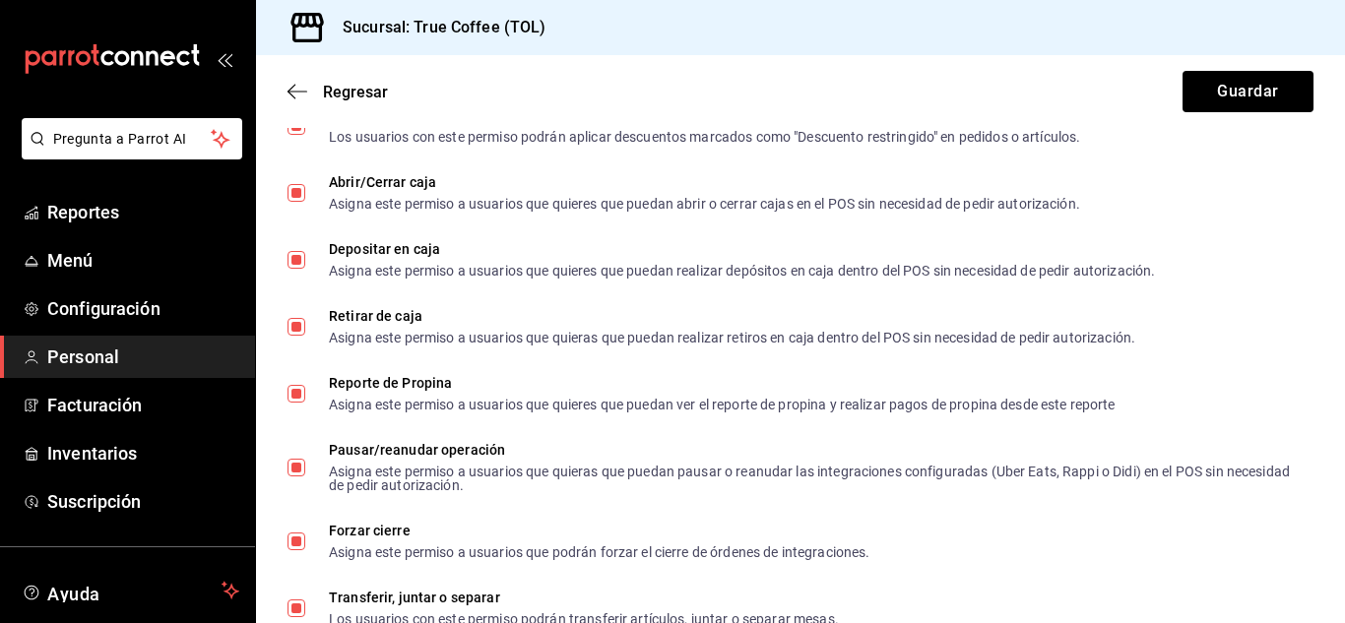
scroll to position [1848, 0]
click at [331, 93] on span "Regresar" at bounding box center [355, 92] width 65 height 19
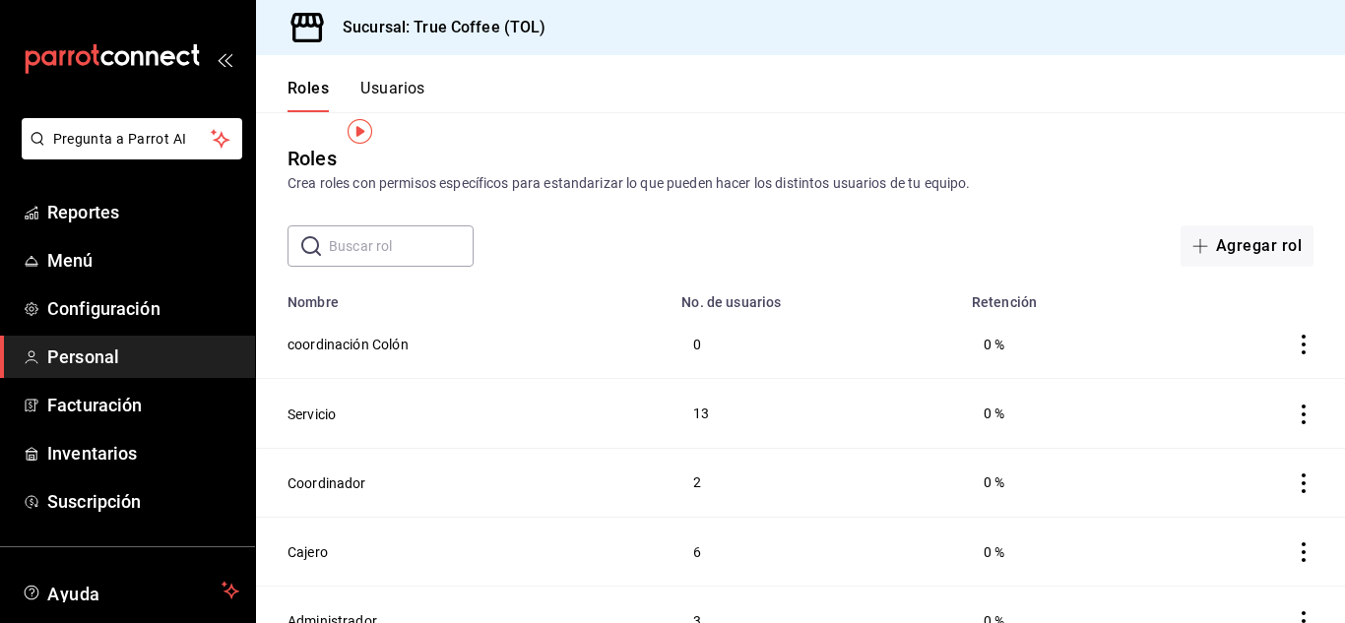
scroll to position [28, 0]
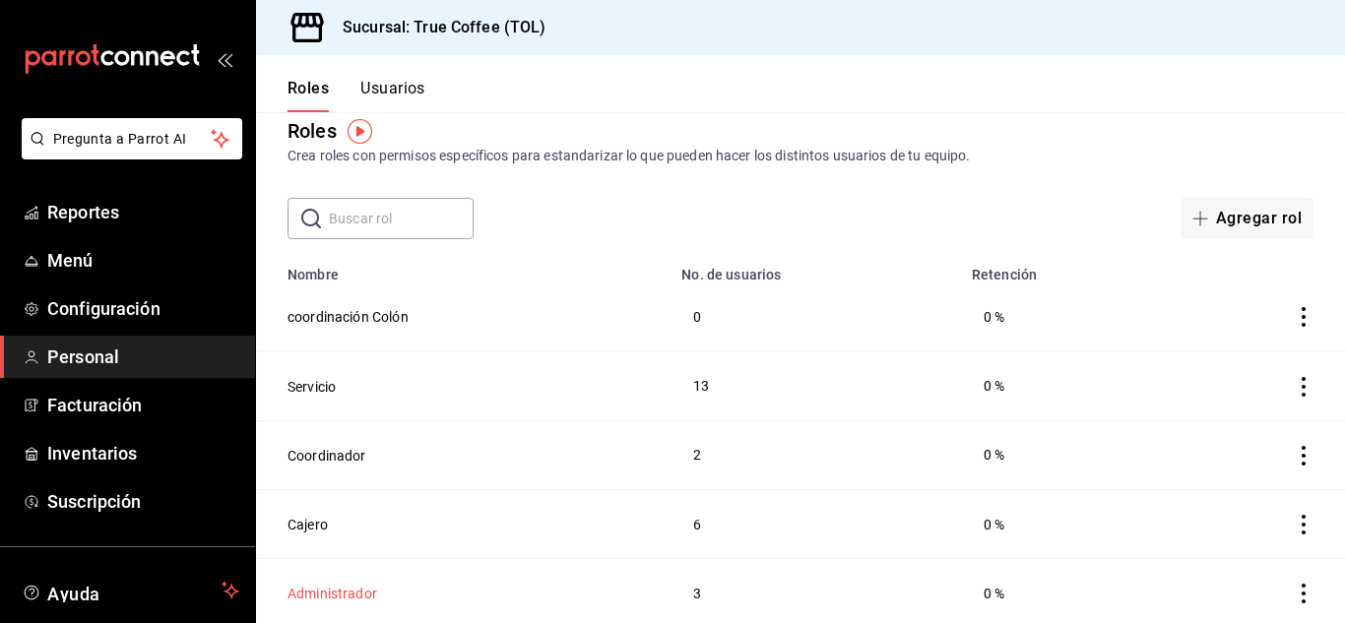
click at [340, 589] on button "Administrador" at bounding box center [332, 594] width 90 height 20
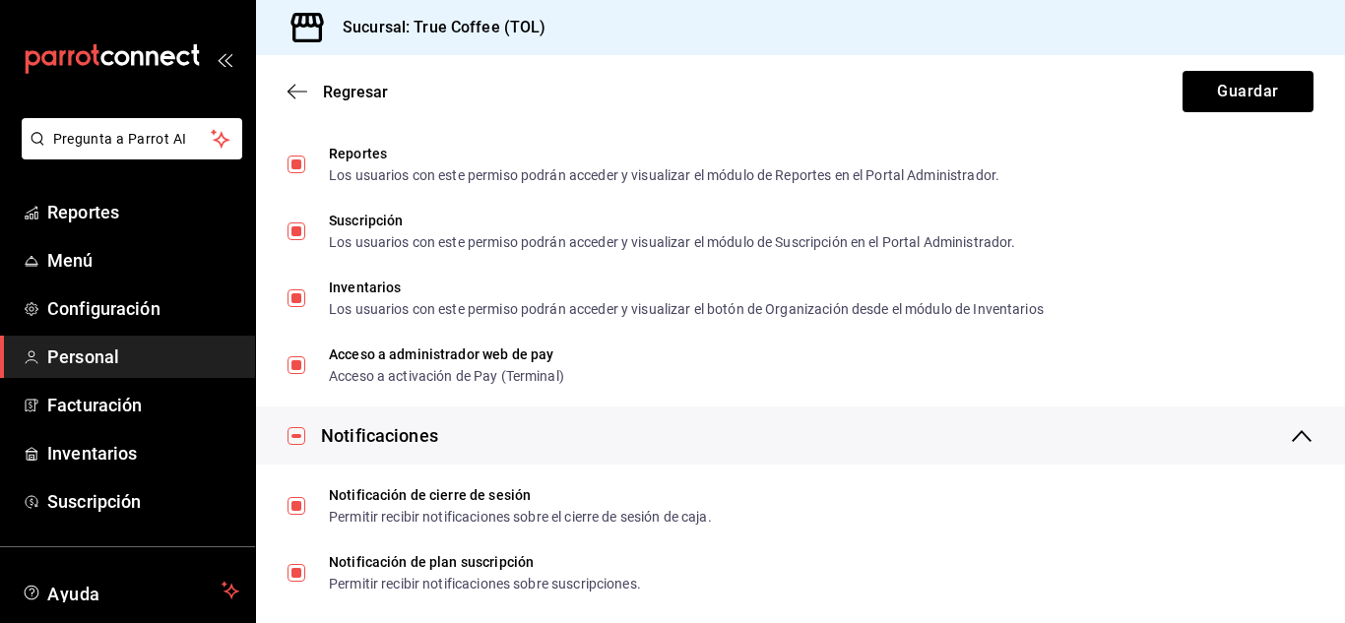
scroll to position [3532, 0]
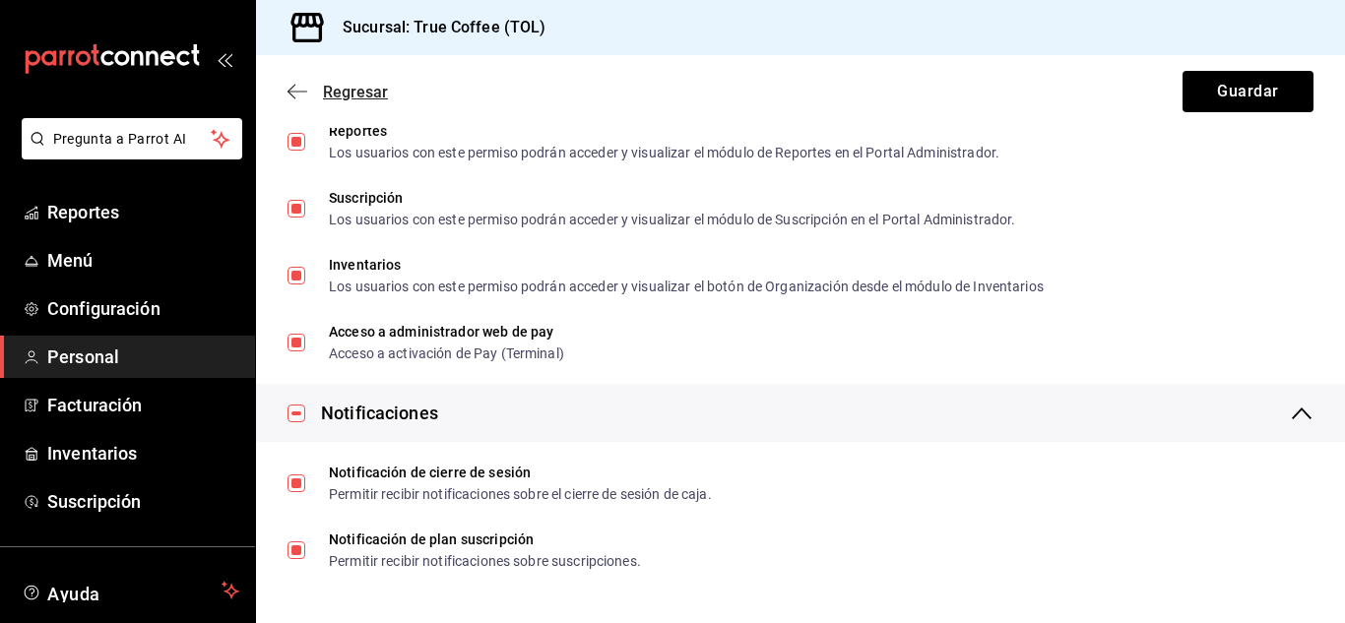
click at [362, 87] on span "Regresar" at bounding box center [355, 92] width 65 height 19
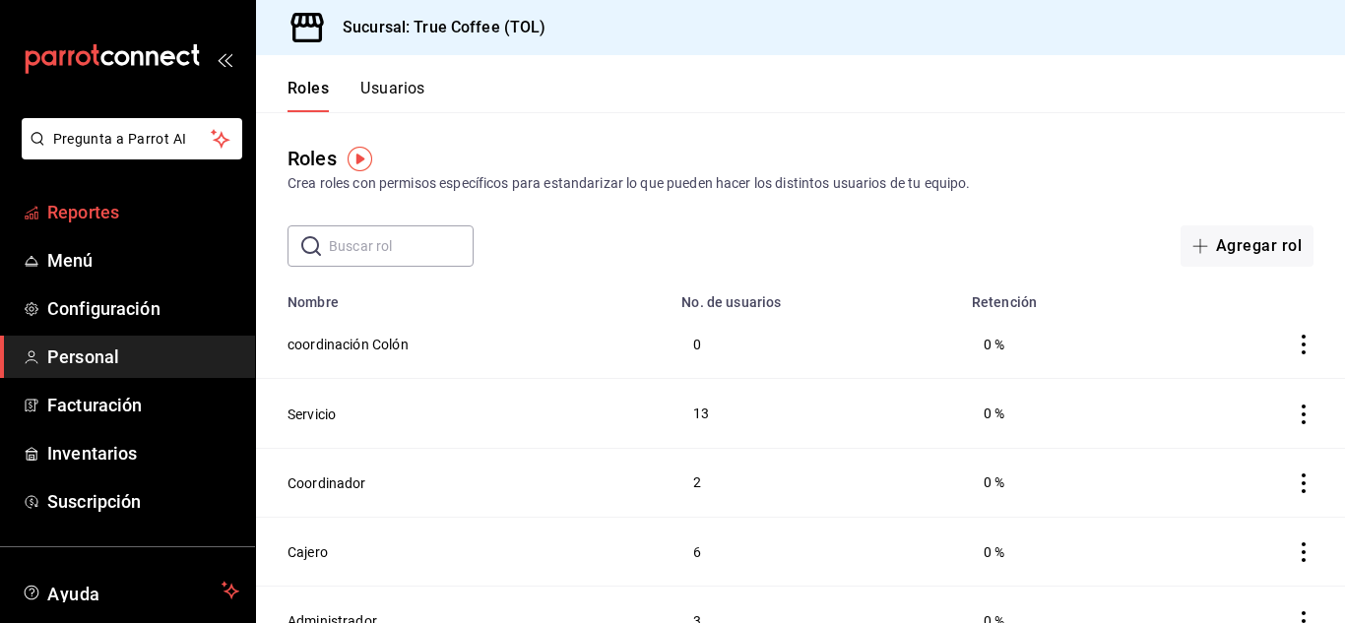
click at [95, 207] on span "Reportes" at bounding box center [143, 212] width 192 height 27
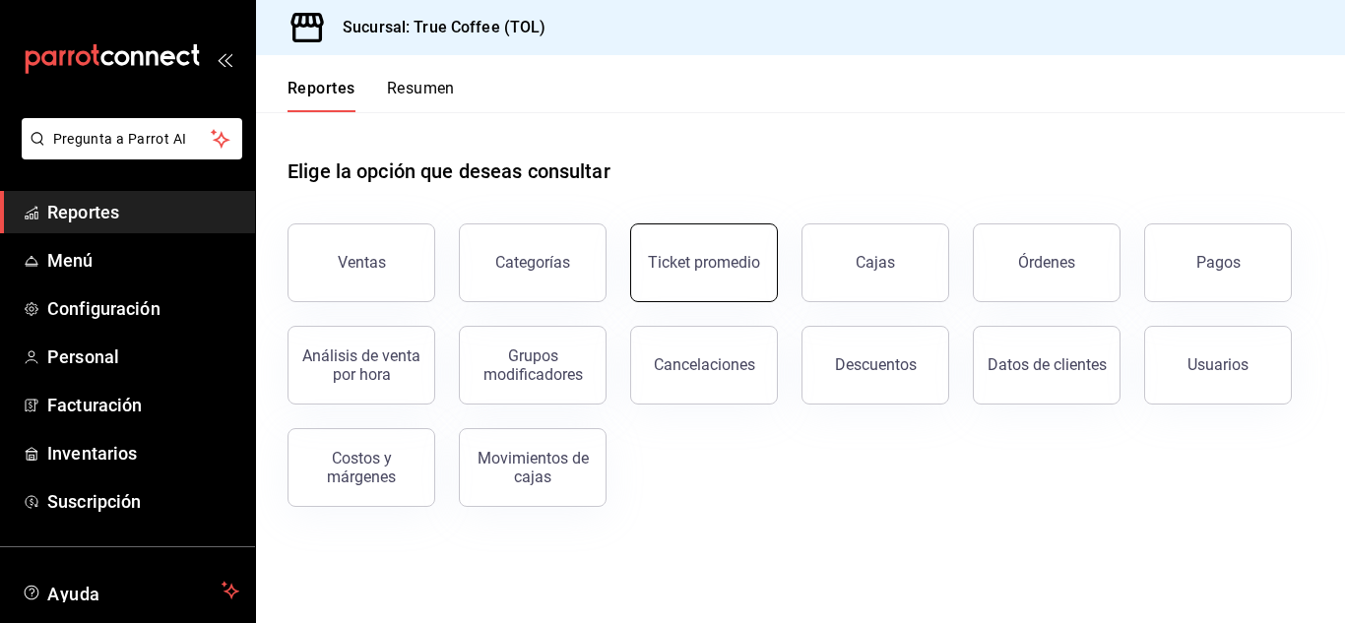
click at [683, 260] on div "Ticket promedio" at bounding box center [704, 262] width 112 height 19
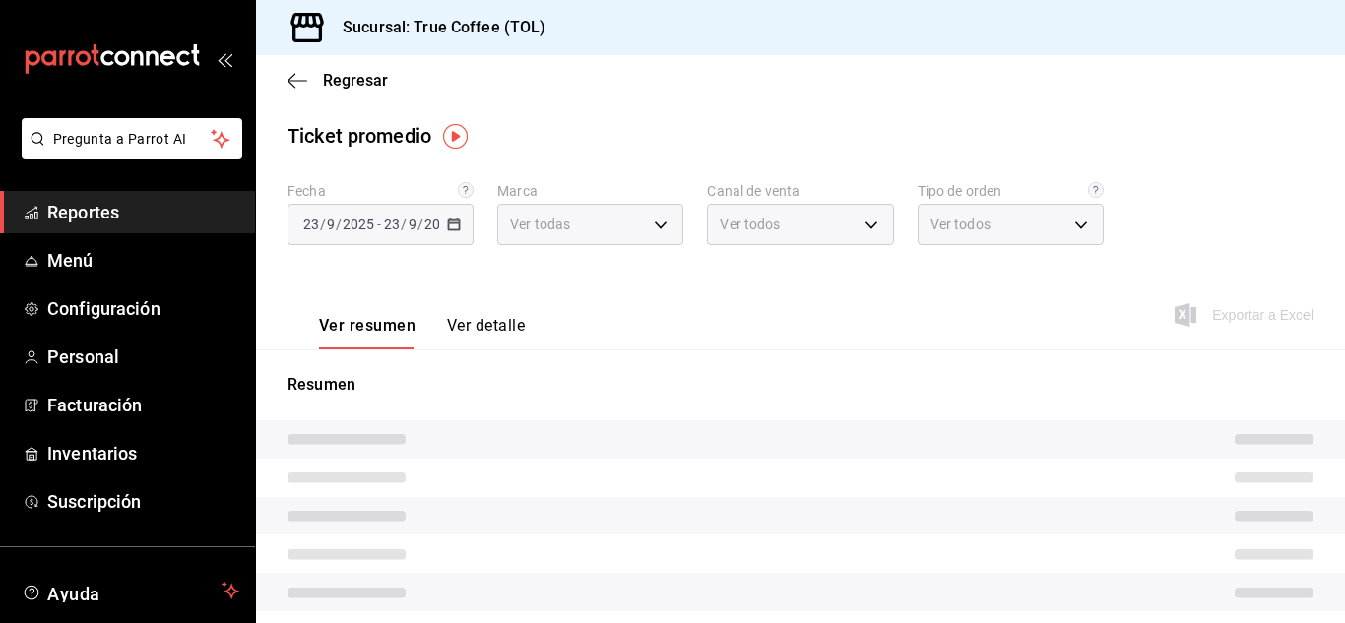
type input "26f61452-cae3-4785-a690-7b393e87ceb5"
type input "PARROT,UBER_EATS,RAPPI,DIDI_FOOD,ONLINE"
type input "b60ca8c0-889b-4ecf-8815-30d8a585ba72,e1284be7-72d7-489e-a749-5991a21c870d,72961…"
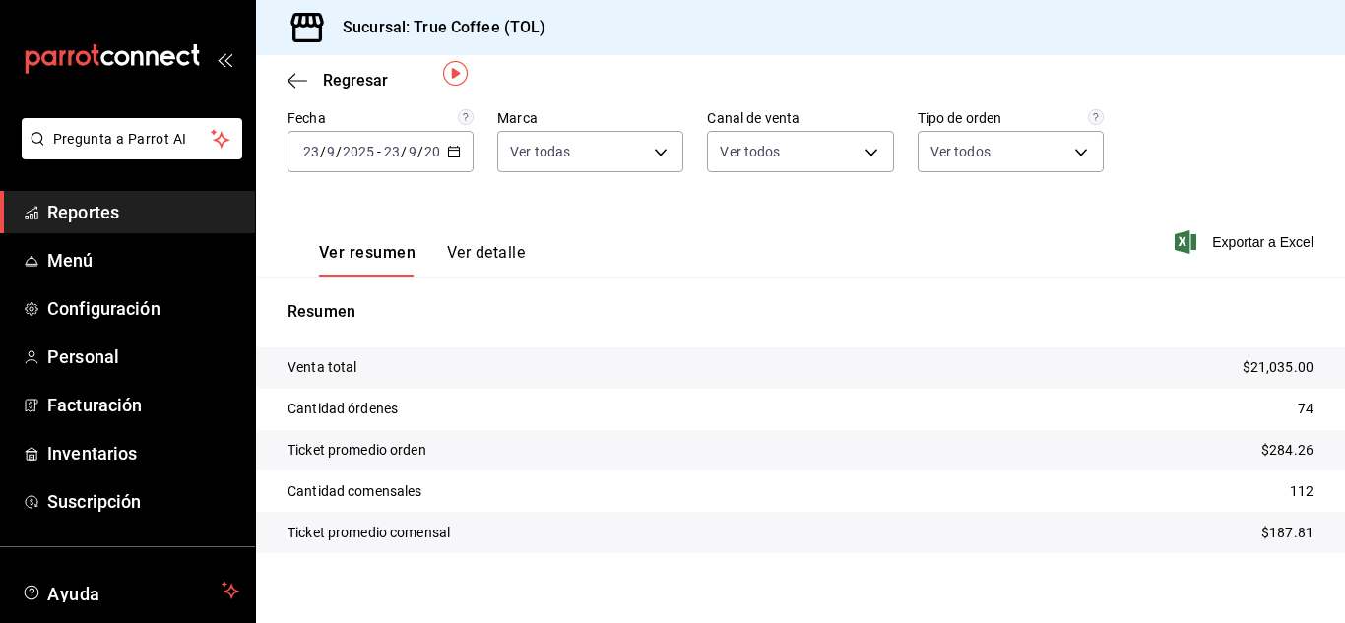
scroll to position [90, 0]
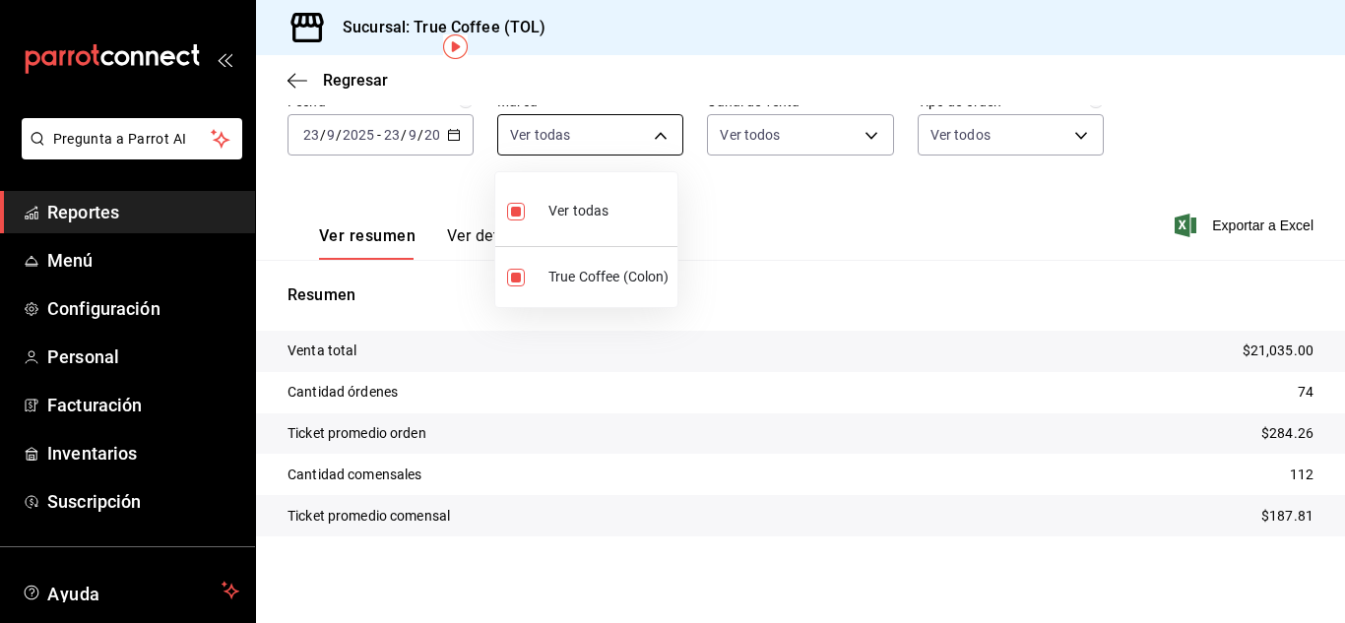
click at [656, 137] on body "Pregunta a Parrot AI Reportes Menú Configuración Personal Facturación Inventari…" at bounding box center [672, 311] width 1345 height 623
click at [364, 81] on div at bounding box center [672, 311] width 1345 height 623
click at [364, 81] on span "Regresar" at bounding box center [355, 80] width 65 height 19
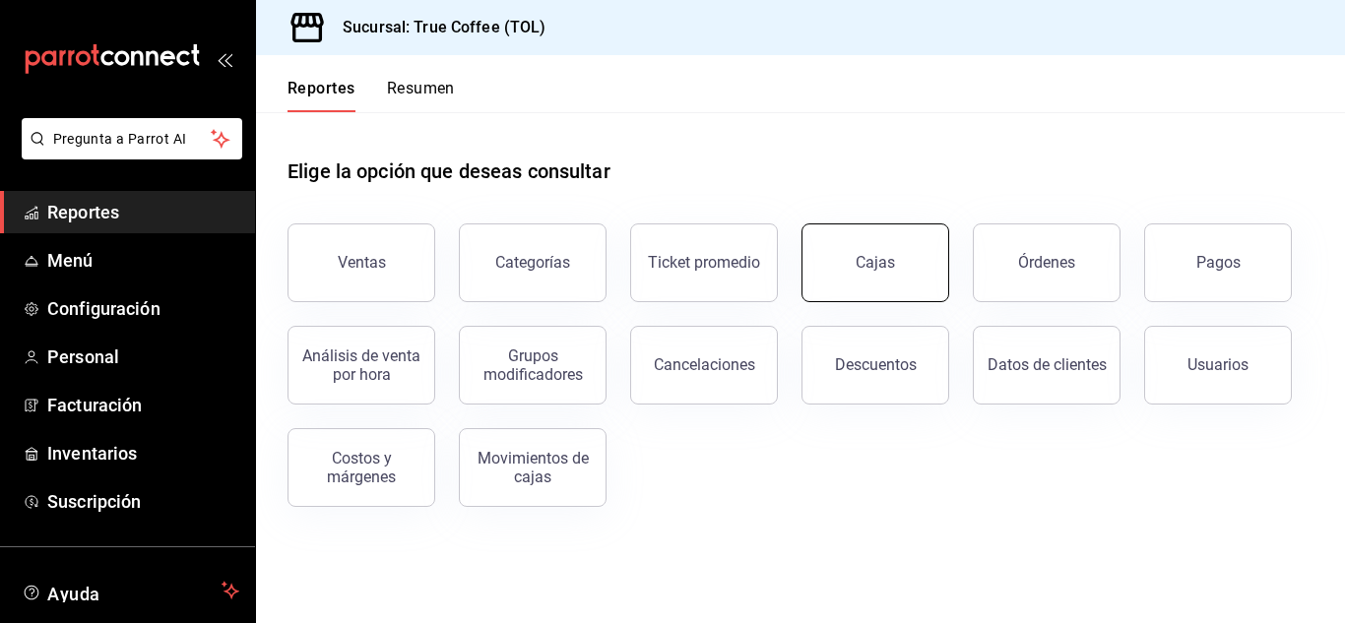
click at [892, 277] on link "Cajas" at bounding box center [875, 262] width 148 height 79
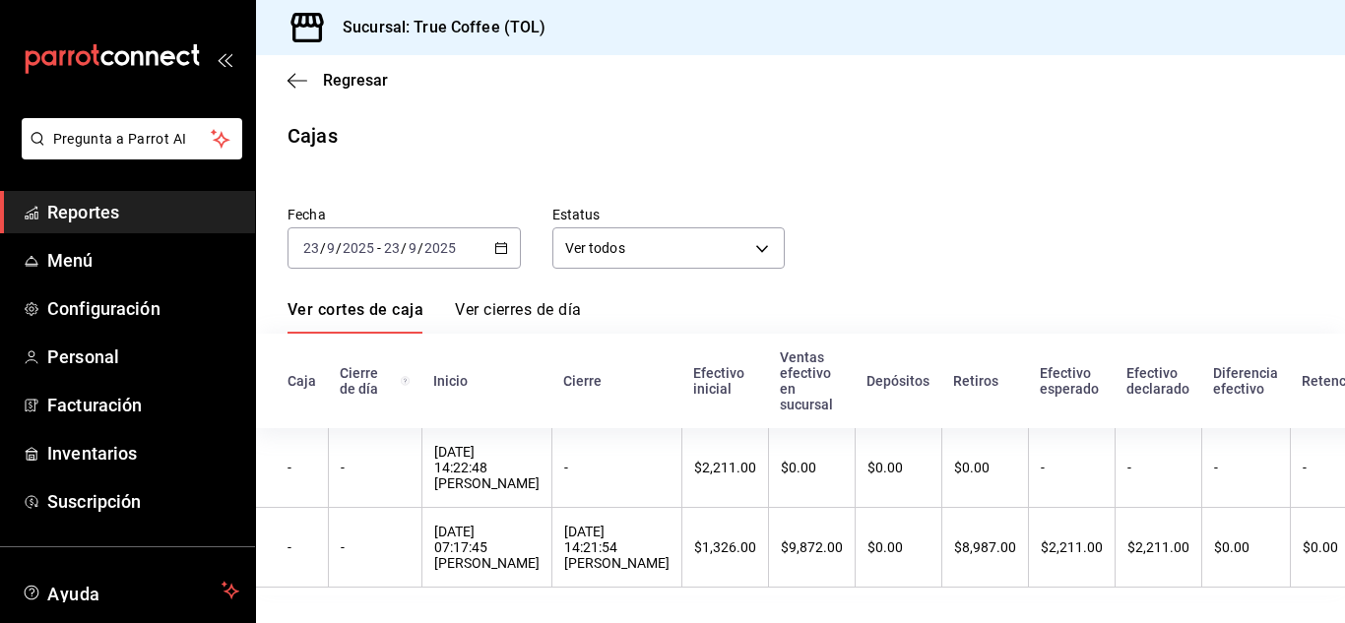
click at [499, 302] on link "Ver cierres de día" at bounding box center [518, 316] width 126 height 33
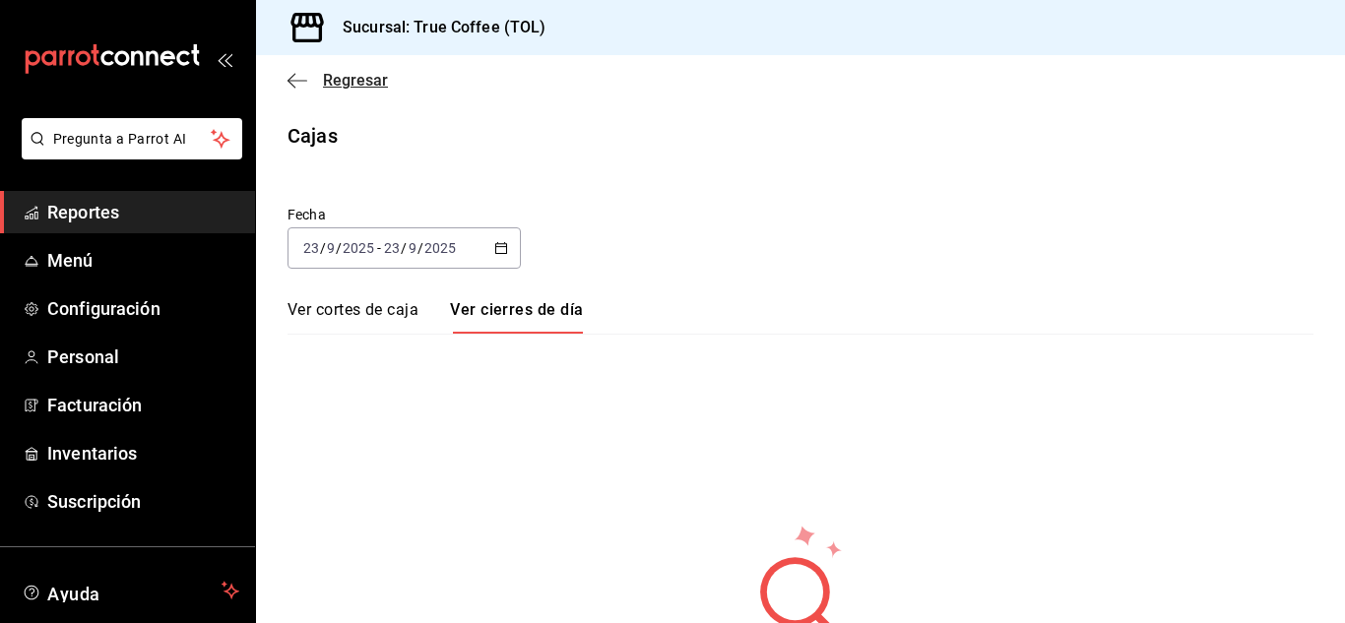
click at [328, 79] on span "Regresar" at bounding box center [355, 80] width 65 height 19
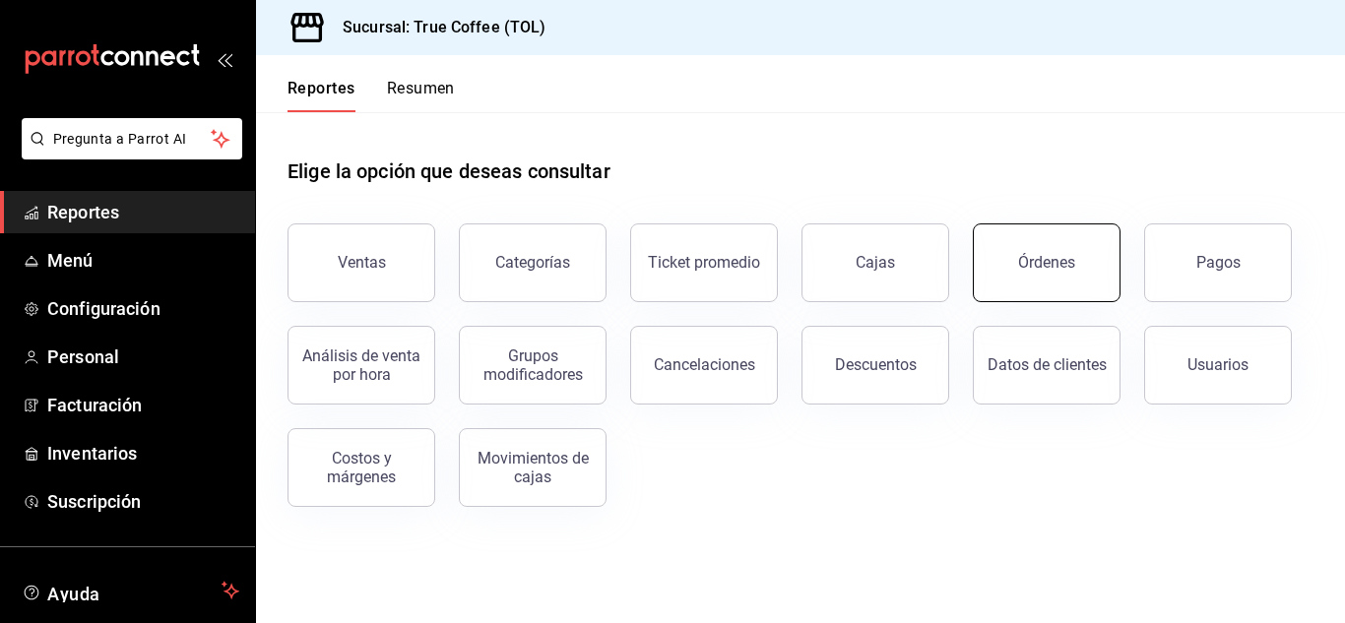
click at [1049, 283] on button "Órdenes" at bounding box center [1047, 262] width 148 height 79
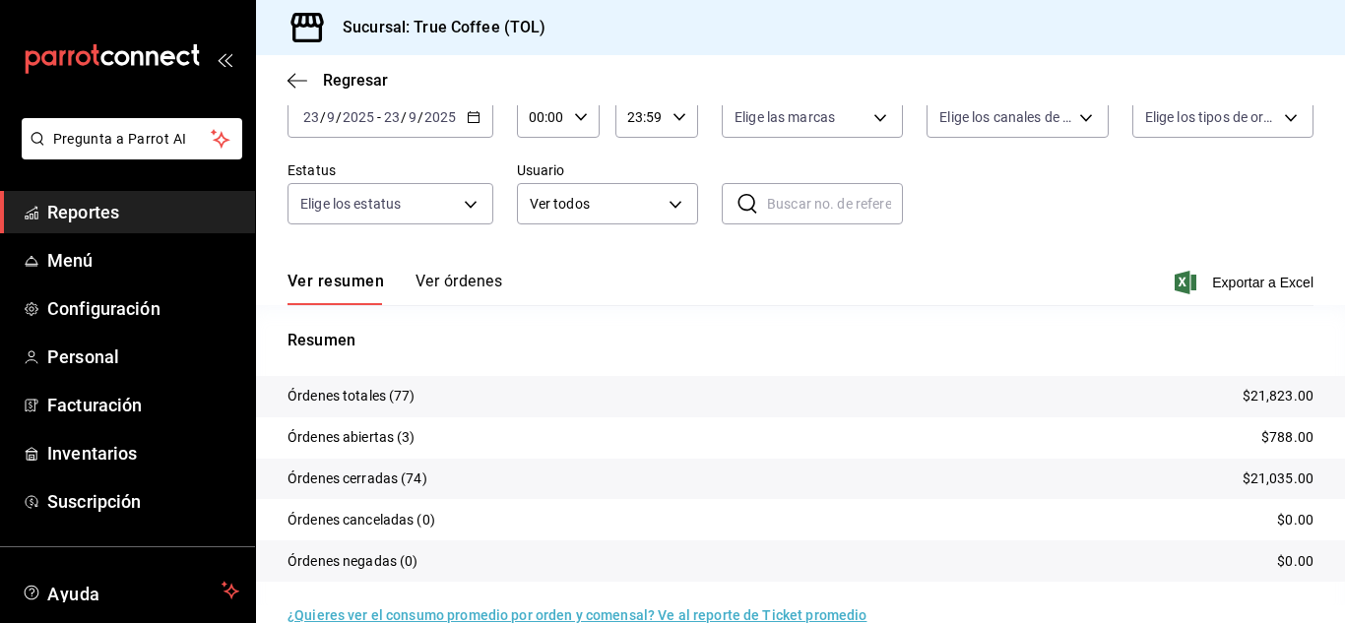
scroll to position [150, 0]
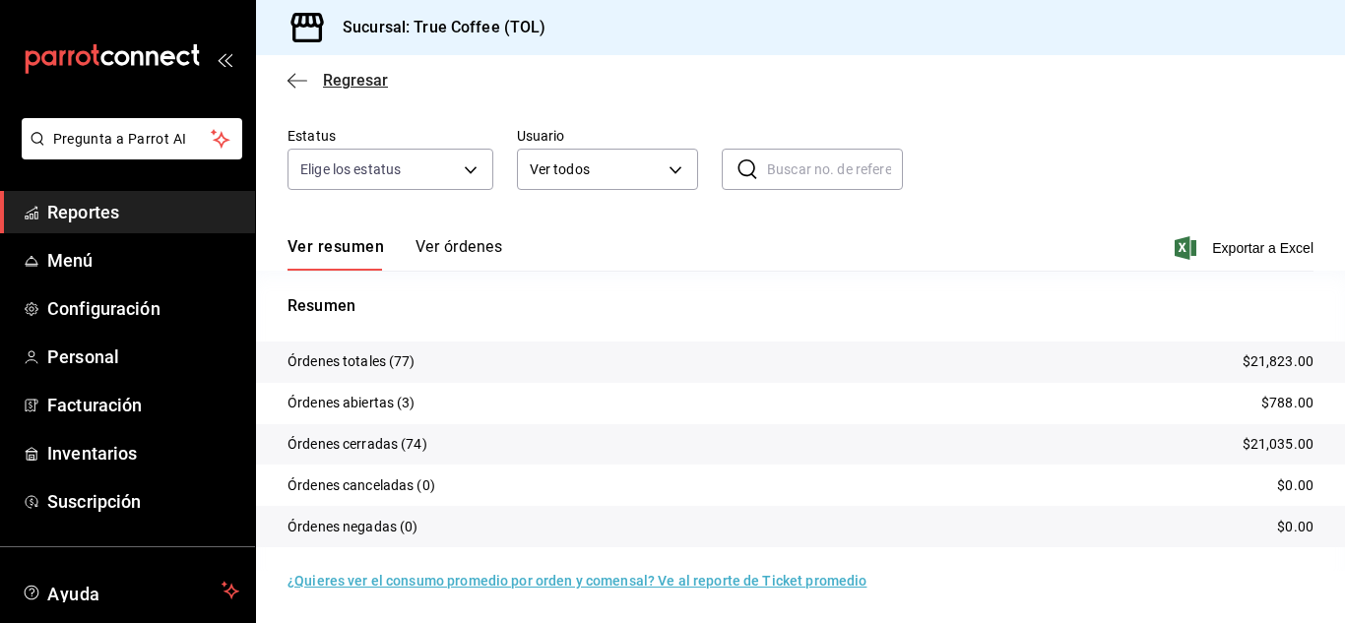
click at [325, 78] on span "Regresar" at bounding box center [355, 80] width 65 height 19
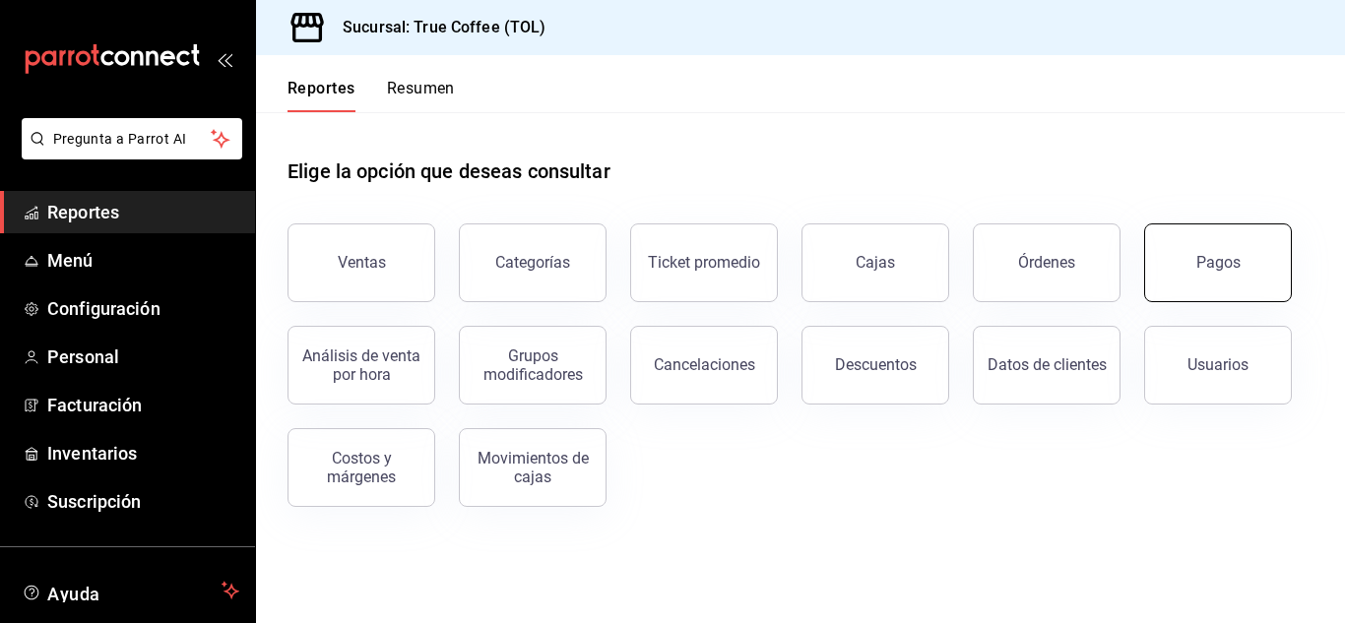
click at [1175, 289] on button "Pagos" at bounding box center [1218, 262] width 148 height 79
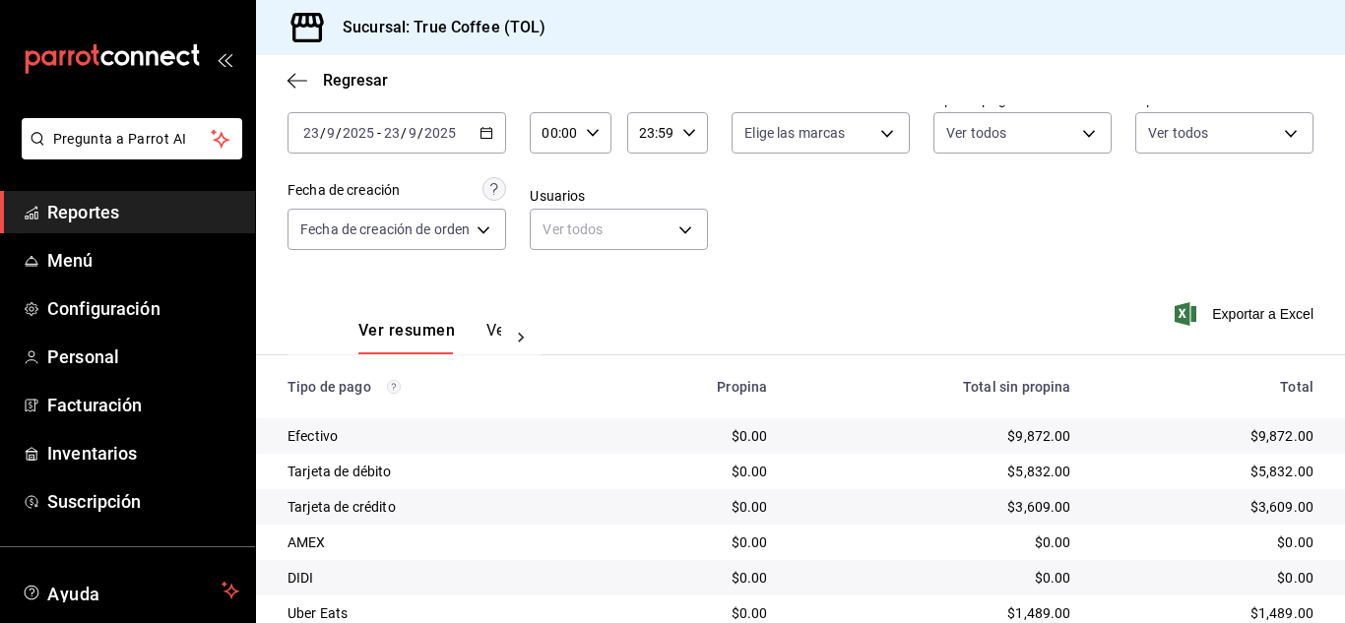
scroll to position [211, 0]
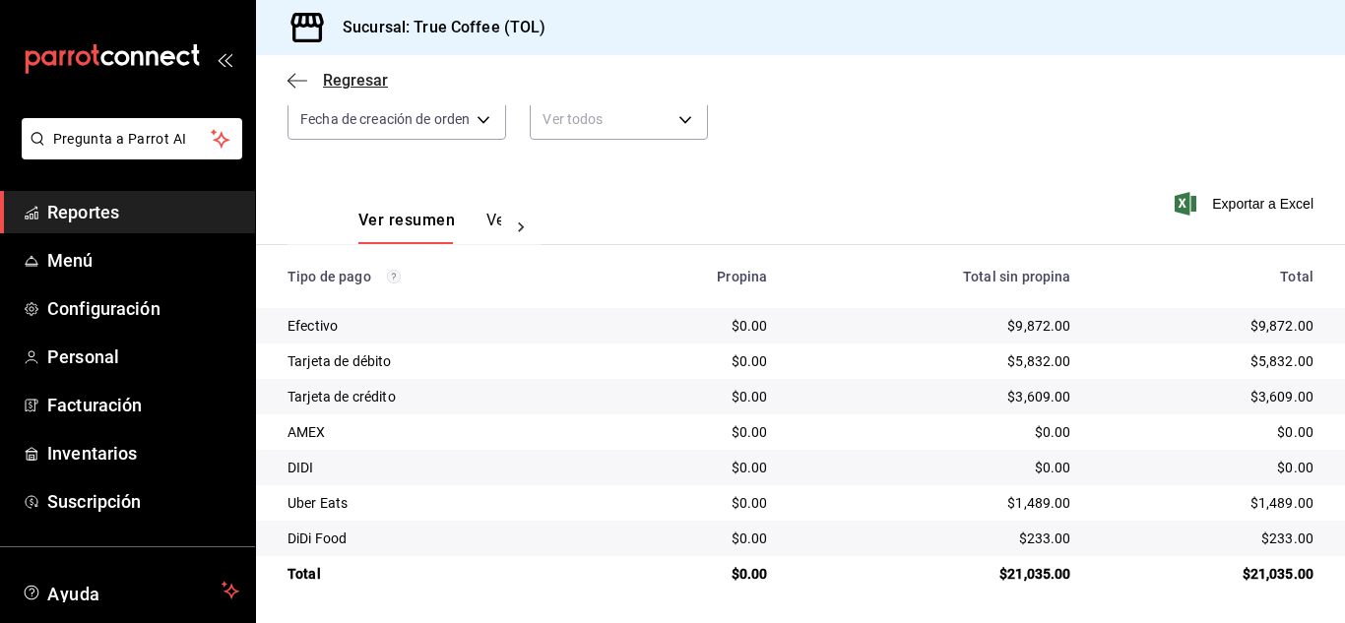
click at [300, 80] on icon "button" at bounding box center [297, 80] width 20 height 1
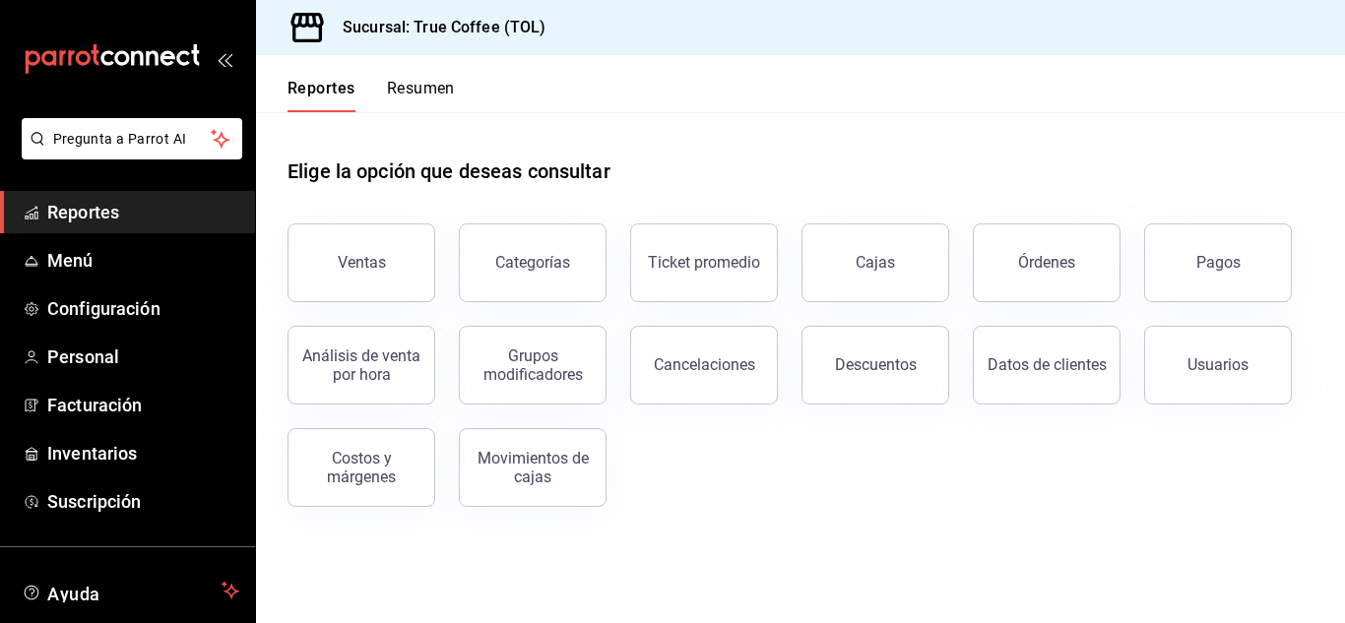
click at [431, 366] on div "Análisis de venta por hora" at bounding box center [349, 353] width 171 height 102
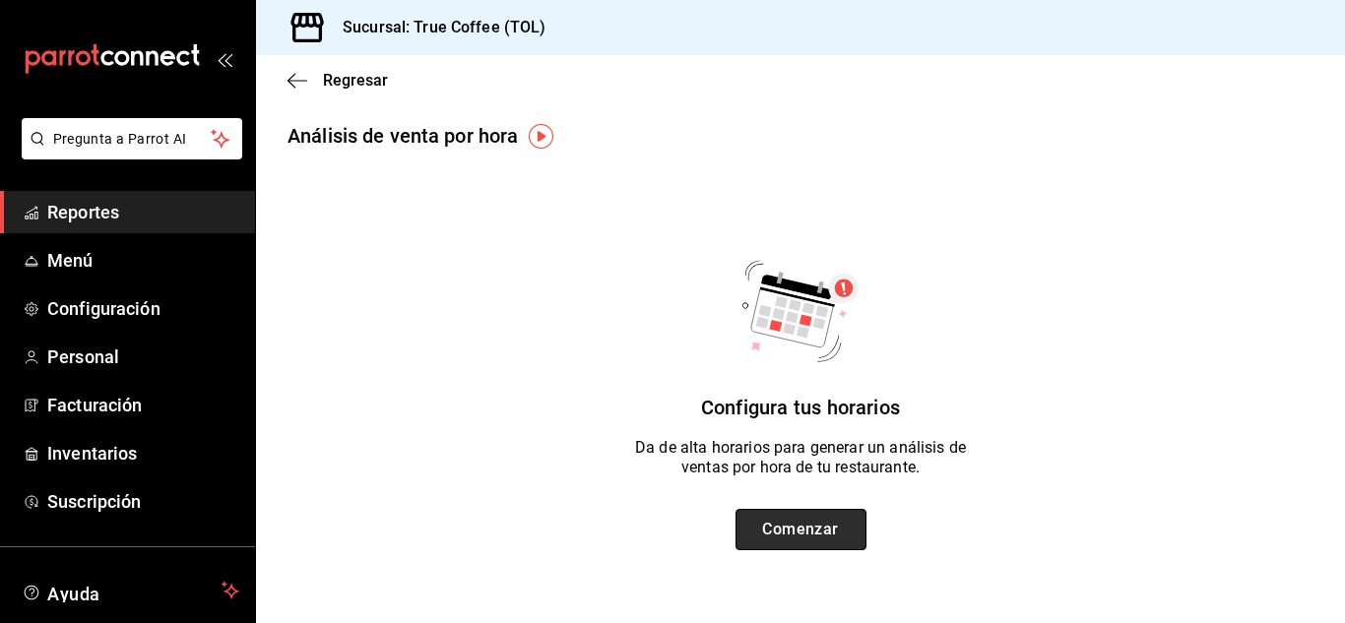
click at [804, 518] on button "Comenzar" at bounding box center [800, 529] width 131 height 41
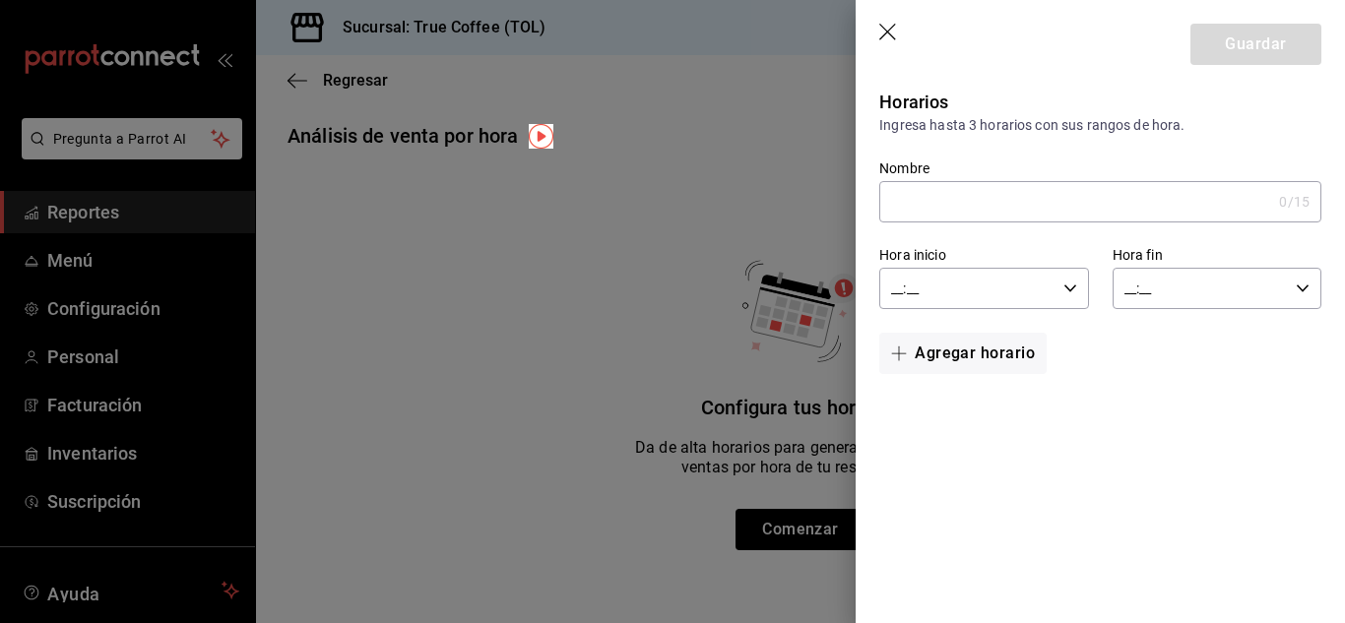
click at [930, 202] on input "Nombre" at bounding box center [1075, 201] width 392 height 39
type input "[PERSON_NAME]"
click at [1047, 294] on input "__:__" at bounding box center [966, 288] width 175 height 39
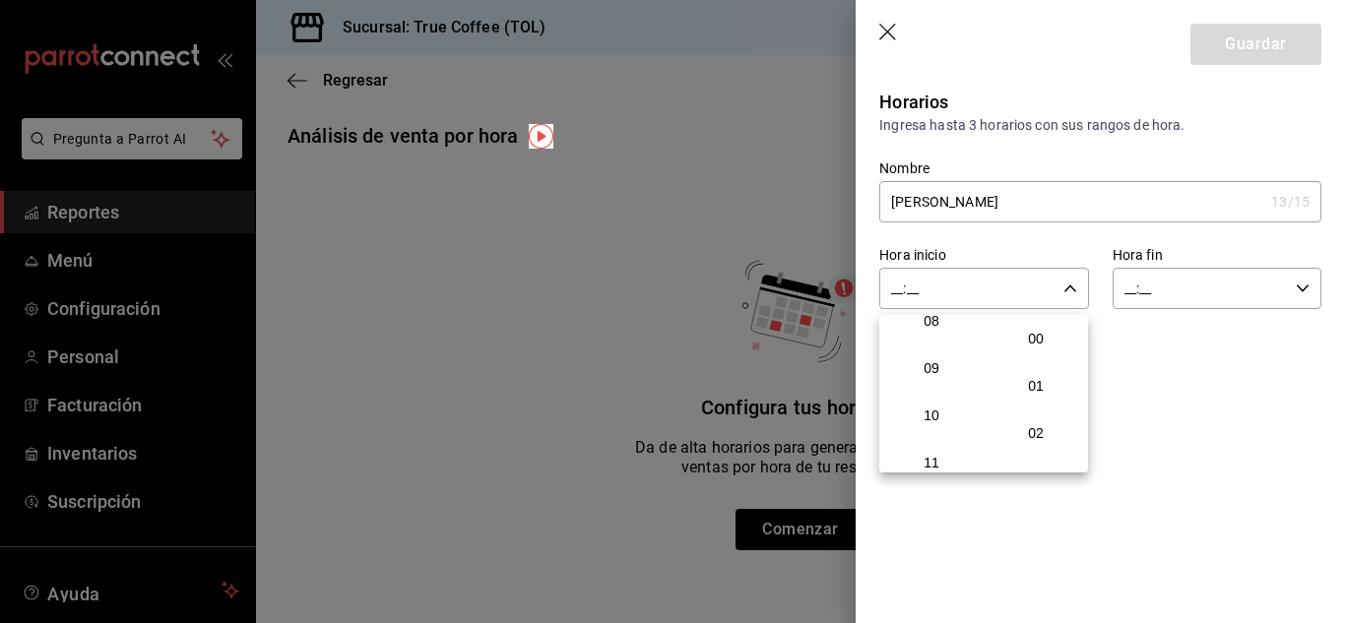
scroll to position [400, 0]
click at [934, 376] on button "09" at bounding box center [931, 364] width 96 height 39
click at [1046, 344] on span "00" at bounding box center [1035, 339] width 73 height 16
type input "09:00"
click at [1202, 299] on div at bounding box center [672, 311] width 1345 height 623
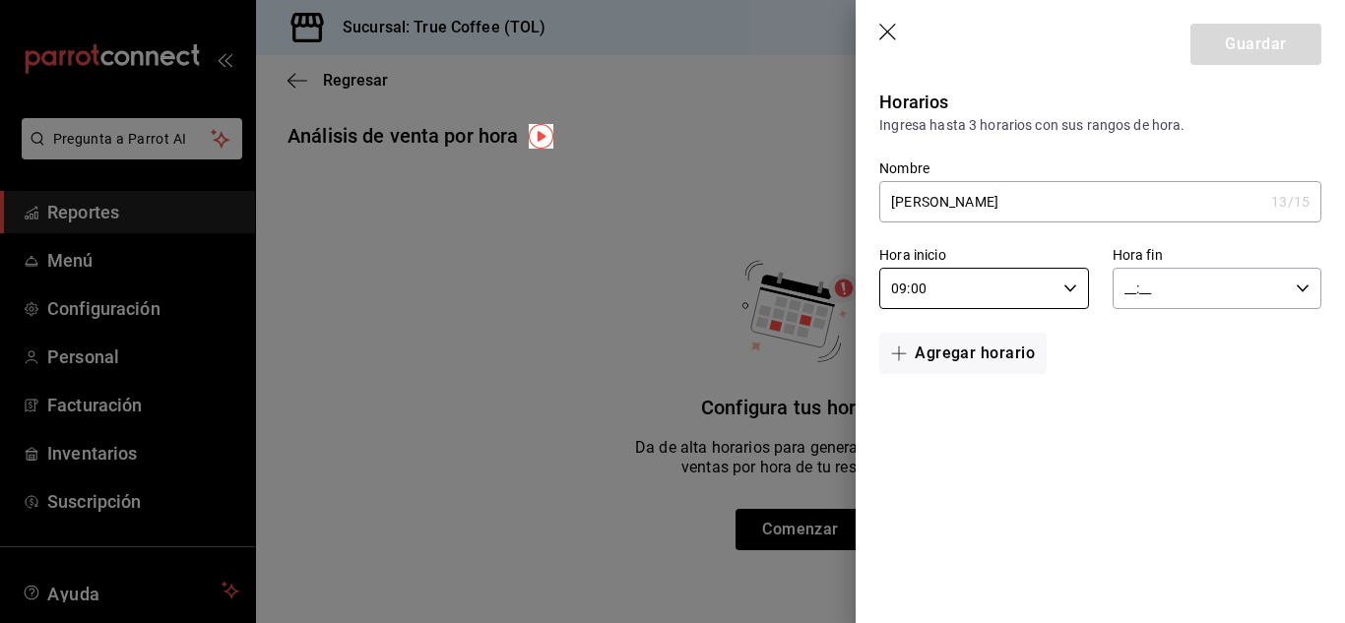
click at [1284, 275] on input "__:__" at bounding box center [1199, 288] width 175 height 39
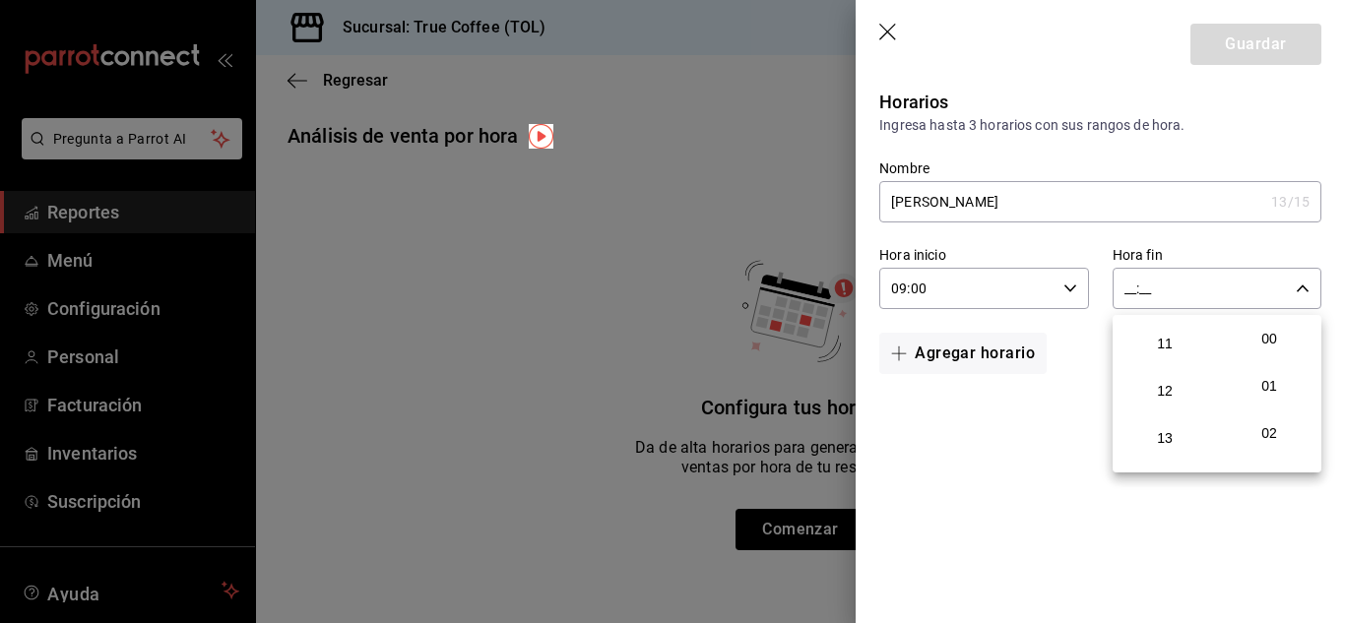
scroll to position [516, 0]
click at [1186, 387] on span "12" at bounding box center [1164, 390] width 73 height 16
click at [1178, 437] on span "13" at bounding box center [1164, 437] width 73 height 16
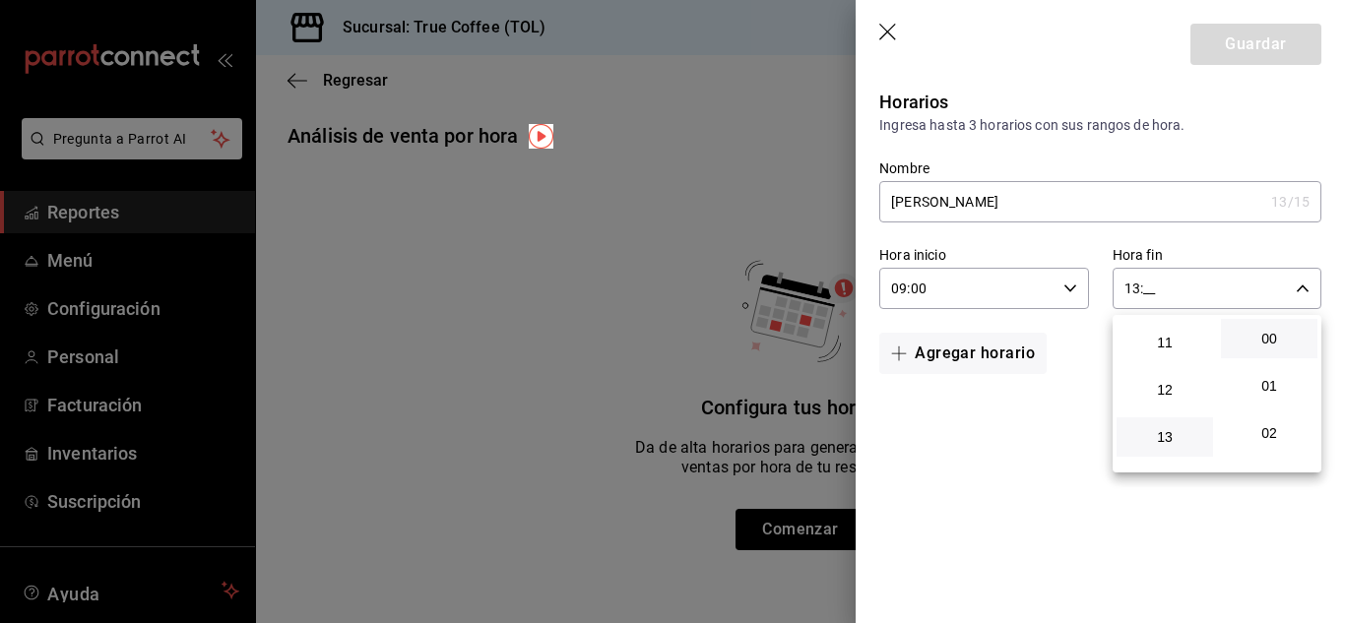
click at [1279, 349] on button "00" at bounding box center [1269, 338] width 96 height 39
click at [1060, 443] on div at bounding box center [672, 311] width 1345 height 623
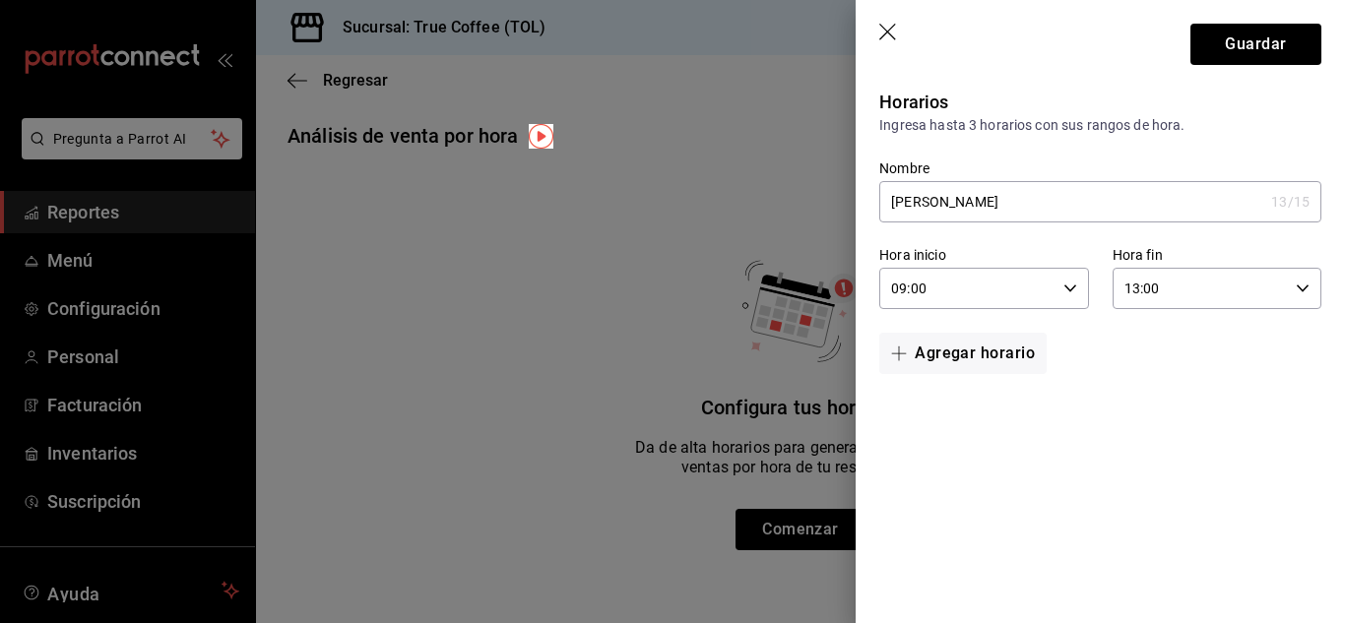
click at [1055, 293] on div "09:00 Hora inicio" at bounding box center [983, 288] width 209 height 41
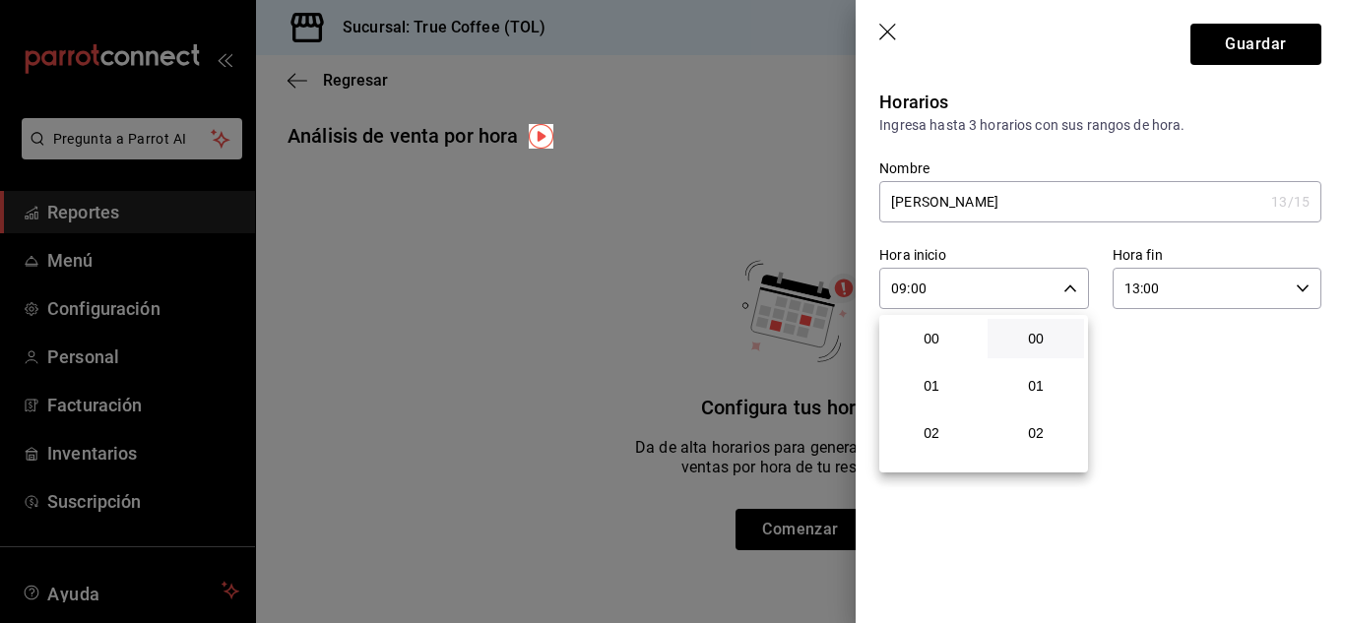
scroll to position [425, 0]
click at [1216, 272] on div at bounding box center [672, 311] width 1345 height 623
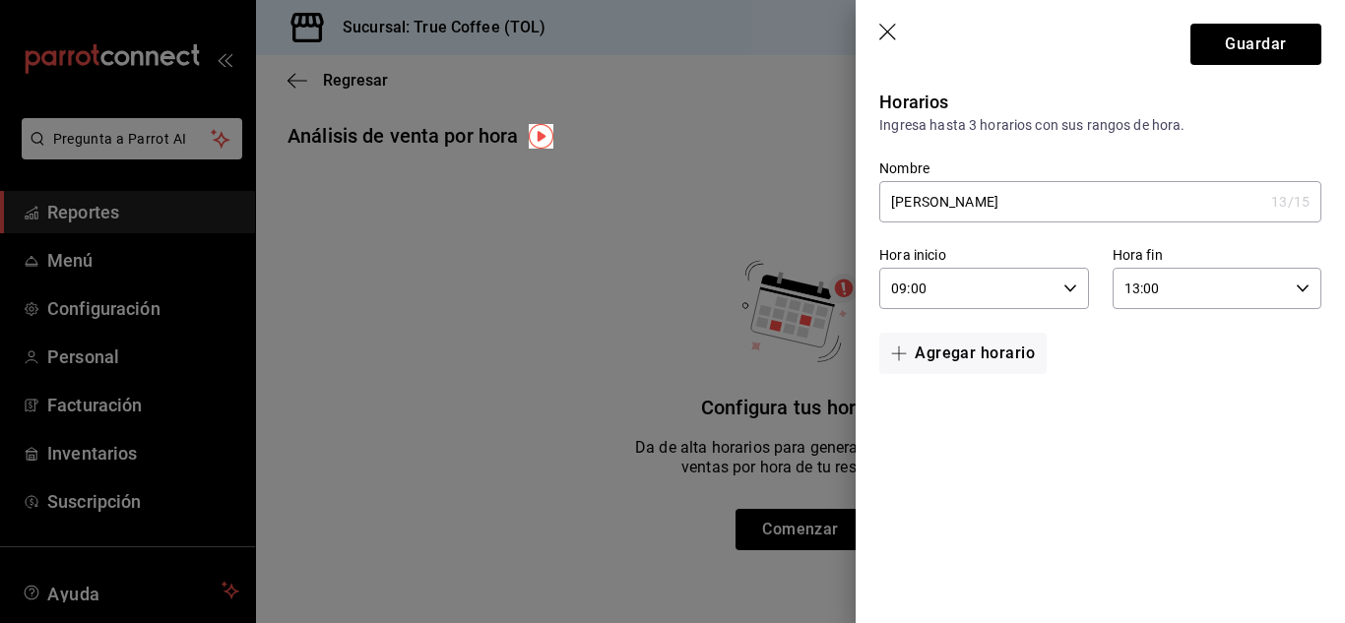
click at [1301, 288] on icon "button" at bounding box center [1302, 289] width 14 height 14
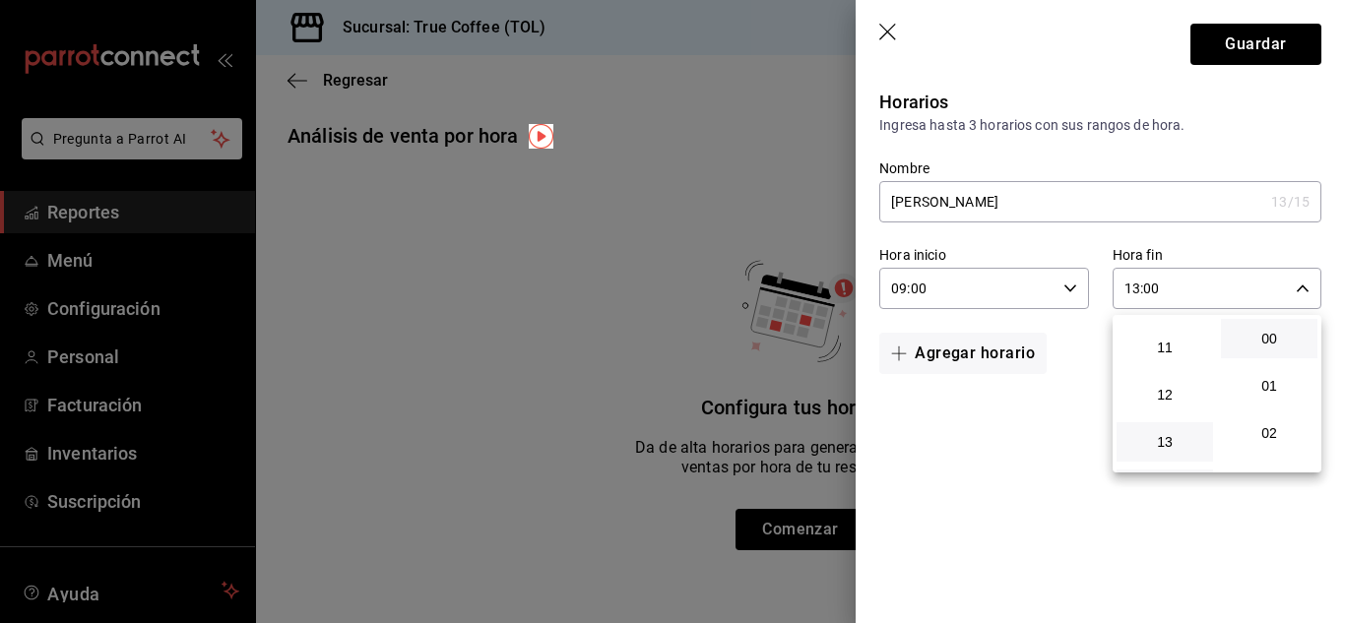
scroll to position [506, 0]
click at [1161, 367] on button "11" at bounding box center [1164, 352] width 96 height 39
click at [1040, 420] on div at bounding box center [672, 311] width 1345 height 623
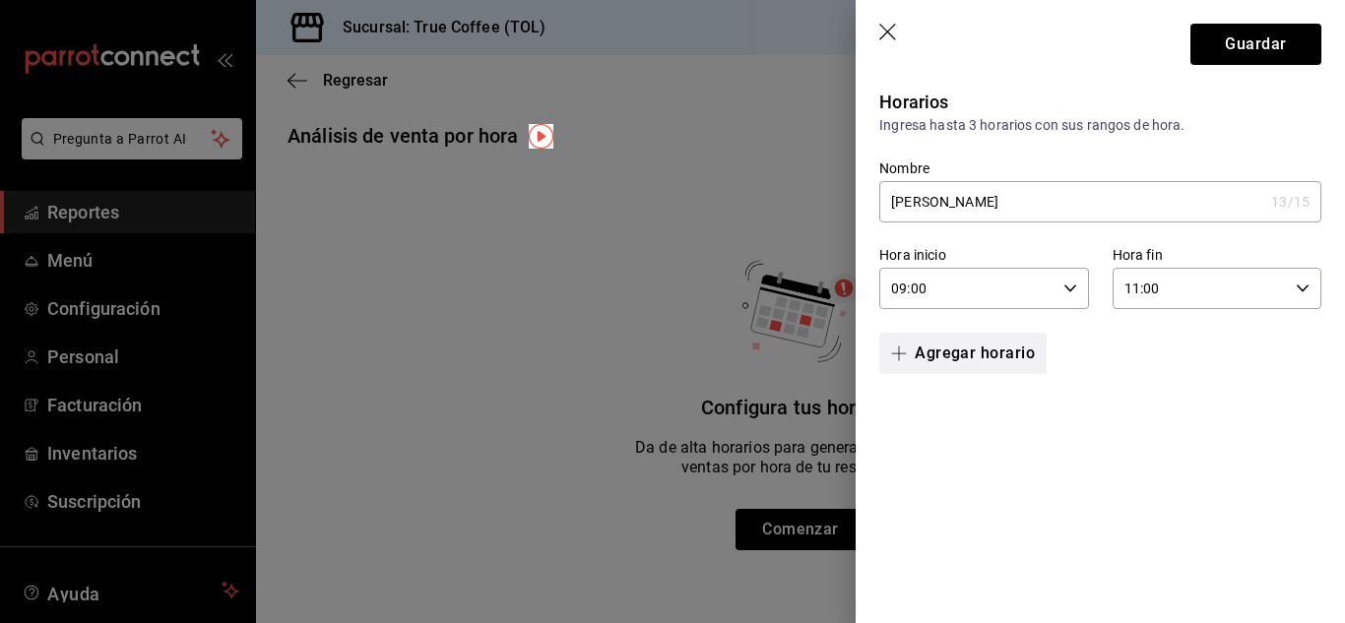
click at [975, 360] on button "Agregar horario" at bounding box center [962, 353] width 167 height 41
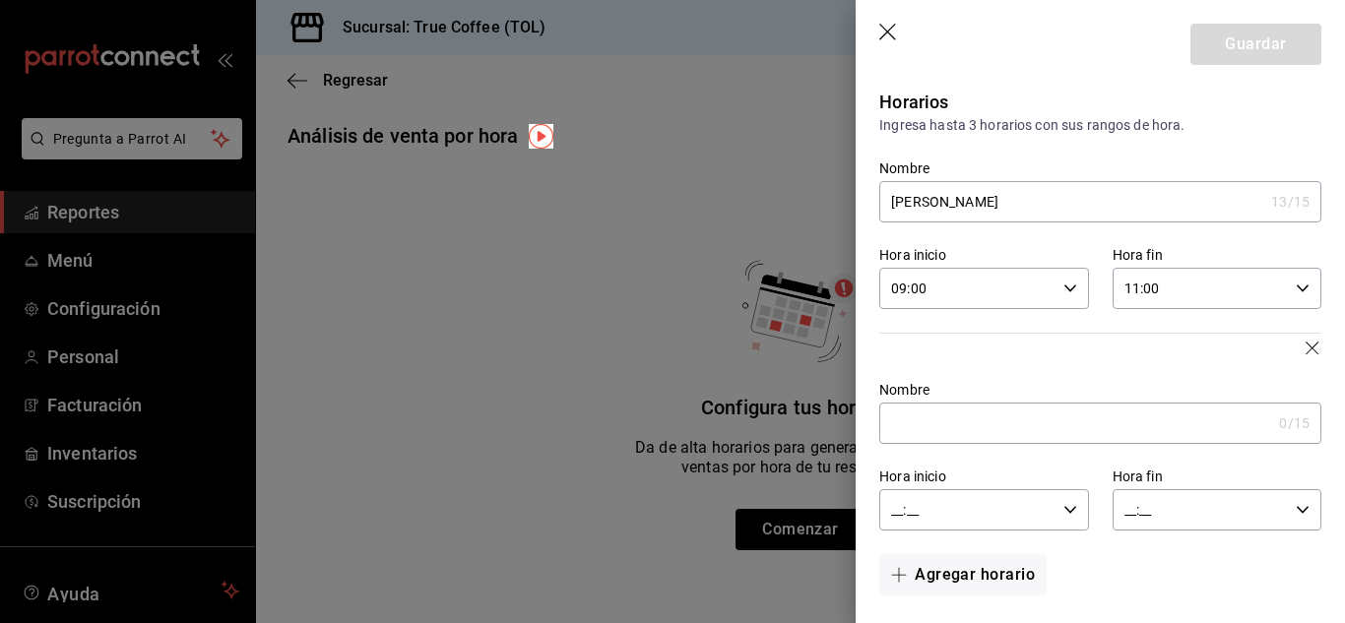
click at [1305, 356] on icon "button" at bounding box center [1313, 350] width 16 height 16
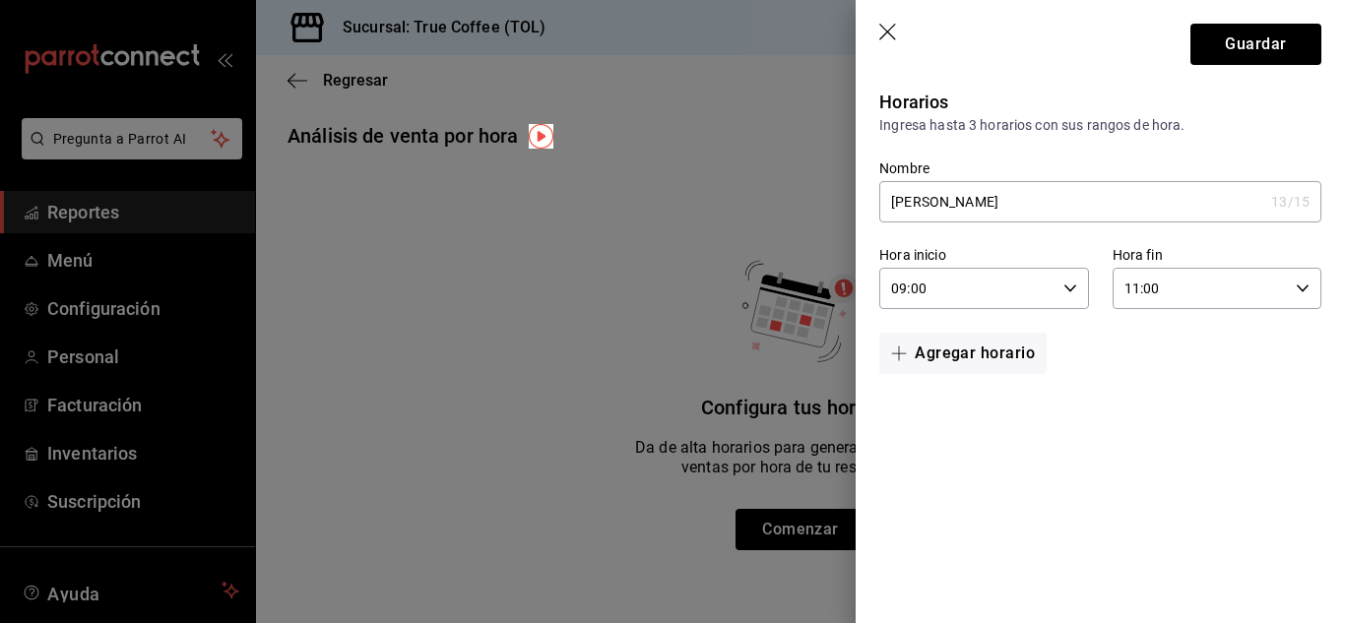
click at [1239, 294] on input "11:00" at bounding box center [1199, 288] width 175 height 39
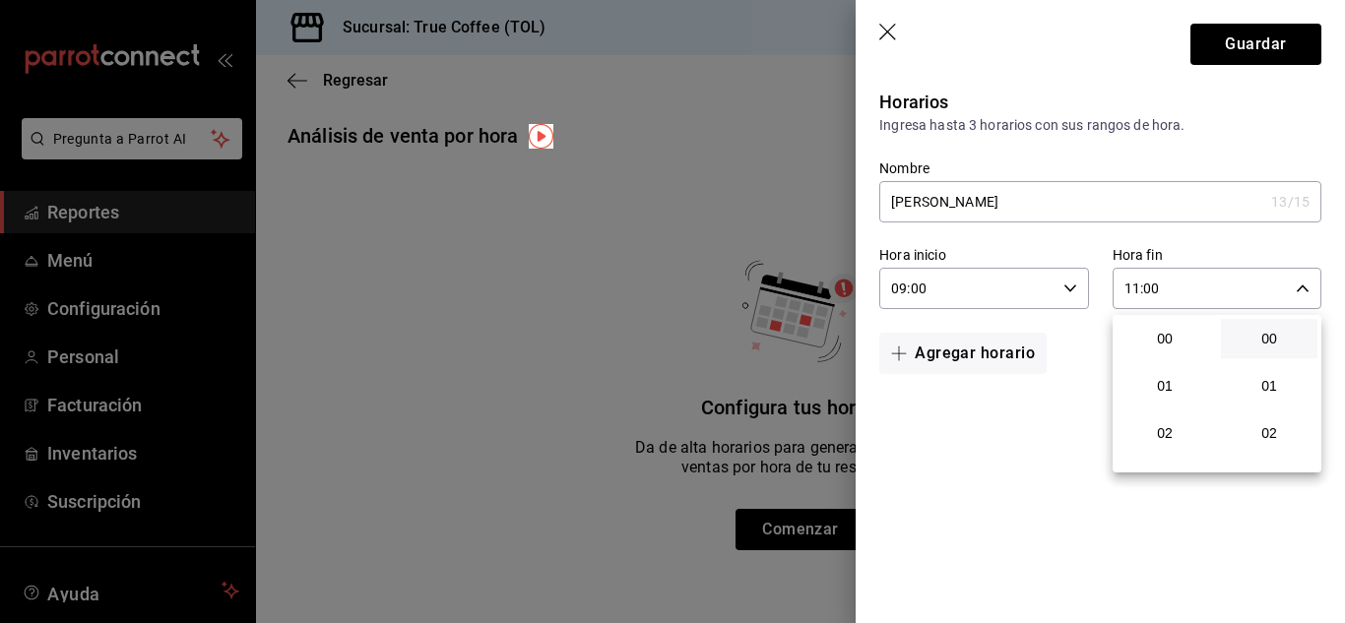
scroll to position [520, 0]
click at [1176, 383] on span "12" at bounding box center [1164, 386] width 73 height 16
click at [1171, 422] on button "13" at bounding box center [1164, 432] width 96 height 39
type input "13:00"
click at [1006, 452] on div at bounding box center [672, 311] width 1345 height 623
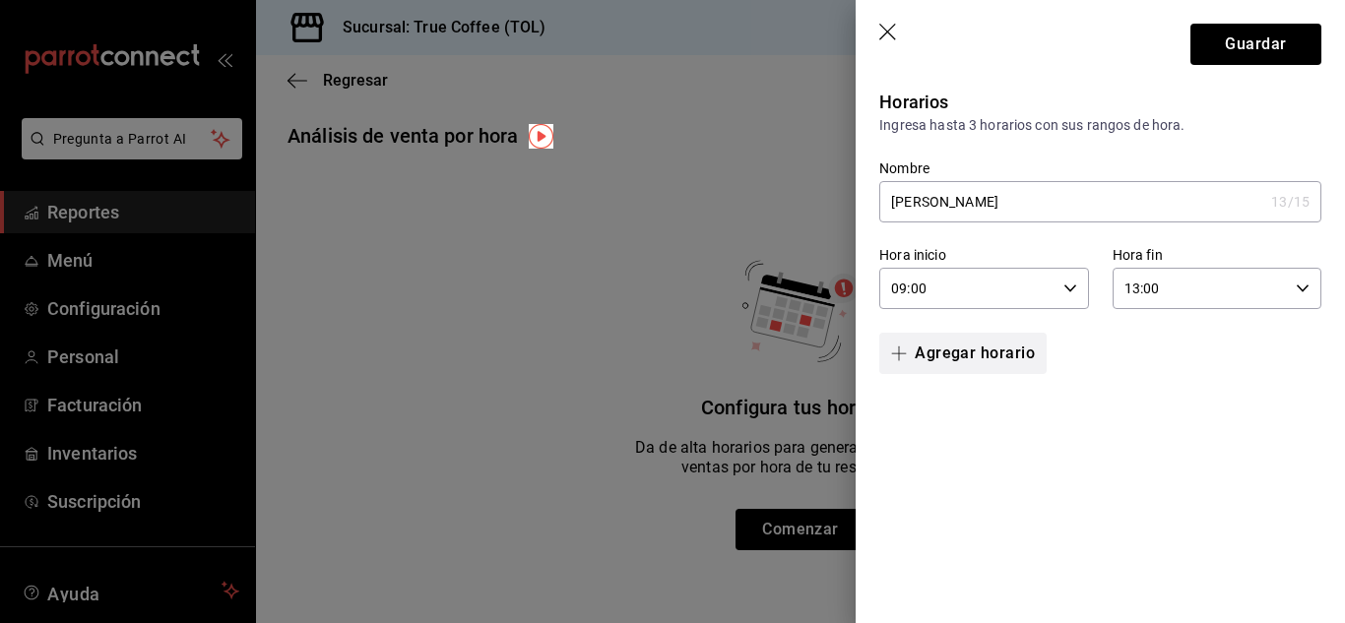
click at [1018, 367] on button "Agregar horario" at bounding box center [962, 353] width 167 height 41
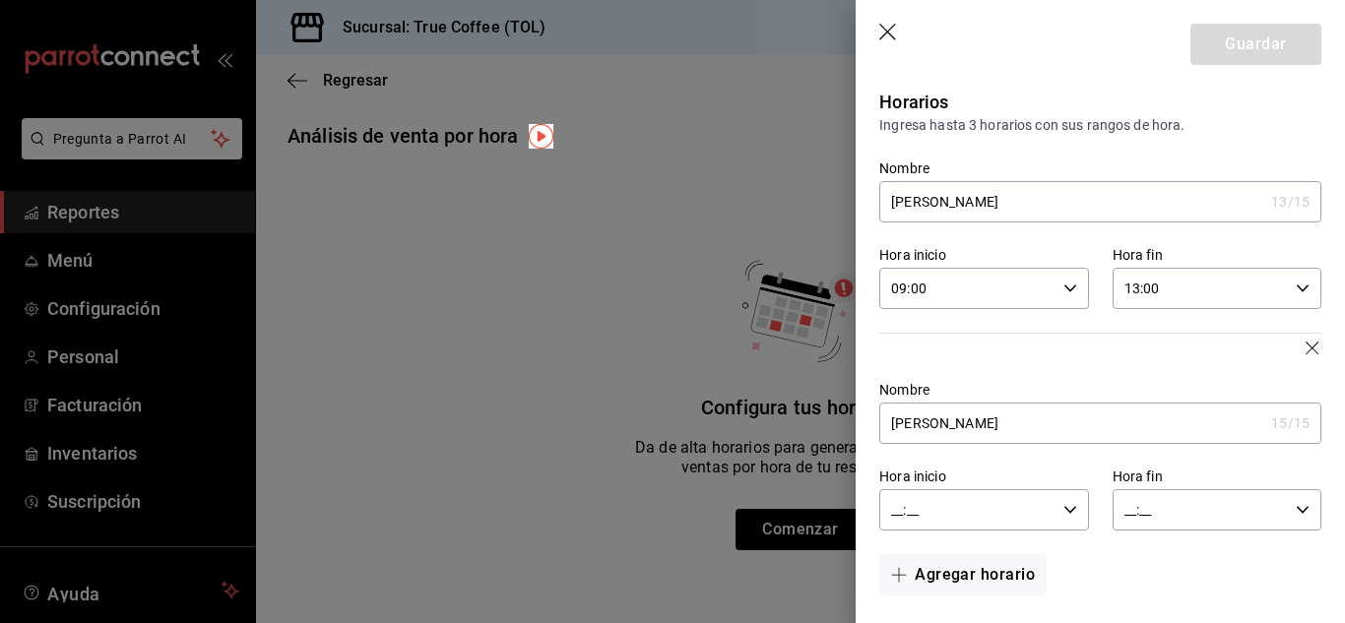
scroll to position [12, 0]
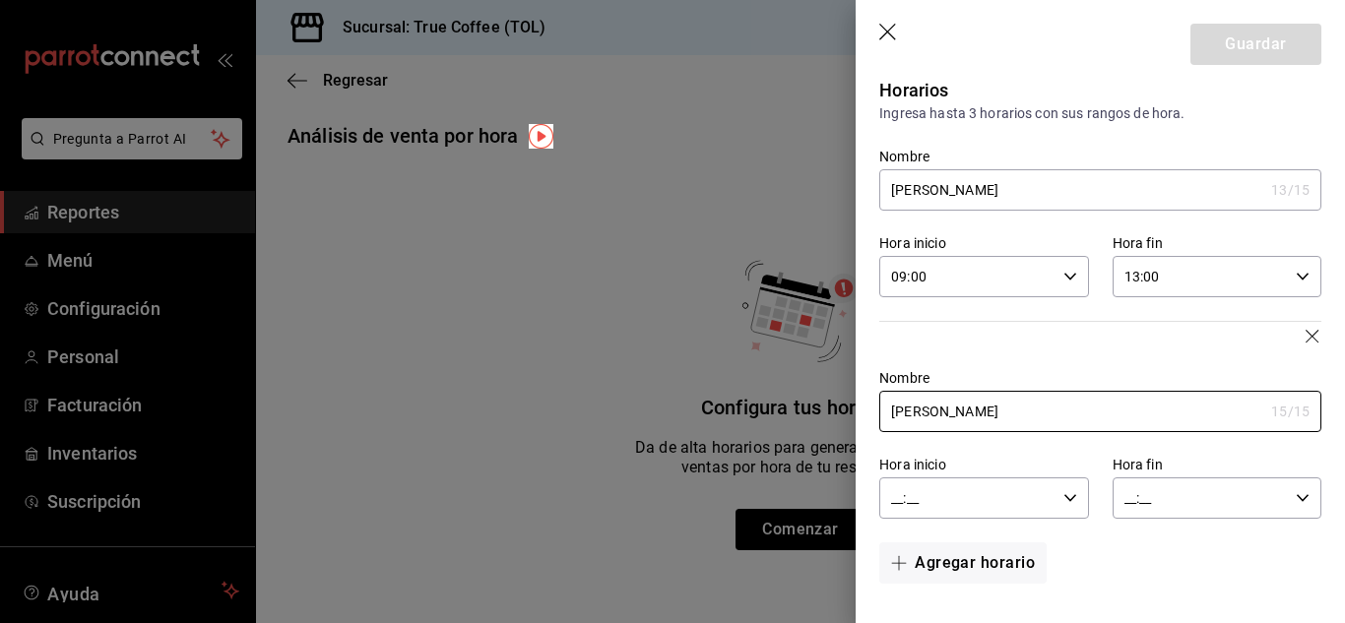
type input "[PERSON_NAME]"
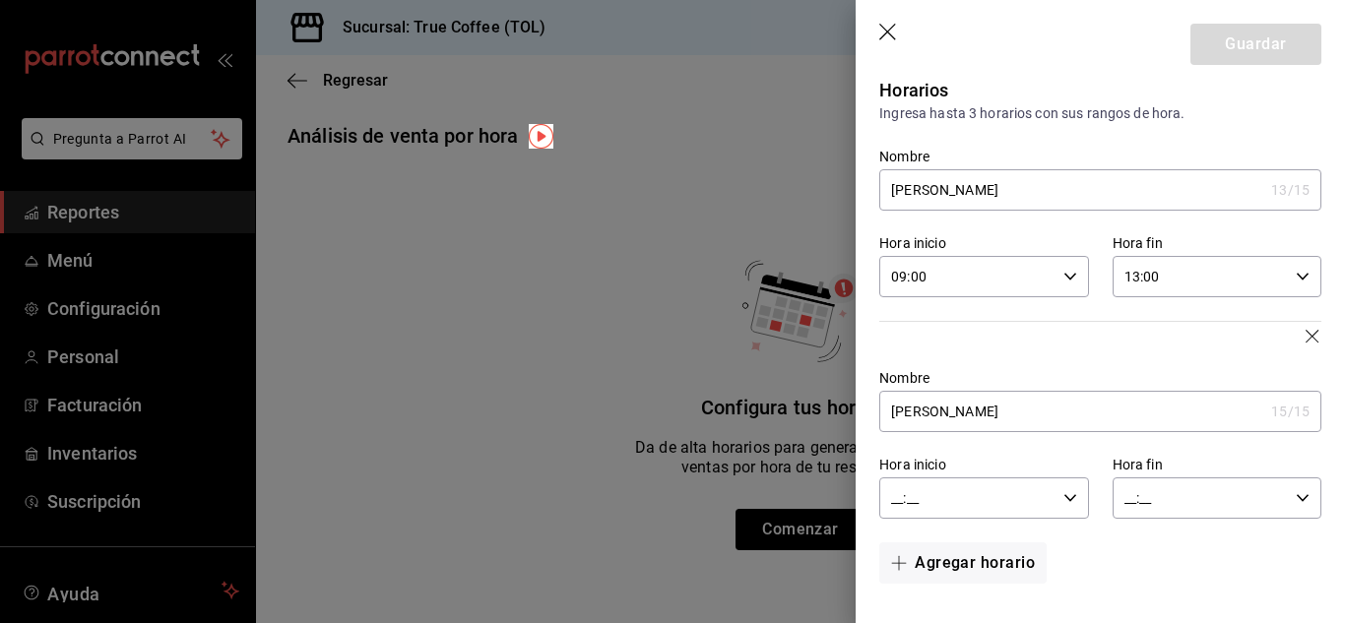
click at [1004, 497] on input "__:__" at bounding box center [966, 497] width 175 height 39
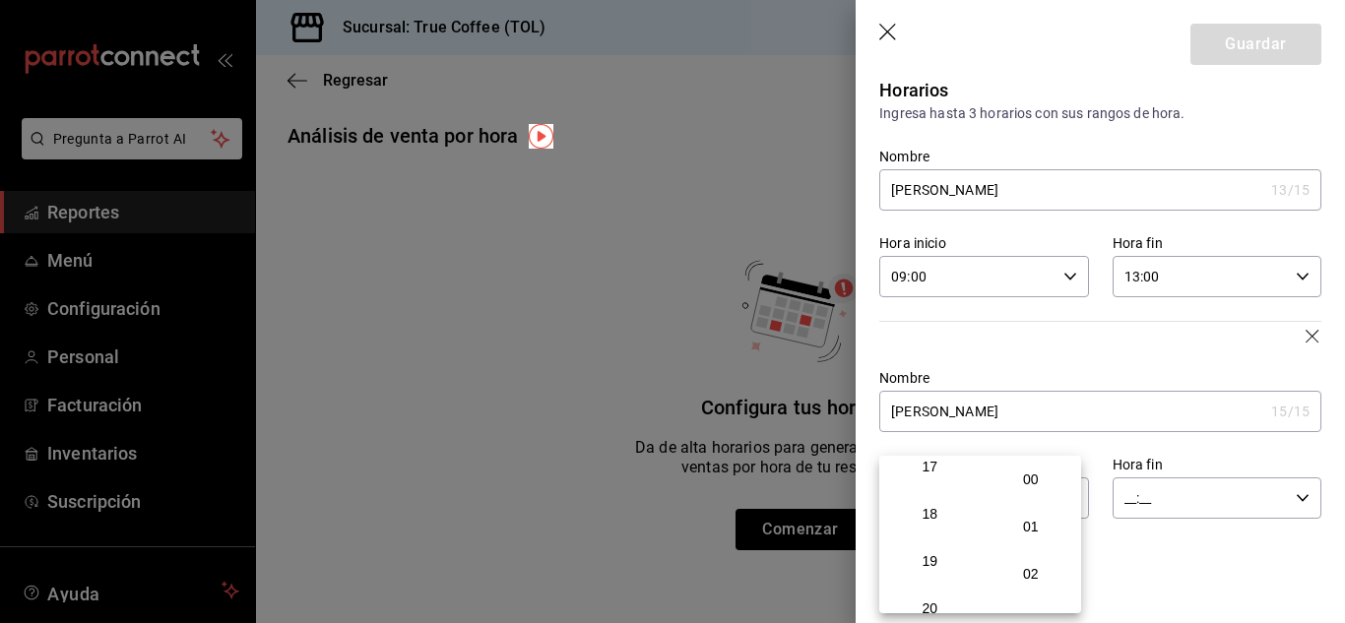
scroll to position [813, 0]
click at [940, 521] on span "18" at bounding box center [930, 517] width 70 height 16
click at [1031, 486] on span "00" at bounding box center [1031, 480] width 70 height 16
type input "18:00"
click at [1035, 481] on span "00" at bounding box center [1031, 480] width 70 height 16
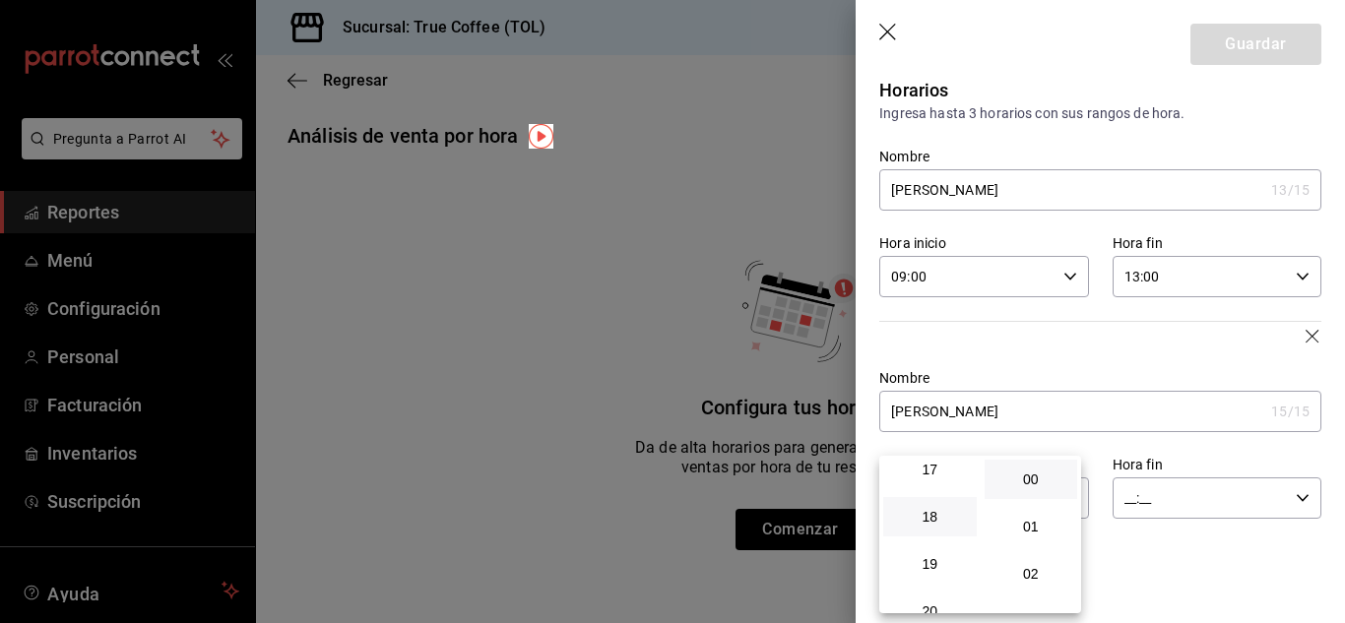
click at [1122, 539] on div at bounding box center [672, 311] width 1345 height 623
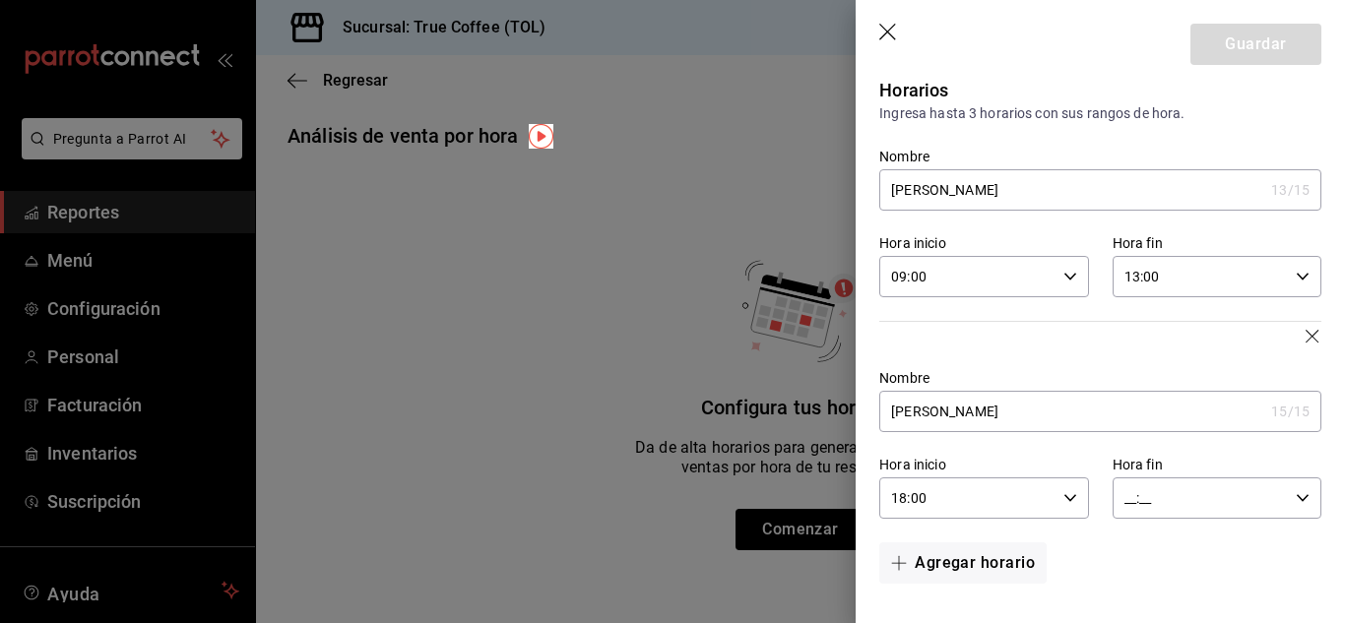
click at [1195, 490] on input "__:__" at bounding box center [1199, 497] width 175 height 39
click at [1161, 532] on span "20" at bounding box center [1155, 536] width 70 height 16
click at [1261, 556] on span "30" at bounding box center [1257, 558] width 70 height 16
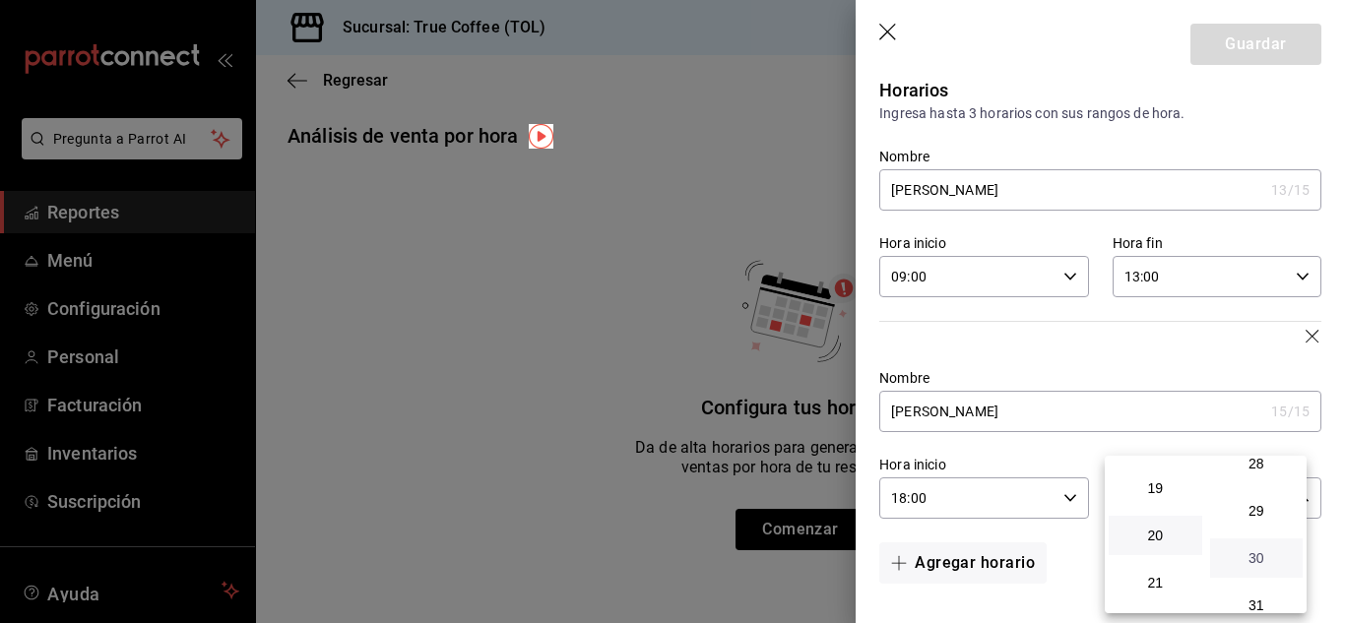
type input "20:30"
click at [1259, 221] on div at bounding box center [672, 311] width 1345 height 623
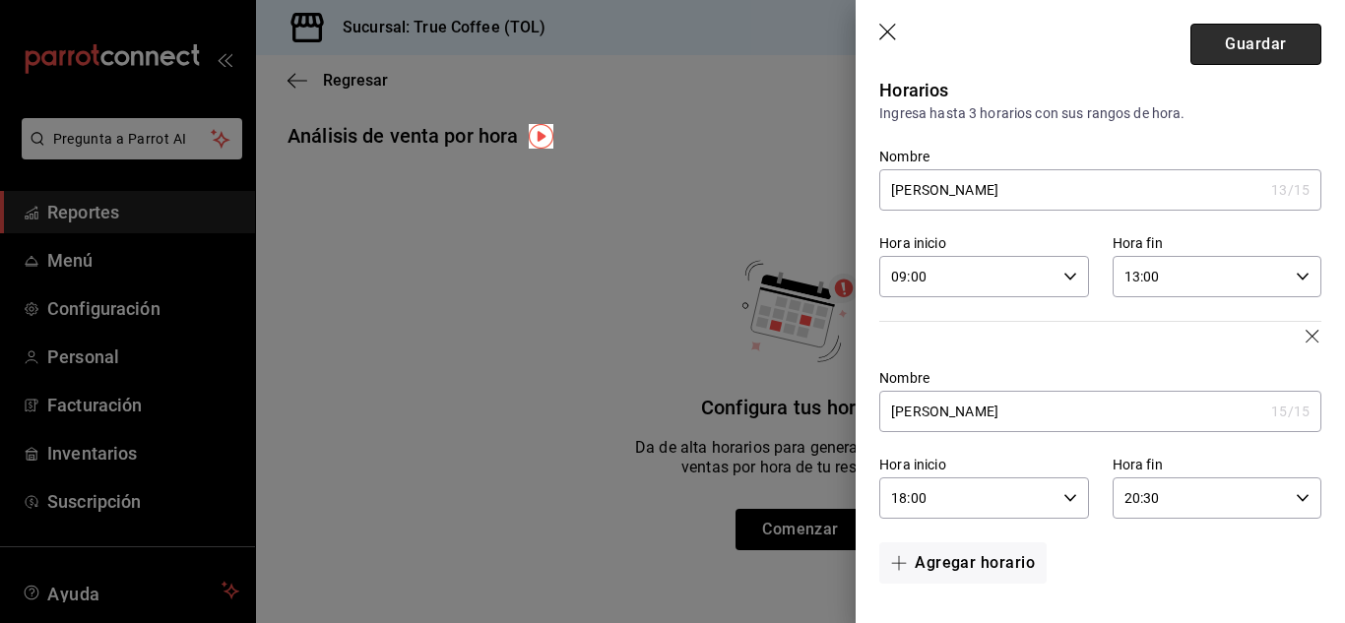
click at [1230, 52] on button "Guardar" at bounding box center [1255, 44] width 131 height 41
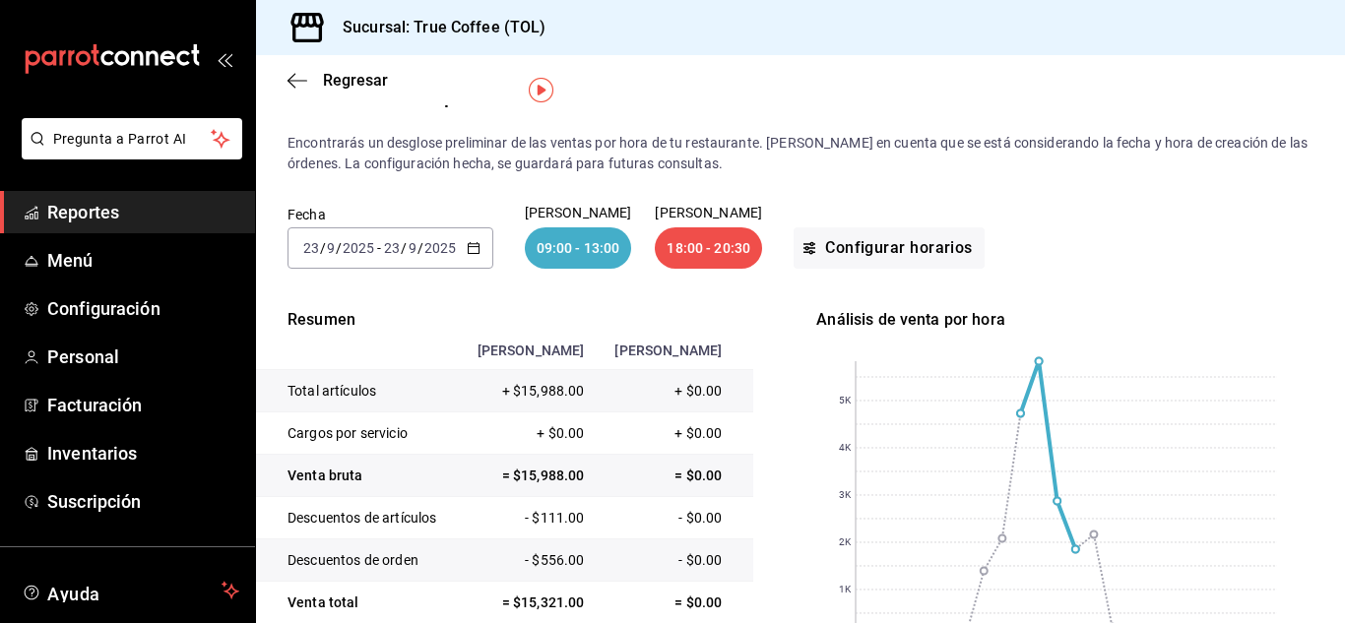
scroll to position [28, 0]
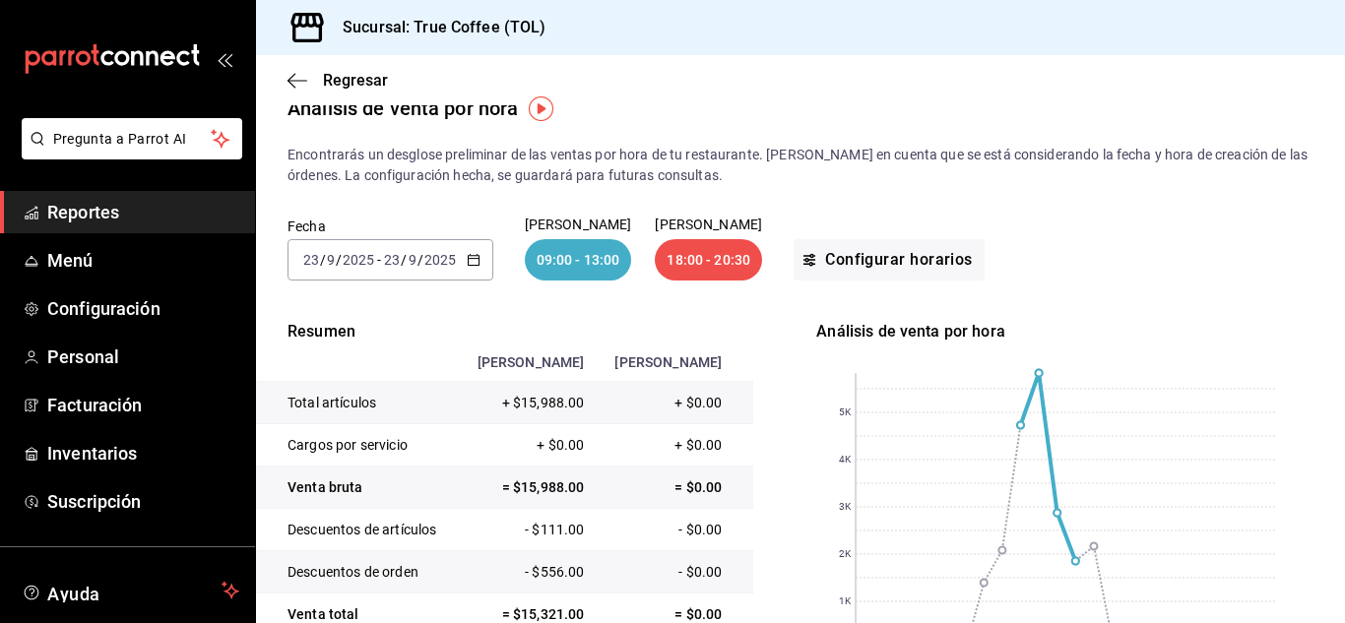
click at [471, 260] on icon "button" at bounding box center [474, 260] width 14 height 14
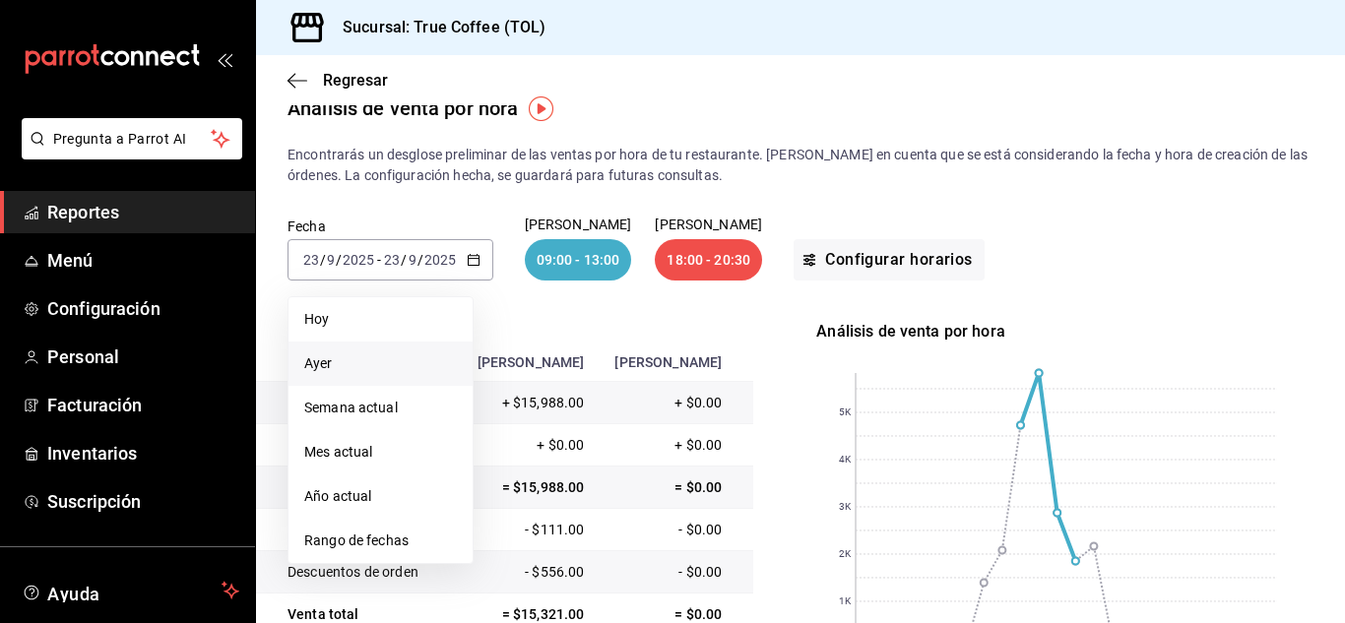
click at [380, 360] on span "Ayer" at bounding box center [380, 363] width 153 height 21
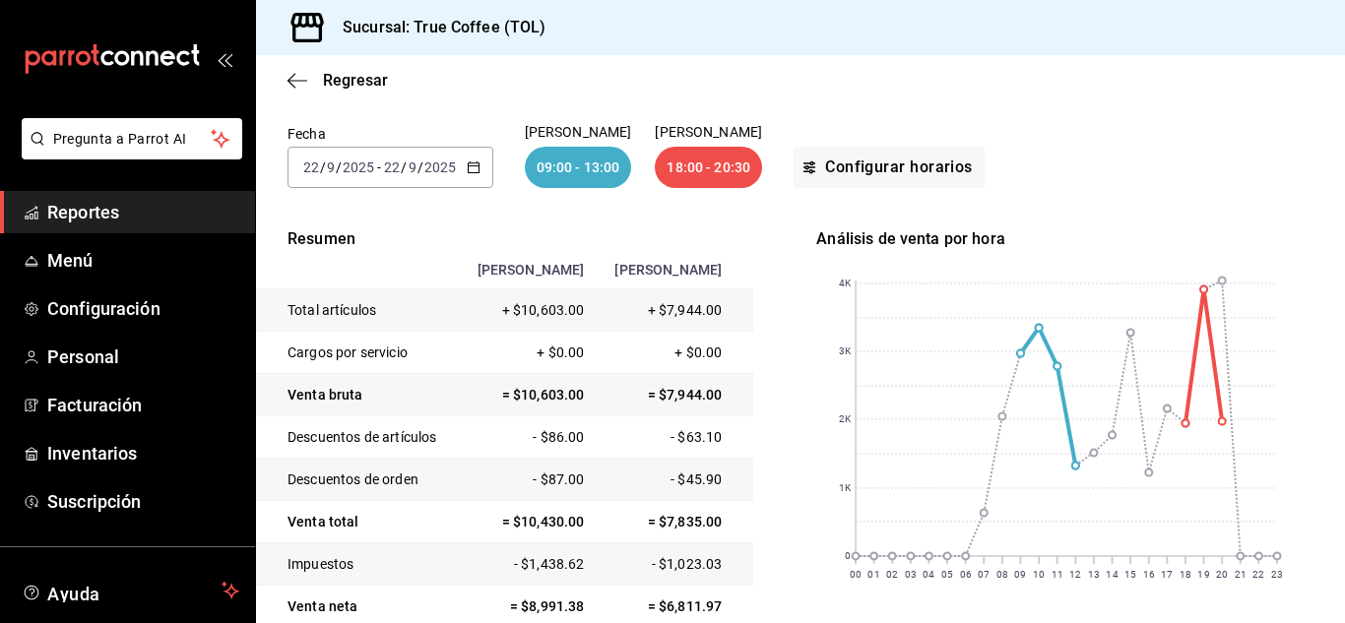
scroll to position [121, 0]
click at [481, 159] on div "[DATE] [DATE] - [DATE] [DATE]" at bounding box center [390, 166] width 206 height 41
click at [313, 165] on input "22" at bounding box center [311, 166] width 18 height 16
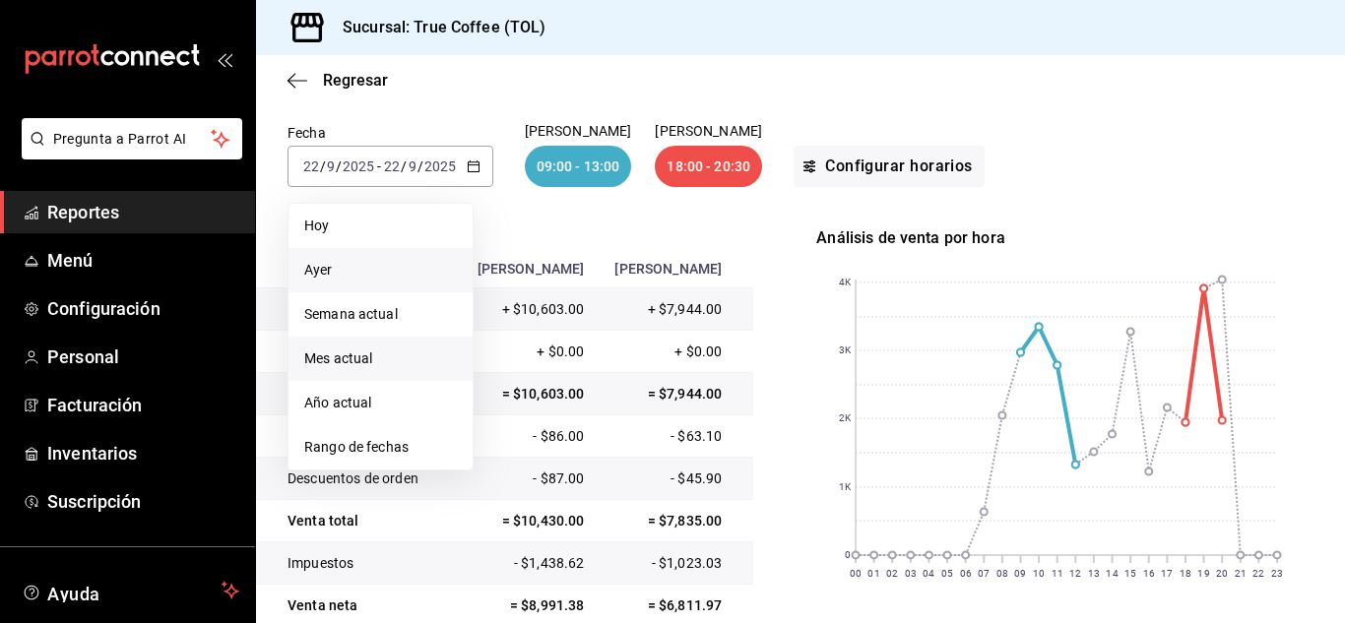
click at [377, 353] on span "Mes actual" at bounding box center [380, 358] width 153 height 21
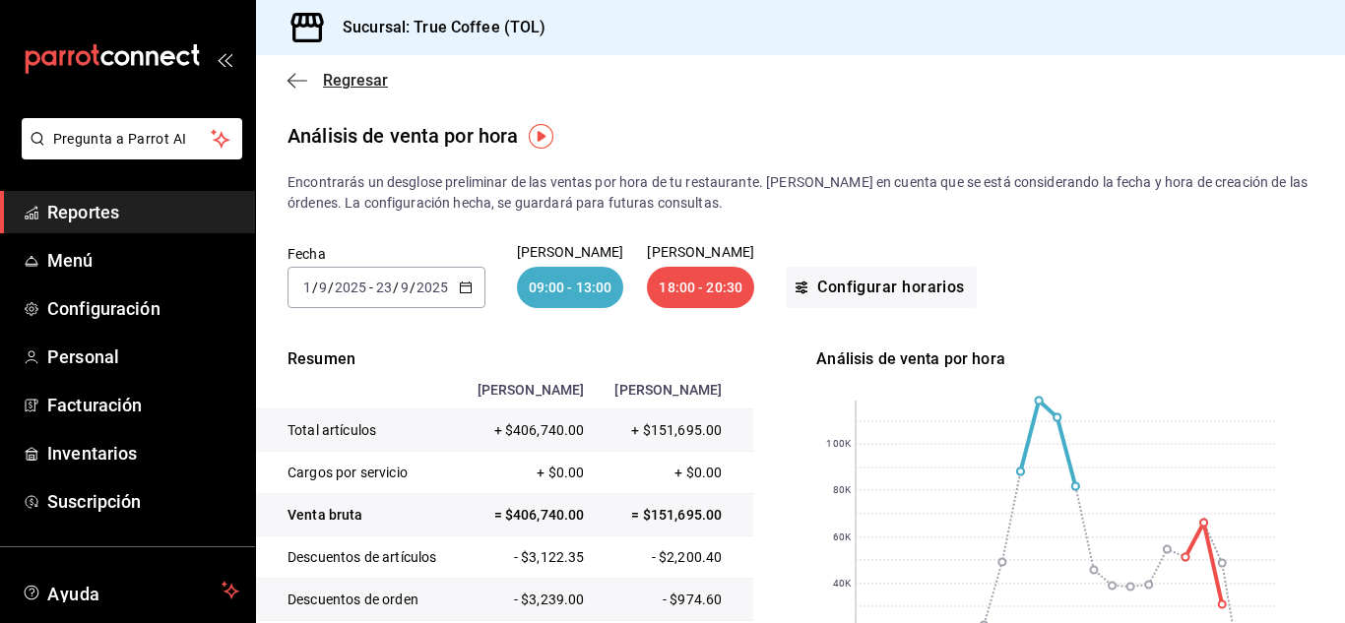
click at [319, 86] on span "Regresar" at bounding box center [337, 80] width 100 height 19
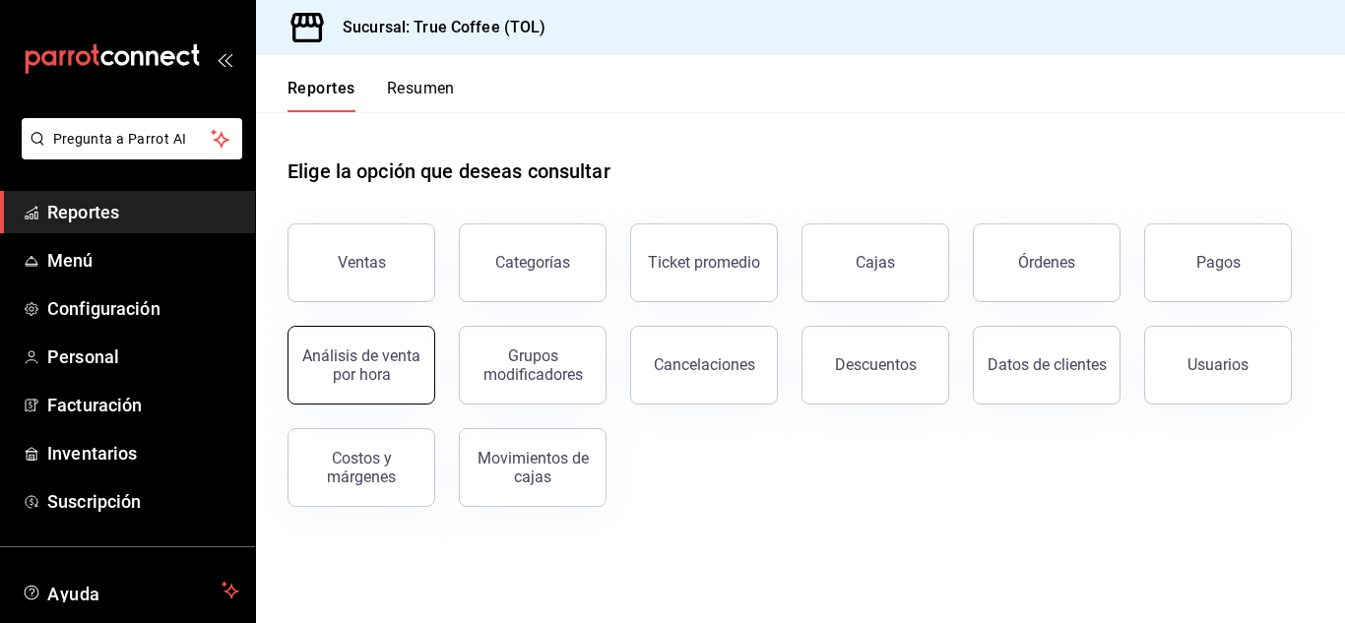
click at [382, 373] on div "Análisis de venta por hora" at bounding box center [361, 365] width 122 height 37
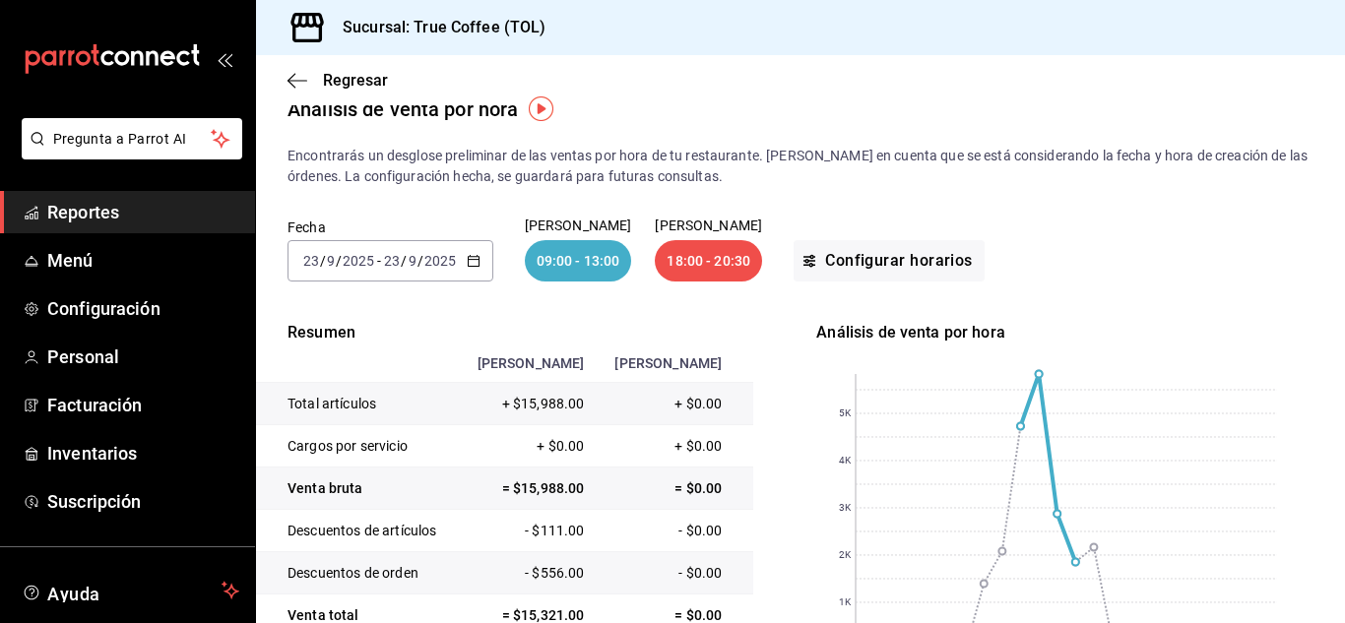
scroll to position [28, 0]
click at [959, 256] on button "Configurar horarios" at bounding box center [888, 259] width 191 height 41
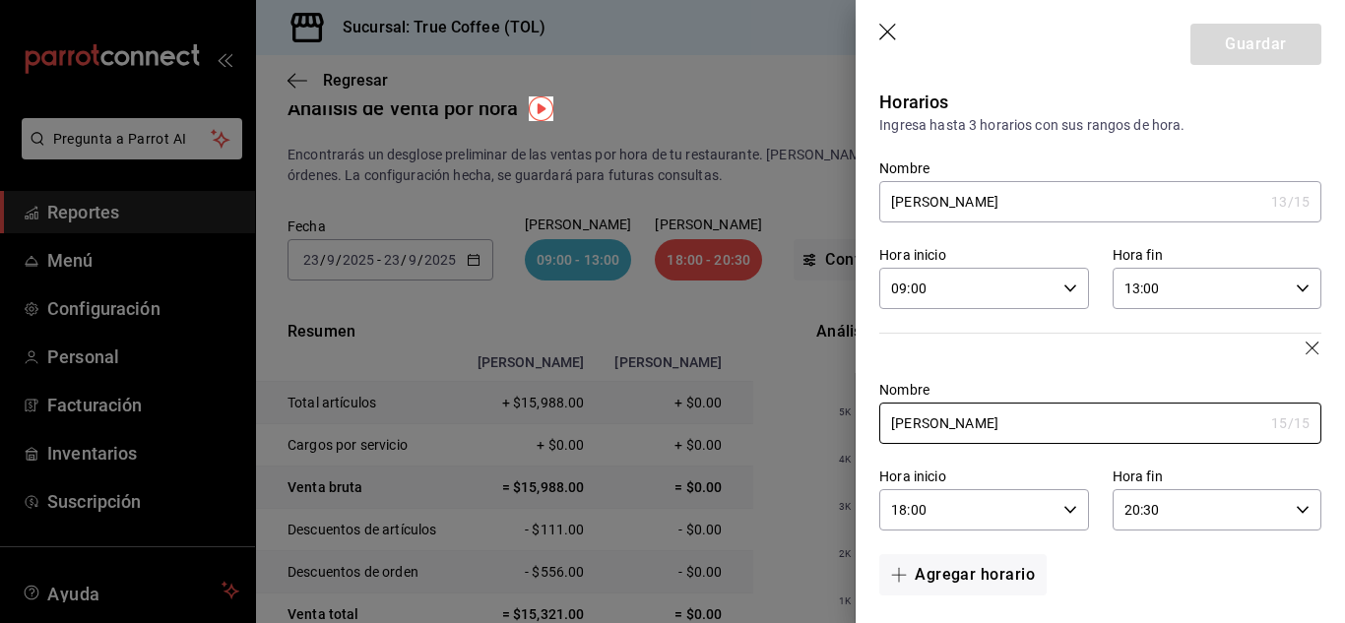
click at [1049, 284] on div "09:00 Hora inicio" at bounding box center [983, 288] width 209 height 41
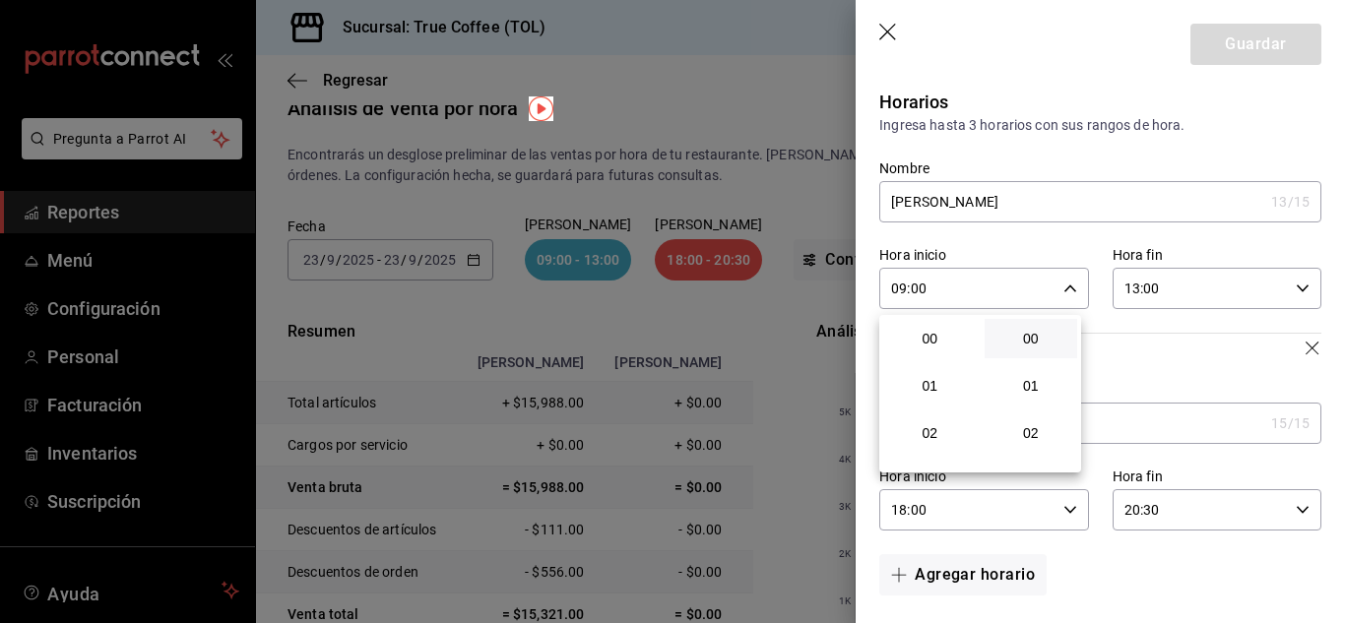
scroll to position [425, 0]
click at [939, 382] on span "10" at bounding box center [930, 386] width 70 height 16
type input "10:00"
click at [1290, 297] on div at bounding box center [672, 311] width 1345 height 623
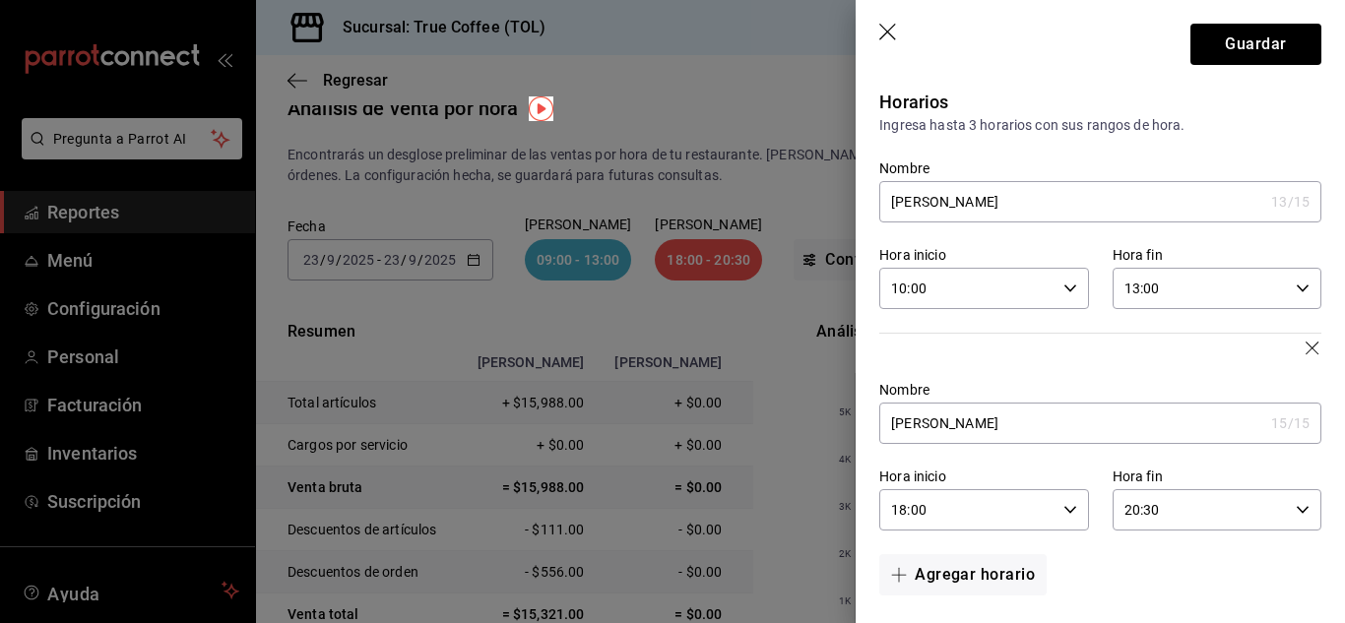
click at [1289, 296] on div "13:00 Hora fin" at bounding box center [1216, 288] width 209 height 41
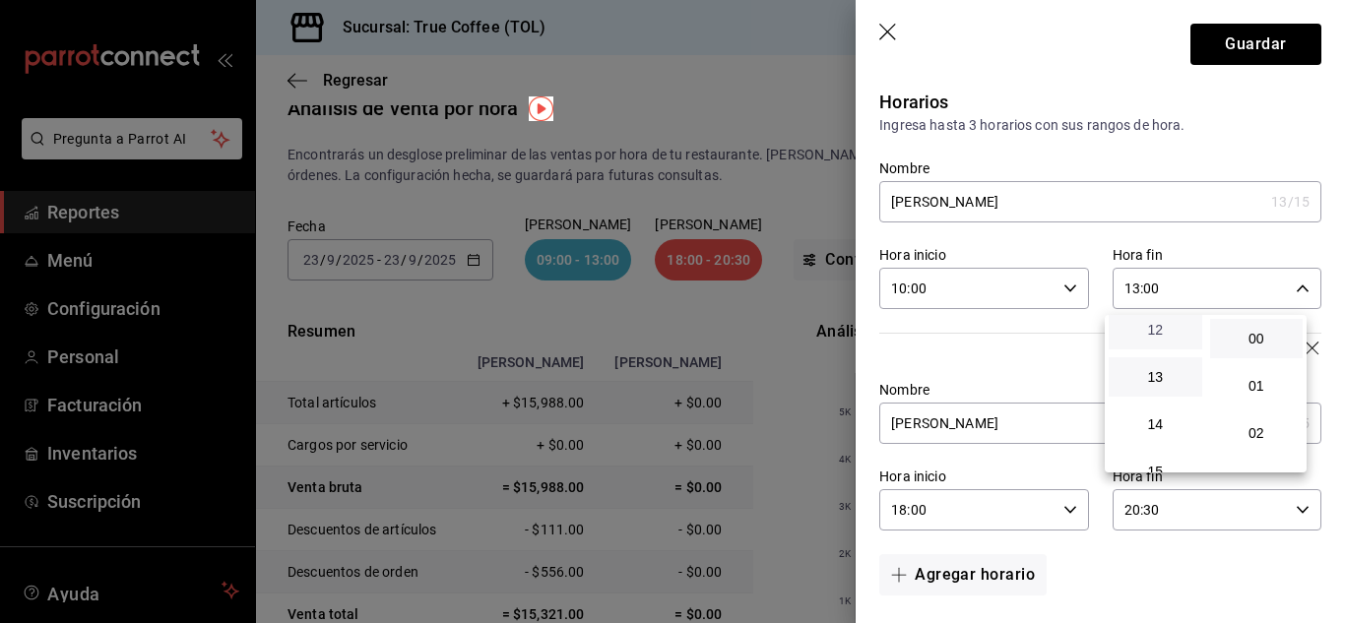
click at [1158, 337] on span "12" at bounding box center [1155, 330] width 70 height 16
click at [1254, 418] on span "30" at bounding box center [1257, 416] width 70 height 16
type input "12:30"
click at [1248, 102] on div at bounding box center [672, 311] width 1345 height 623
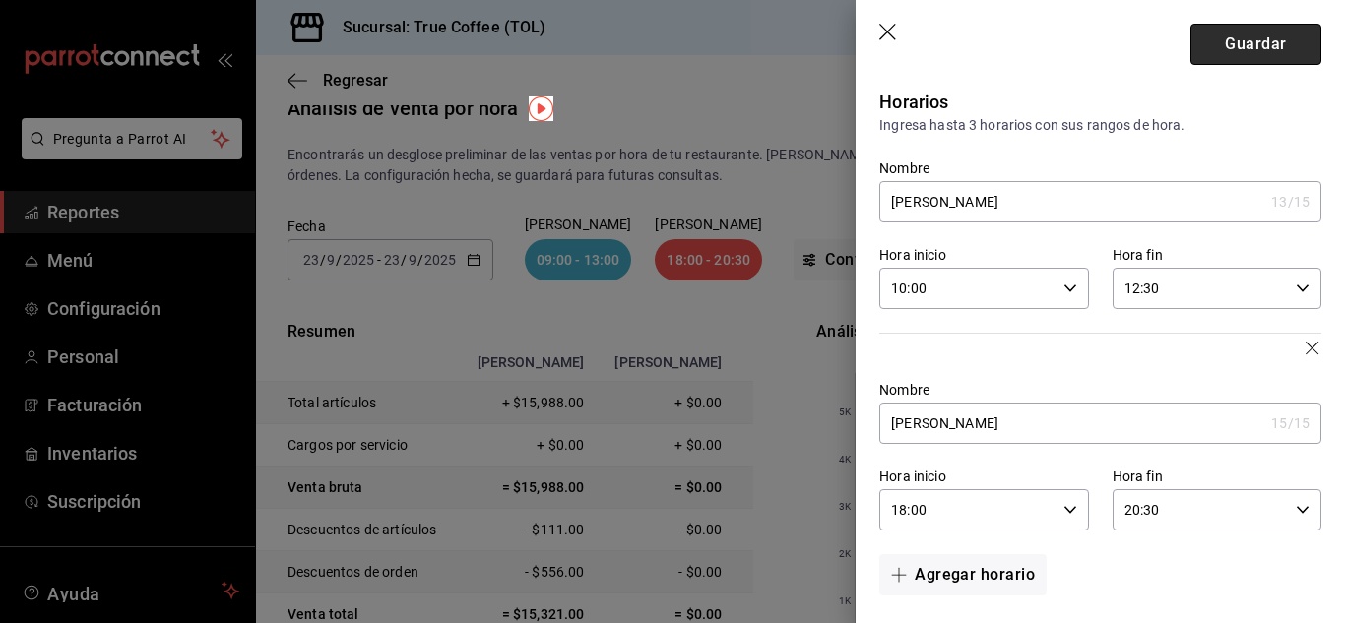
click at [1250, 47] on button "Guardar" at bounding box center [1255, 44] width 131 height 41
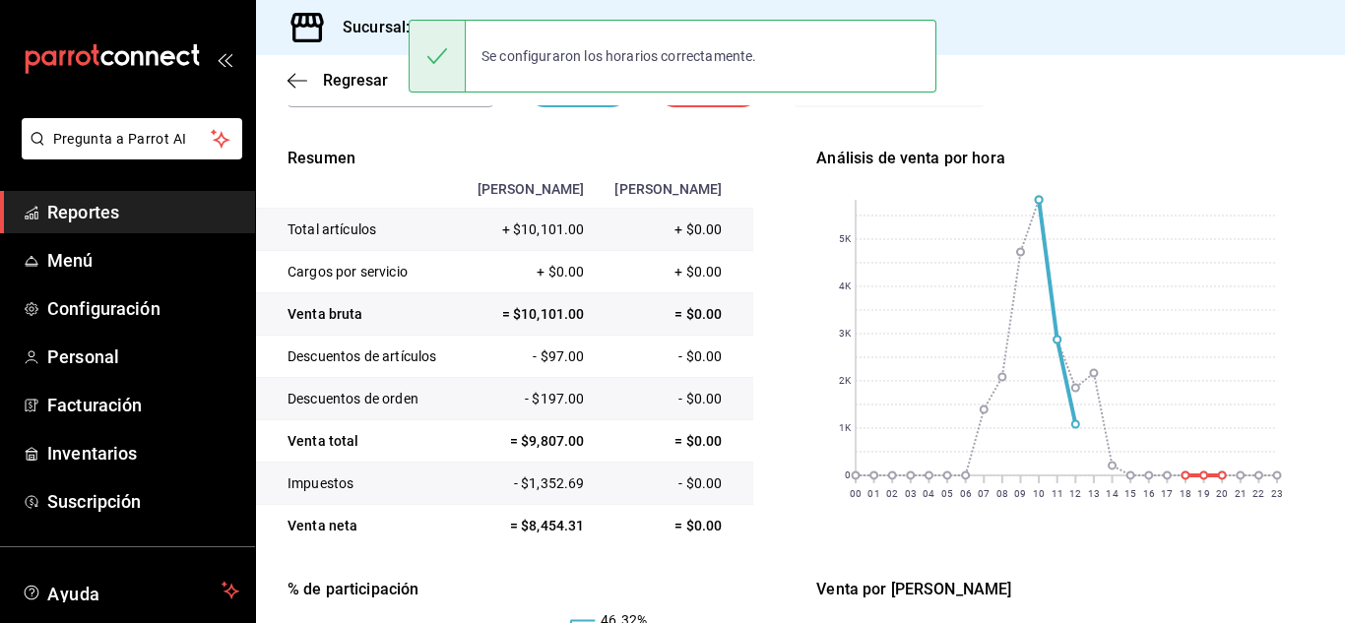
scroll to position [44, 0]
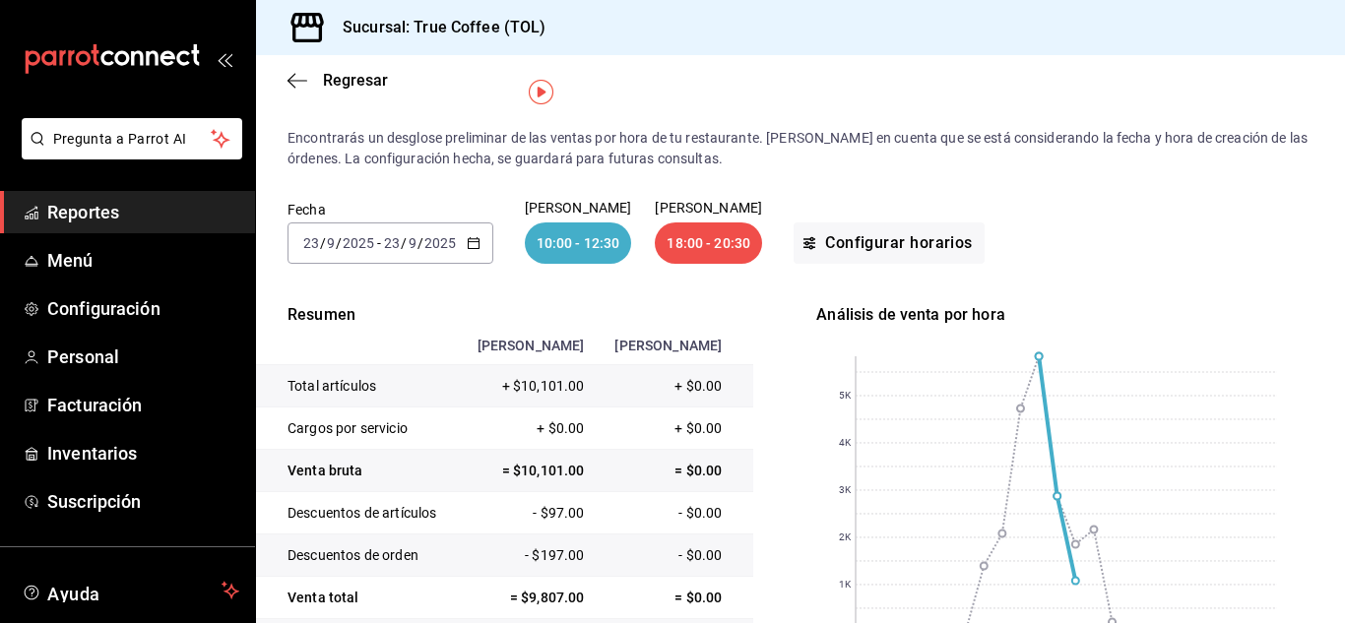
click at [441, 246] on input "2025" at bounding box center [439, 243] width 33 height 16
click at [472, 243] on icon "button" at bounding box center [474, 243] width 14 height 14
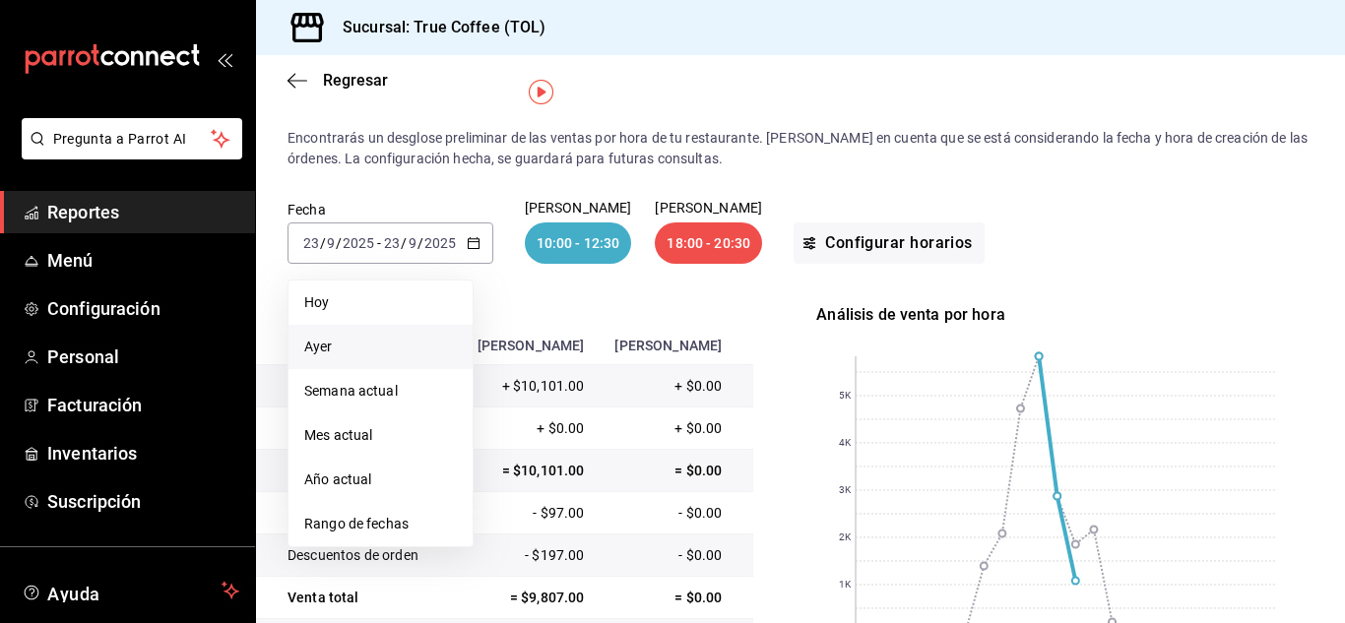
click at [324, 341] on span "Ayer" at bounding box center [380, 347] width 153 height 21
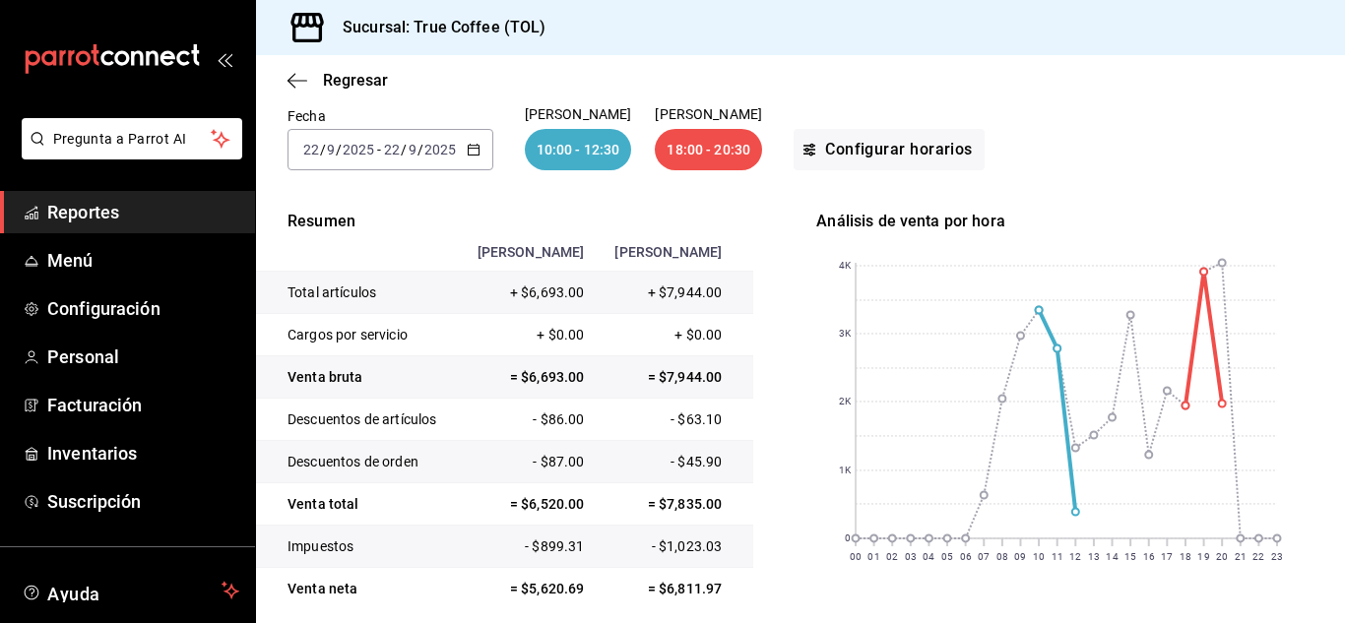
scroll to position [137, 0]
click at [477, 156] on \(Stroke\) "button" at bounding box center [474, 151] width 12 height 11
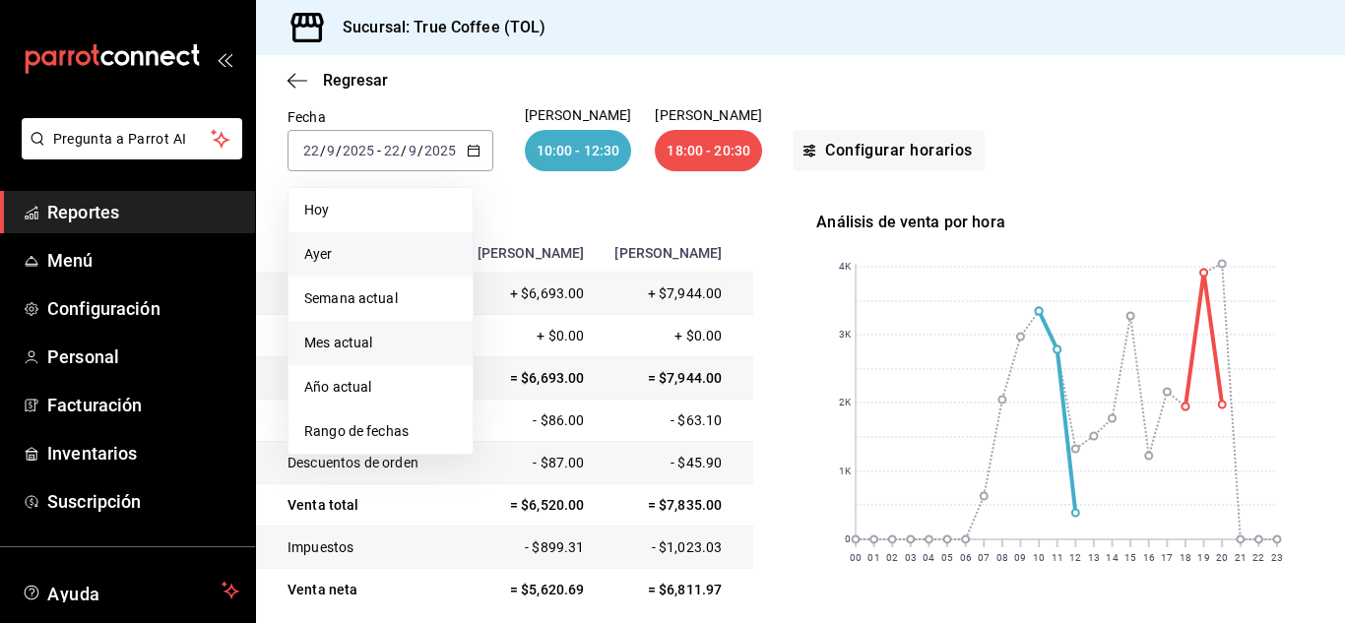
click at [390, 329] on li "Mes actual" at bounding box center [380, 343] width 184 height 44
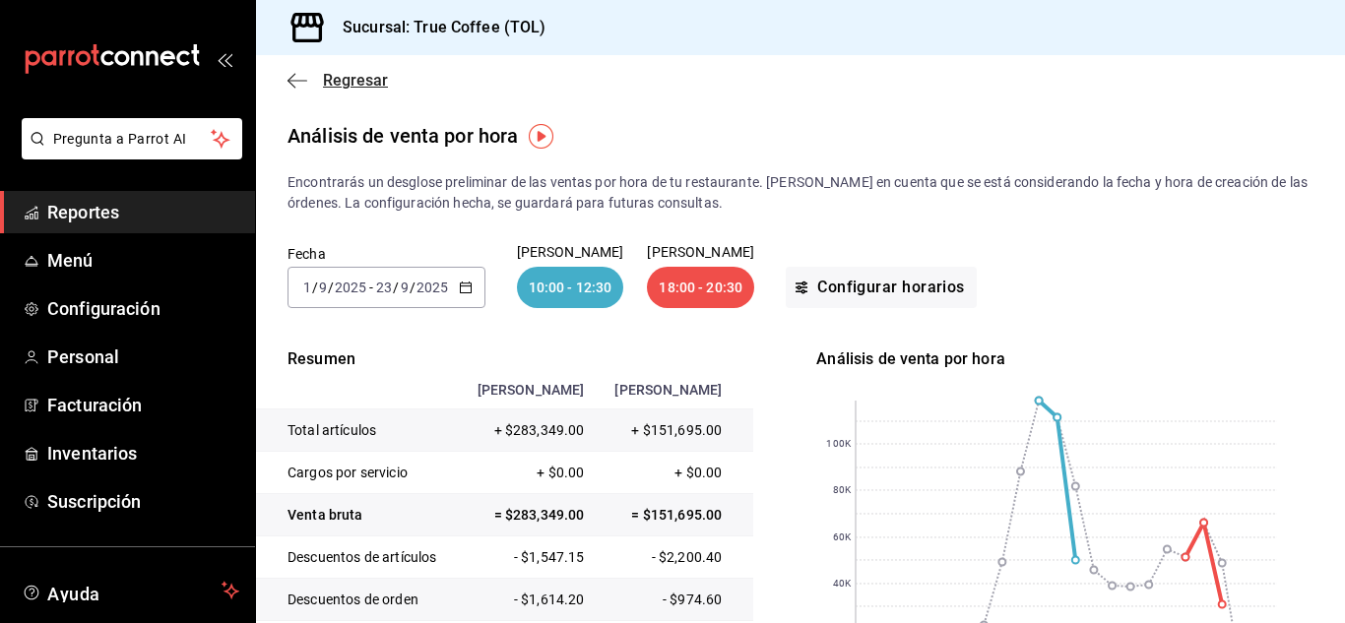
click at [361, 81] on span "Regresar" at bounding box center [355, 80] width 65 height 19
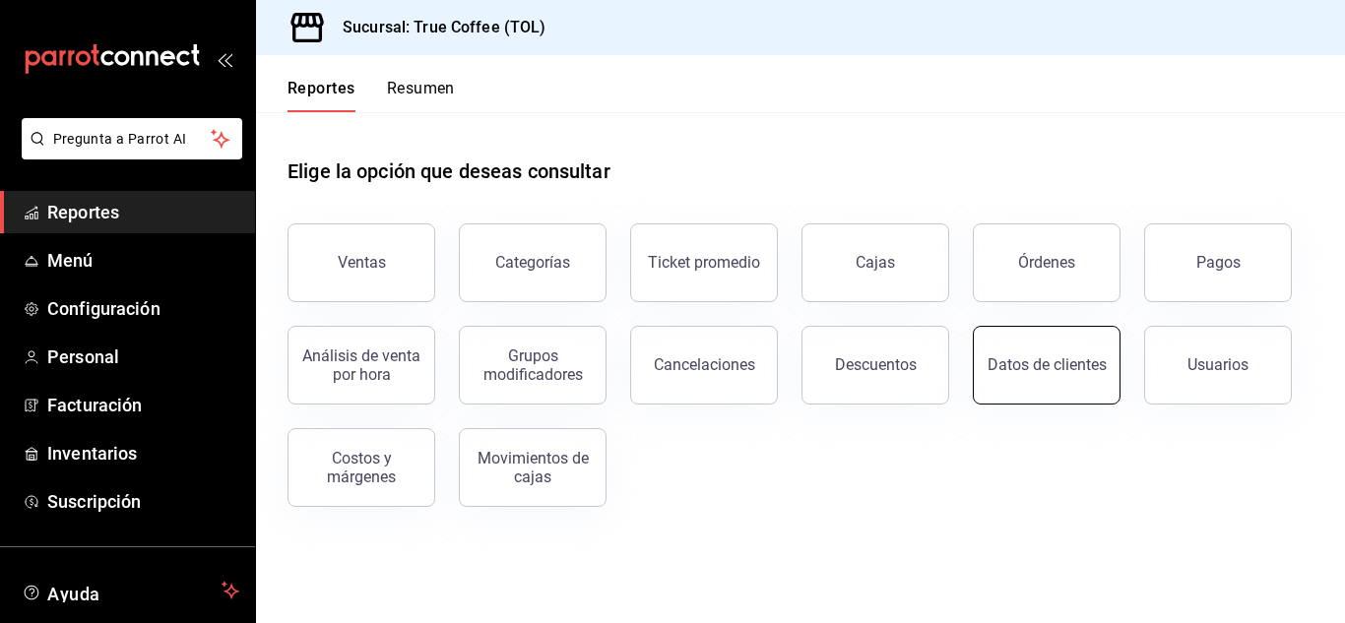
click at [1013, 372] on div "Datos de clientes" at bounding box center [1046, 364] width 119 height 19
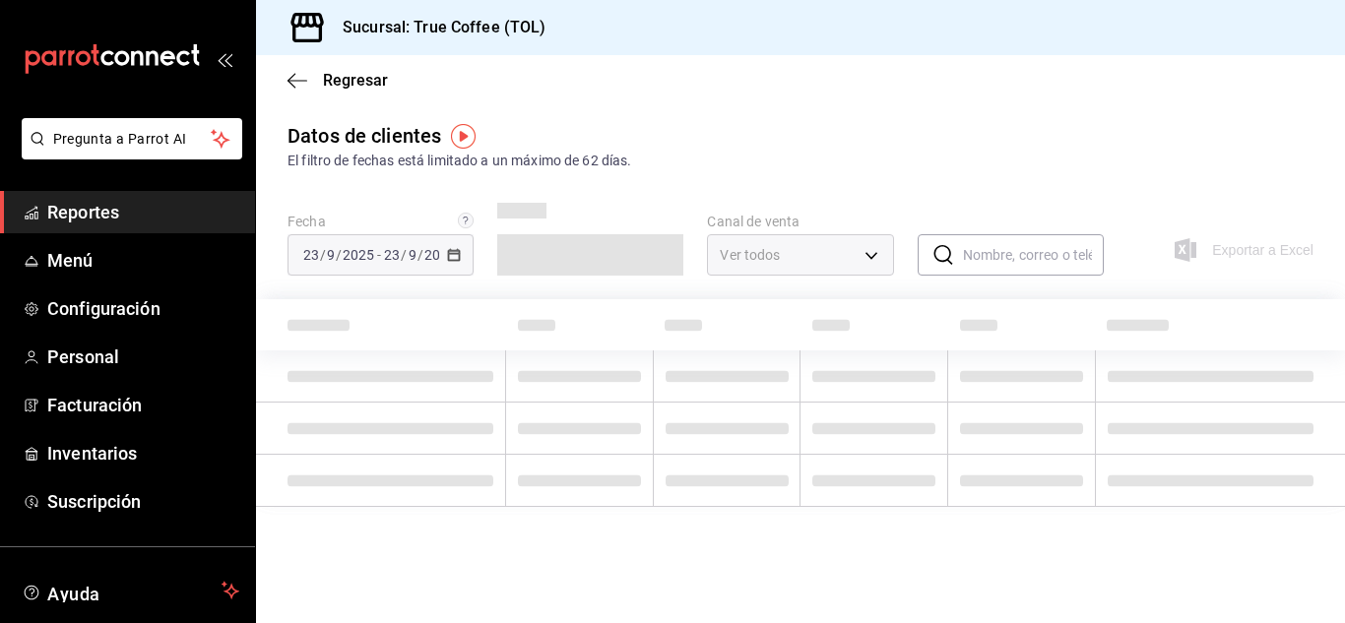
type input "PARROT,DIDI_FOOD,ONLINE"
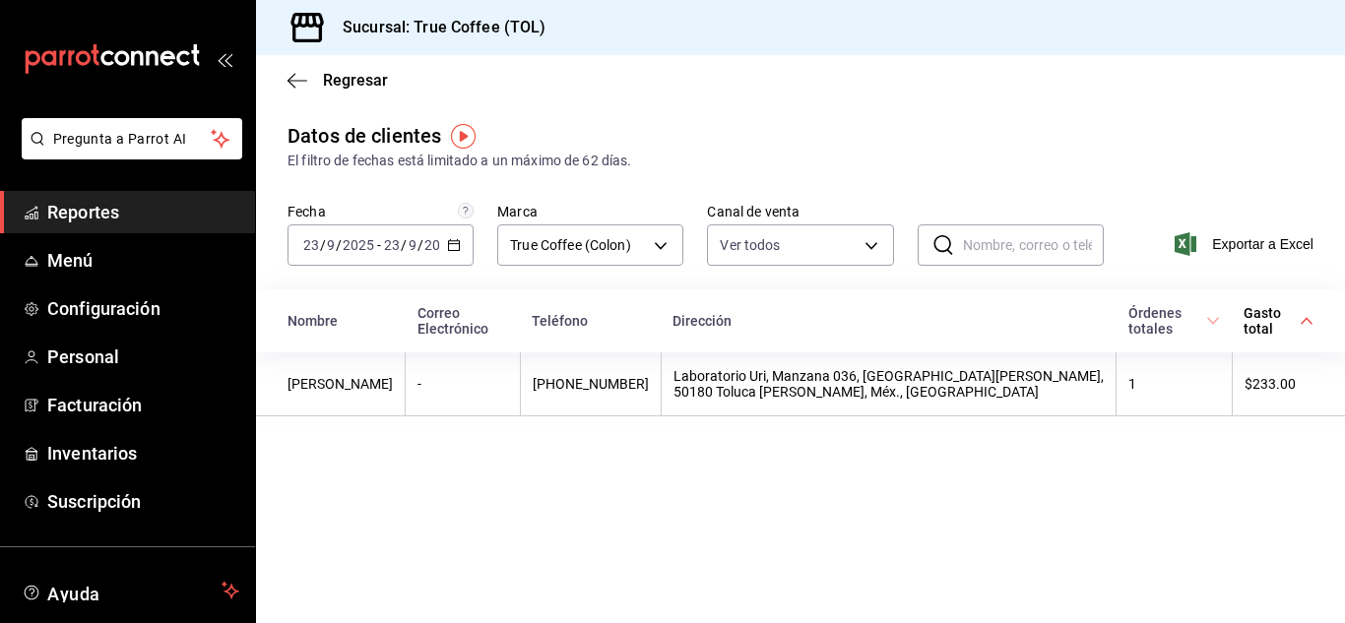
click at [463, 146] on img "button" at bounding box center [463, 136] width 25 height 25
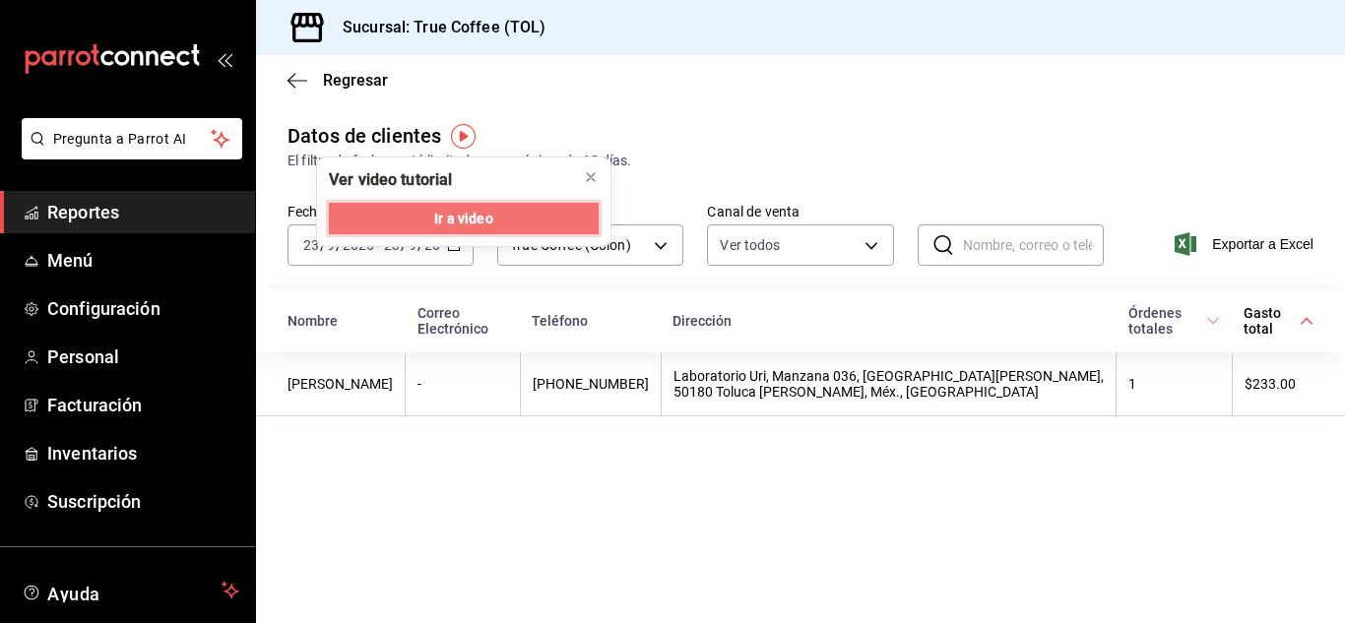
click at [465, 219] on span "Ir a video" at bounding box center [463, 219] width 58 height 21
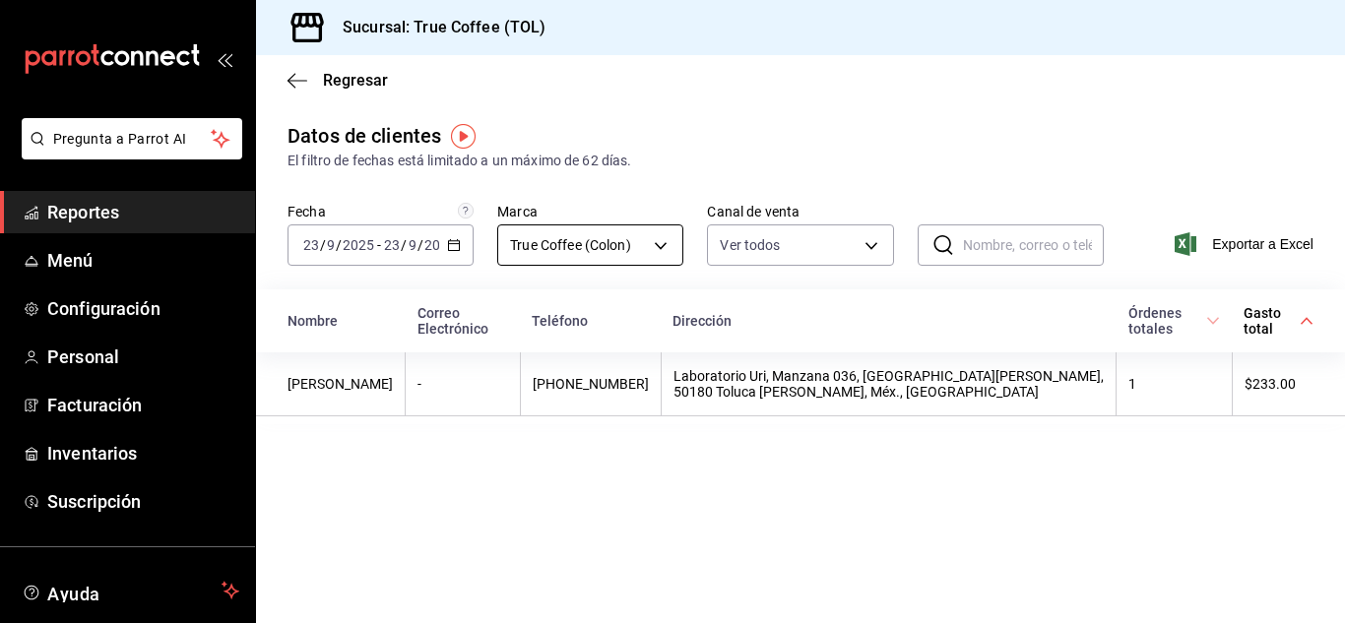
click at [612, 257] on body "Pregunta a Parrot AI Reportes Menú Configuración Personal Facturación Inventari…" at bounding box center [672, 311] width 1345 height 623
click at [612, 257] on div at bounding box center [672, 311] width 1345 height 623
click at [749, 255] on body "Pregunta a Parrot AI Reportes Menú Configuración Personal Facturación Inventari…" at bounding box center [672, 311] width 1345 height 623
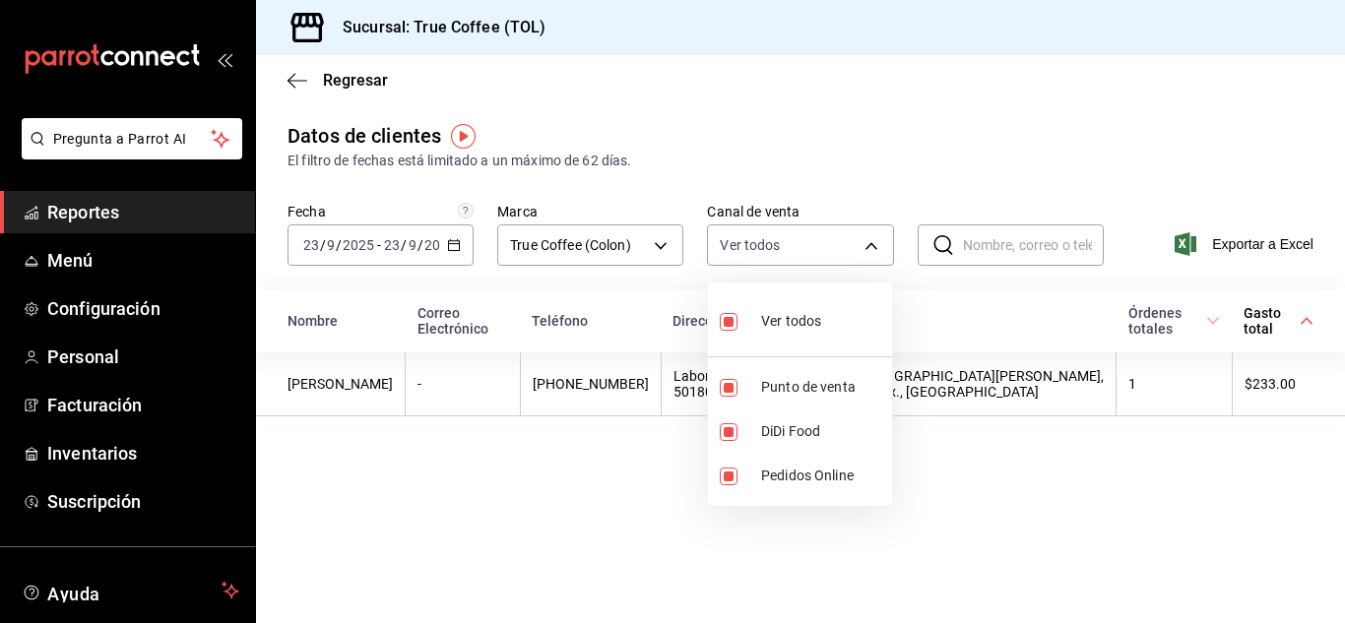
click at [920, 123] on div at bounding box center [672, 311] width 1345 height 623
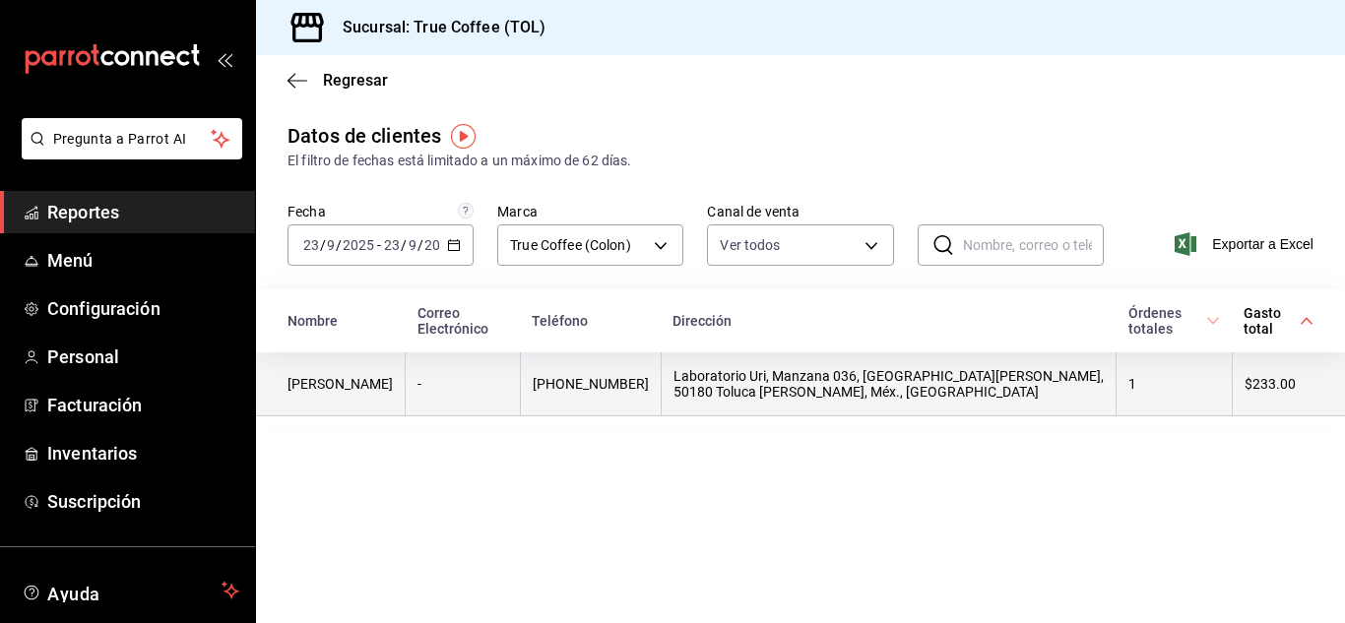
click at [465, 383] on td "-" at bounding box center [463, 384] width 115 height 64
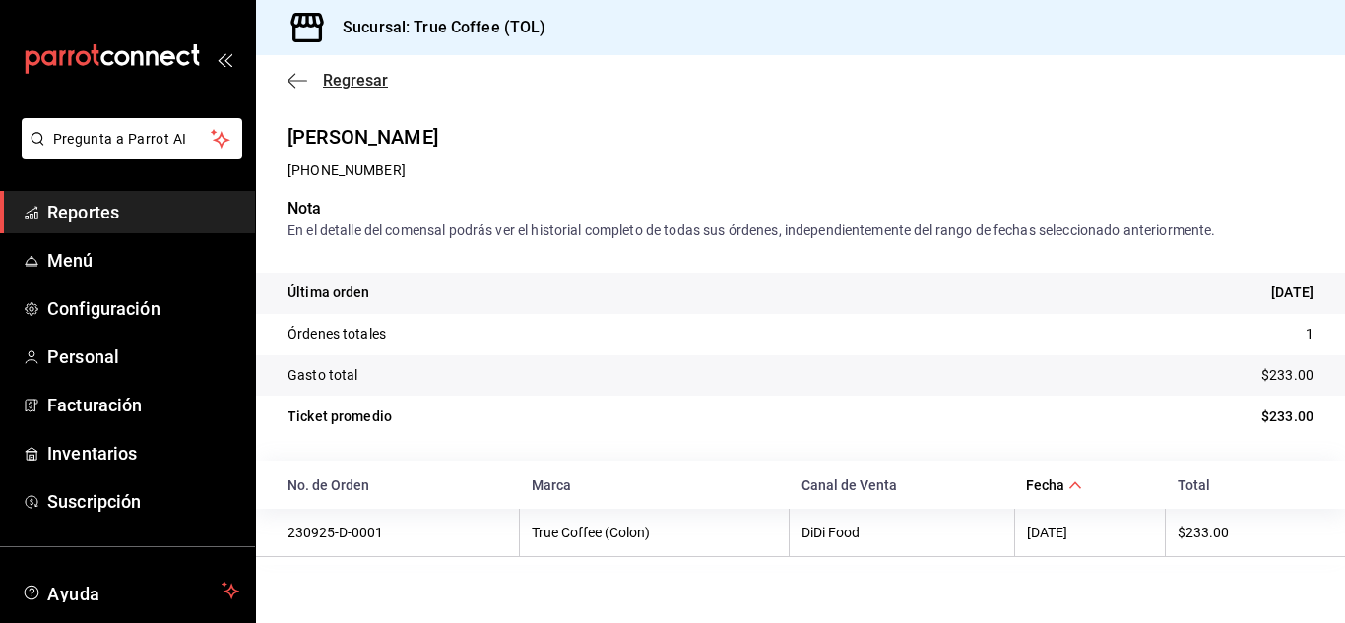
click at [343, 84] on span "Regresar" at bounding box center [355, 80] width 65 height 19
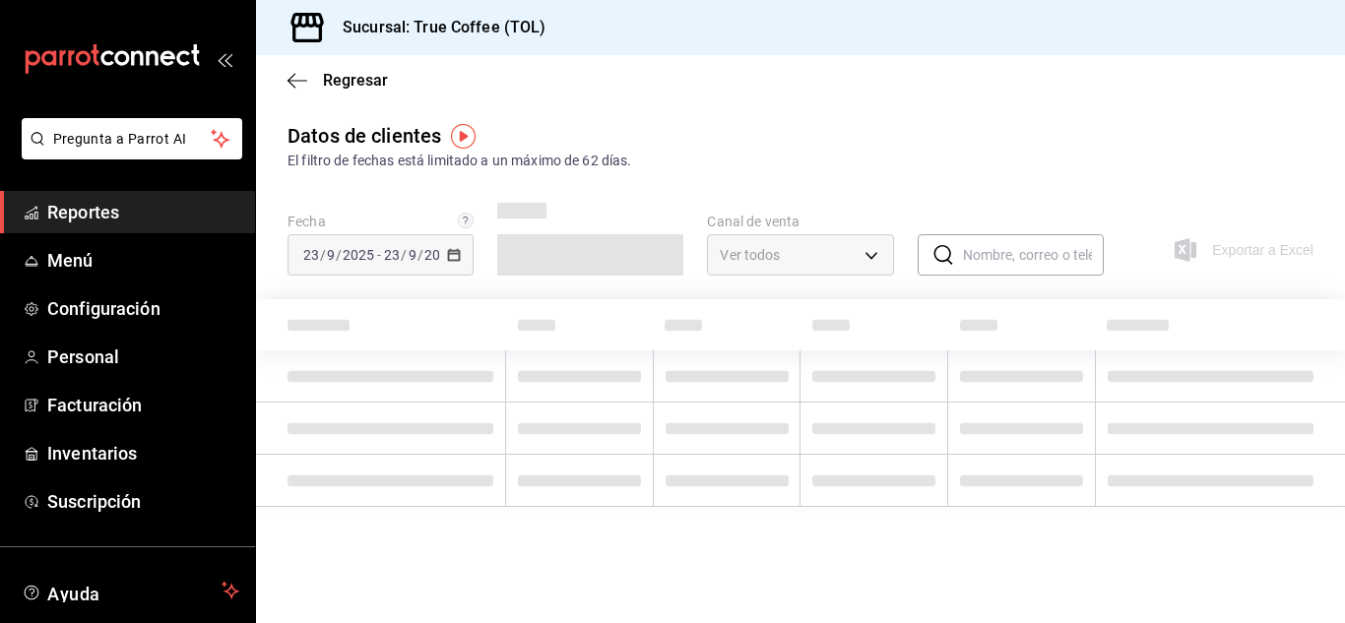
type input "PARROT,DIDI_FOOD,ONLINE"
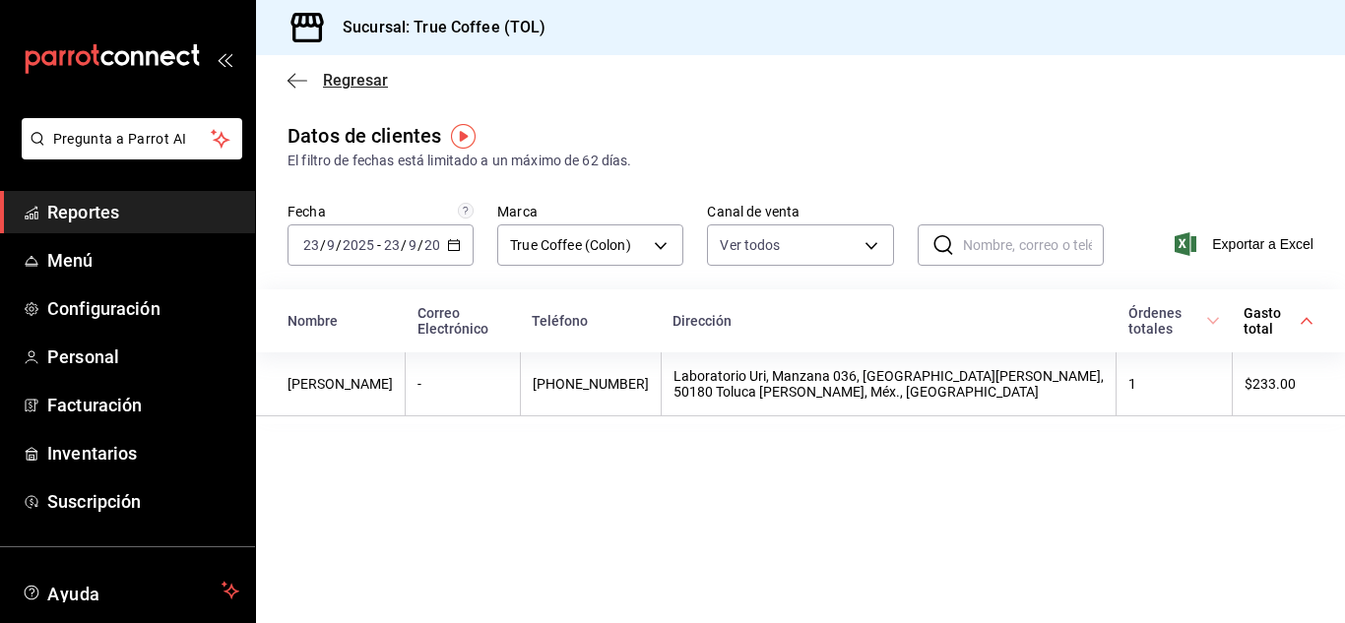
click at [357, 87] on span "Regresar" at bounding box center [355, 80] width 65 height 19
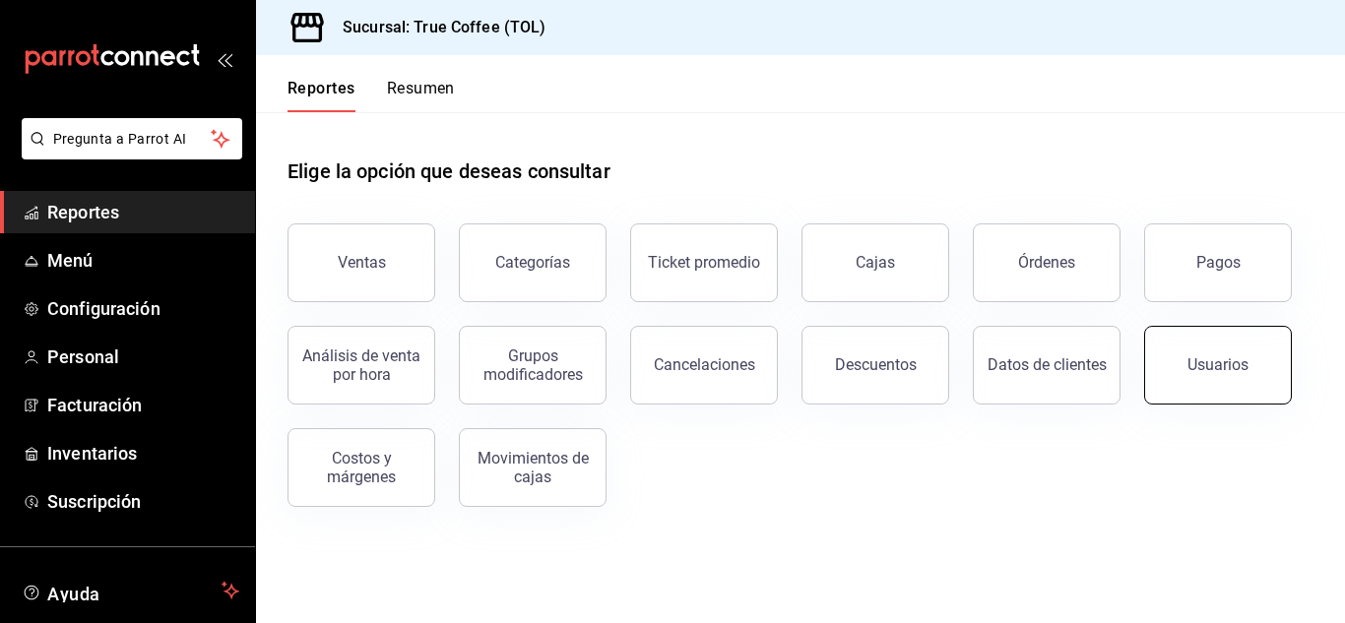
click at [1247, 376] on button "Usuarios" at bounding box center [1218, 365] width 148 height 79
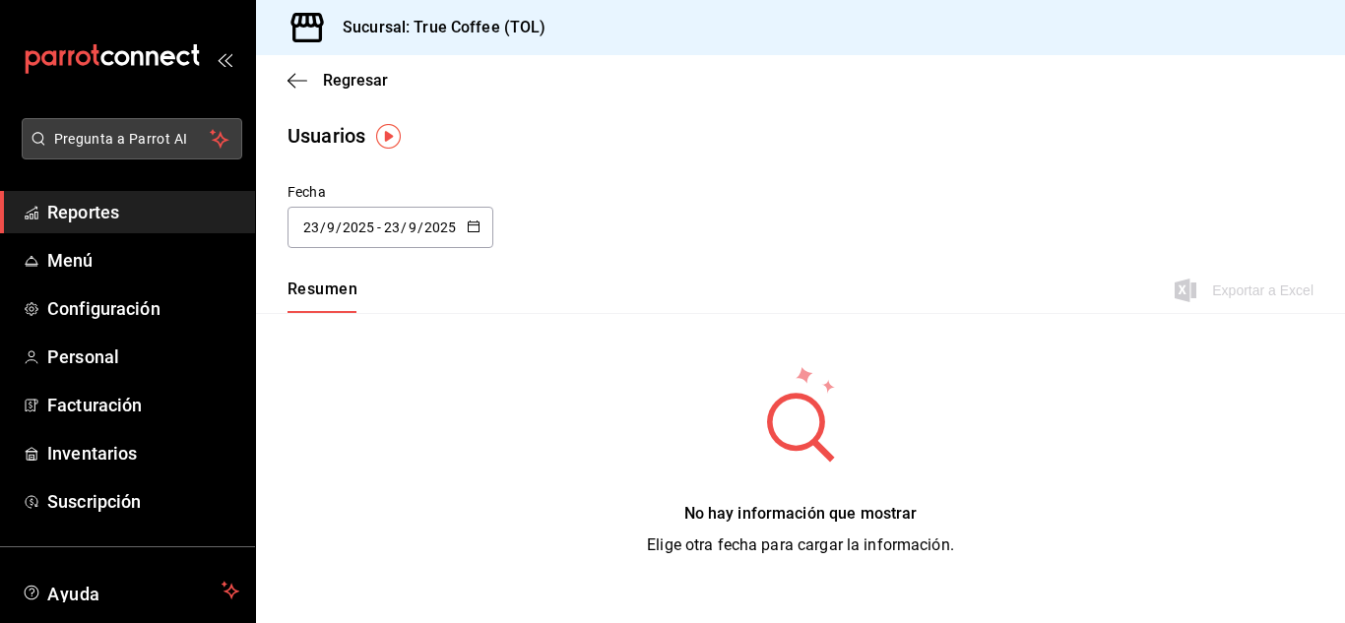
click at [128, 121] on button "Pregunta a Parrot AI" at bounding box center [132, 138] width 221 height 41
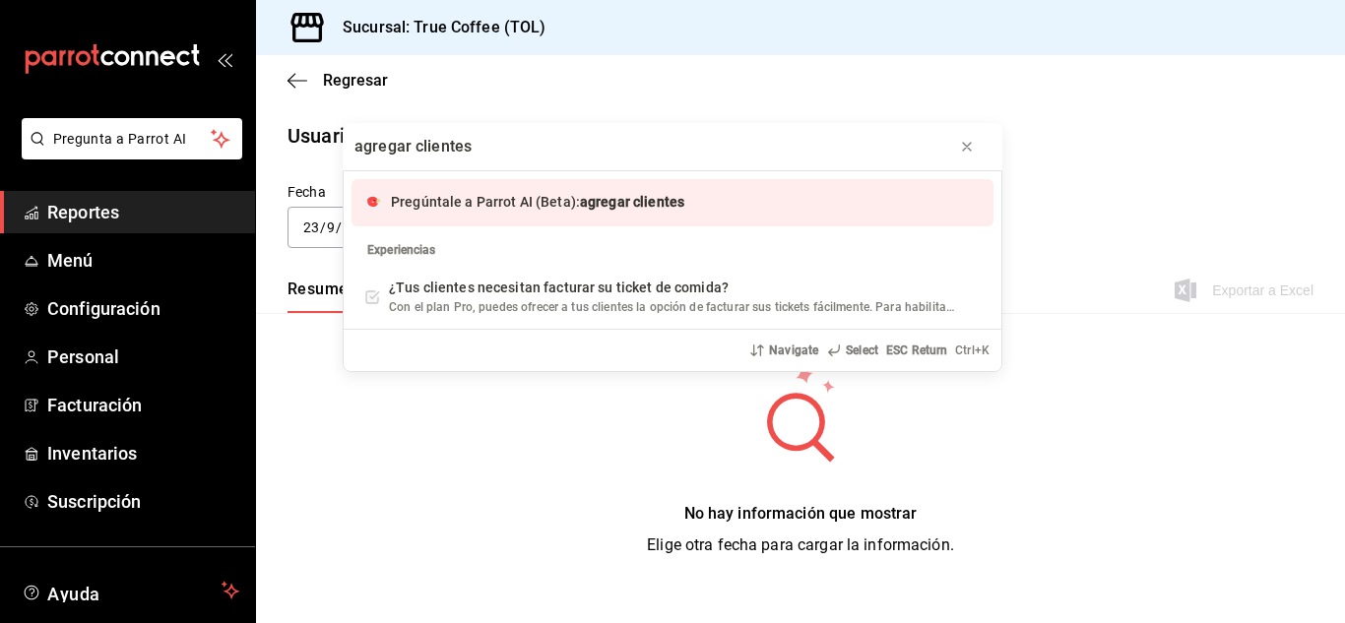
type input "agregar clientes"
click at [567, 190] on div "Pregúntale a Parrot AI (Beta): agregar clientes" at bounding box center [672, 202] width 642 height 47
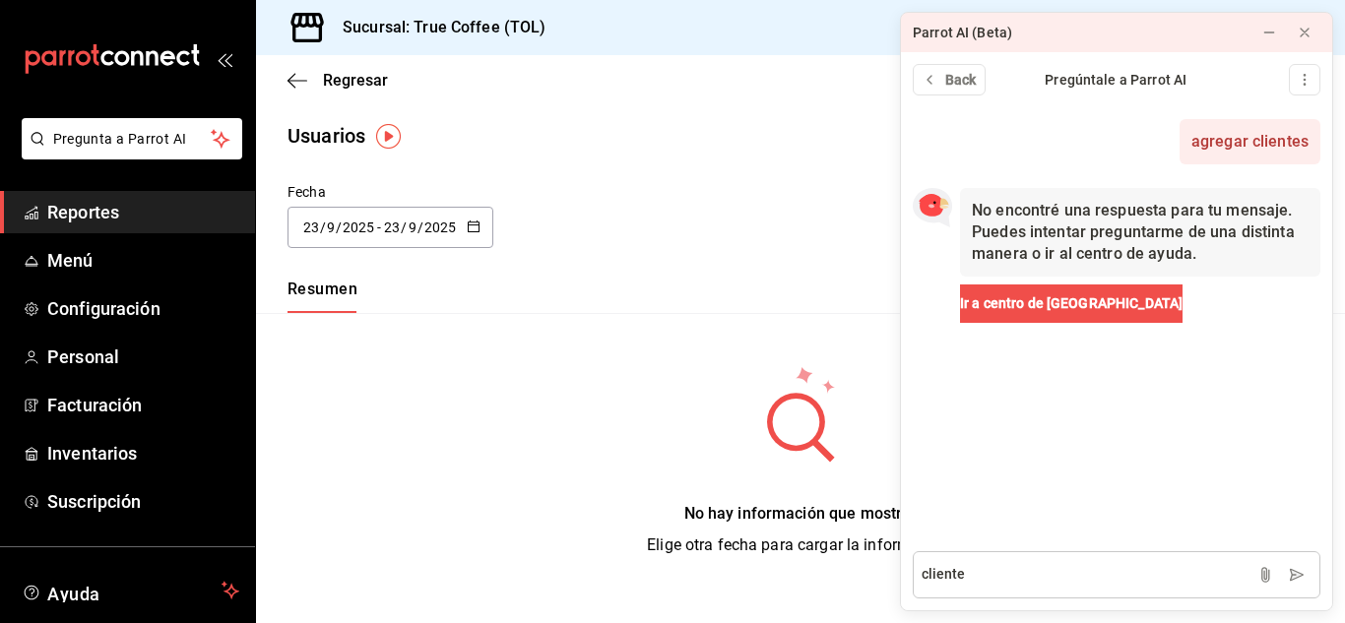
type textarea "clientes"
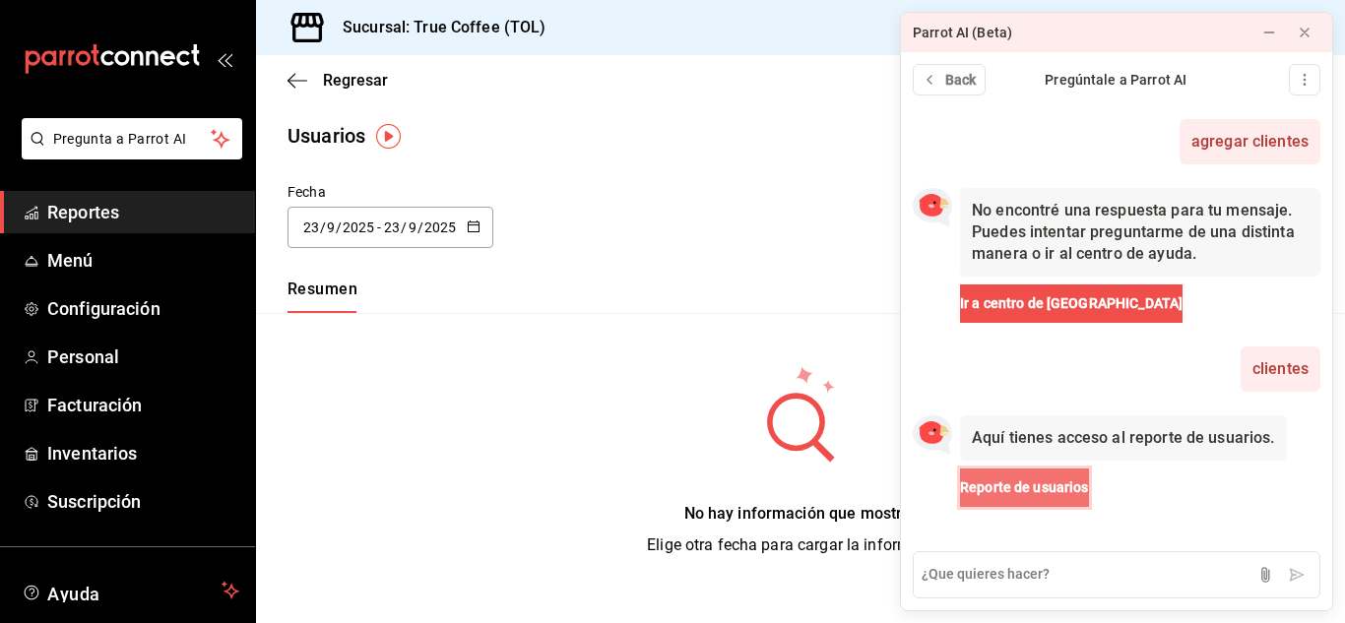
click at [1041, 488] on span "Reporte de usuarios" at bounding box center [1024, 487] width 129 height 21
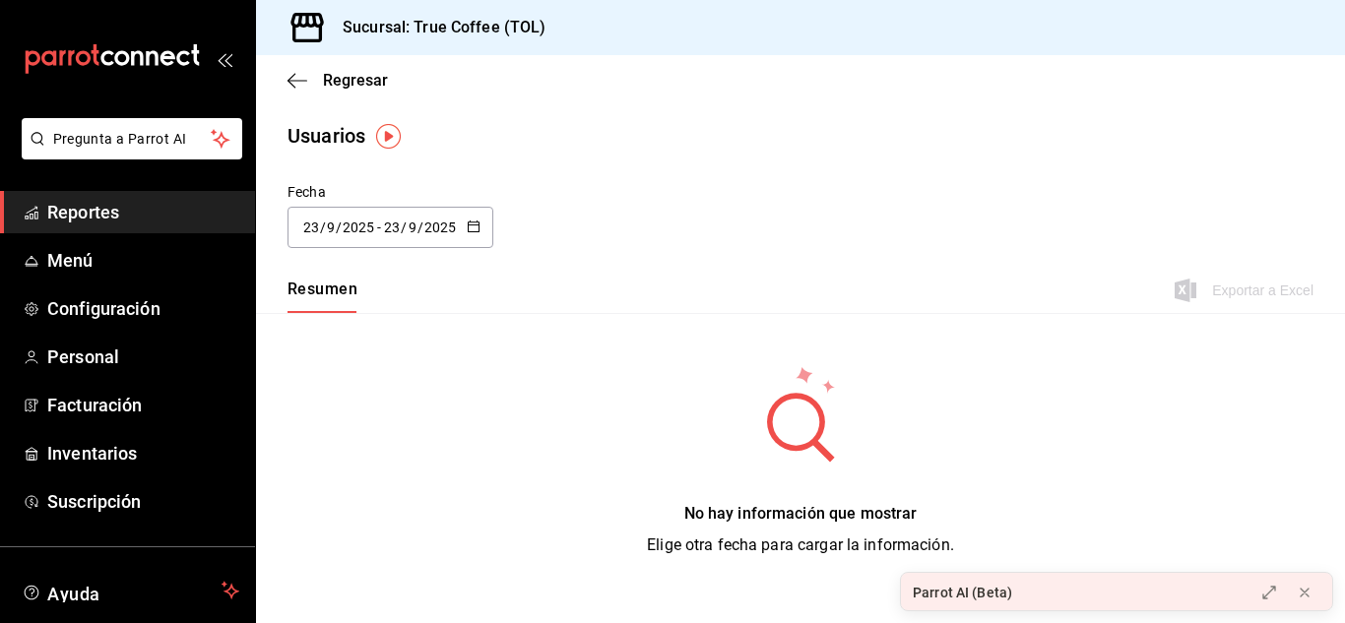
click at [583, 357] on div "No hay información que mostrar Elige otra fecha para cargar la información." at bounding box center [800, 460] width 1089 height 295
click at [385, 129] on img "button" at bounding box center [388, 136] width 25 height 25
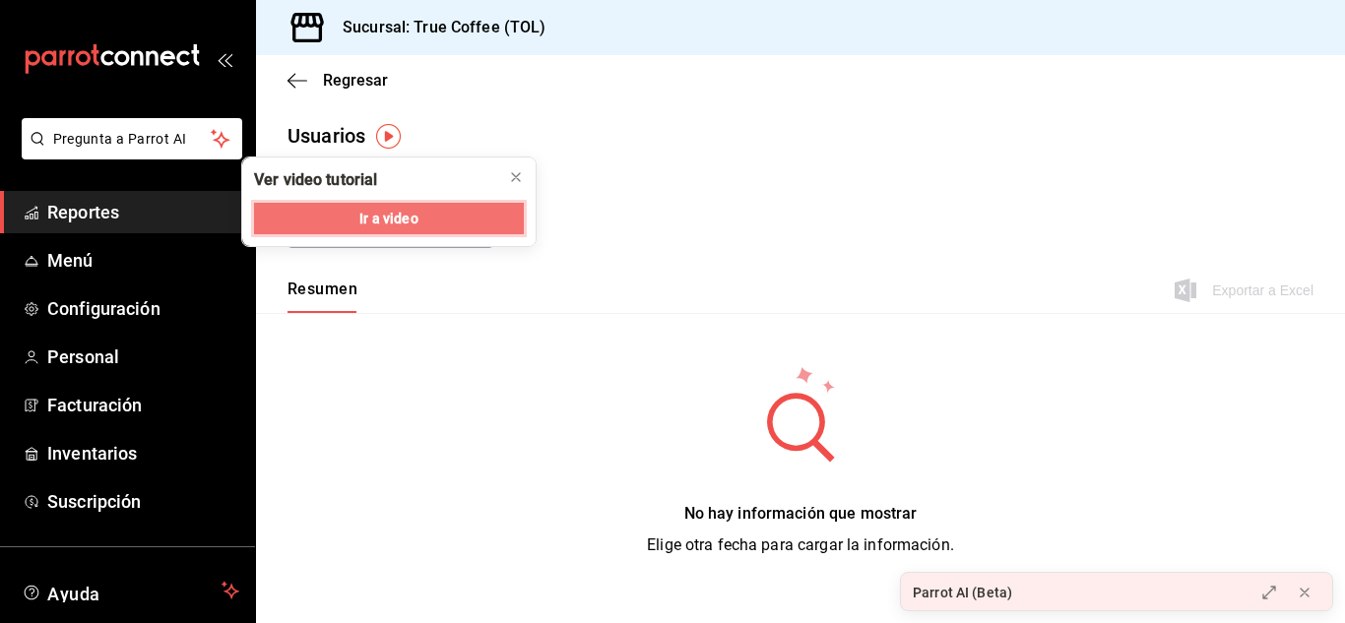
click at [408, 212] on span "Ir a video" at bounding box center [388, 219] width 58 height 21
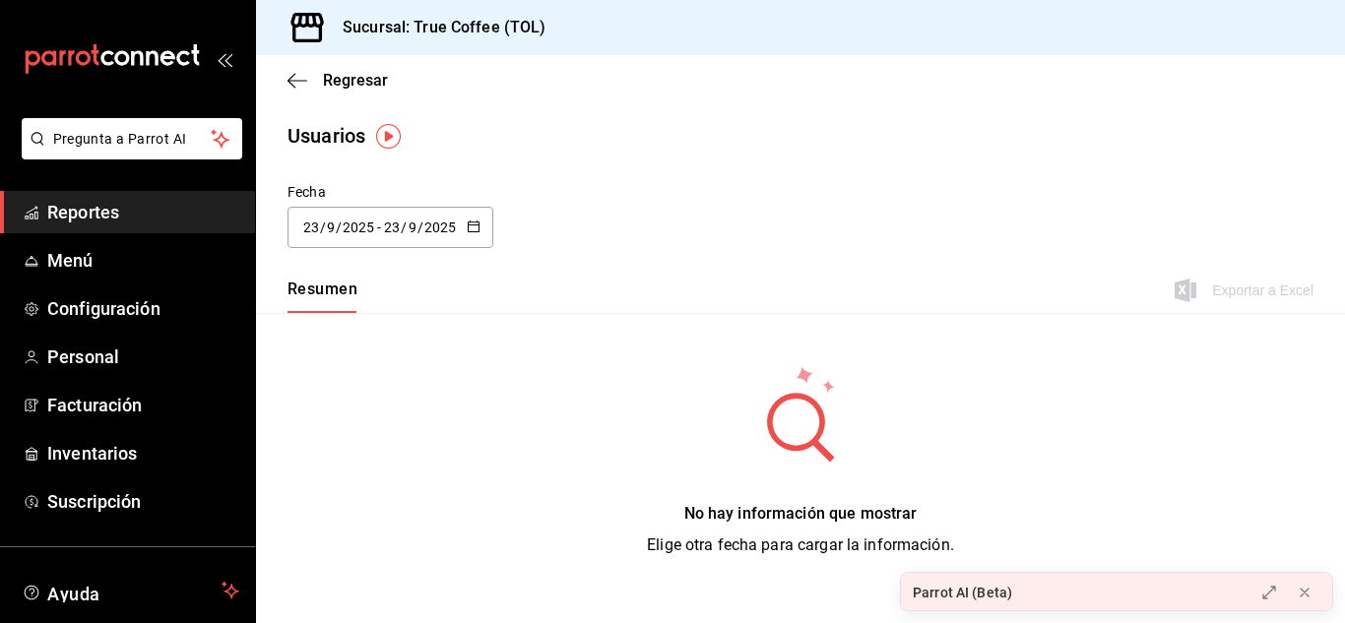
click at [473, 222] on icon "button" at bounding box center [474, 227] width 14 height 14
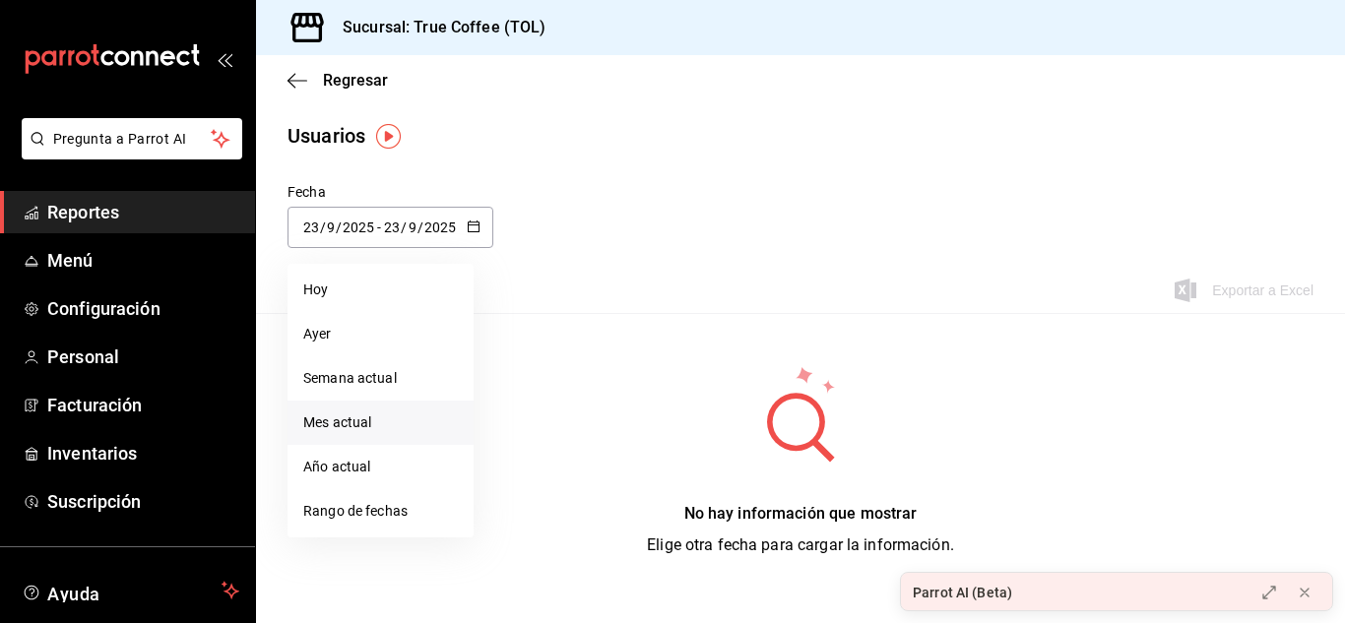
click at [363, 410] on li "Mes actual" at bounding box center [380, 423] width 186 height 44
type input "[DATE]"
type input "1"
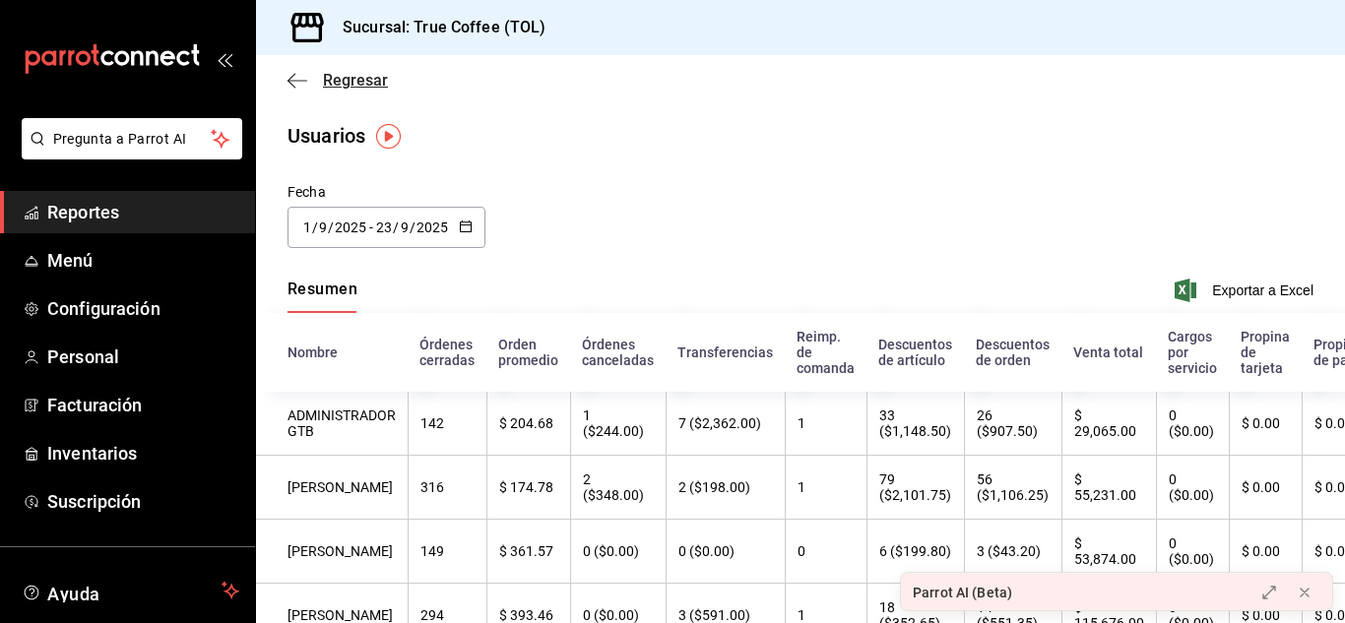
click at [340, 80] on span "Regresar" at bounding box center [355, 80] width 65 height 19
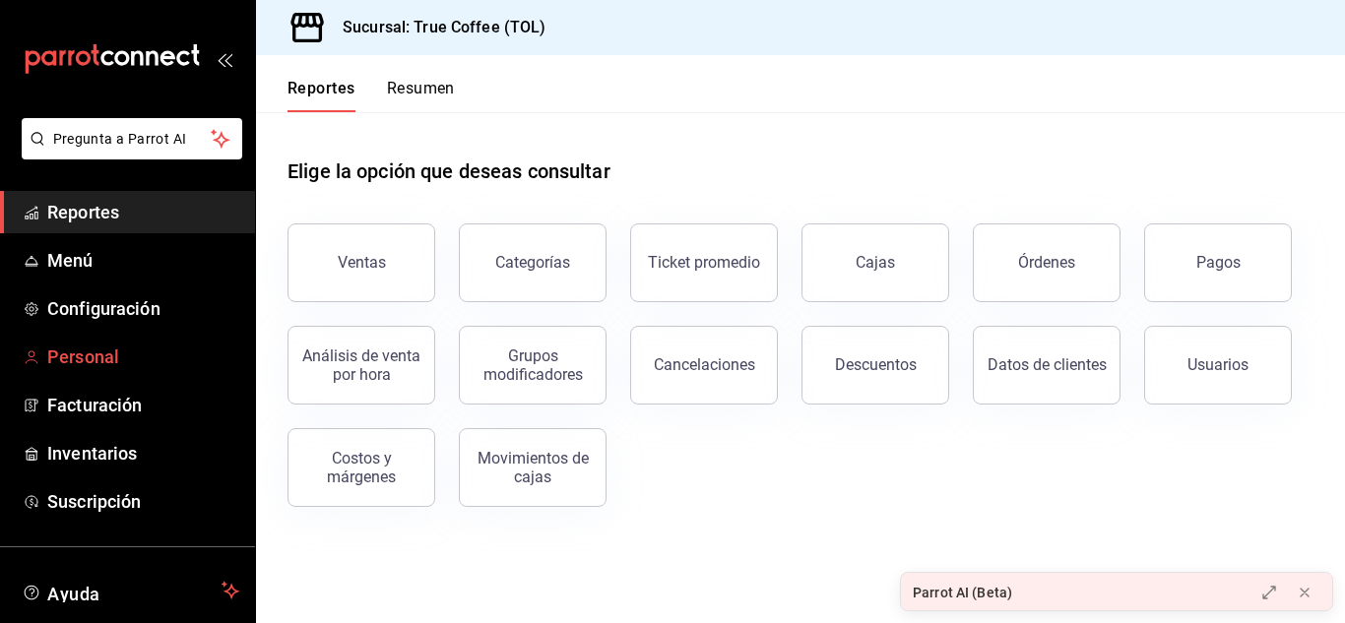
click at [93, 367] on span "Personal" at bounding box center [143, 357] width 192 height 27
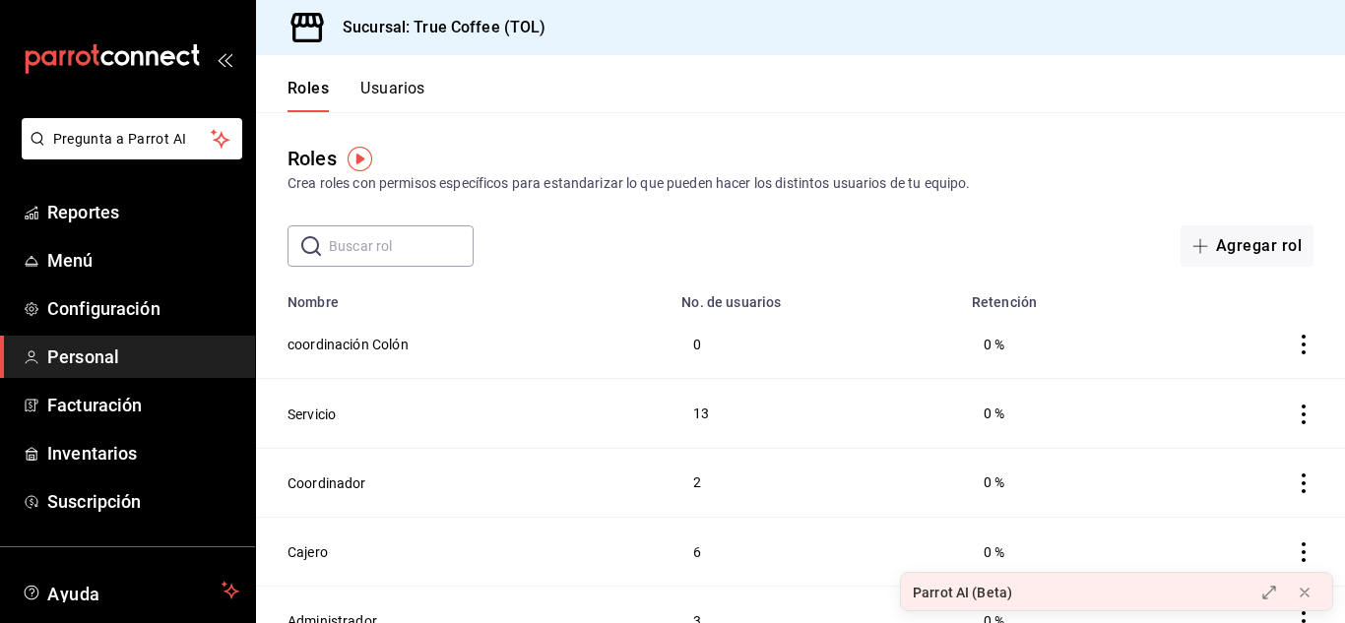
click at [406, 88] on button "Usuarios" at bounding box center [392, 95] width 65 height 33
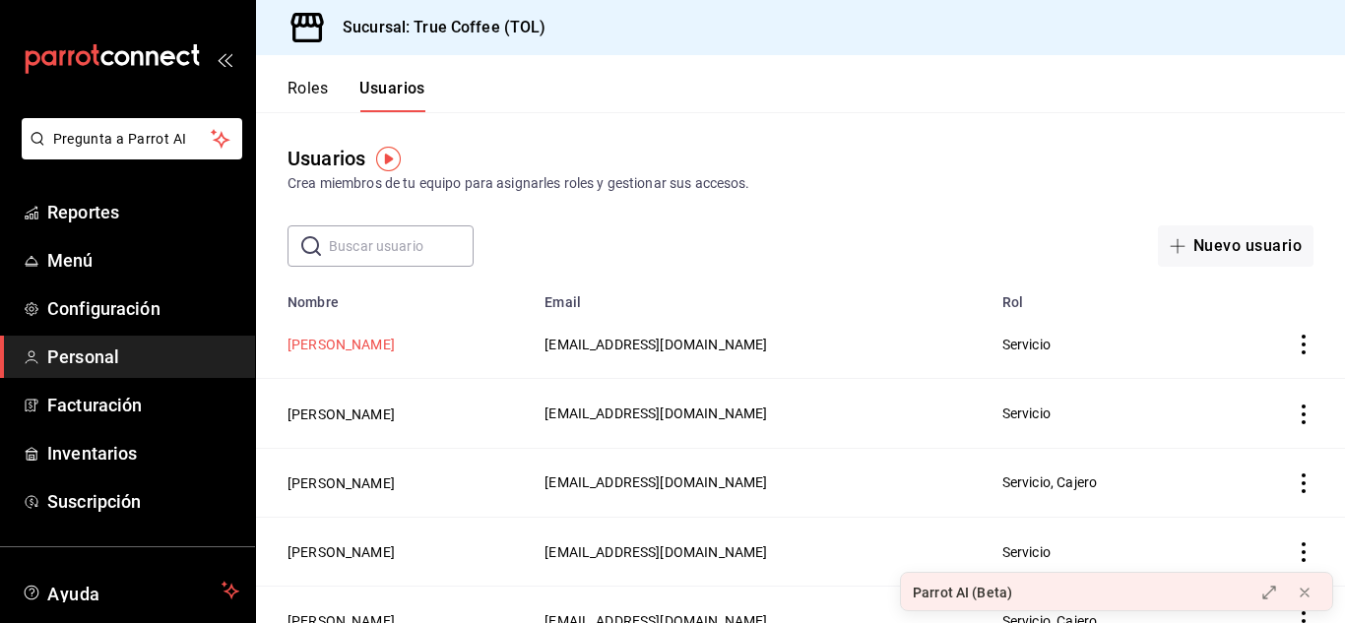
click at [343, 342] on button "Noemi Vences" at bounding box center [340, 345] width 107 height 20
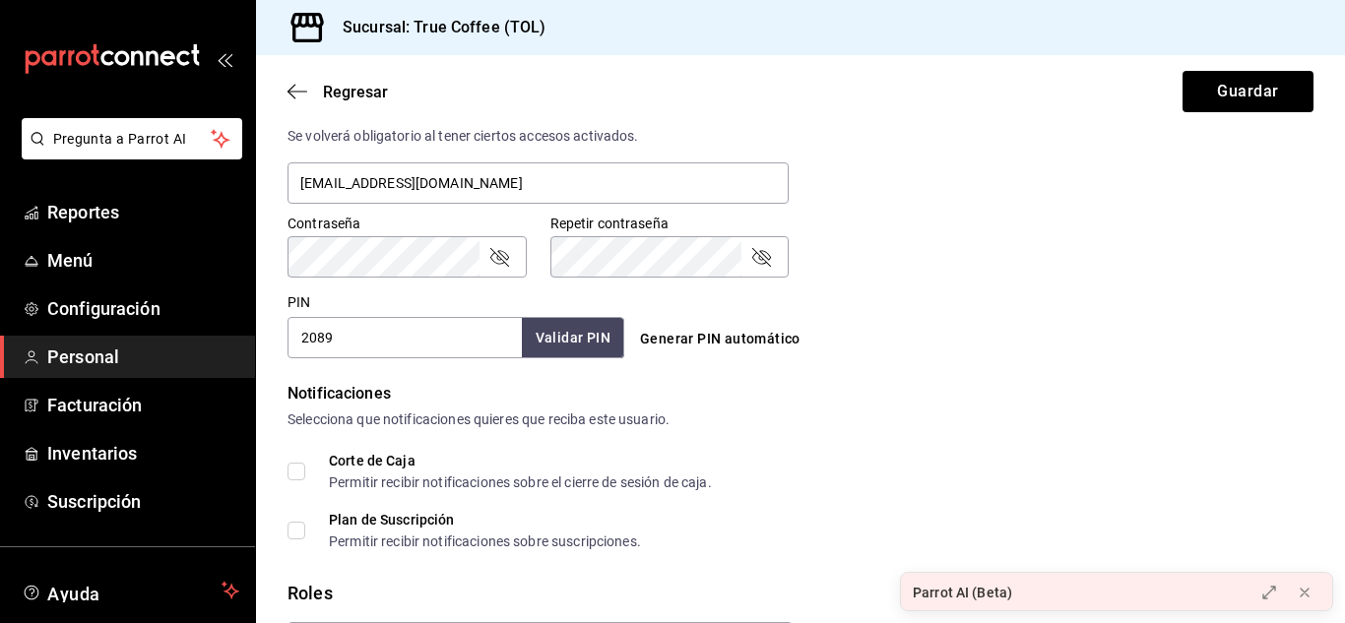
scroll to position [956, 0]
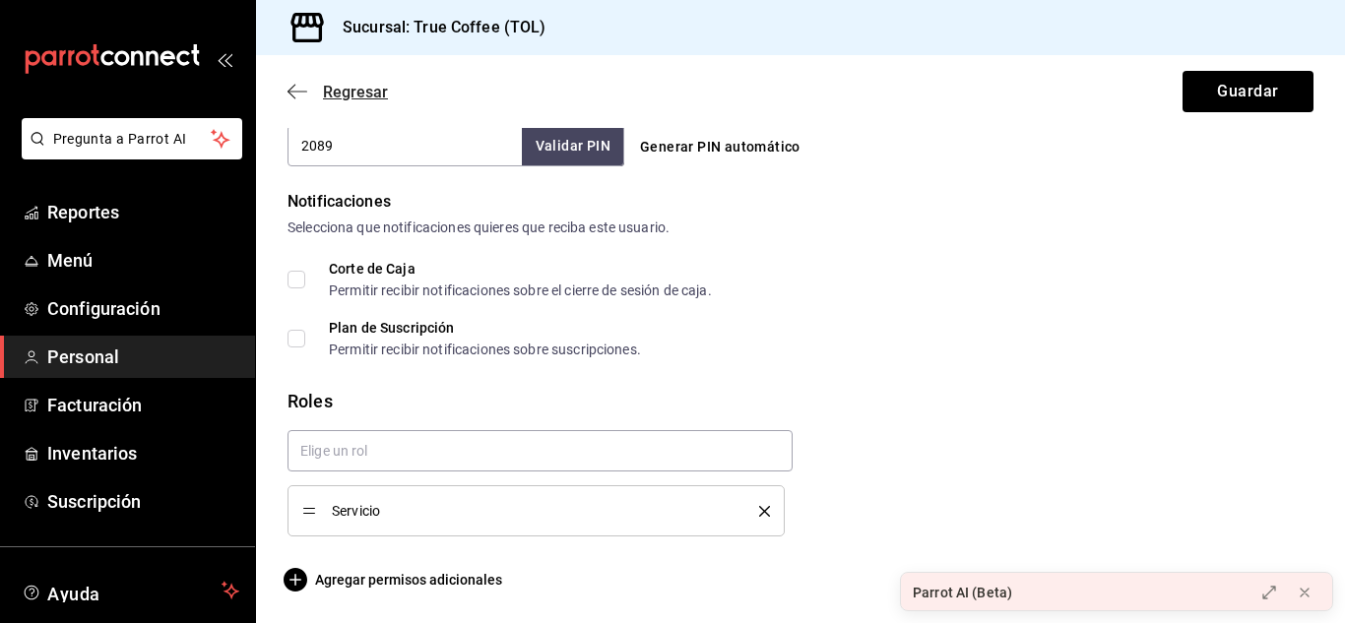
click at [329, 90] on span "Regresar" at bounding box center [355, 92] width 65 height 19
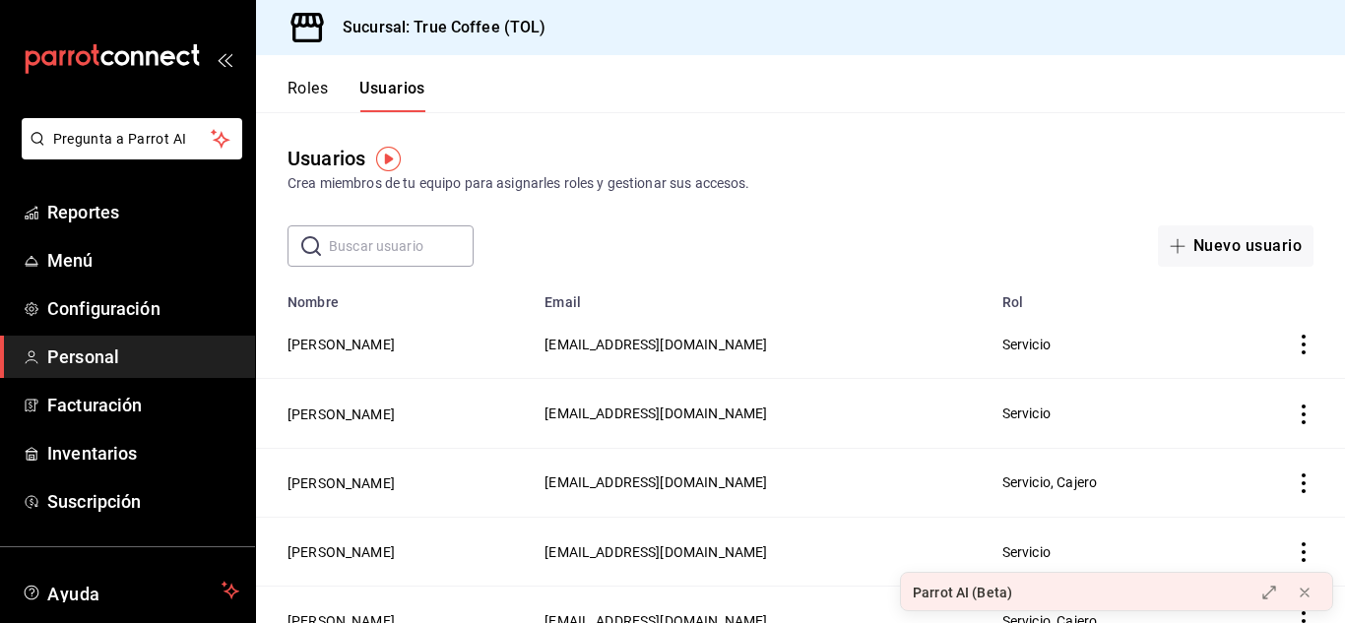
click at [305, 91] on button "Roles" at bounding box center [307, 95] width 40 height 33
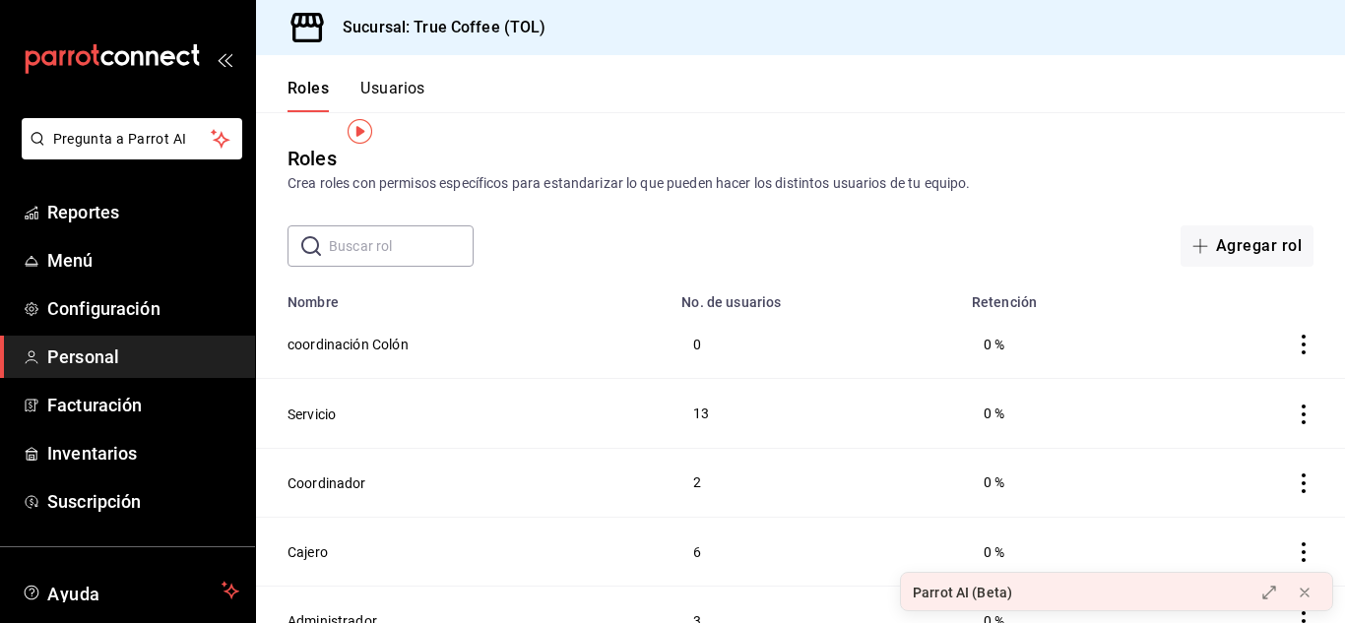
scroll to position [28, 0]
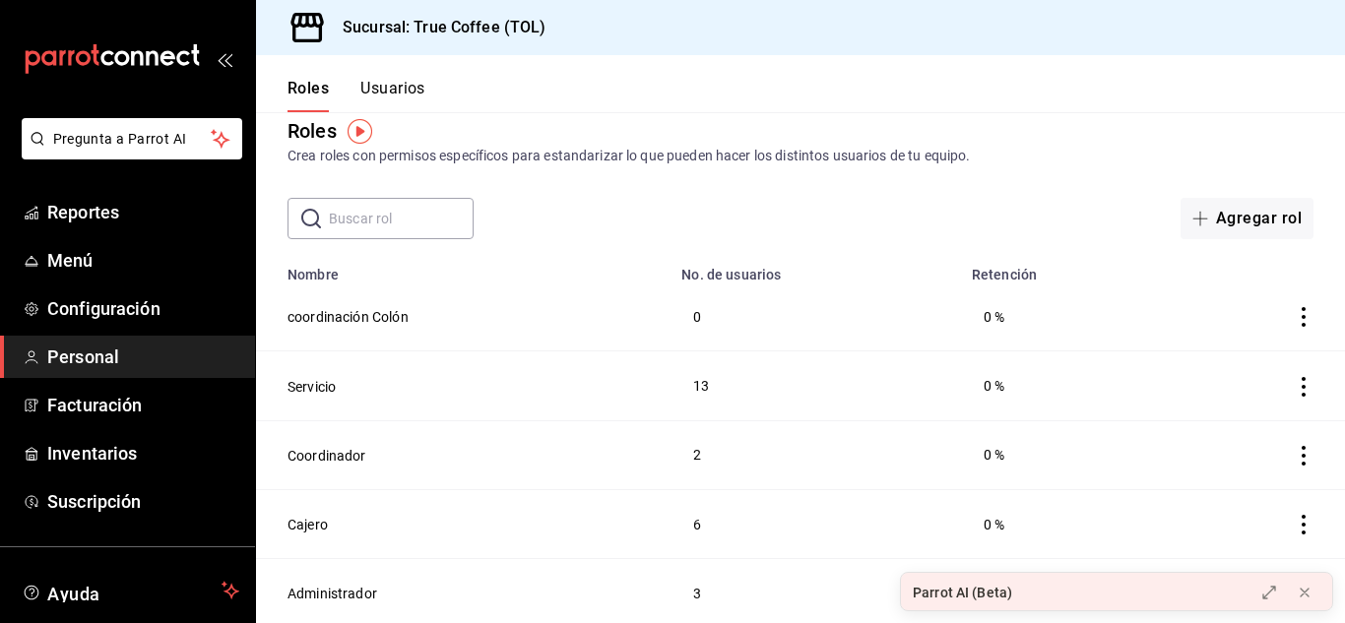
click at [1293, 380] on icon "actions" at bounding box center [1303, 387] width 20 height 20
click at [527, 390] on div at bounding box center [672, 311] width 1345 height 623
click at [323, 384] on button "Servicio" at bounding box center [311, 387] width 48 height 20
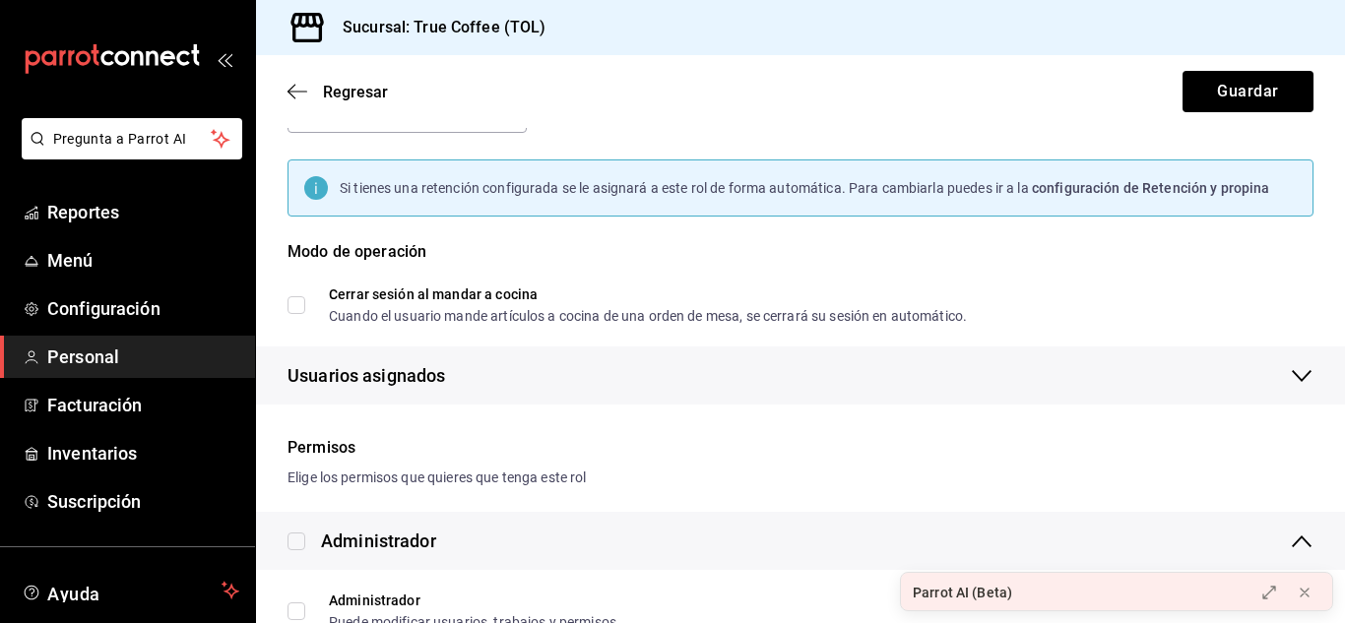
scroll to position [162, 0]
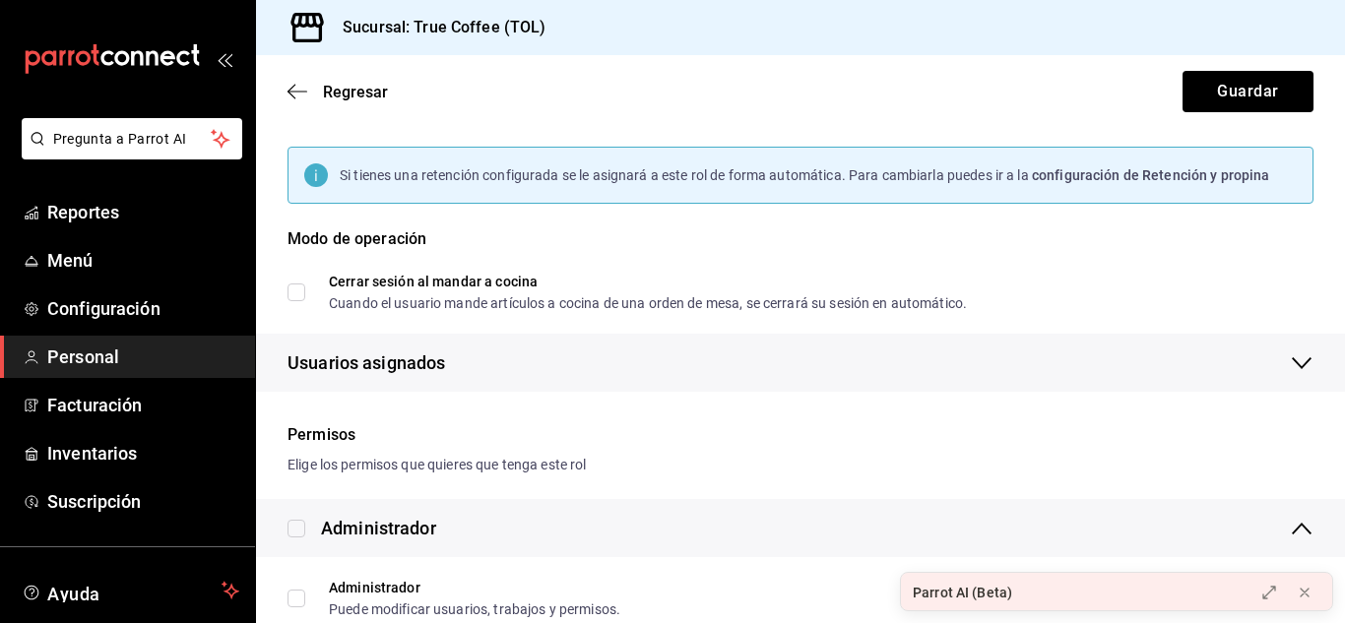
click at [732, 377] on div "Usuarios asignados" at bounding box center [800, 363] width 1026 height 58
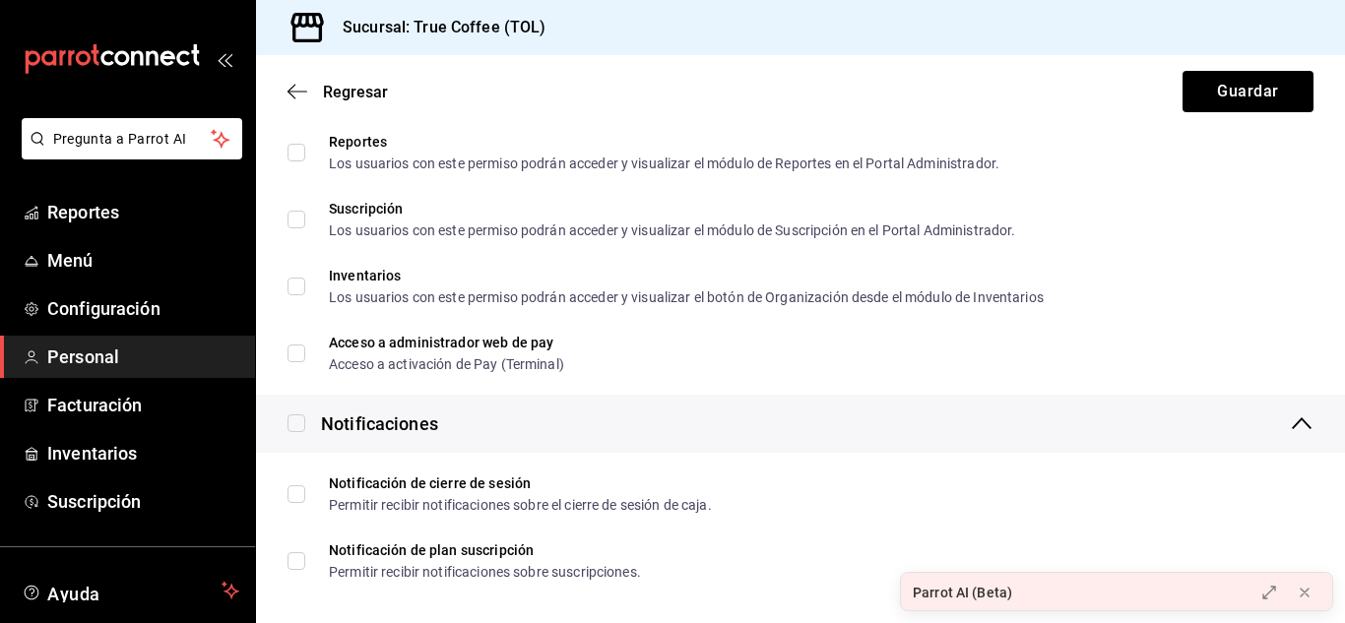
scroll to position [4069, 0]
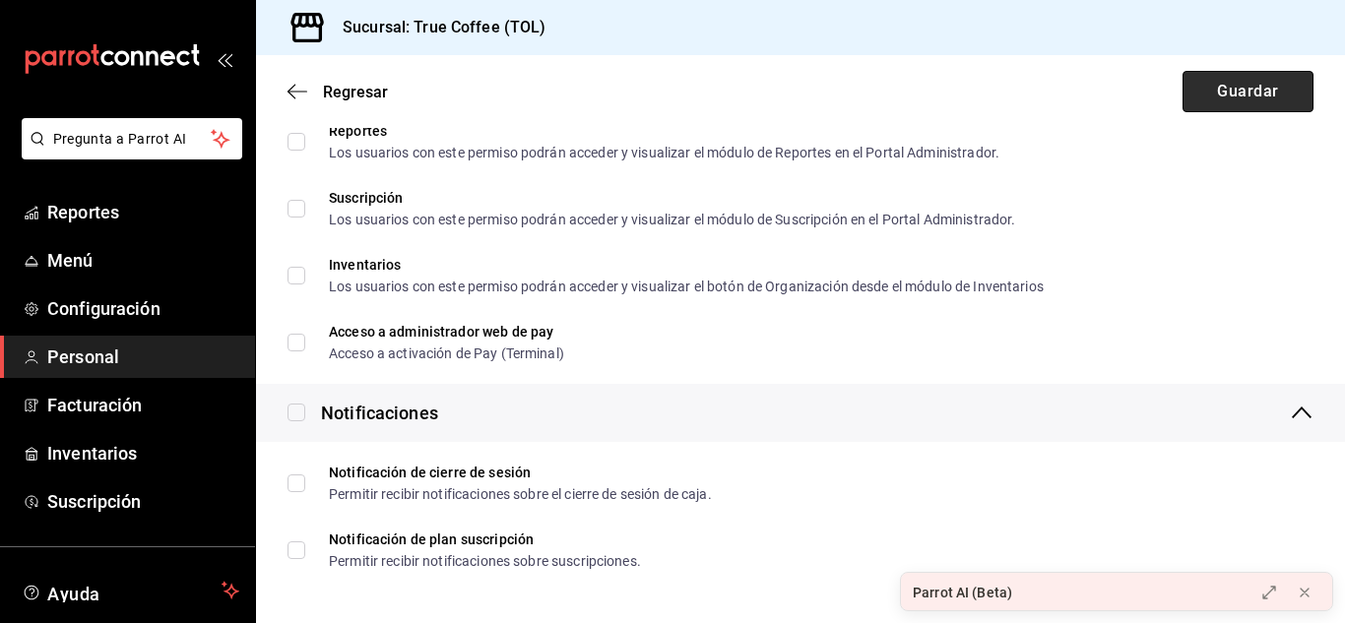
click at [1230, 82] on button "Guardar" at bounding box center [1247, 91] width 131 height 41
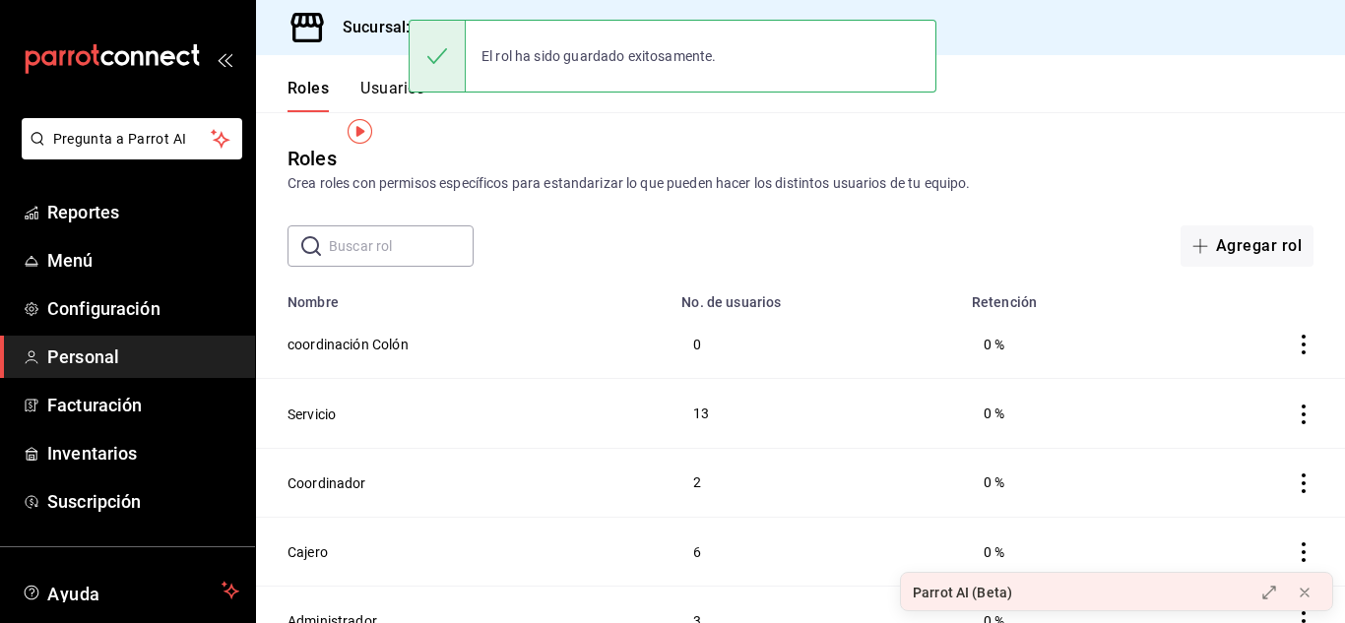
scroll to position [28, 0]
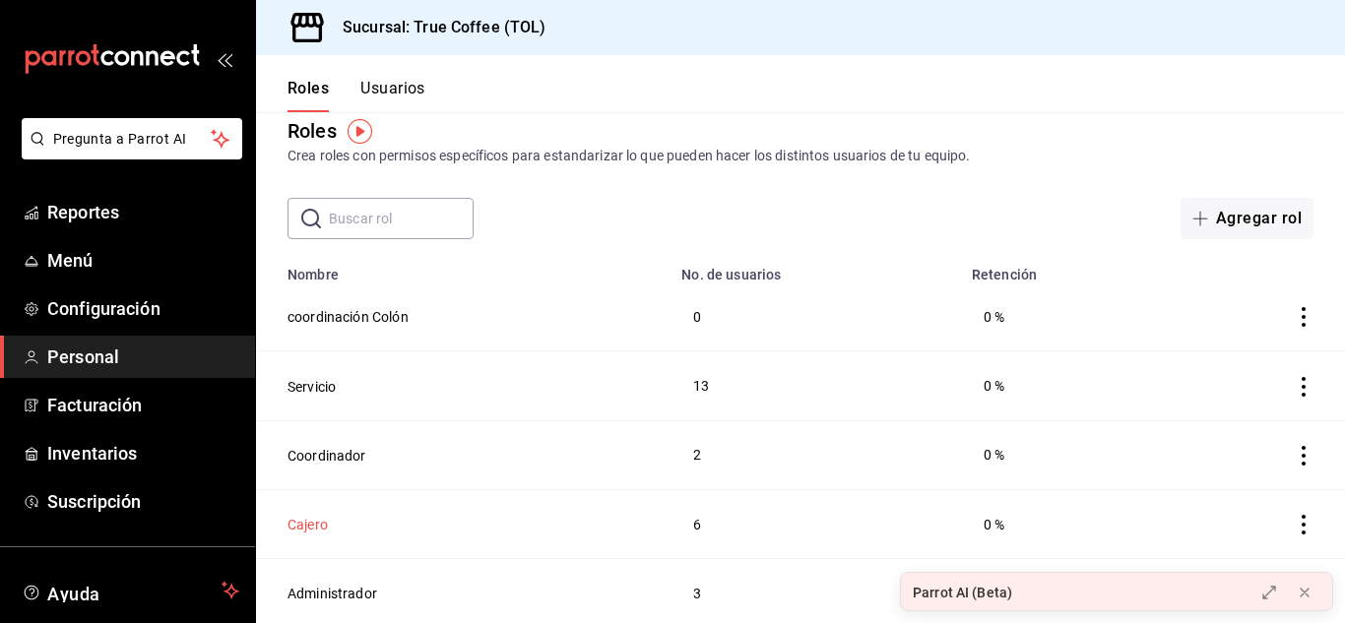
click at [306, 525] on button "Cajero" at bounding box center [307, 525] width 40 height 20
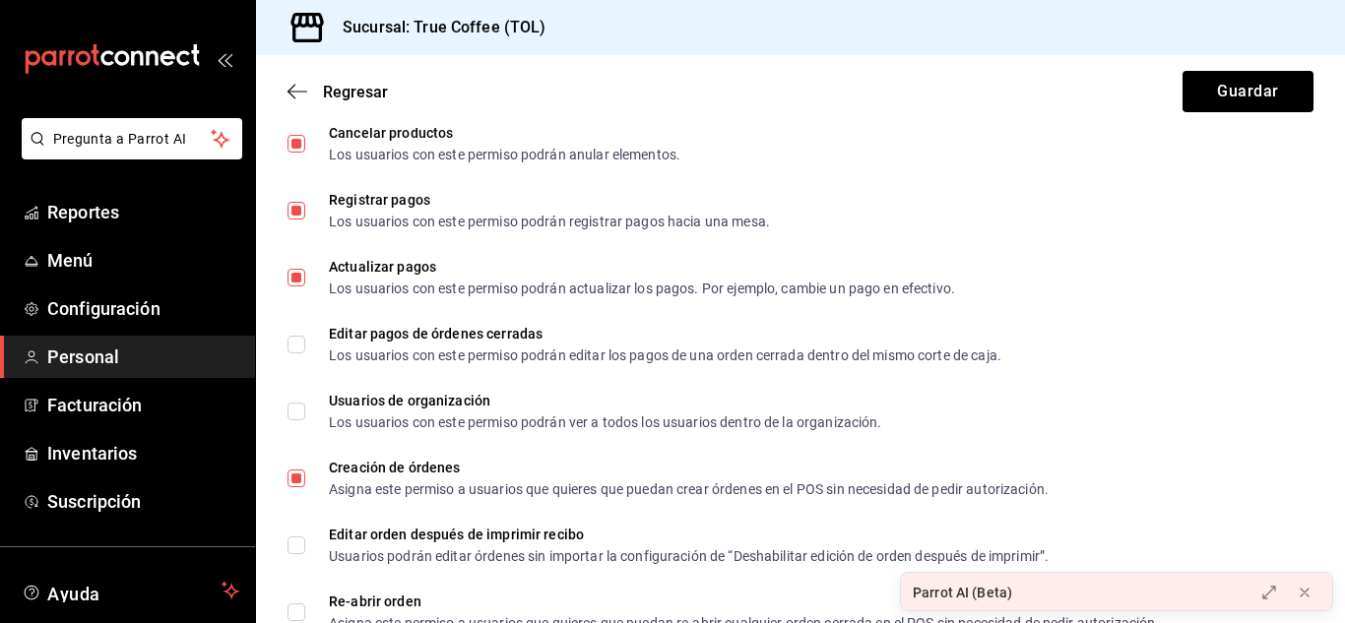
scroll to position [1164, 0]
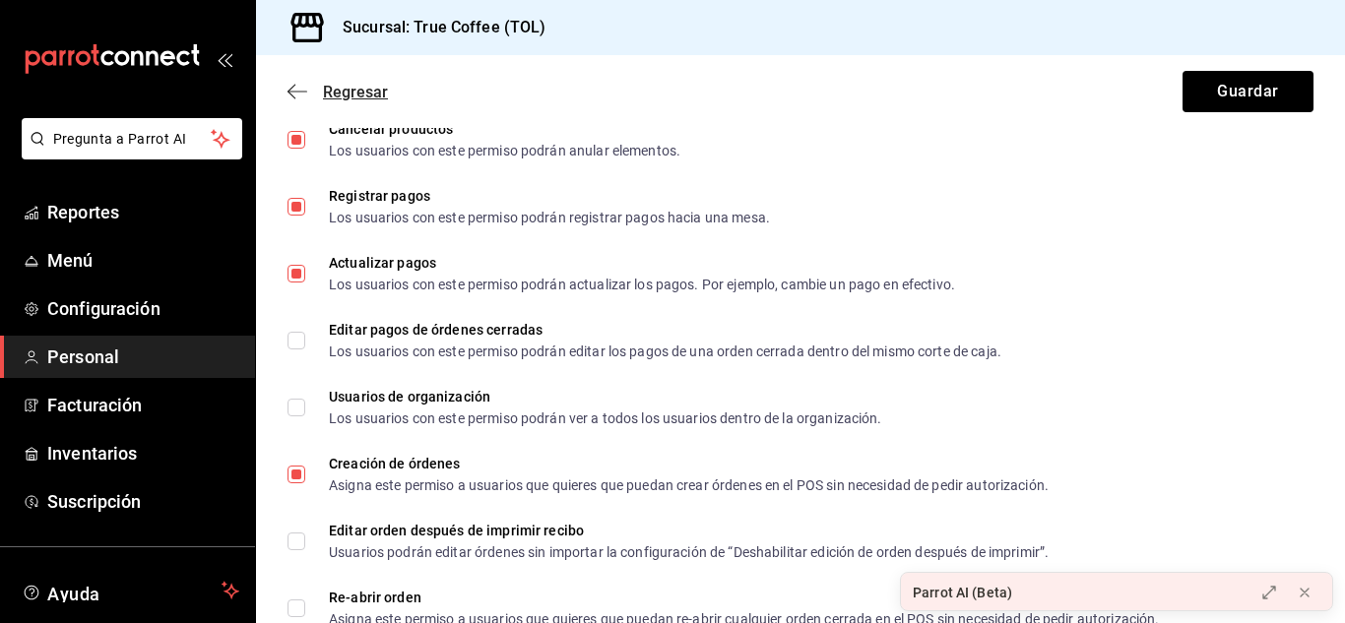
click at [346, 92] on span "Regresar" at bounding box center [355, 92] width 65 height 19
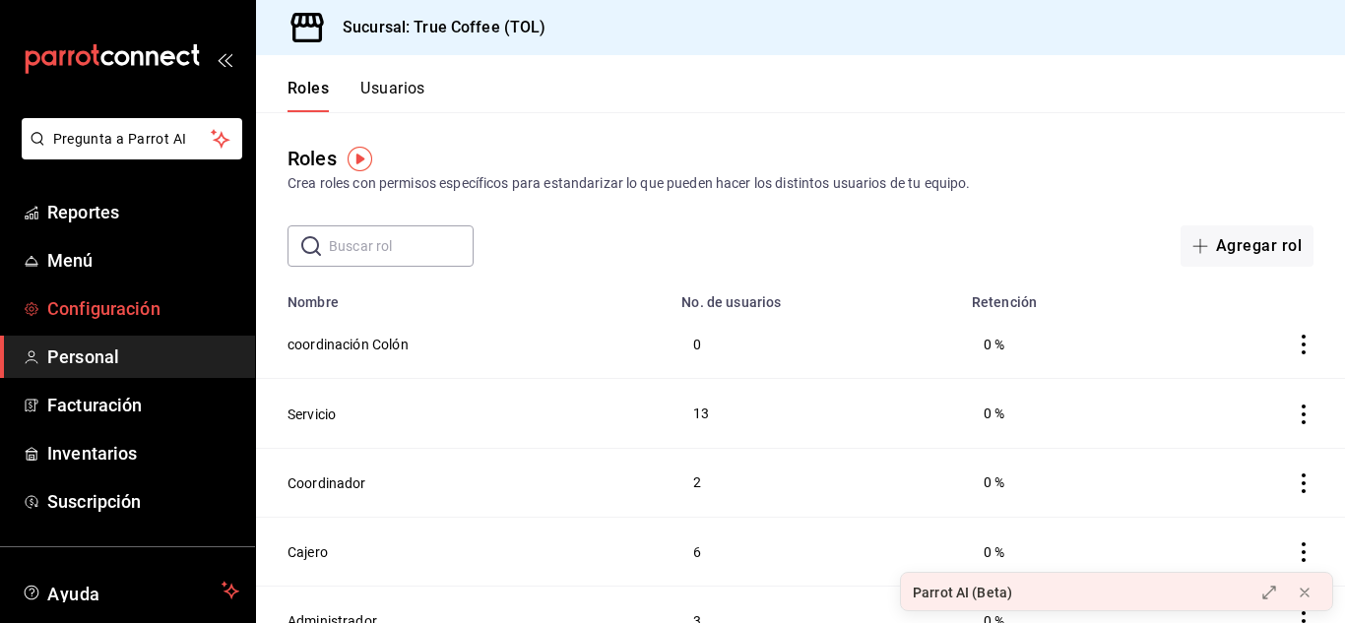
click at [102, 324] on link "Configuración" at bounding box center [127, 308] width 255 height 42
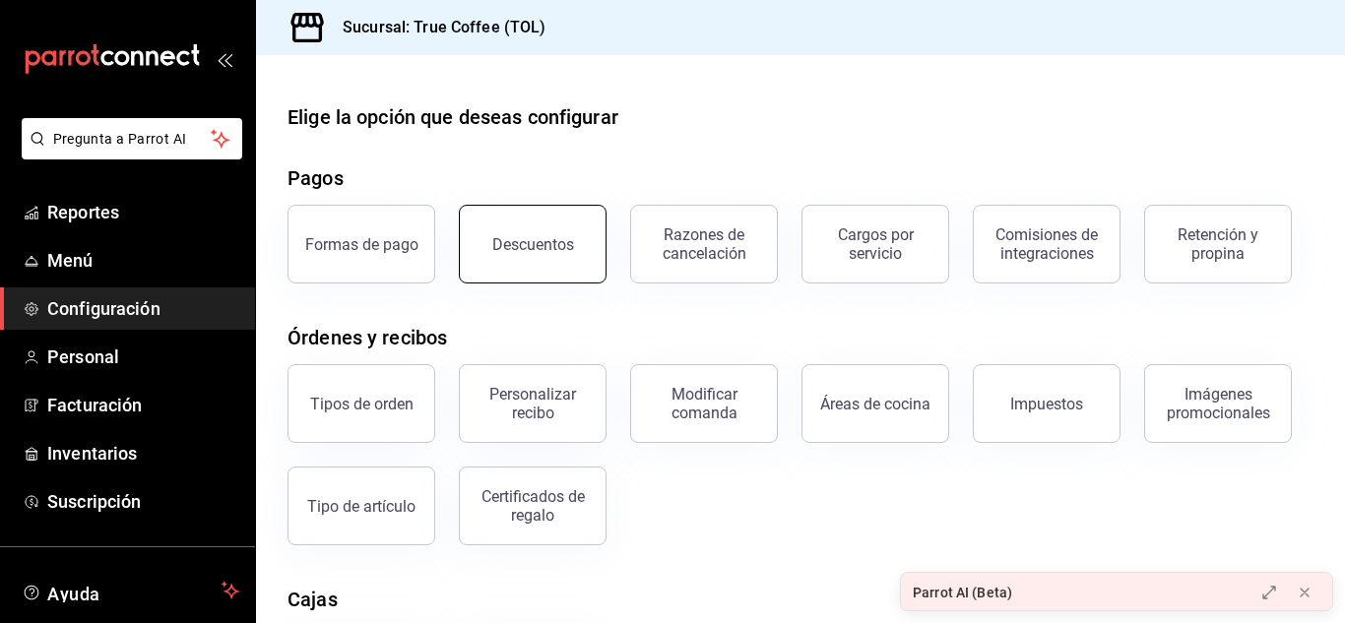
click at [545, 222] on button "Descuentos" at bounding box center [533, 244] width 148 height 79
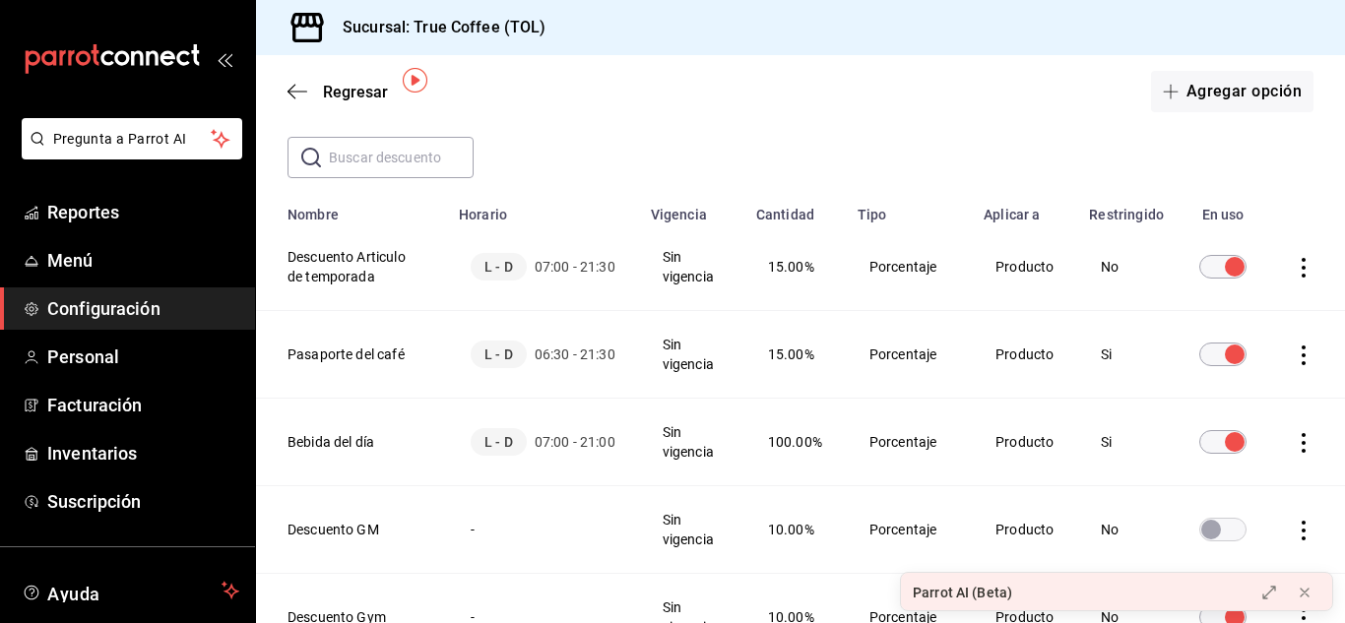
scroll to position [91, 0]
click at [1293, 349] on icon "actions" at bounding box center [1303, 354] width 20 height 20
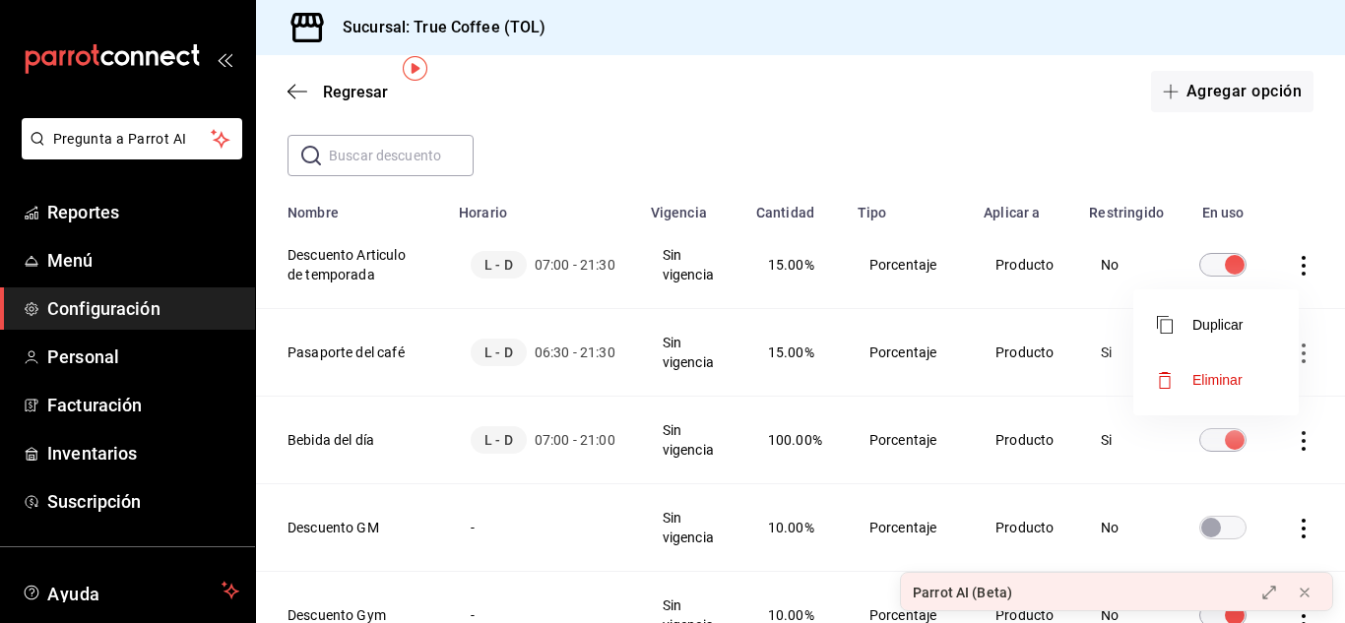
click at [823, 355] on div at bounding box center [672, 311] width 1345 height 623
click at [670, 341] on td "Sin vigencia" at bounding box center [691, 353] width 105 height 88
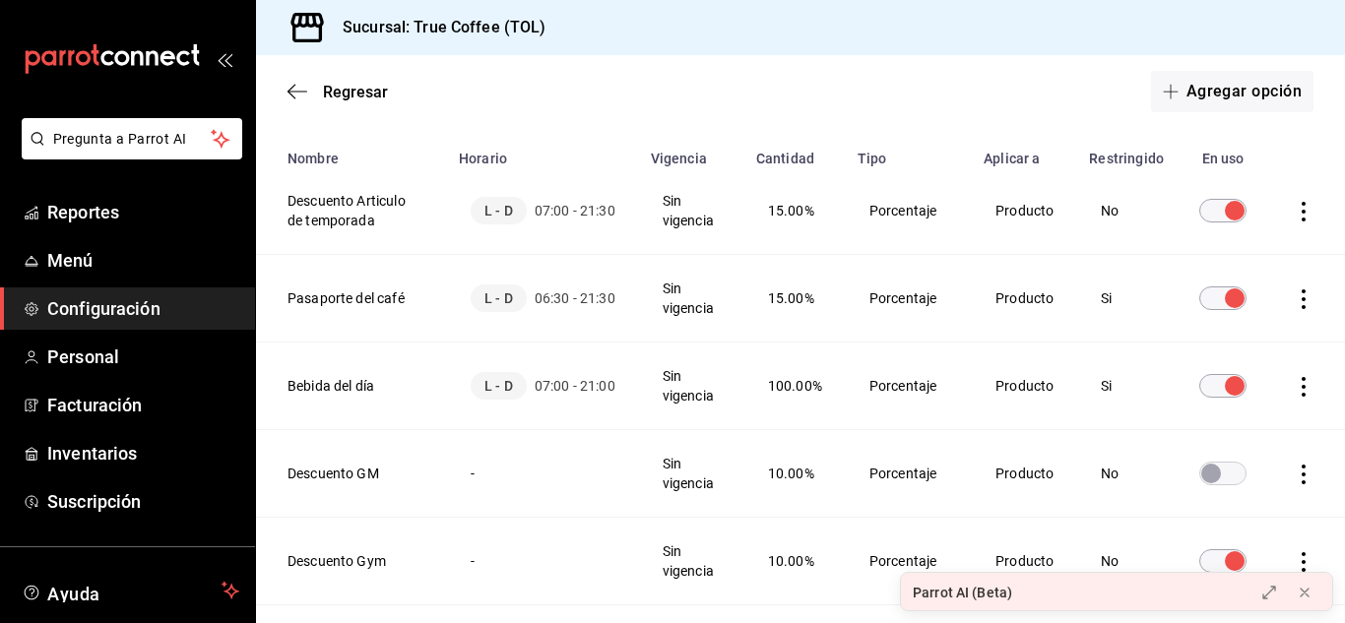
scroll to position [146, 0]
click at [347, 386] on th "Bebida del día" at bounding box center [351, 386] width 191 height 88
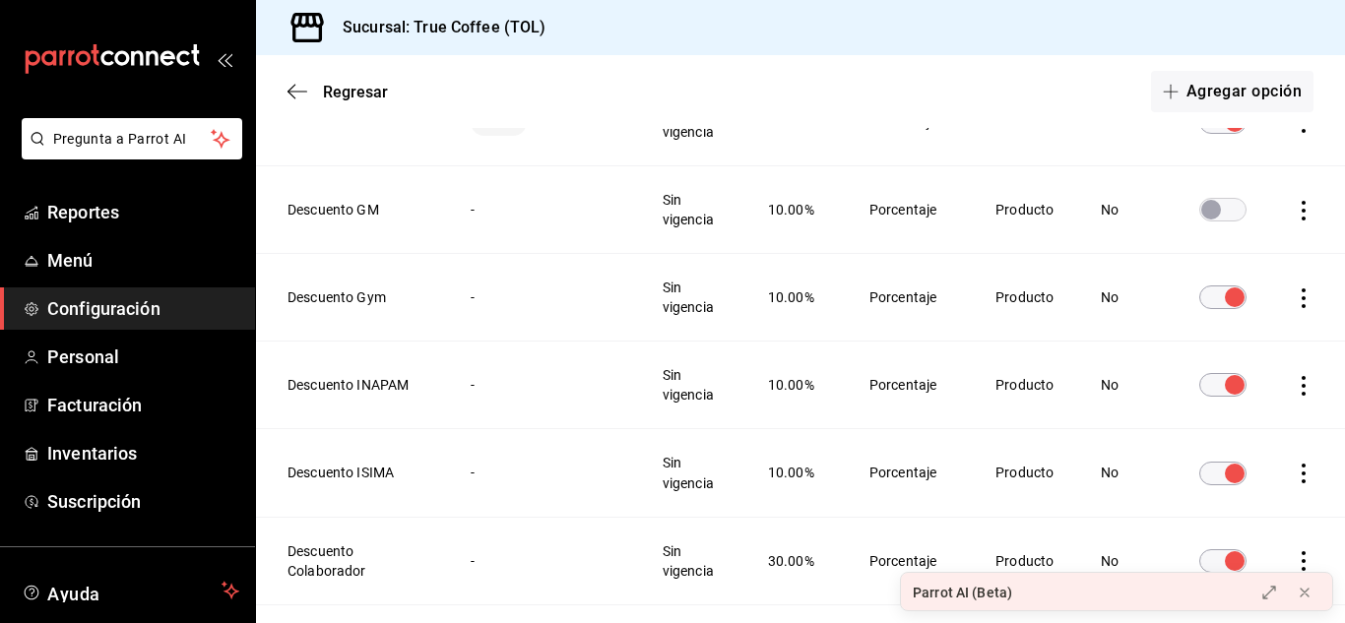
scroll to position [409, 0]
click at [359, 99] on span "Regresar" at bounding box center [355, 92] width 65 height 19
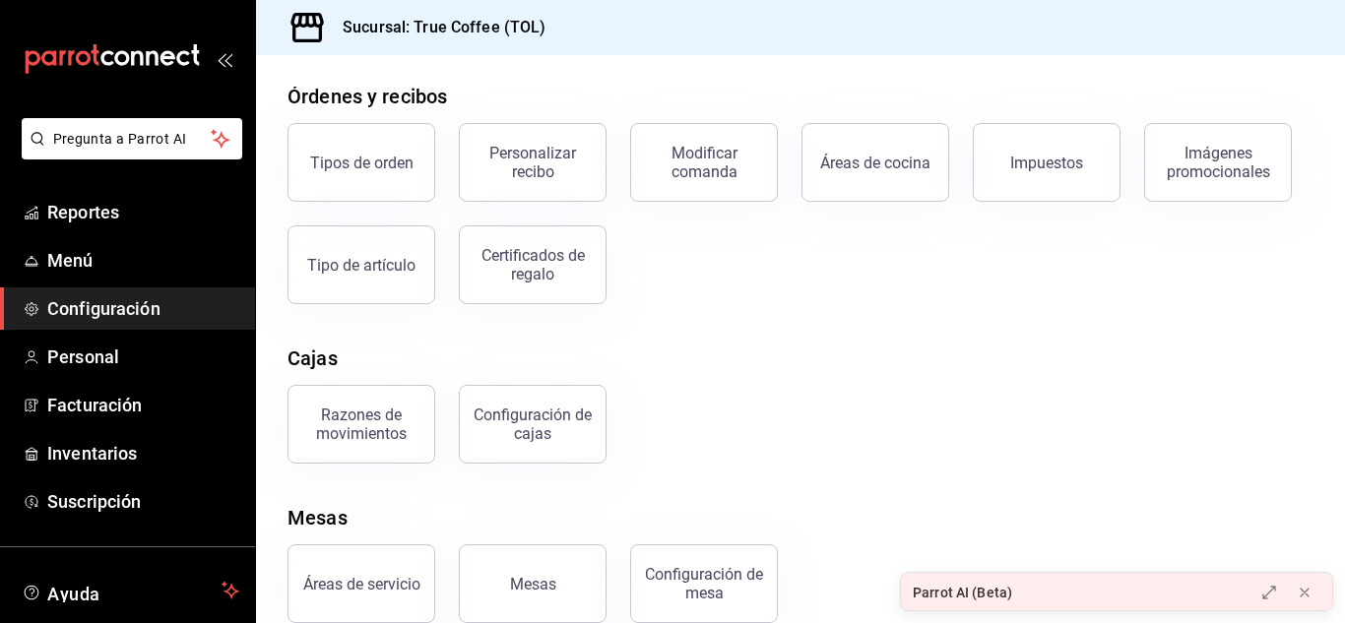
scroll to position [242, 0]
click at [552, 283] on button "Certificados de regalo" at bounding box center [533, 263] width 148 height 79
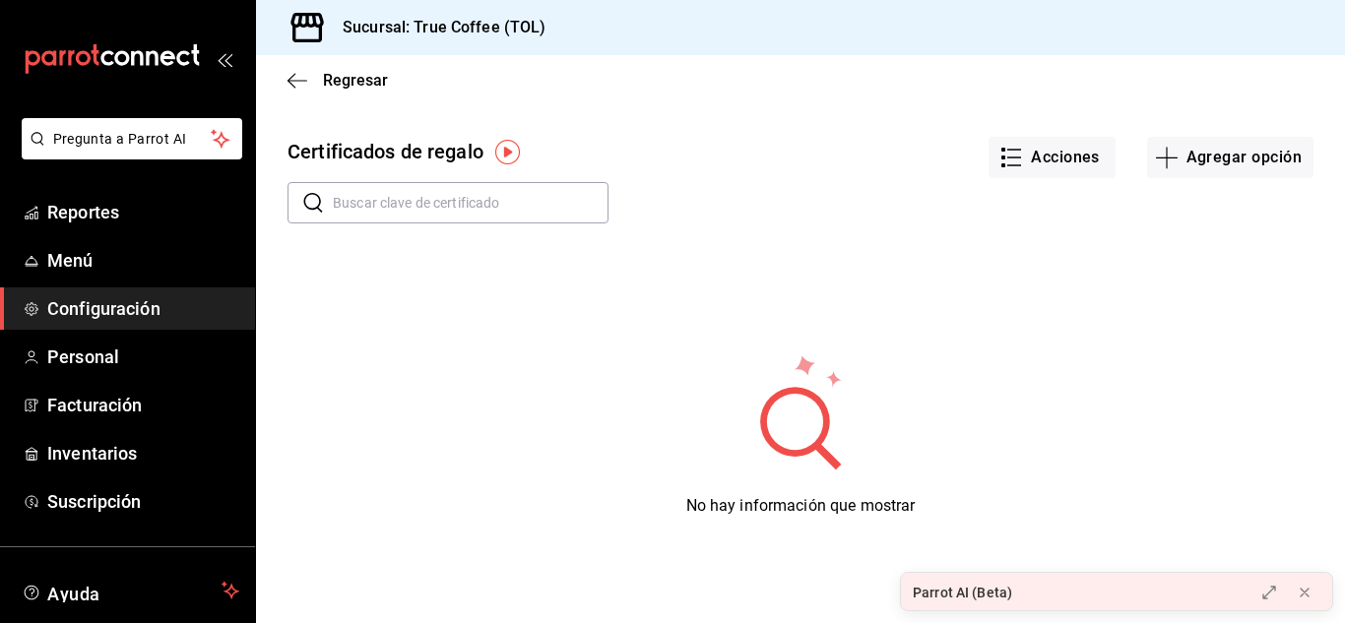
scroll to position [71, 0]
click at [1242, 141] on button "Agregar opción" at bounding box center [1230, 157] width 166 height 41
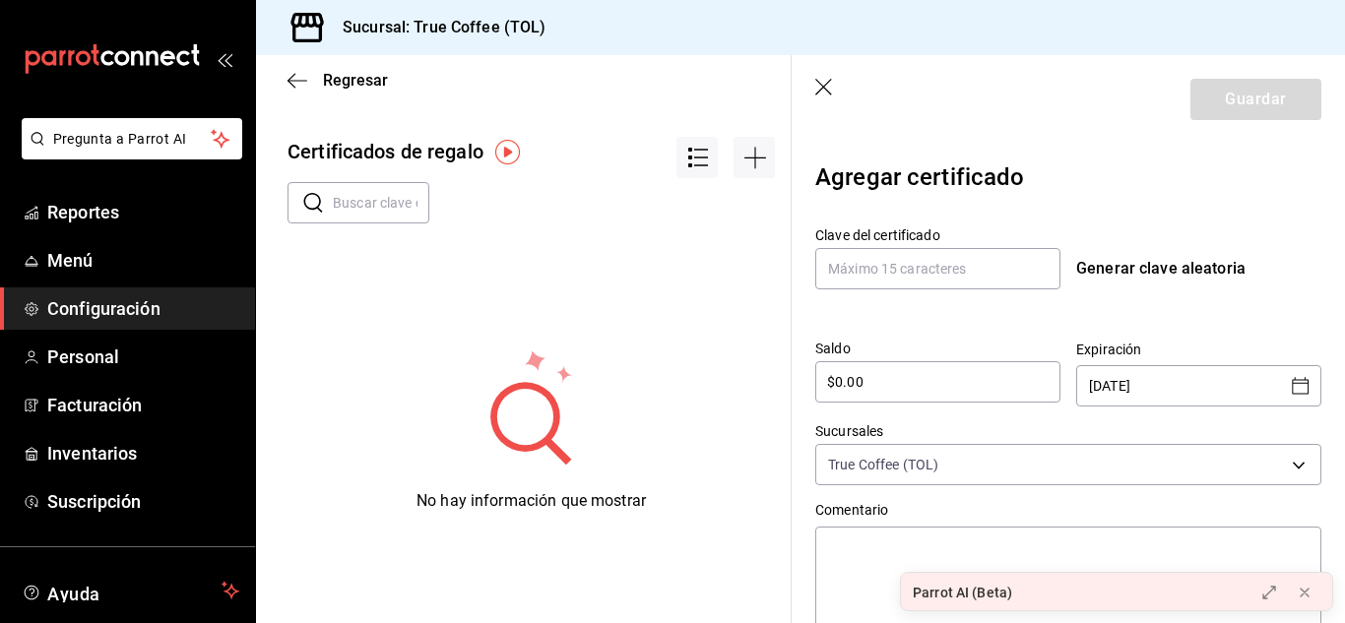
click at [830, 92] on icon "button" at bounding box center [825, 89] width 20 height 20
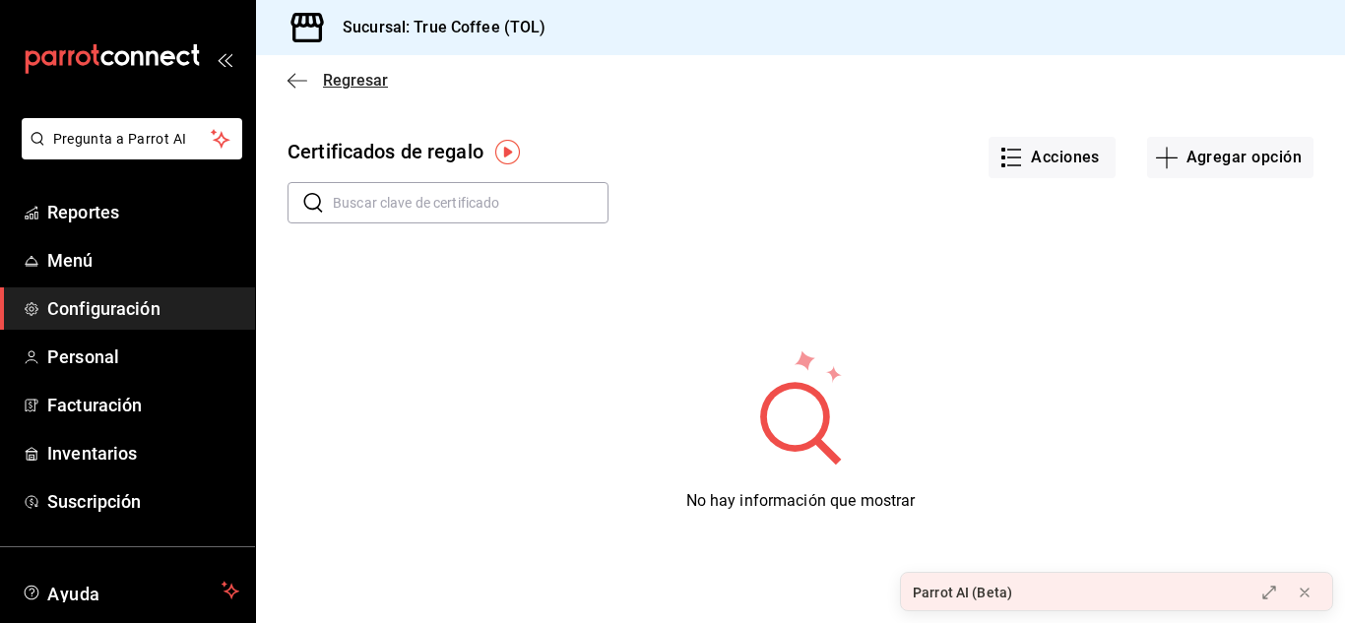
click at [347, 74] on span "Regresar" at bounding box center [355, 80] width 65 height 19
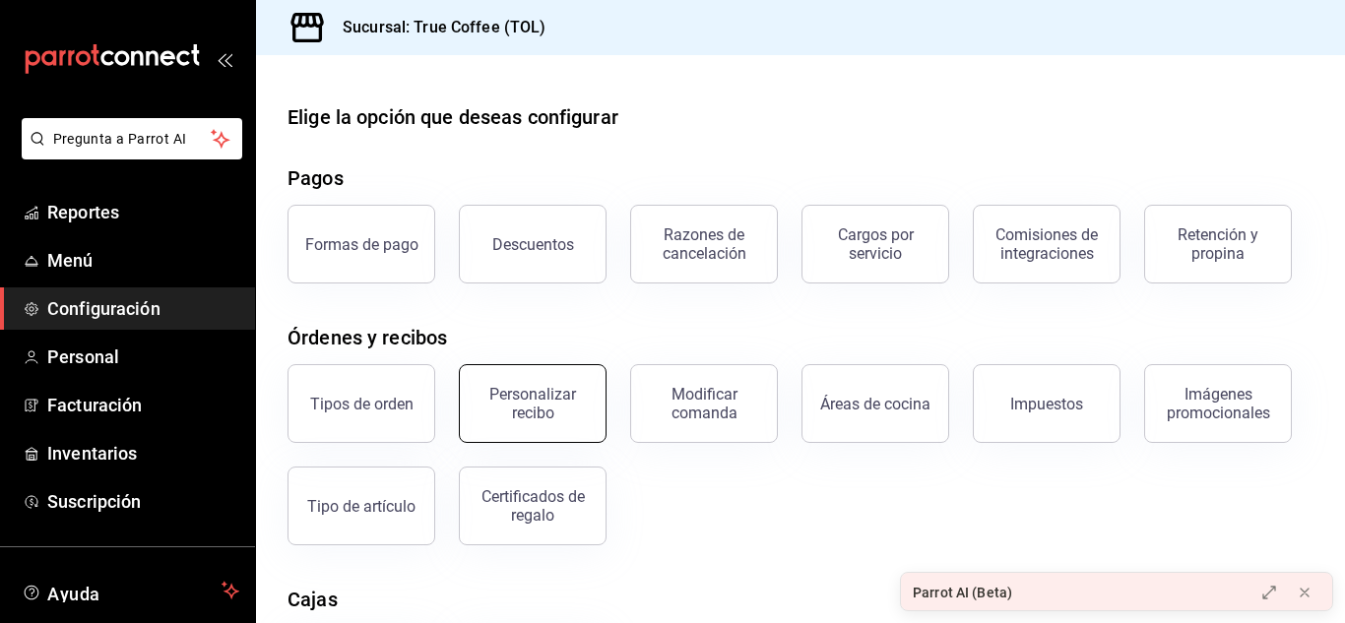
click at [525, 385] on button "Personalizar recibo" at bounding box center [533, 403] width 148 height 79
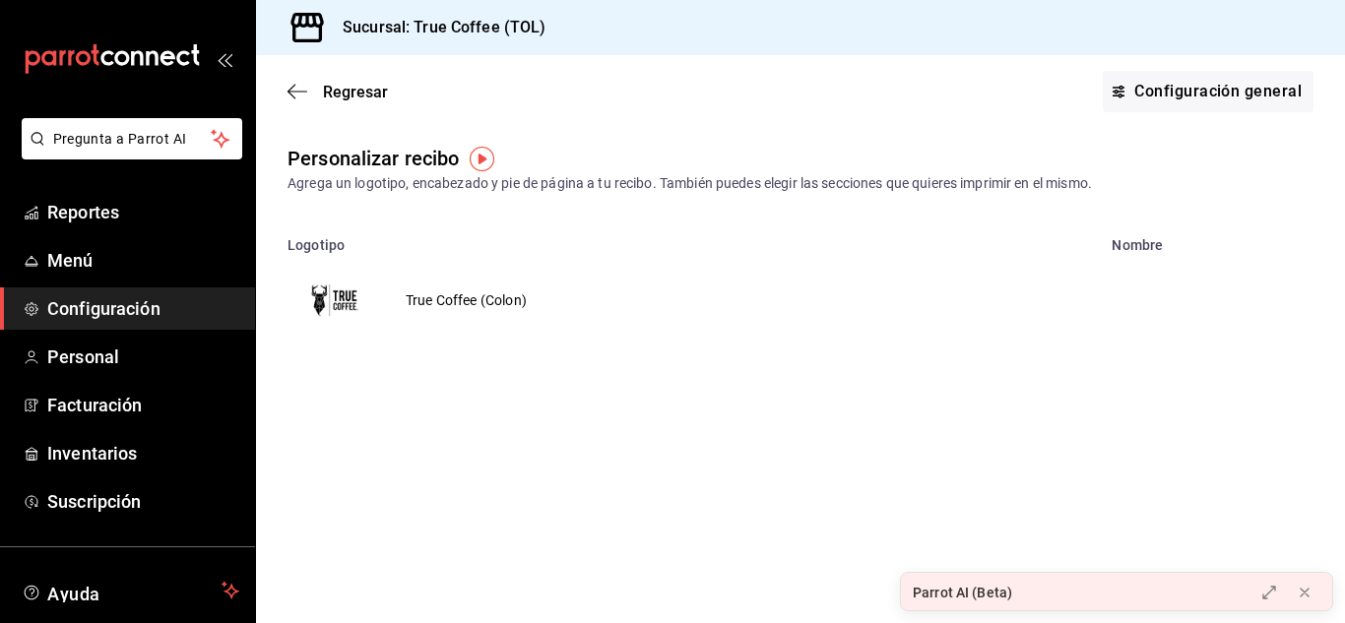
click at [452, 302] on td "True Coffee (Colon)" at bounding box center [466, 300] width 168 height 95
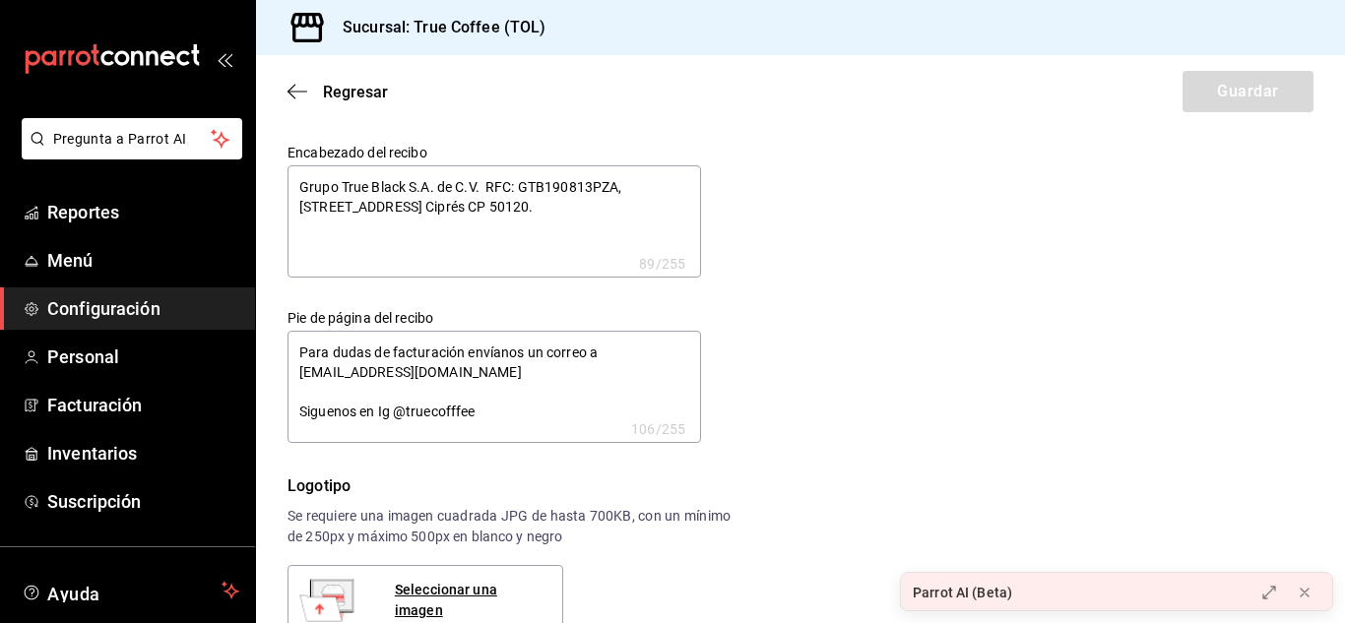
type textarea "x"
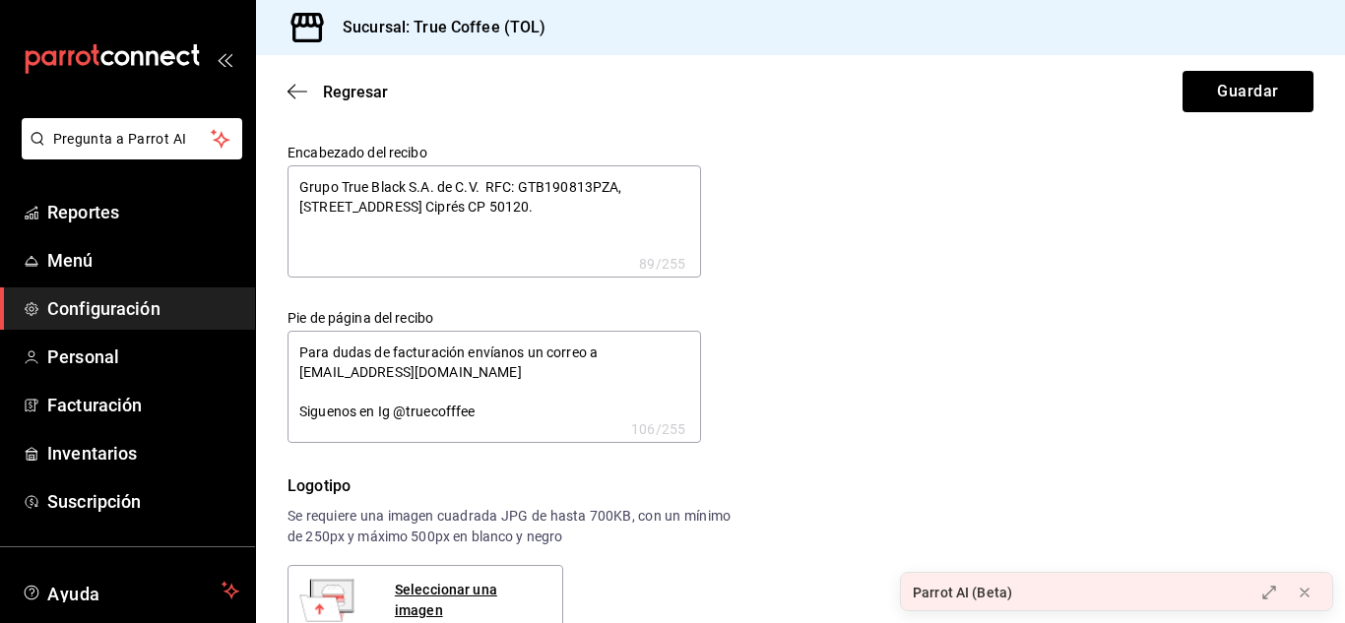
type textarea "x"
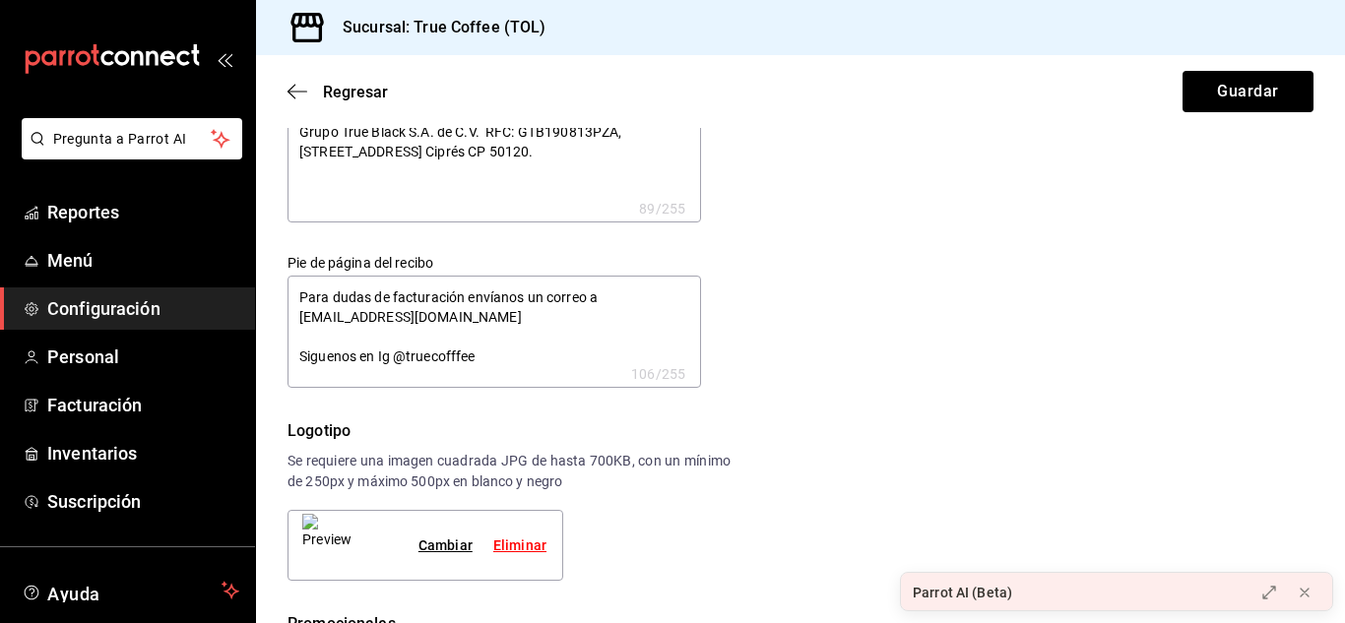
scroll to position [56, 0]
type textarea "x"
click at [300, 347] on textarea "Para dudas de facturación envíanos un correo a facturacióngtb@gmail.com Sigueno…" at bounding box center [493, 330] width 413 height 112
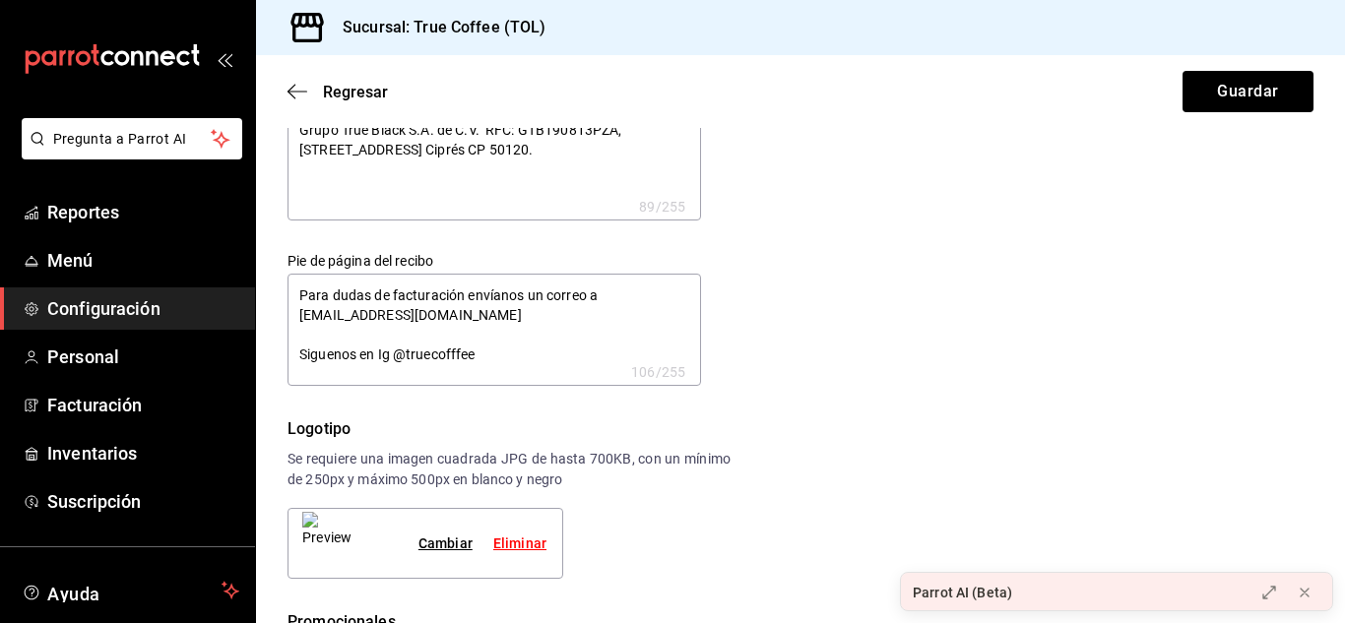
type textarea "x"
type textarea "Para dudas de facturación envíanos un correo a facturacióngtb@gmail.com Sigueno…"
type textarea "x"
click at [304, 365] on textarea "Para dudas de facturación envíanos un correo a facturacióngtb@gmail.com Sigueno…" at bounding box center [493, 330] width 413 height 112
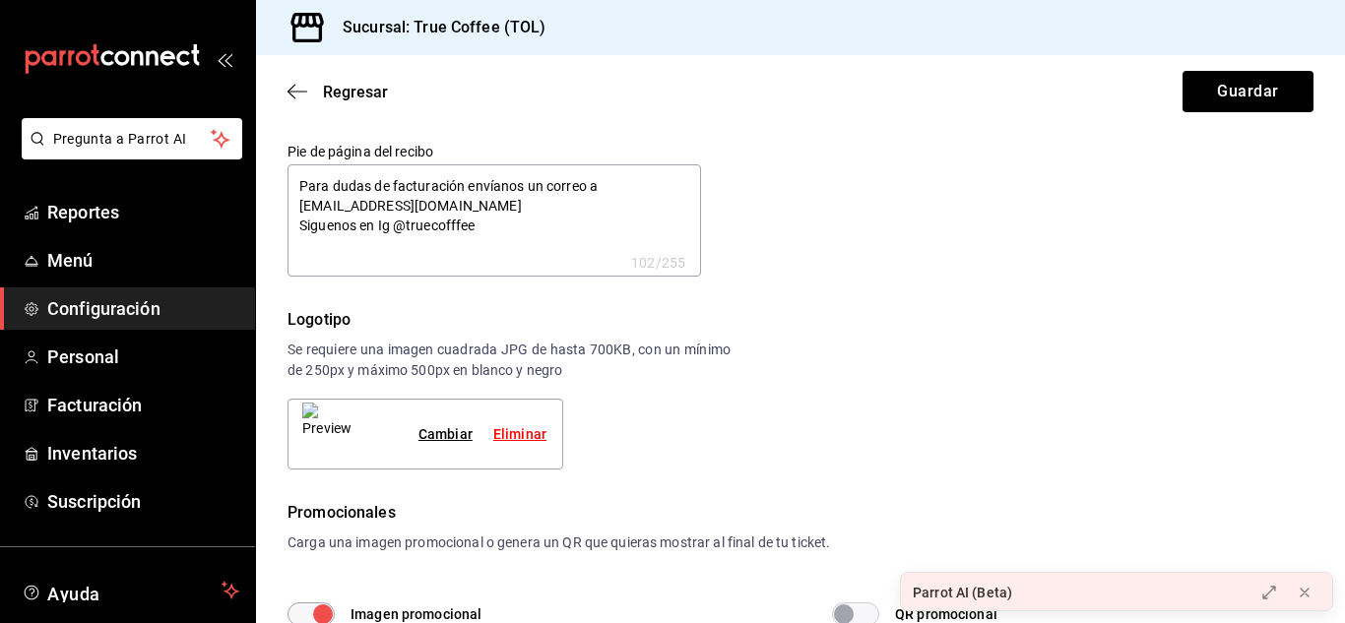
scroll to position [167, 0]
type textarea "Para dudas de facturación envíanos un correo a facturacióngtb@gmail.com Sigueno…"
click at [652, 459] on div "Logotipo Se requiere una imagen cuadrada JPG de hasta 700KB, con un mínimo de 2…" at bounding box center [508, 387] width 443 height 161
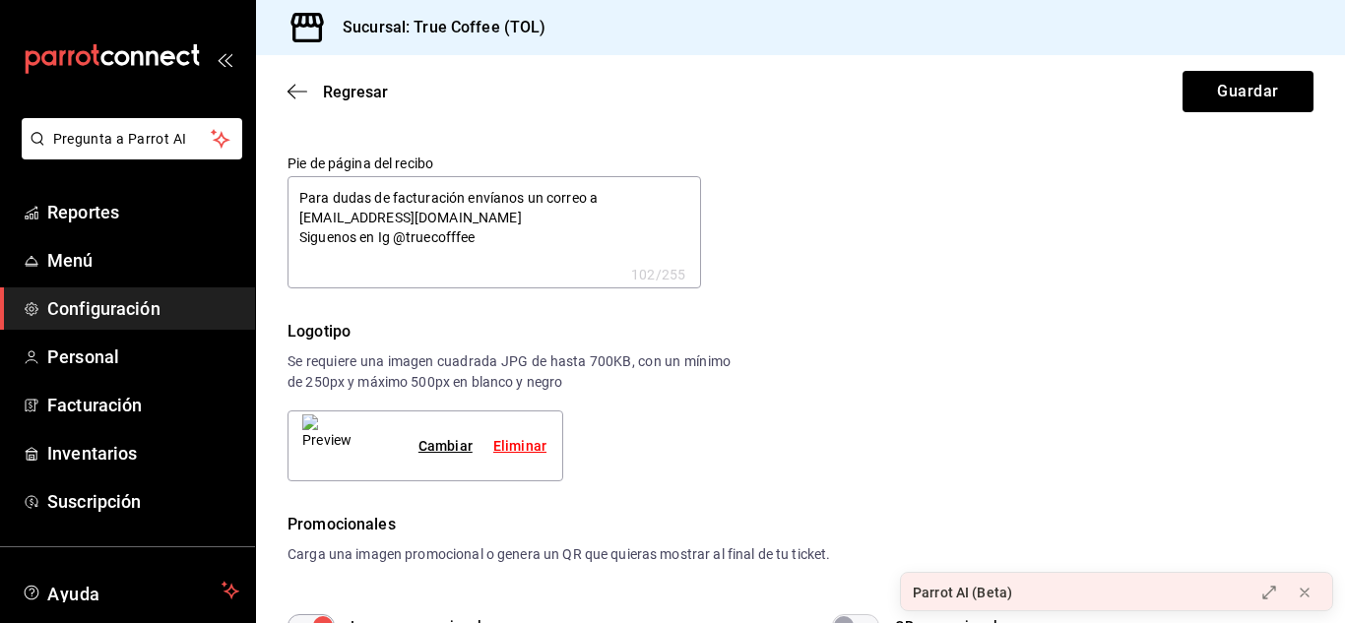
scroll to position [150, 0]
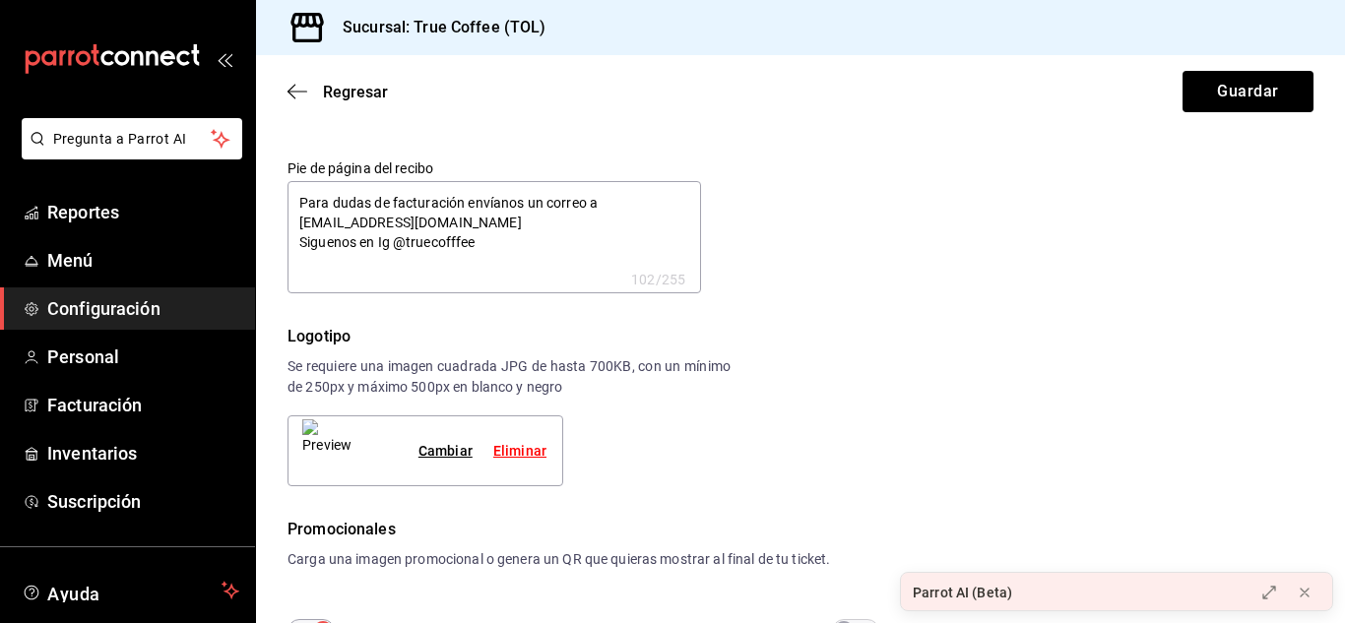
type textarea "x"
click at [299, 237] on textarea "Para dudas de facturación envíanos un correo a facturacióngtb@gmail.com Sigueno…" at bounding box center [493, 237] width 413 height 112
type textarea "x"
type textarea "Para dudas de facturación envíanos un correo a facturacióngtb@gmail.com Sigueno…"
type textarea "x"
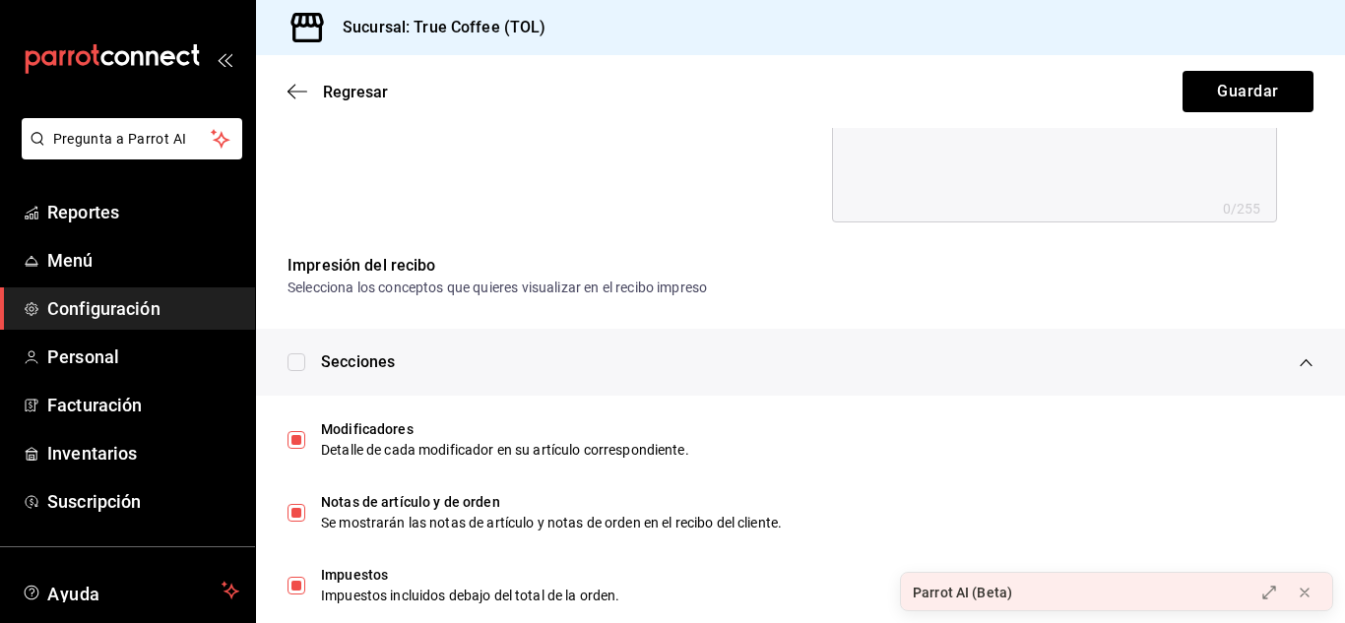
scroll to position [1039, 0]
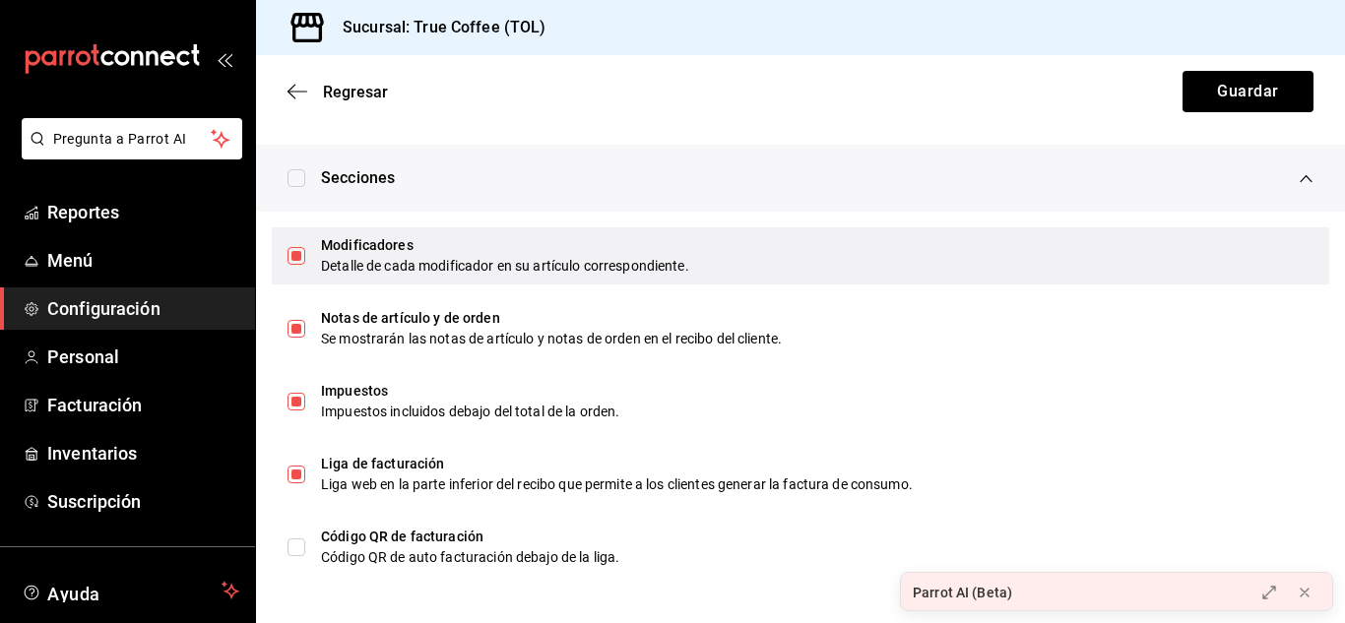
type textarea "Para dudas de facturación envíanos un correo a facturacióngtb@gmail.com Sigueno…"
type textarea "x"
click at [294, 253] on input "checkbox" at bounding box center [296, 256] width 18 height 18
checkbox input "false"
type textarea "x"
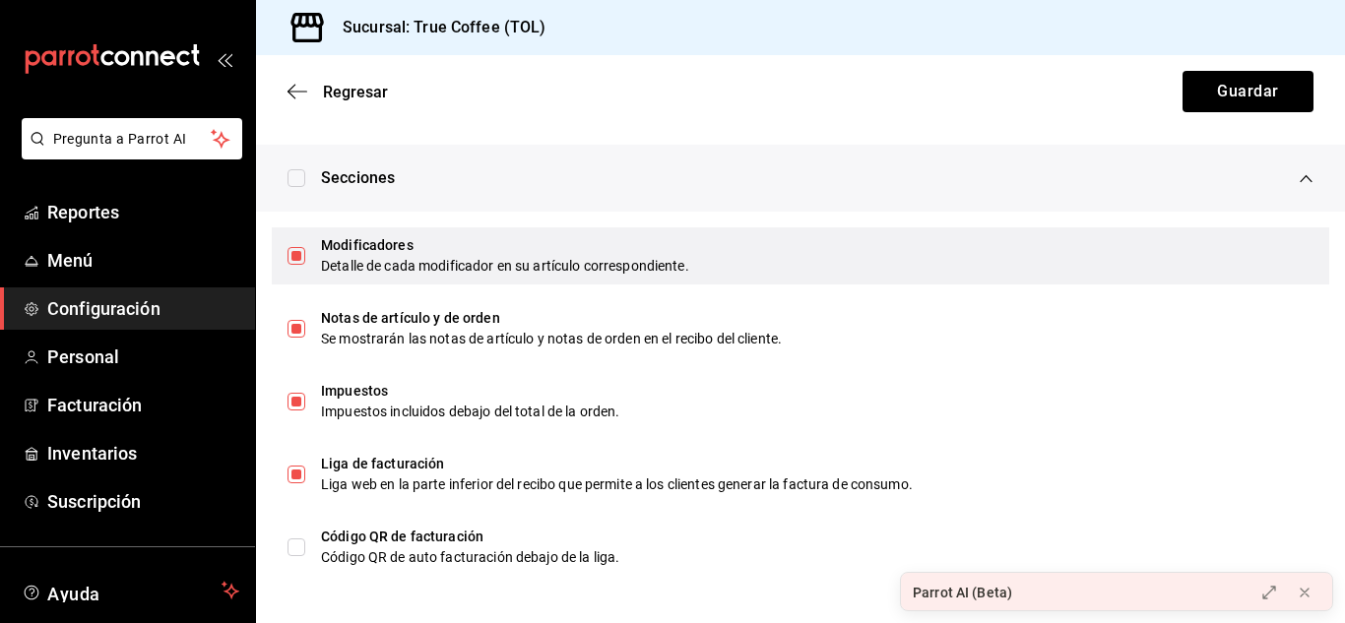
type textarea "x"
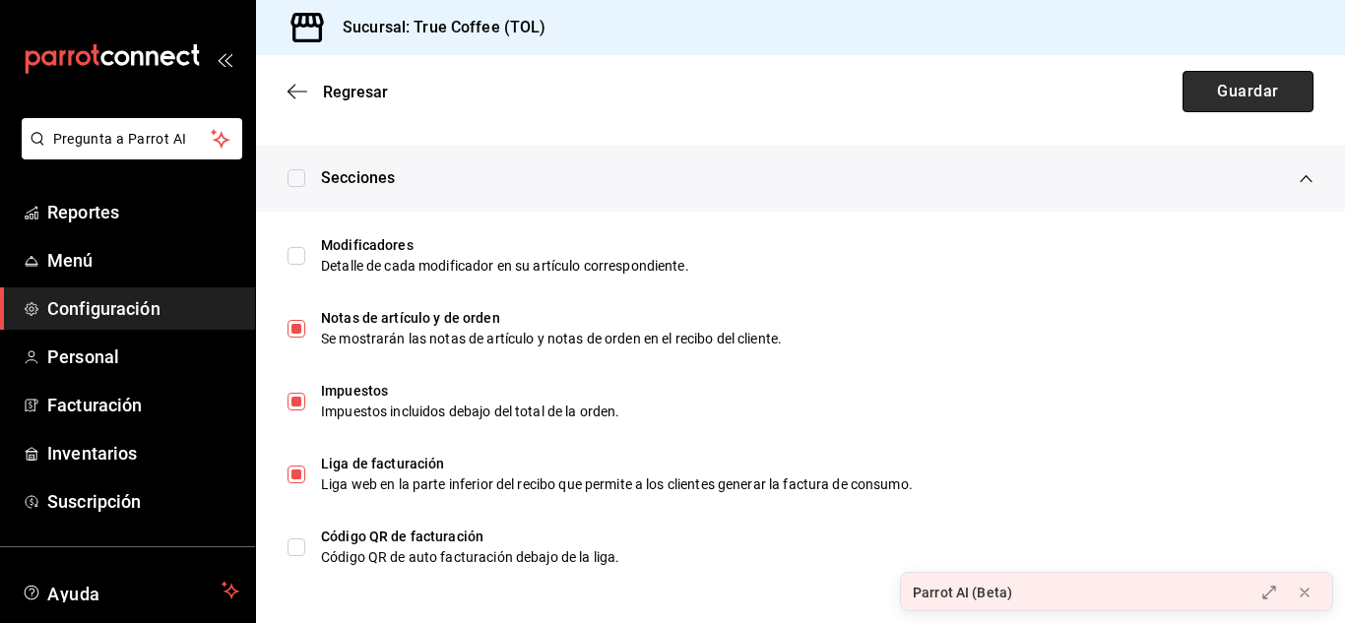
click at [1240, 95] on button "Guardar" at bounding box center [1247, 91] width 131 height 41
type textarea "x"
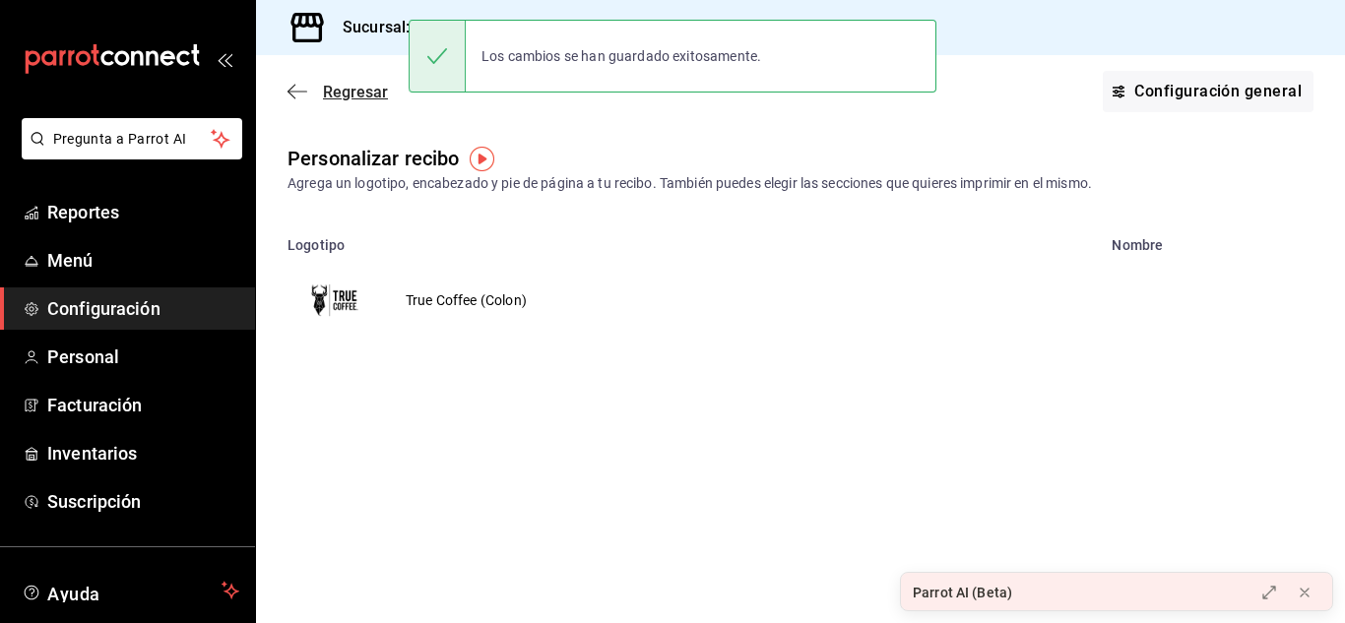
click at [359, 93] on span "Regresar" at bounding box center [355, 92] width 65 height 19
